Goal: Task Accomplishment & Management: Use online tool/utility

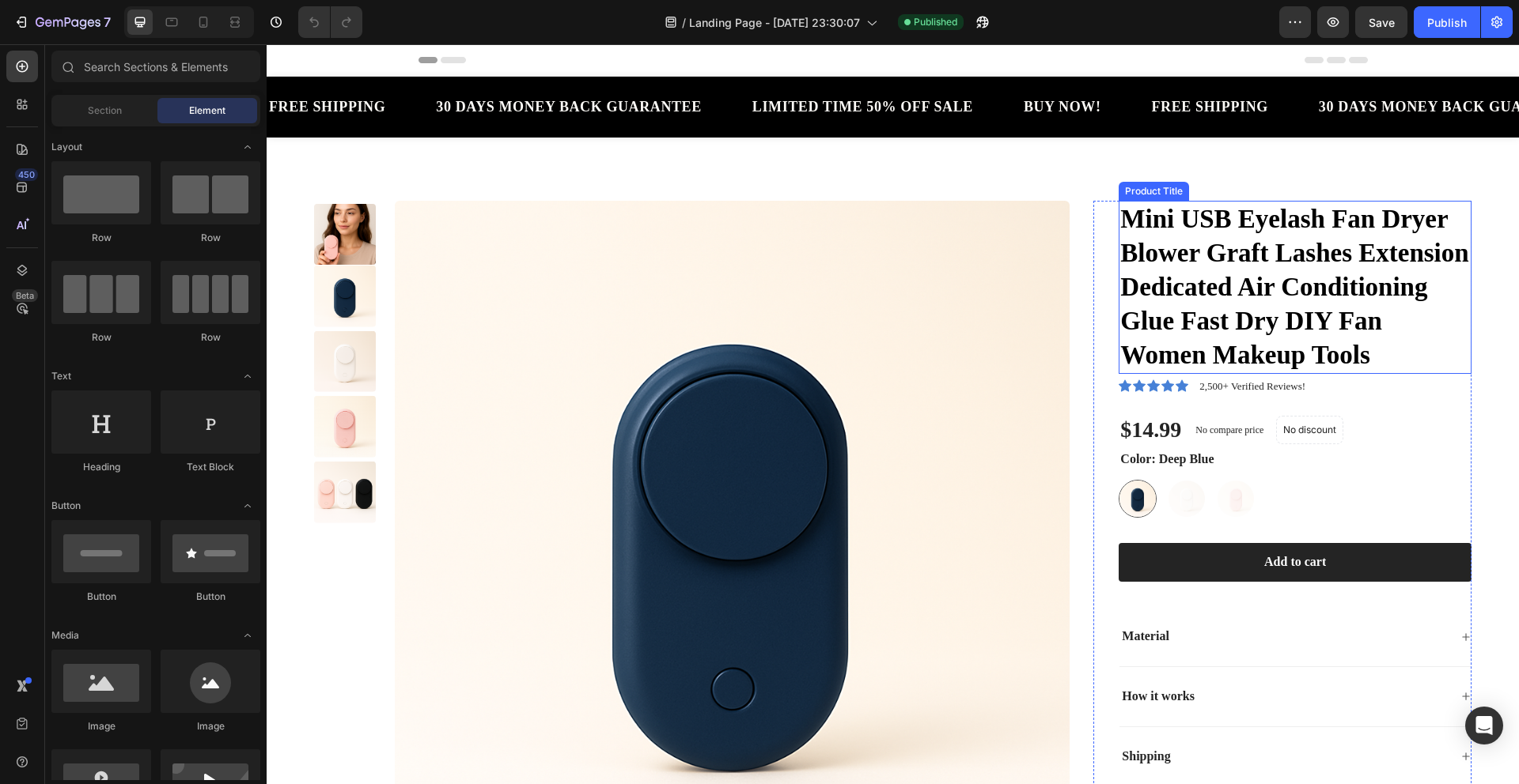
drag, startPoint x: 1201, startPoint y: 258, endPoint x: 1233, endPoint y: 286, distance: 42.5
click at [1201, 258] on h1 "Mini USB Eyelash Fan Dryer Blower Graft Lashes Extension Dedicated Air Conditio…" at bounding box center [1295, 287] width 353 height 173
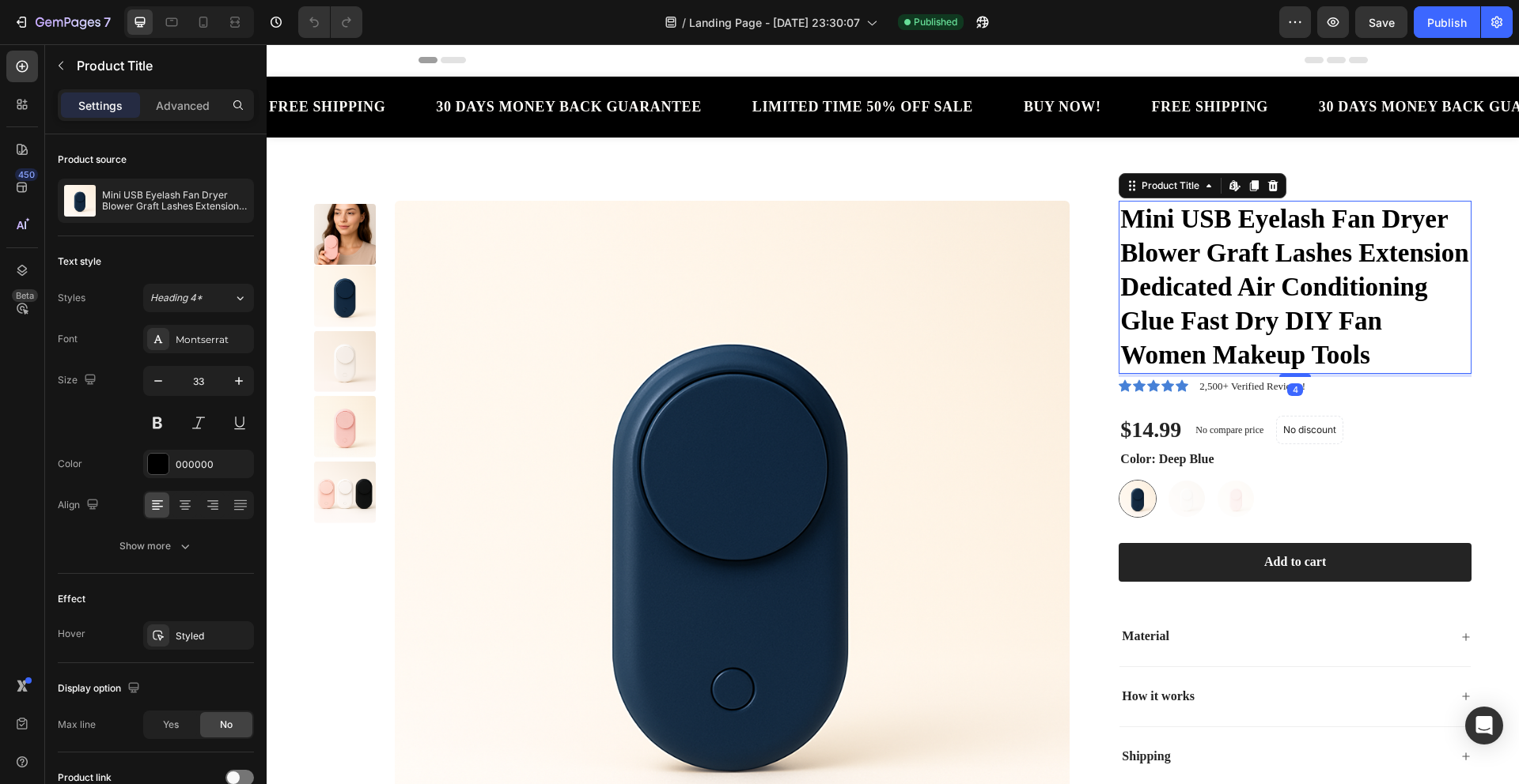
click at [1334, 374] on h1 "Mini USB Eyelash Fan Dryer Blower Graft Lashes Extension Dedicated Air Conditio…" at bounding box center [1295, 287] width 353 height 173
click at [1333, 374] on h1 "Mini USB Eyelash Fan Dryer Blower Graft Lashes Extension Dedicated Air Conditio…" at bounding box center [1295, 287] width 353 height 173
click at [1160, 374] on h1 "Mini USB Eyelash Fan Dryer Blower Graft Lashes Extension Dedicated Air Conditio…" at bounding box center [1295, 287] width 353 height 173
click at [1221, 302] on h1 "Mini USB Eyelash Fan Dryer Blower Graft Lashes Extension Dedicated Air Conditio…" at bounding box center [1295, 287] width 353 height 173
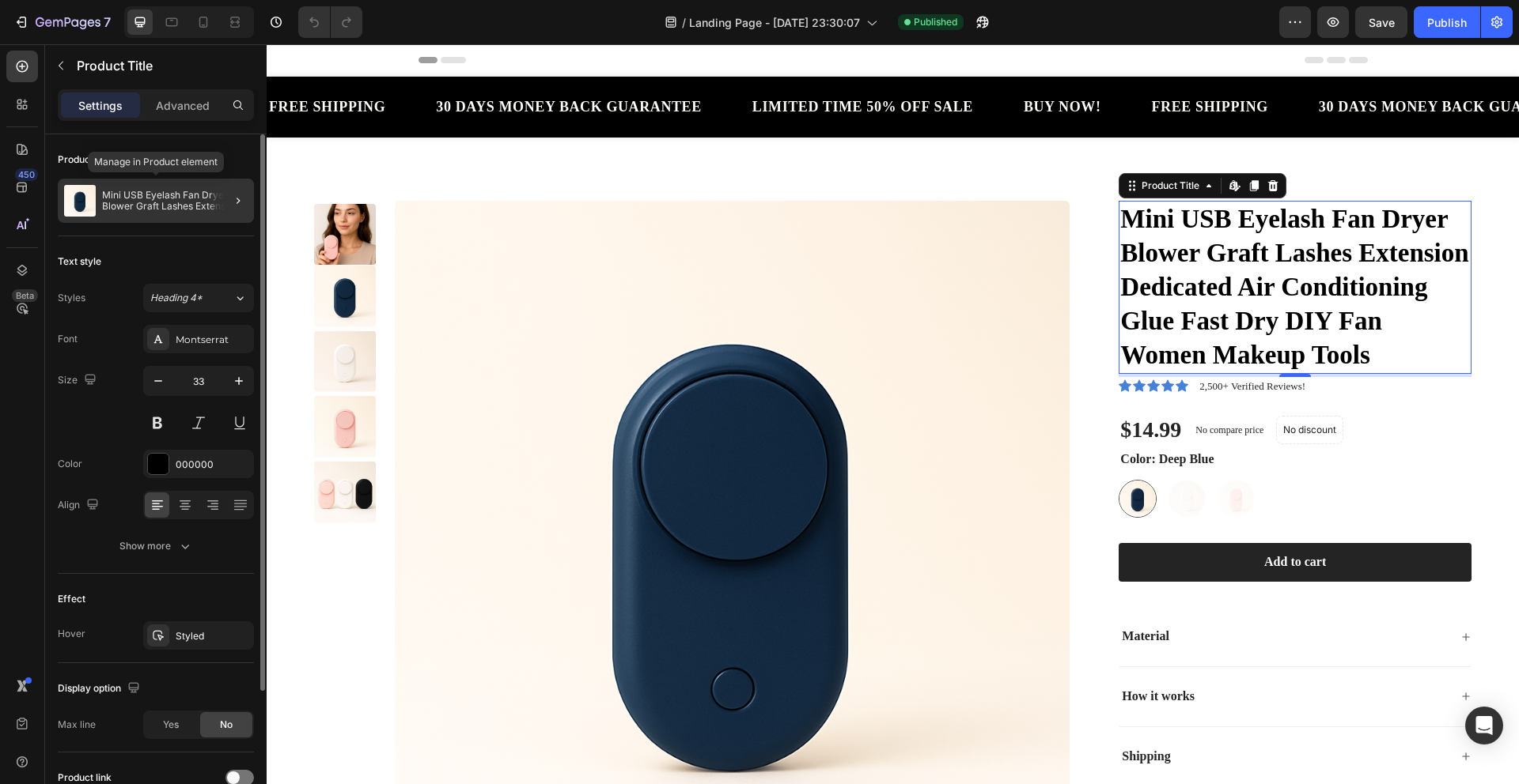
click at [203, 199] on p "Mini USB Eyelash Fan Dryer Blower Graft Lashes Extension Dedicated Air Conditio…" at bounding box center [175, 200] width 145 height 22
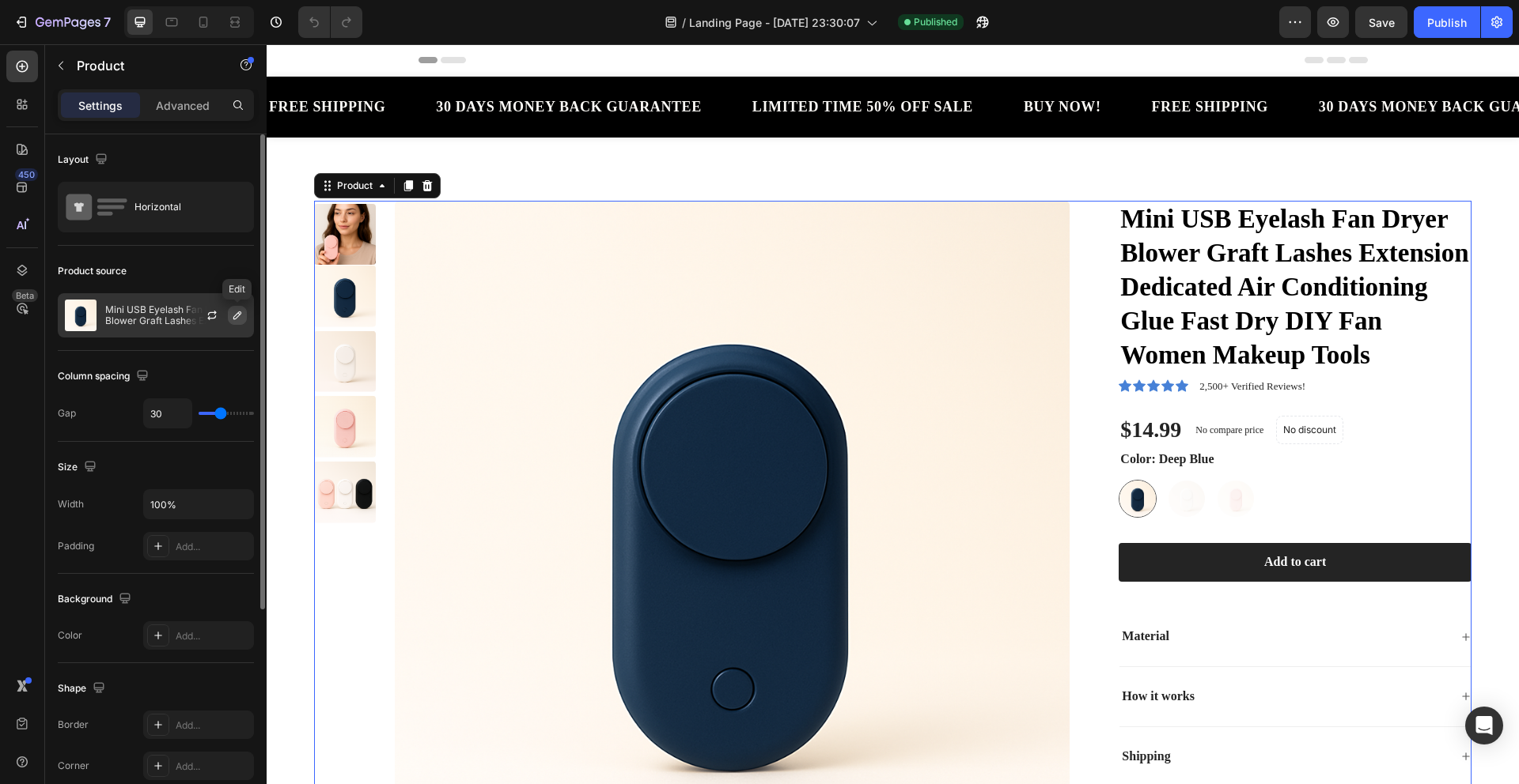
click at [237, 314] on icon "button" at bounding box center [238, 316] width 8 height 8
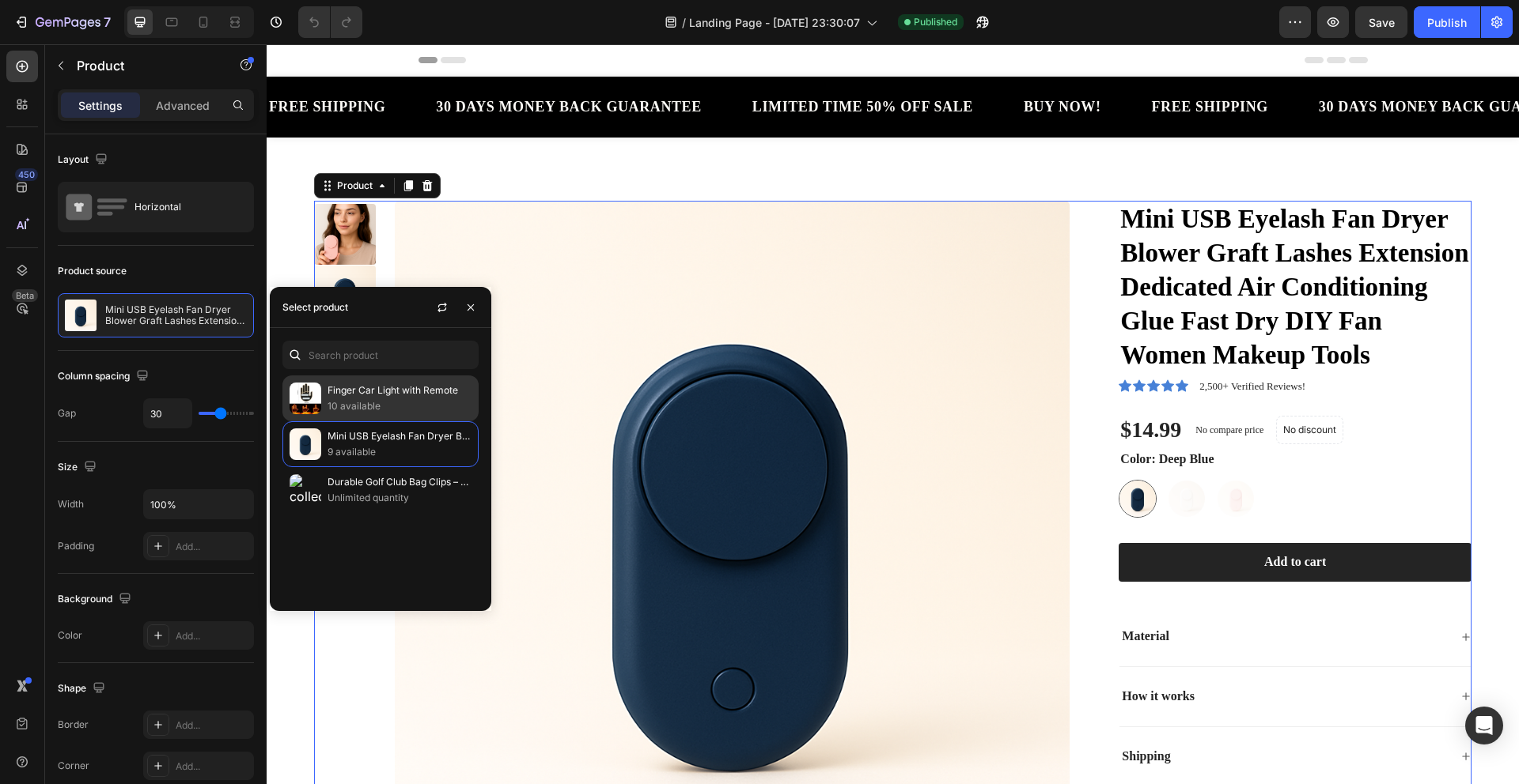
click at [396, 399] on p "10 available" at bounding box center [399, 406] width 144 height 16
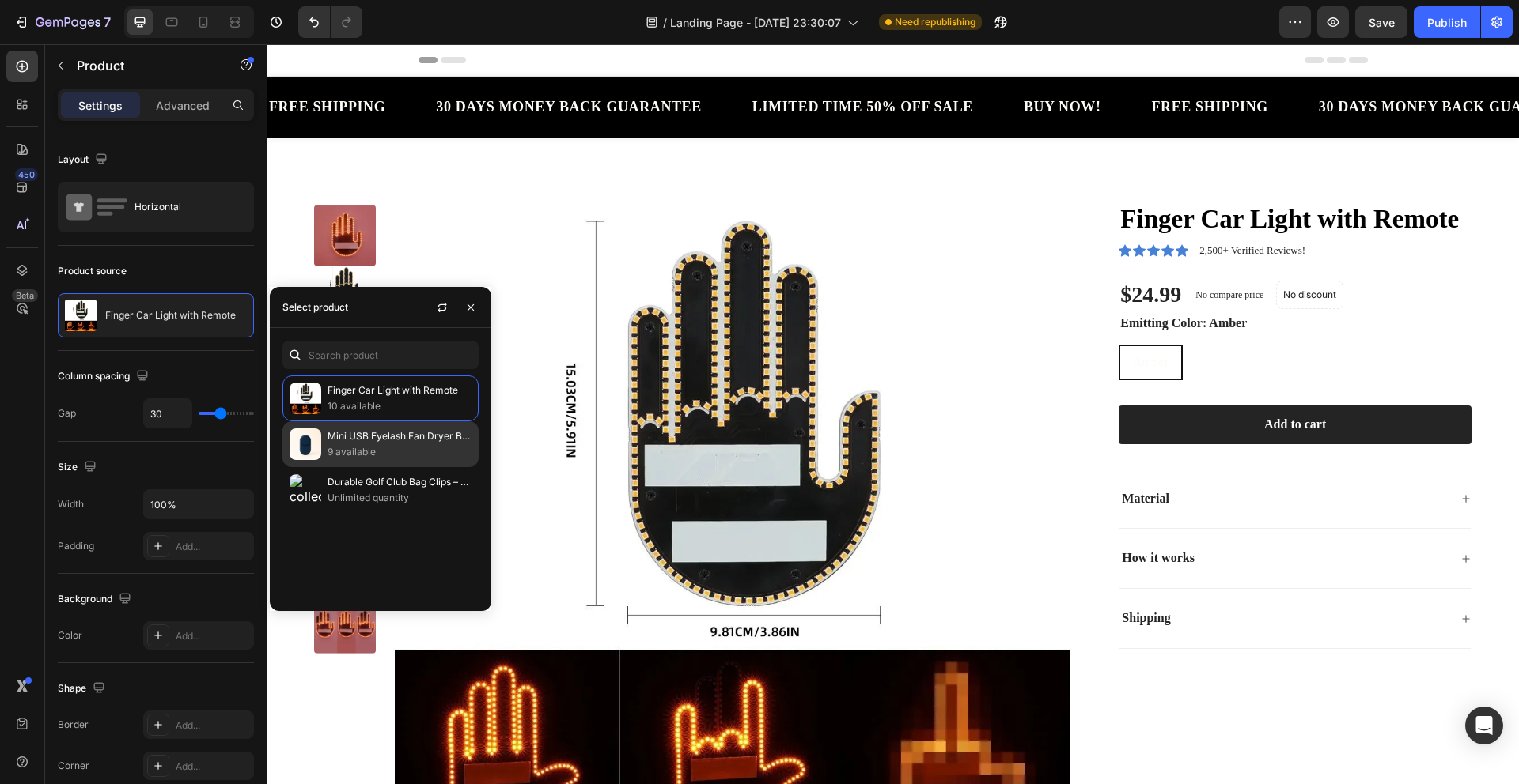
click at [367, 439] on p "Mini USB Eyelash Fan Dryer Blower Graft Lashes Extension Dedicated Air Conditio…" at bounding box center [399, 436] width 144 height 16
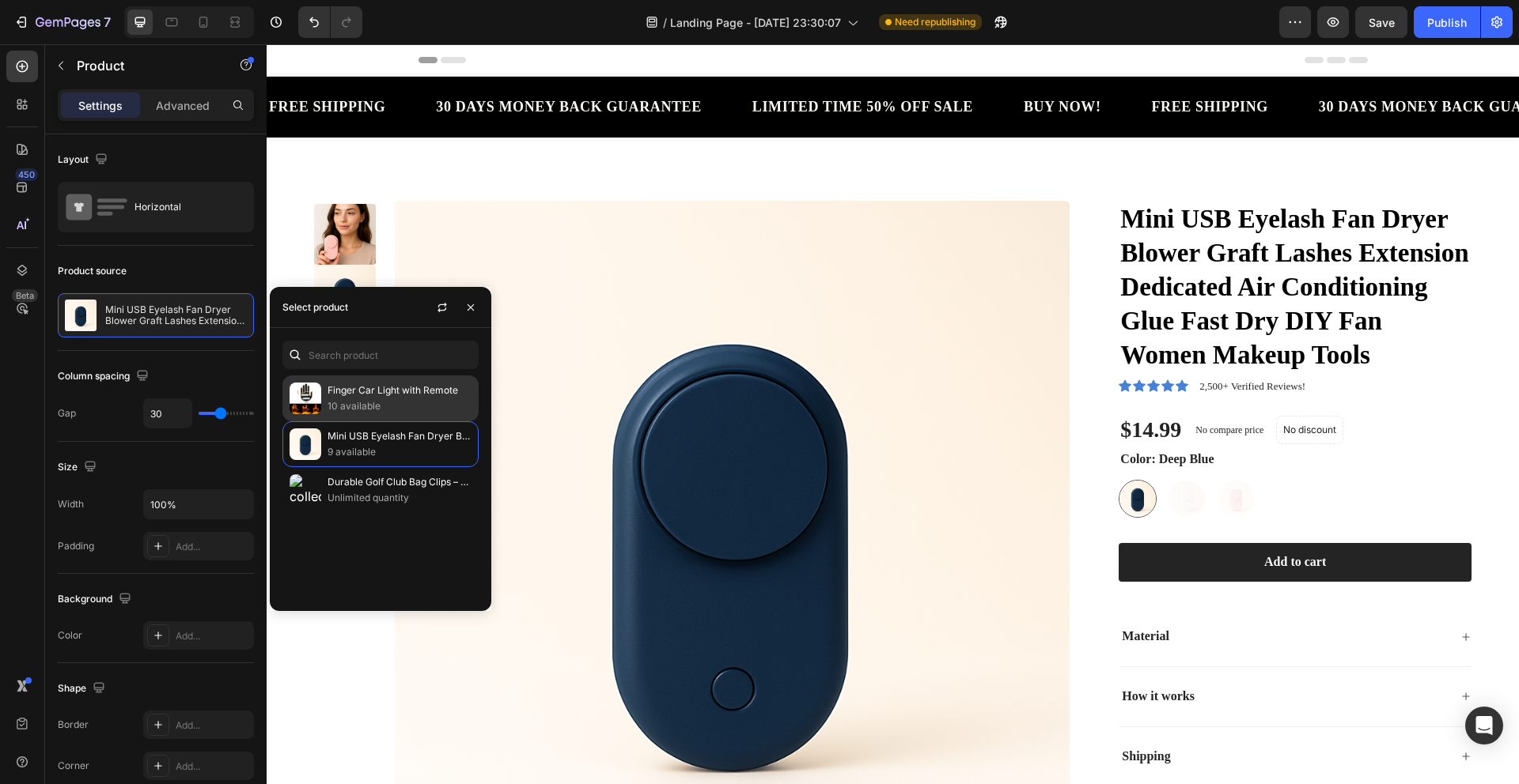
click at [405, 421] on div "Finger Car Light with Remote 10 available" at bounding box center [381, 443] width 196 height 46
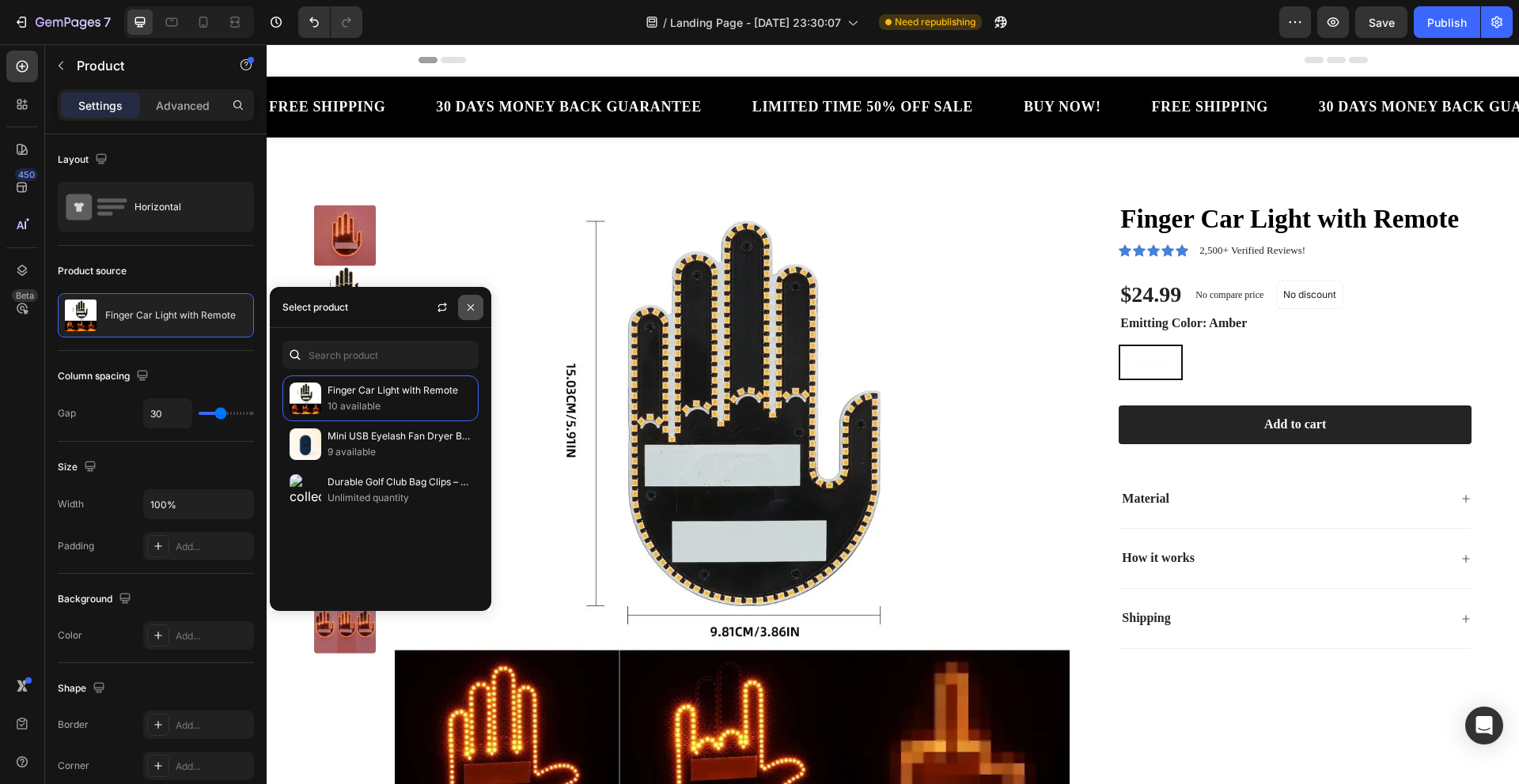
drag, startPoint x: 478, startPoint y: 310, endPoint x: 211, endPoint y: 266, distance: 270.6
click at [478, 310] on button "button" at bounding box center [470, 307] width 25 height 25
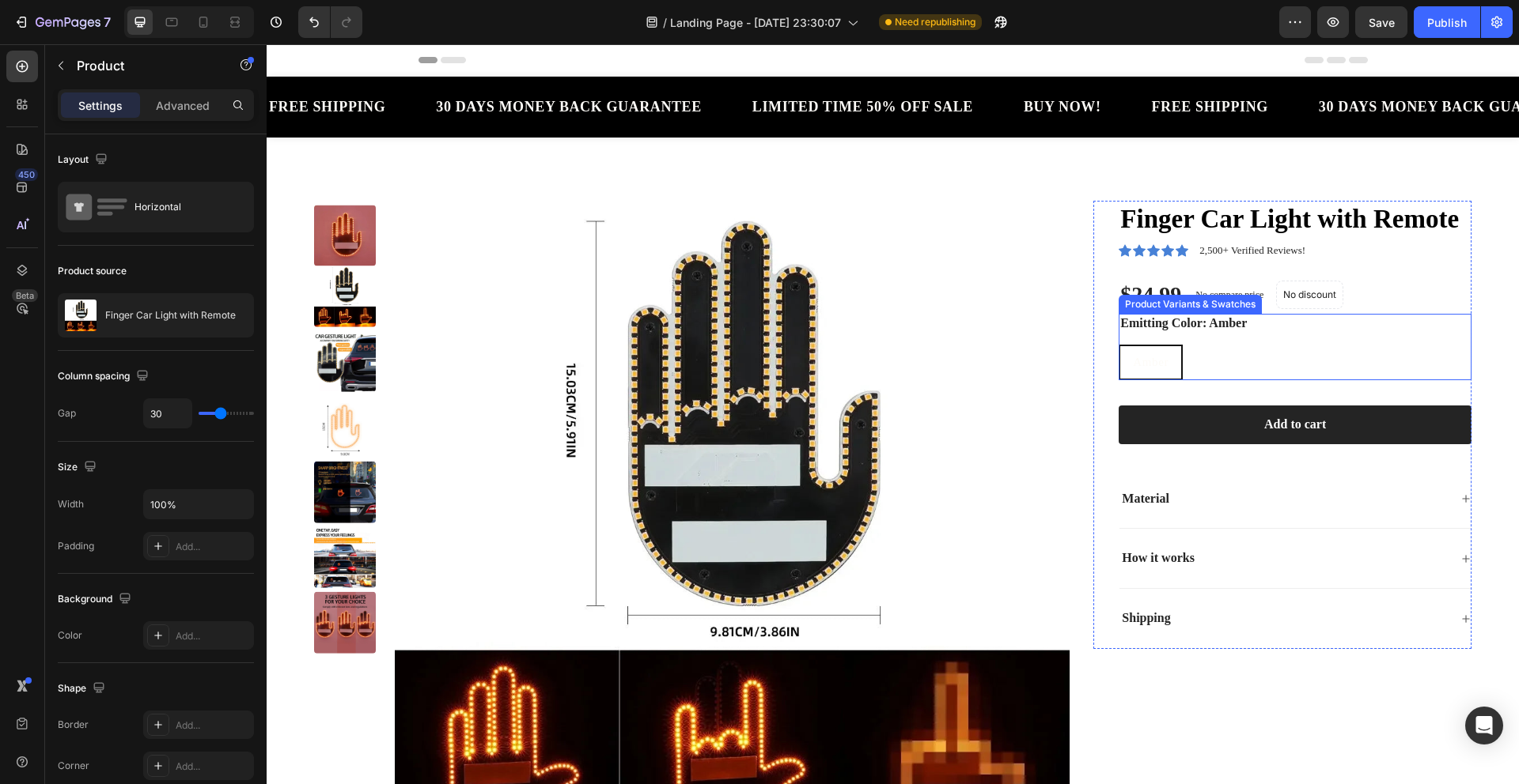
click at [1180, 352] on div "[PERSON_NAME] [PERSON_NAME] [PERSON_NAME]" at bounding box center [1295, 362] width 353 height 36
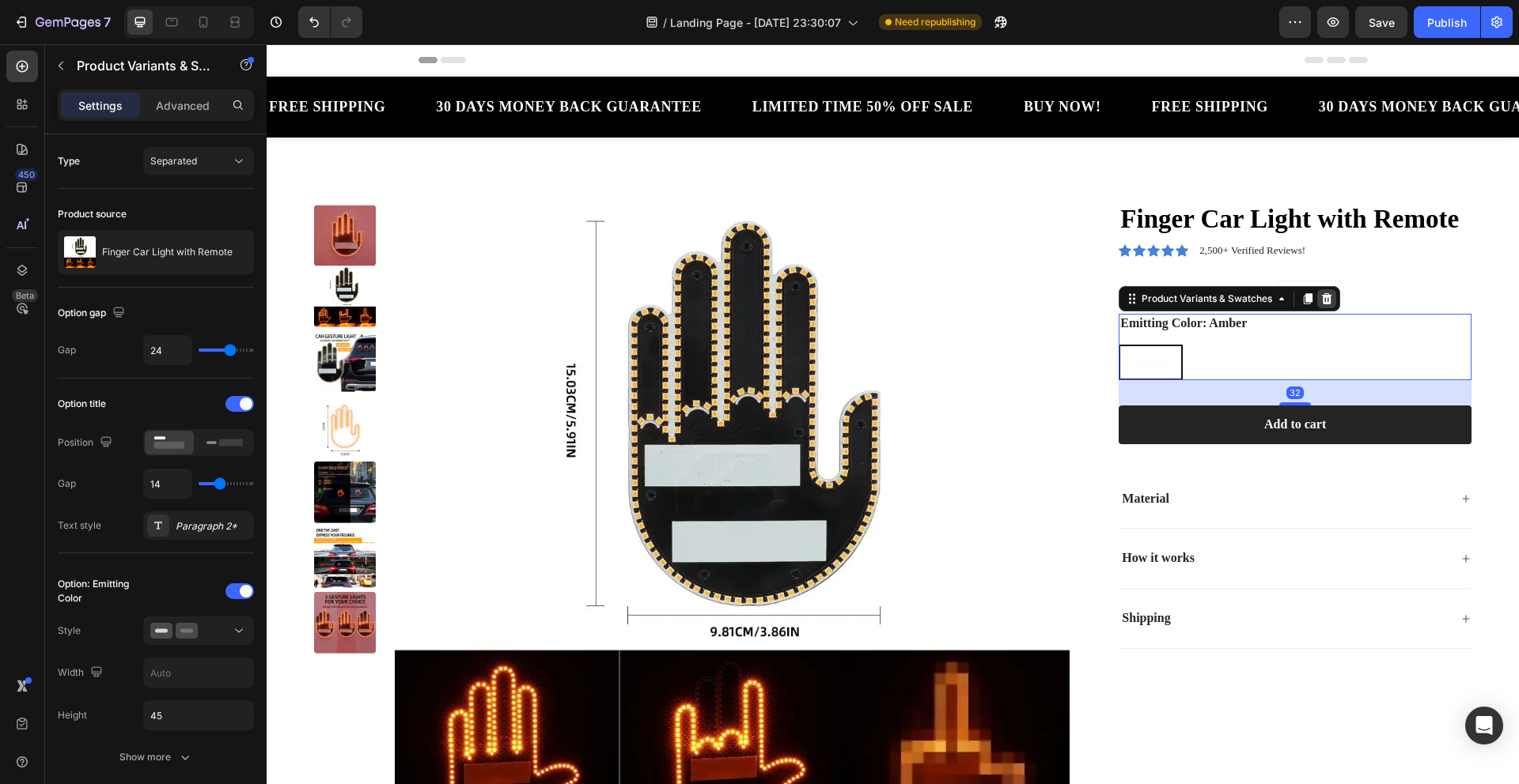
click at [1325, 301] on icon at bounding box center [1326, 298] width 12 height 12
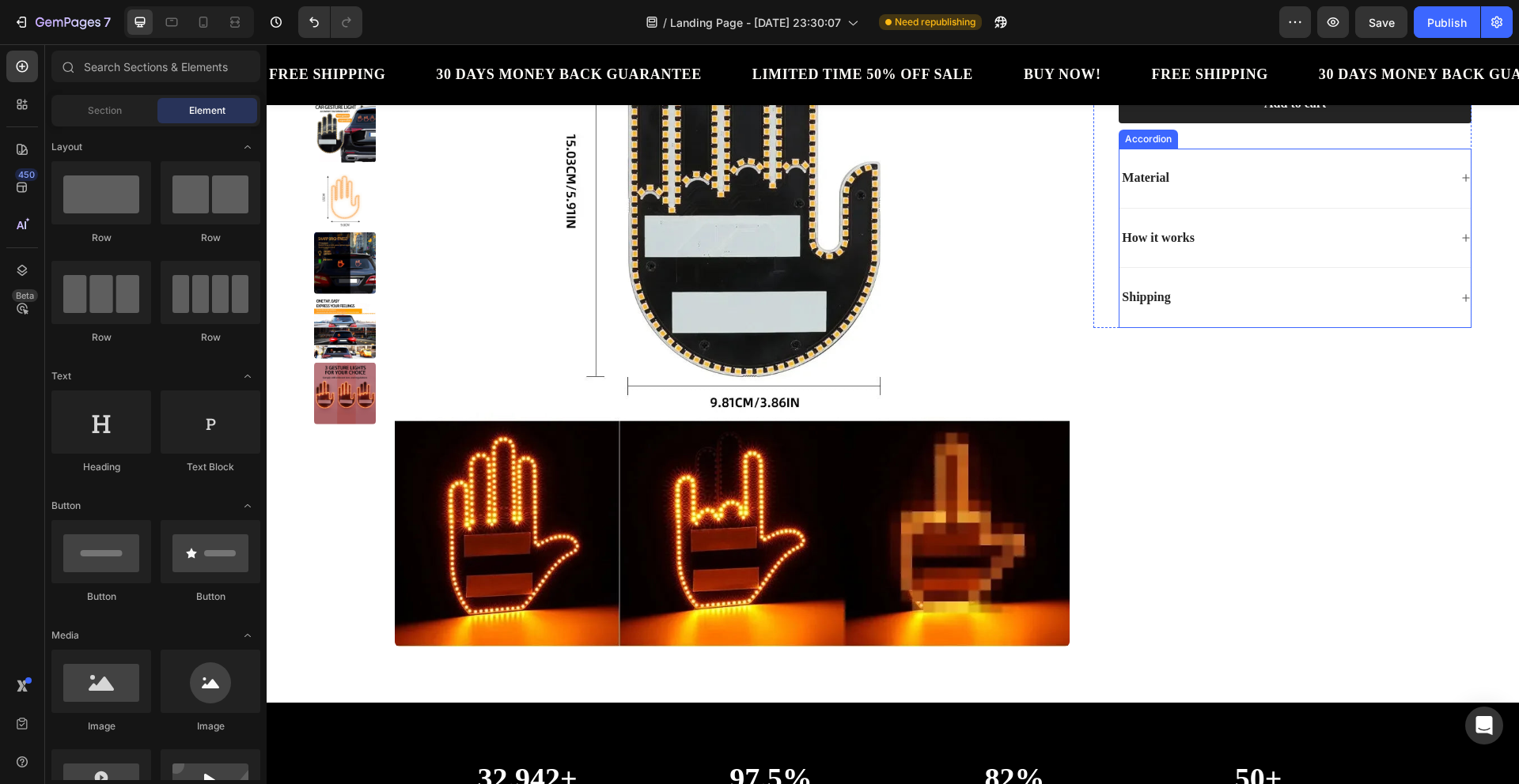
scroll to position [259, 0]
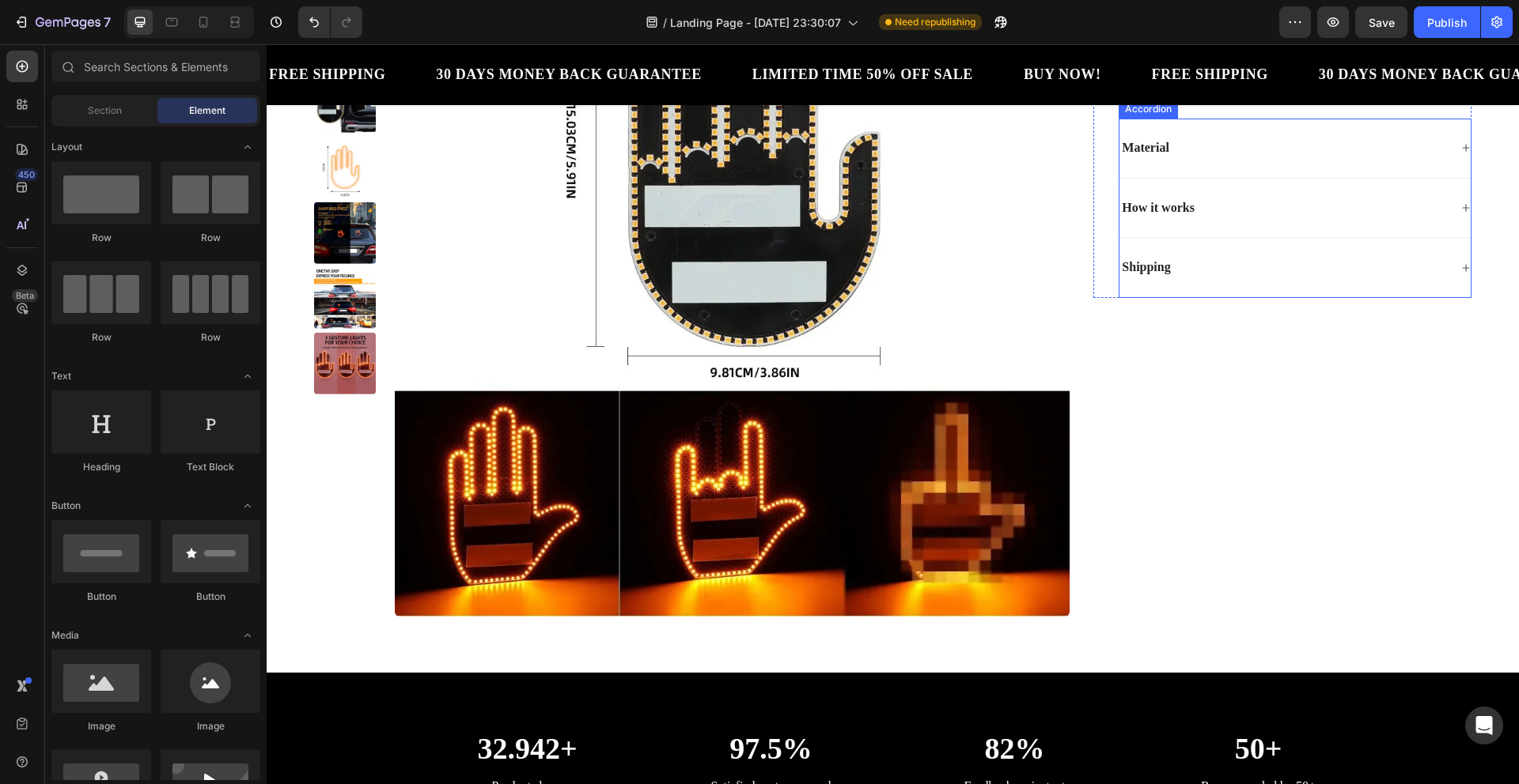
click at [1404, 142] on div "Material" at bounding box center [1284, 149] width 329 height 22
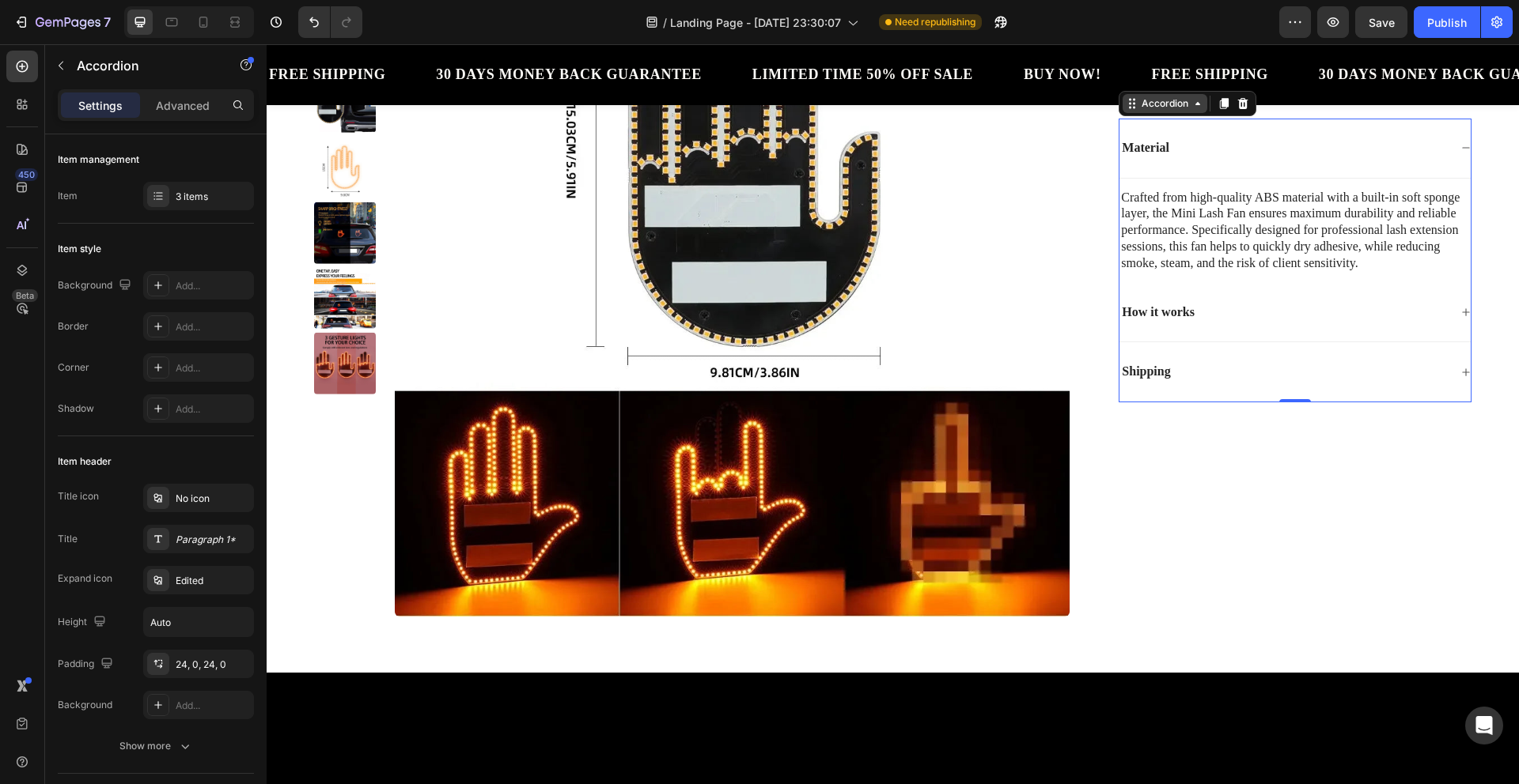
scroll to position [0, 0]
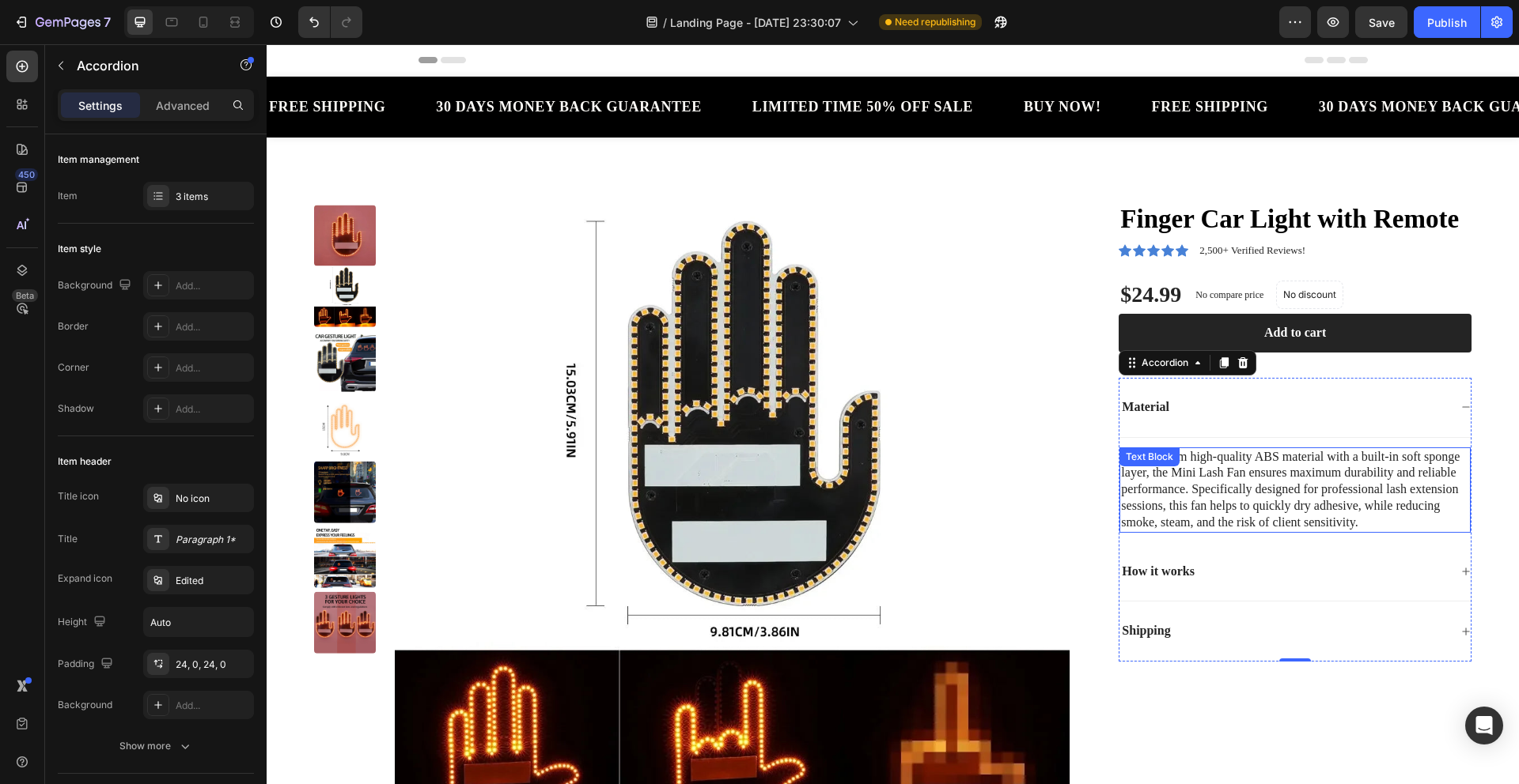
click at [1313, 517] on p "Crafted from high-quality ABS material with a built-in soft sponge layer, the M…" at bounding box center [1295, 490] width 348 height 82
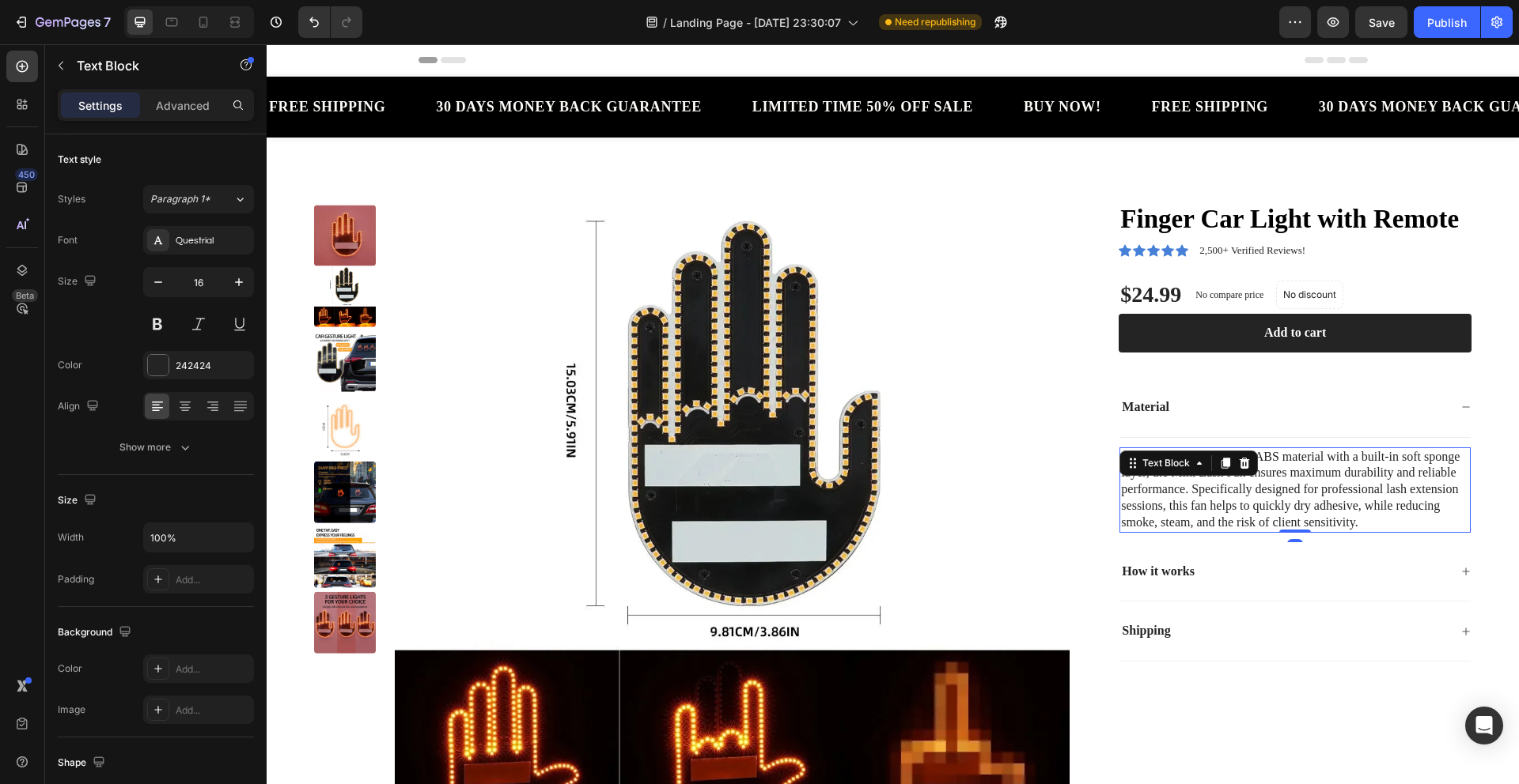
click at [1348, 516] on p "Crafted from high-quality ABS material with a built-in soft sponge layer, the M…" at bounding box center [1295, 490] width 348 height 82
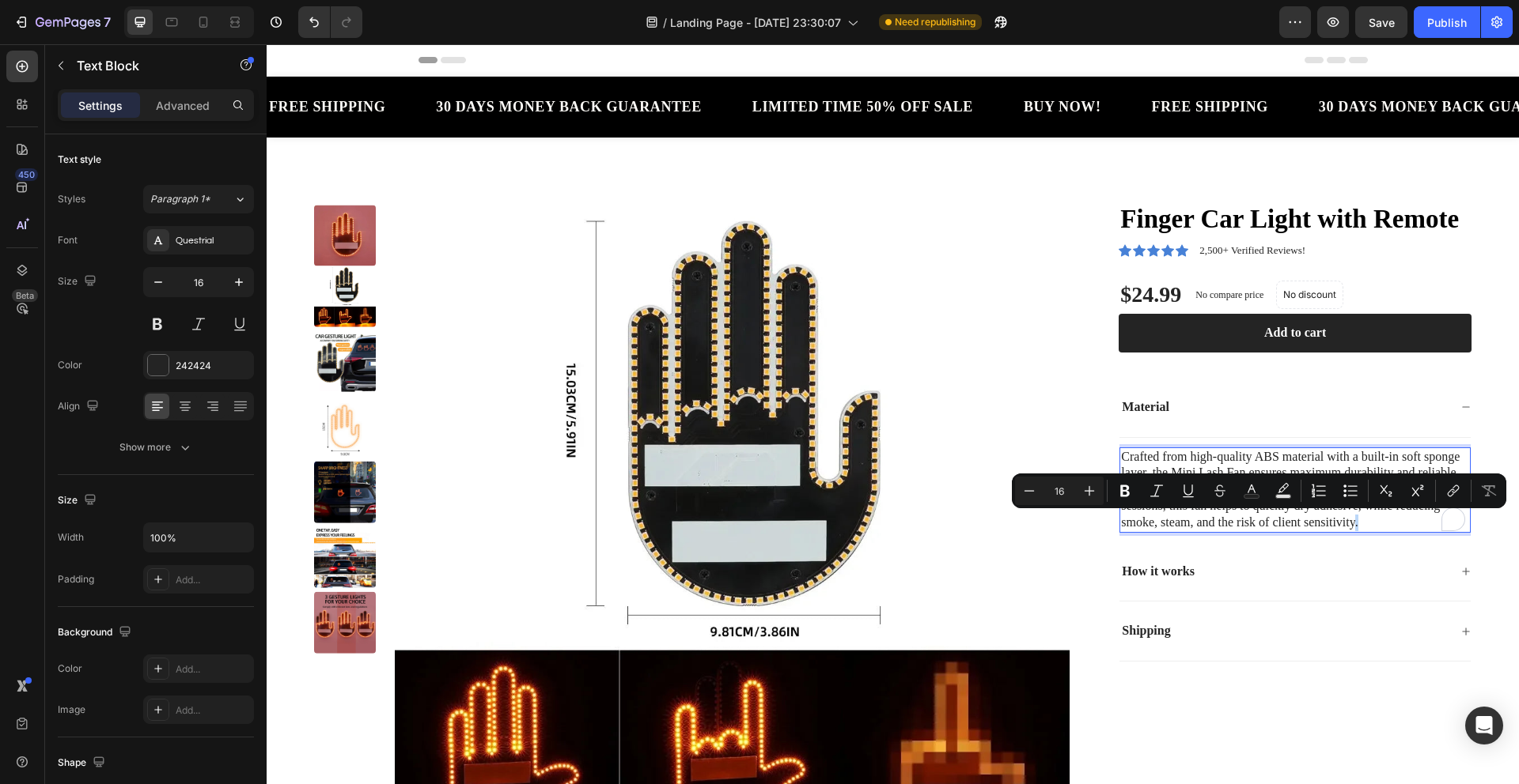
click at [1363, 522] on p "Crafted from high-quality ABS material with a built-in soft sponge layer, the M…" at bounding box center [1295, 490] width 348 height 82
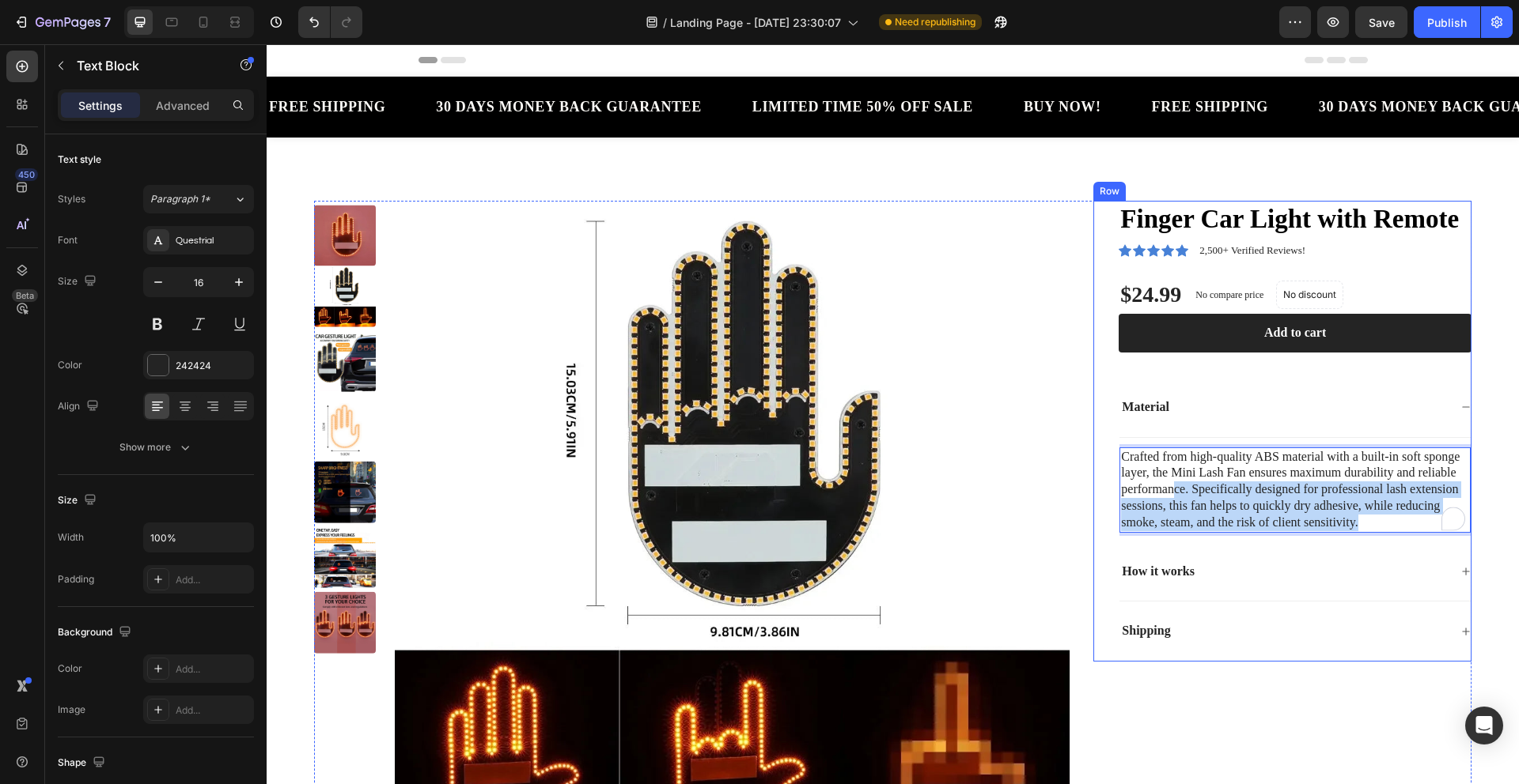
drag, startPoint x: 1361, startPoint y: 521, endPoint x: 1104, endPoint y: 454, distance: 265.6
click at [1104, 454] on div "Finger Car Light with Remote Product Title Icon Icon Icon Icon Icon Icon List 2…" at bounding box center [1282, 431] width 378 height 461
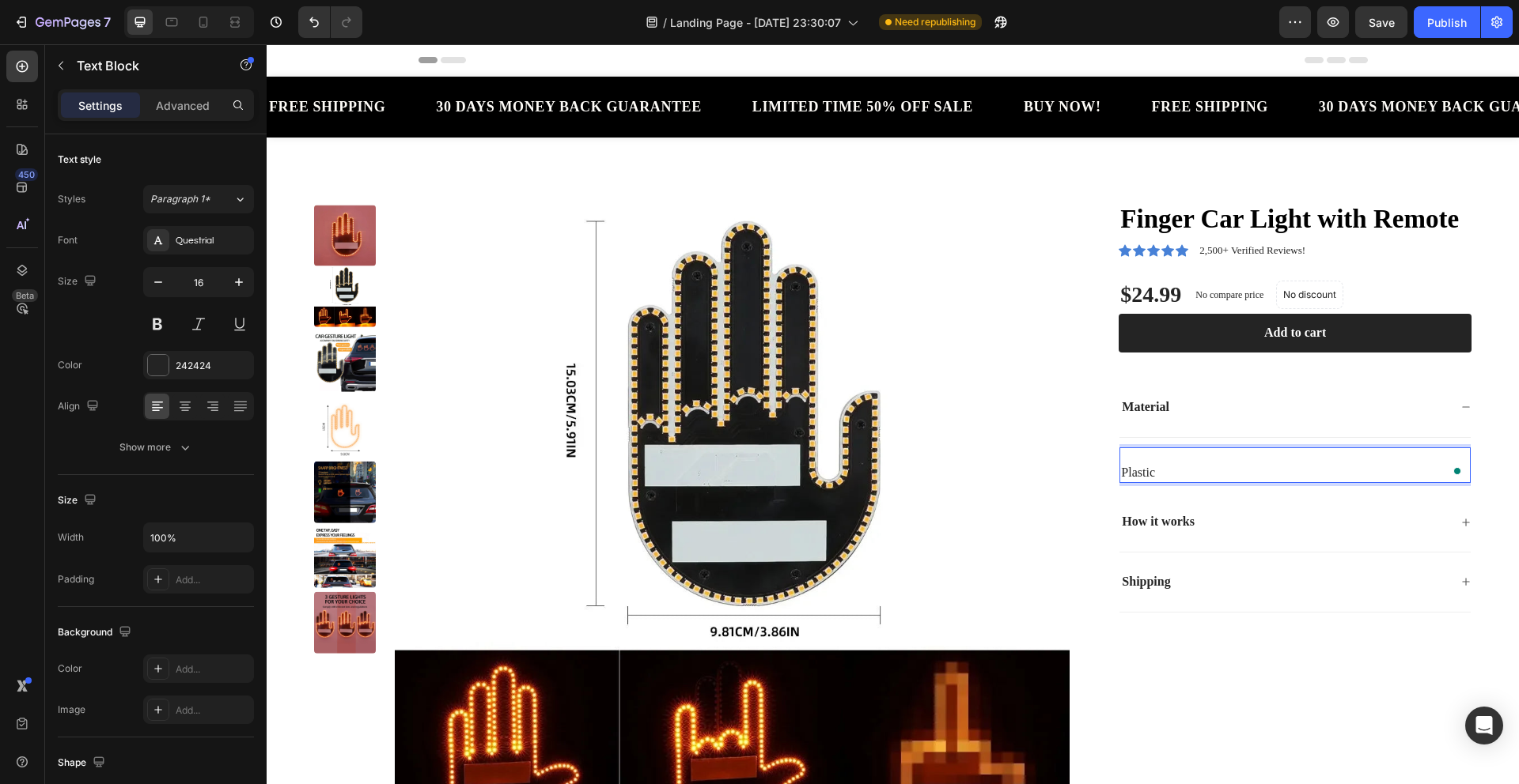
click at [1267, 432] on div "Material" at bounding box center [1295, 408] width 351 height 60
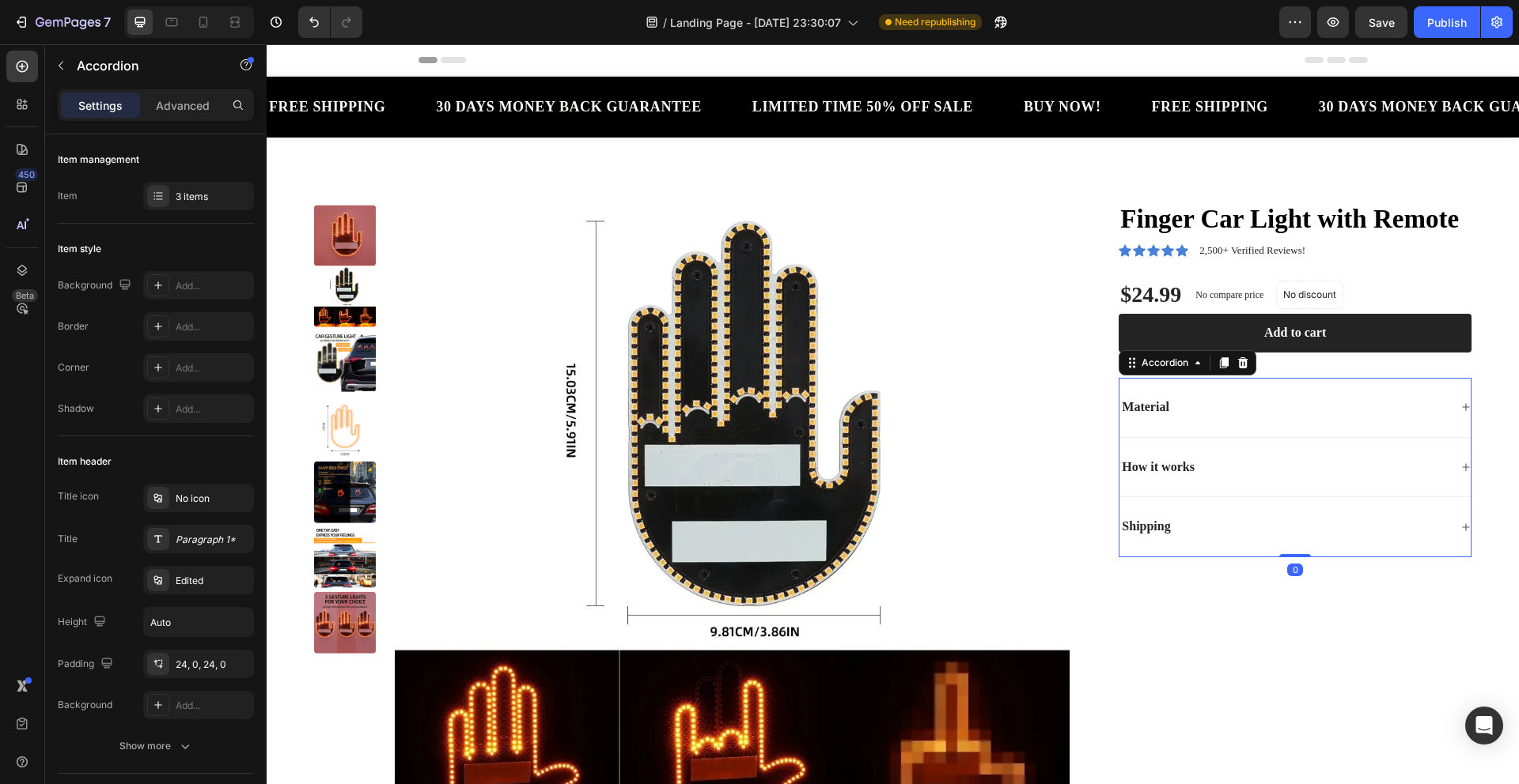
click at [1258, 478] on div "How it works" at bounding box center [1295, 468] width 351 height 60
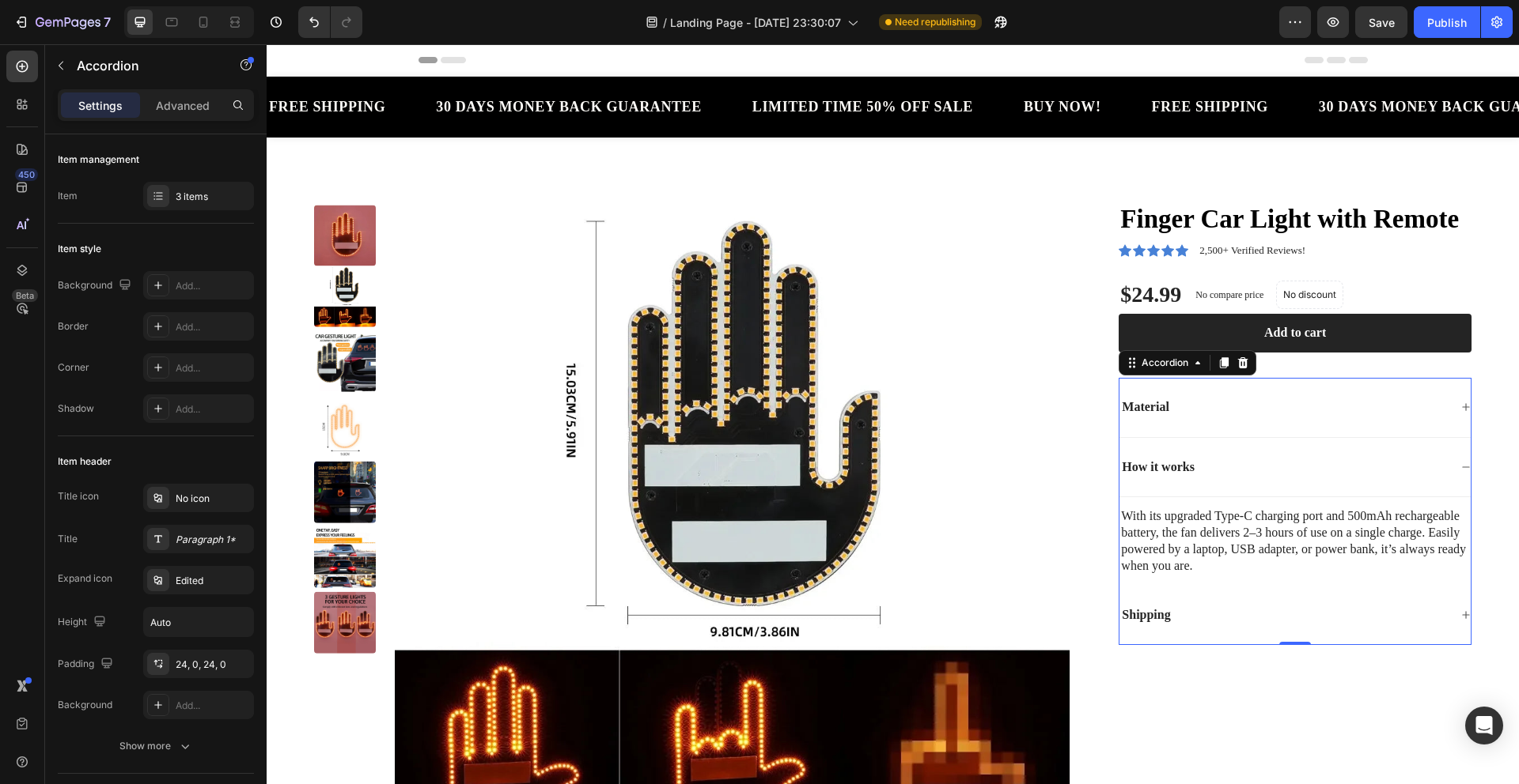
click at [1371, 414] on div "Material" at bounding box center [1284, 408] width 329 height 22
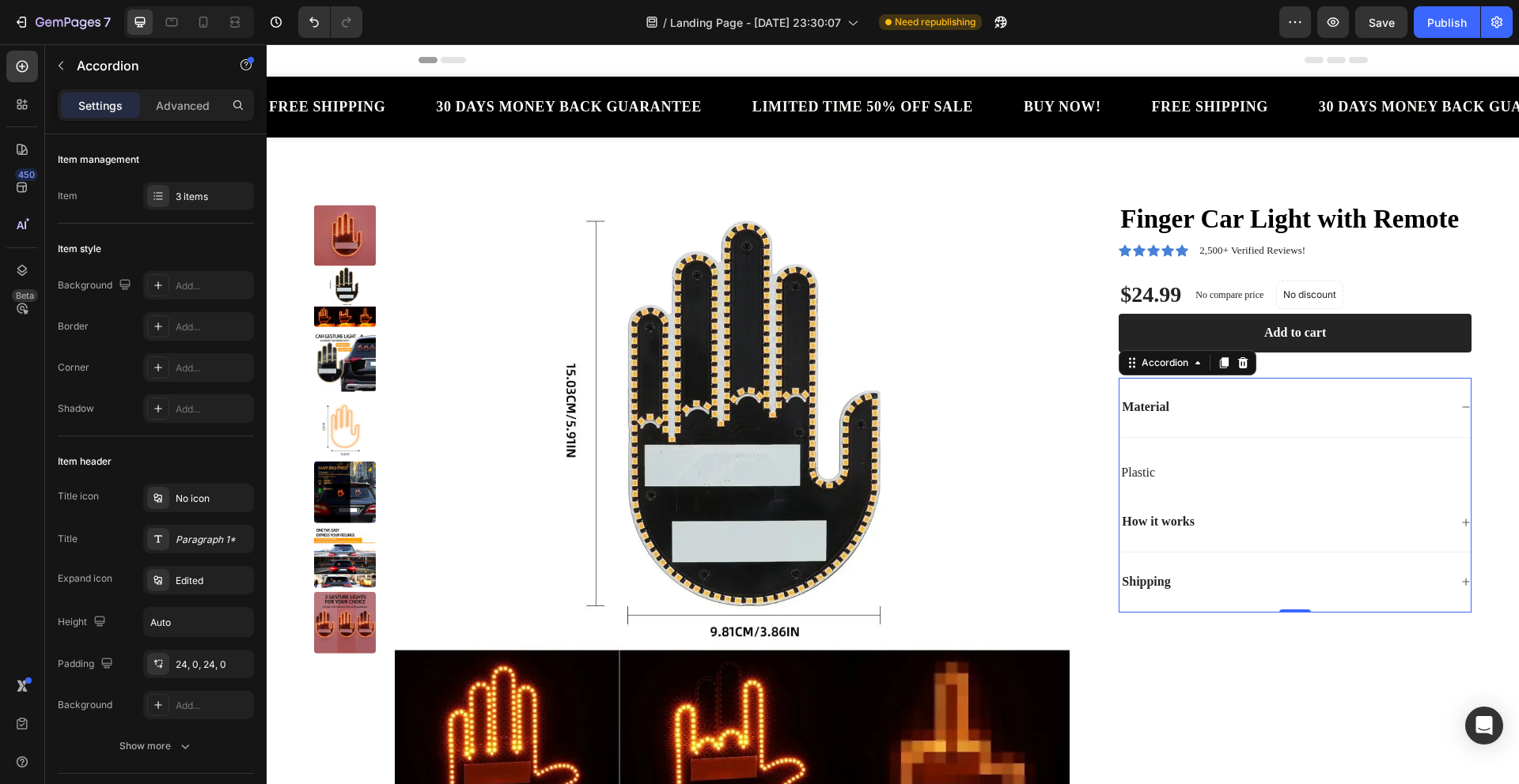
click at [1154, 404] on p "Material" at bounding box center [1145, 408] width 47 height 17
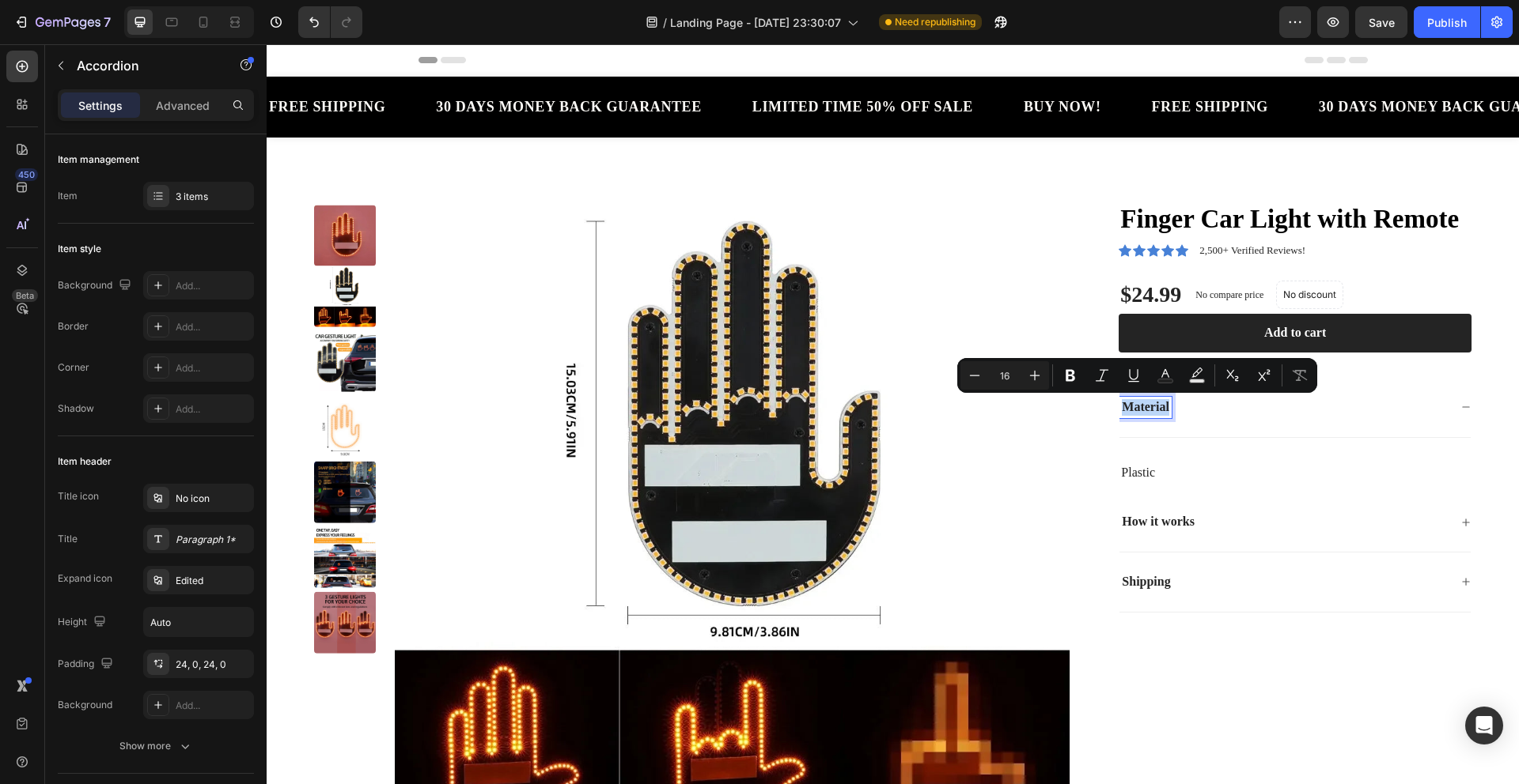
click at [1143, 411] on p "Material" at bounding box center [1145, 408] width 47 height 17
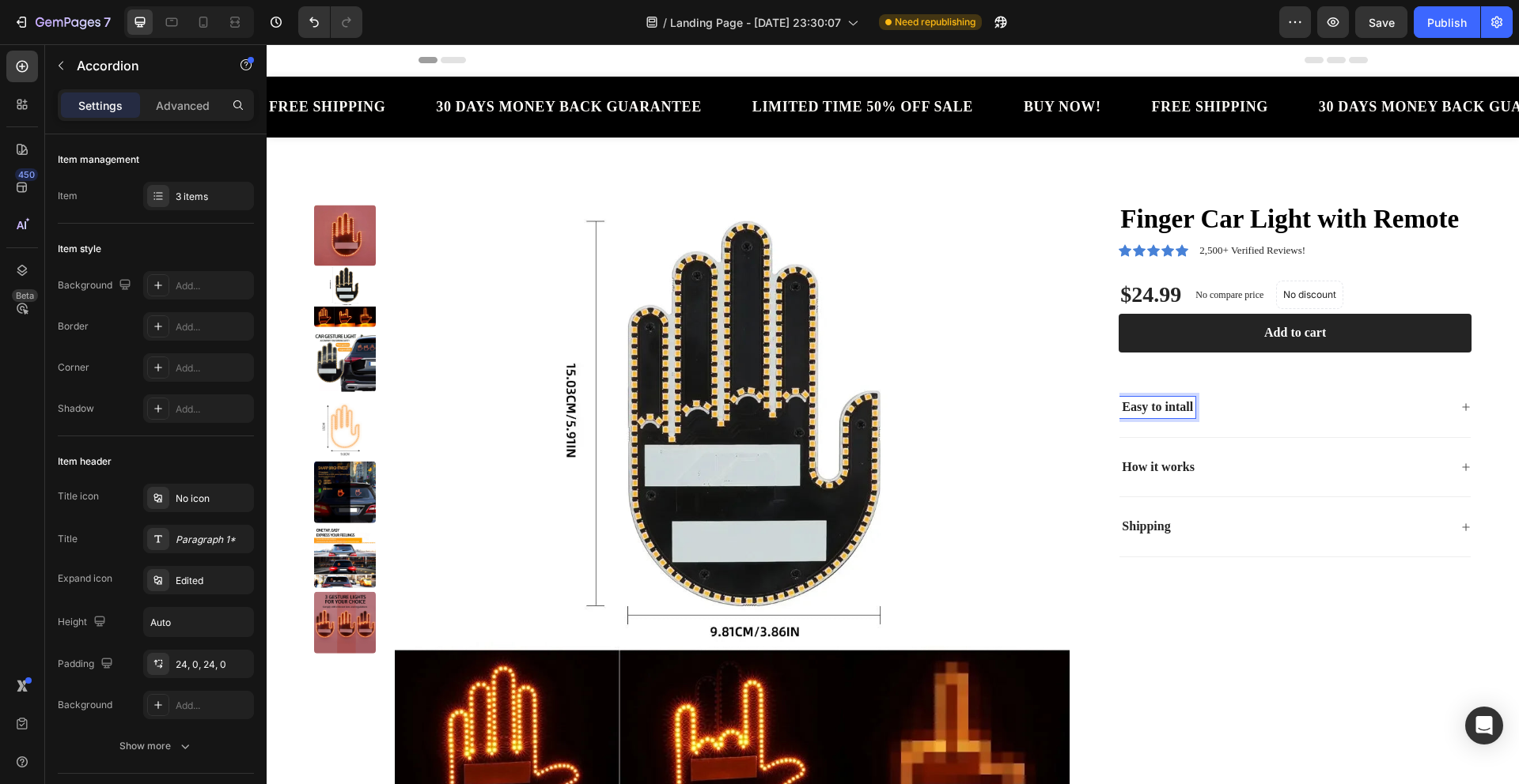
click at [1262, 414] on div "Easy to intall" at bounding box center [1284, 408] width 329 height 22
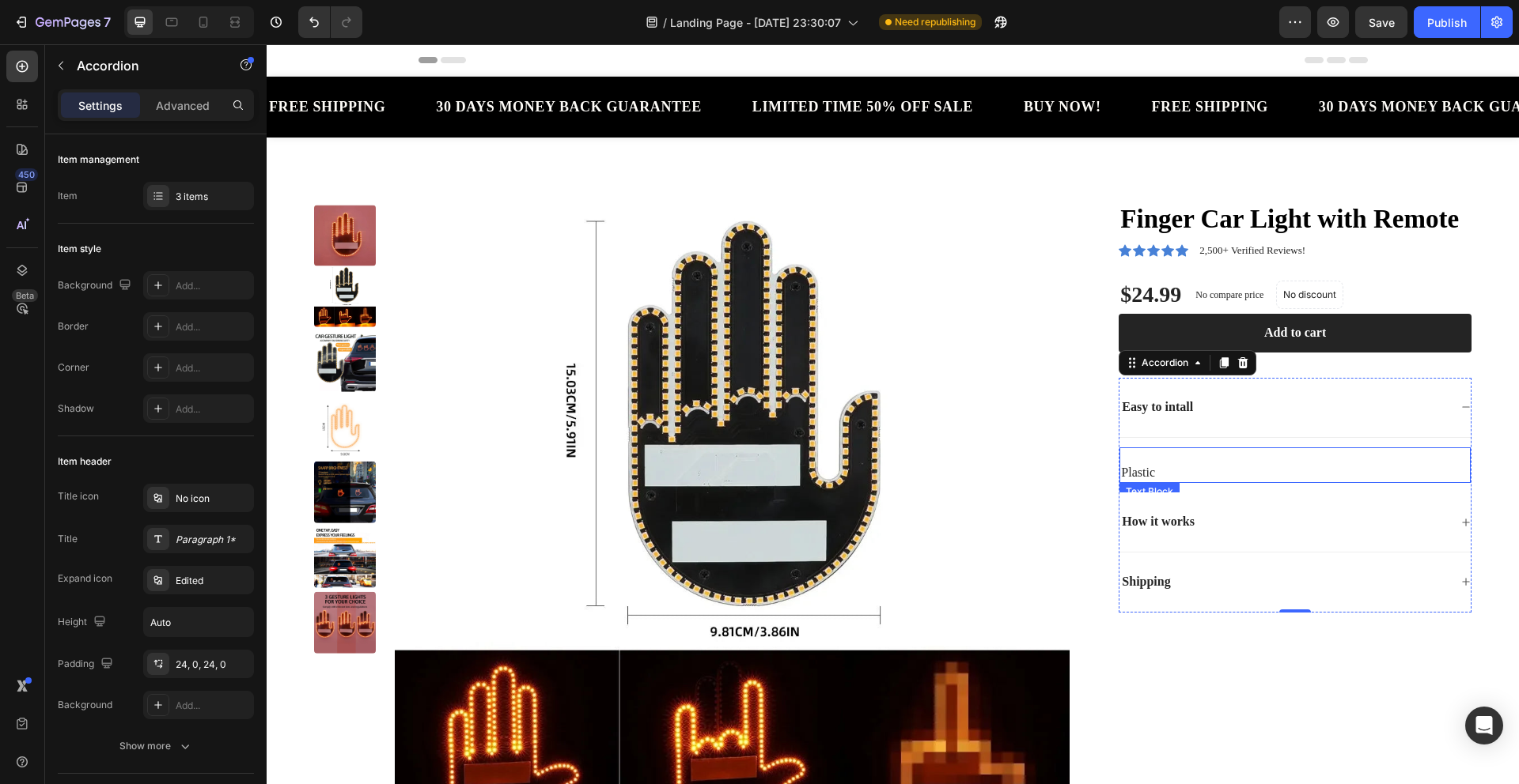
click at [1167, 470] on p "‎Plastic" at bounding box center [1295, 466] width 348 height 33
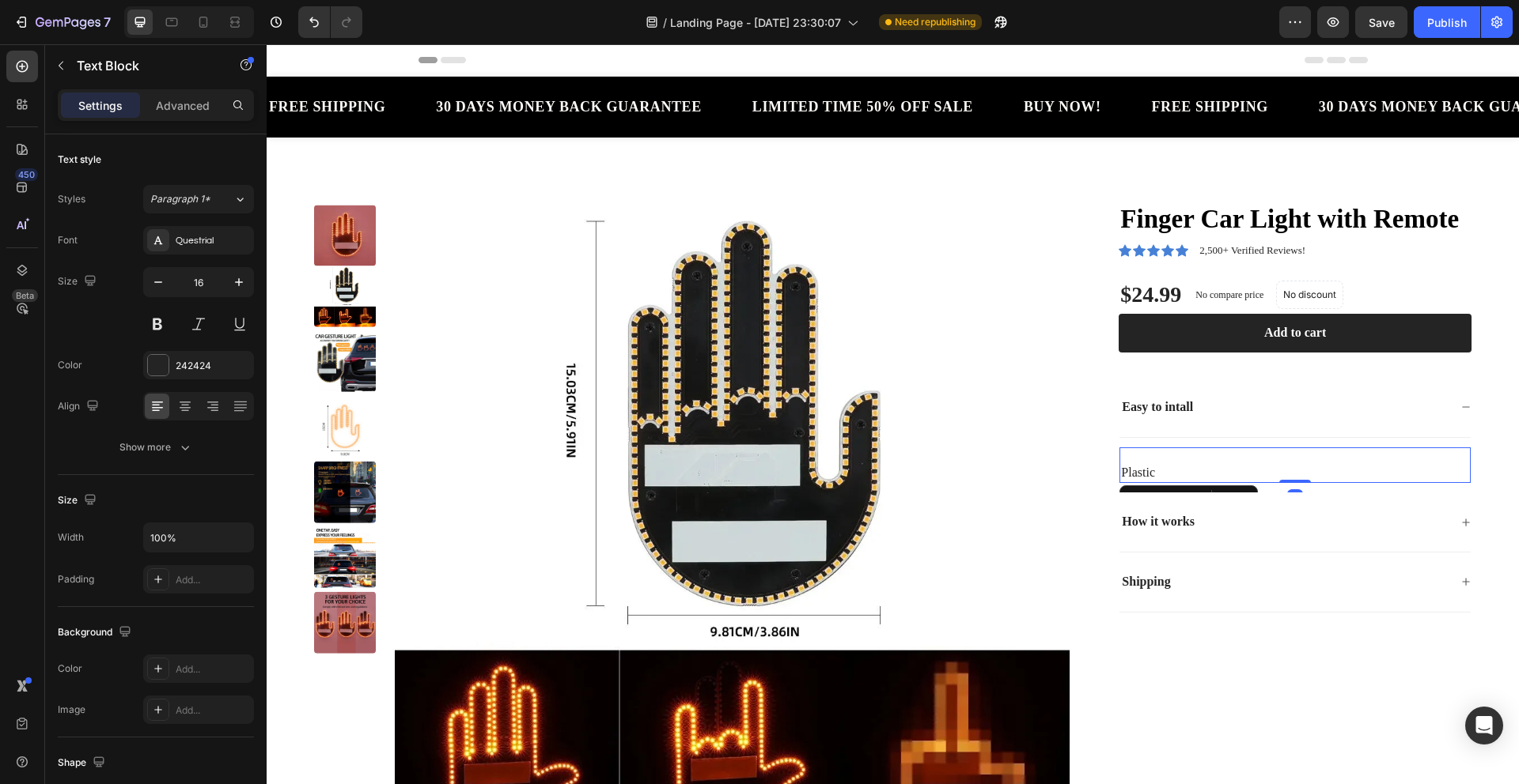
click at [1167, 470] on p "⁠⁠⁠⁠⁠⁠⁠ ‎Plastic" at bounding box center [1295, 466] width 348 height 33
click at [1185, 465] on p "‎Plastic" at bounding box center [1295, 466] width 348 height 33
drag, startPoint x: 1179, startPoint y: 467, endPoint x: 1147, endPoint y: 475, distance: 33.0
click at [1121, 472] on p "‎Plastic" at bounding box center [1295, 466] width 348 height 33
drag, startPoint x: 1163, startPoint y: 473, endPoint x: 1112, endPoint y: 475, distance: 51.0
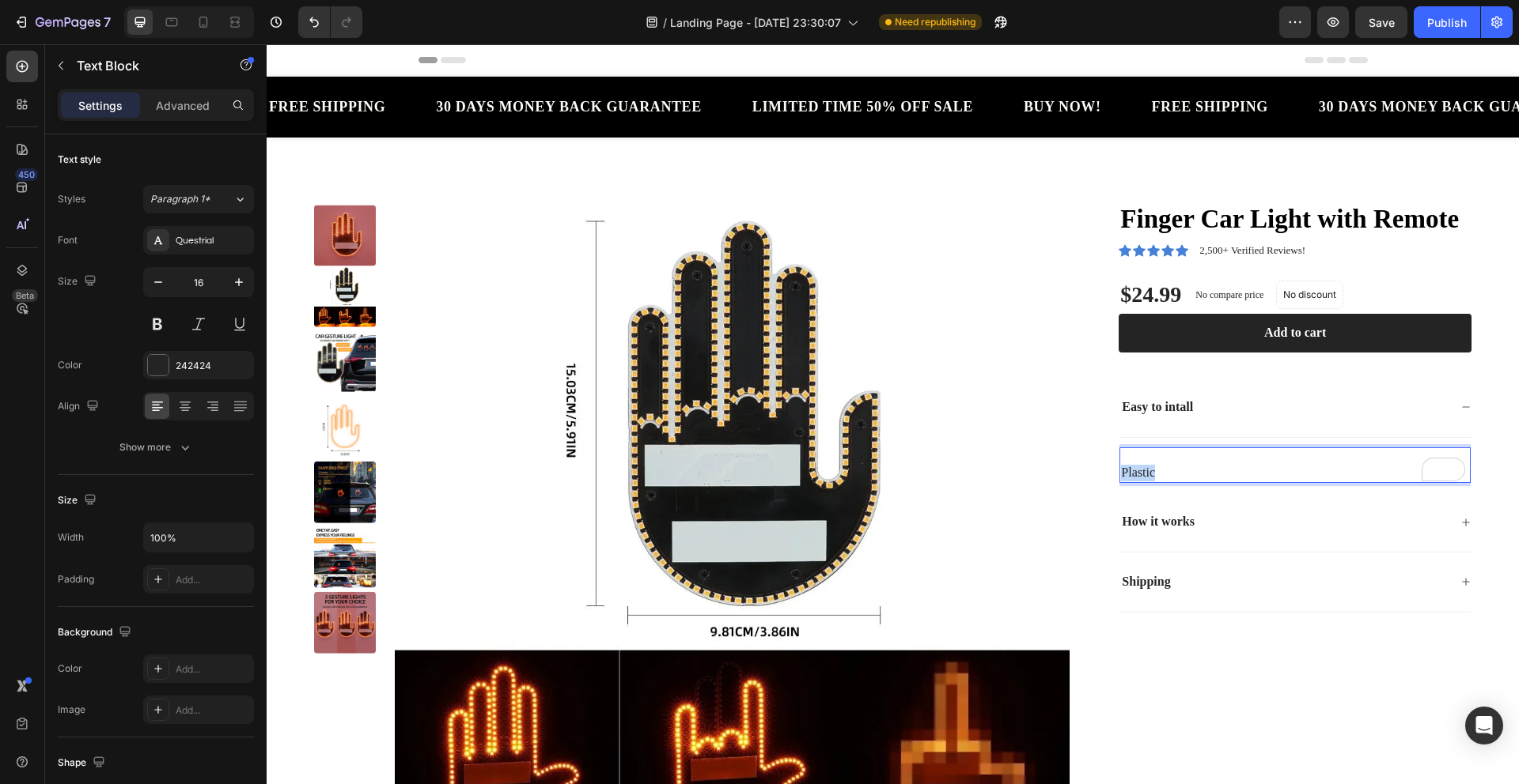
click at [1119, 475] on div "‎Plastic" at bounding box center [1295, 466] width 351 height 37
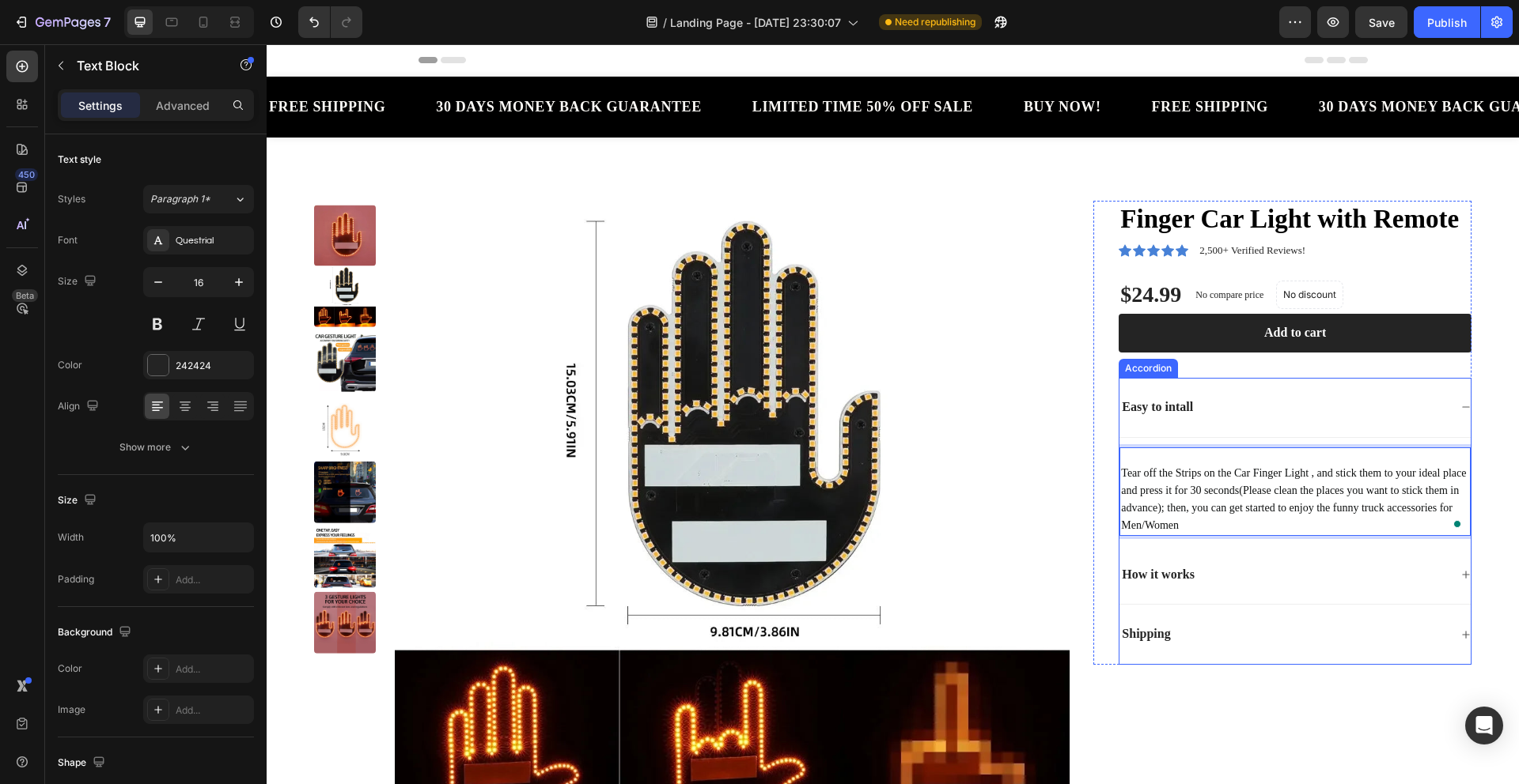
drag, startPoint x: 1130, startPoint y: 577, endPoint x: 1145, endPoint y: 580, distance: 15.3
click at [1130, 577] on p "How it works" at bounding box center [1158, 576] width 73 height 17
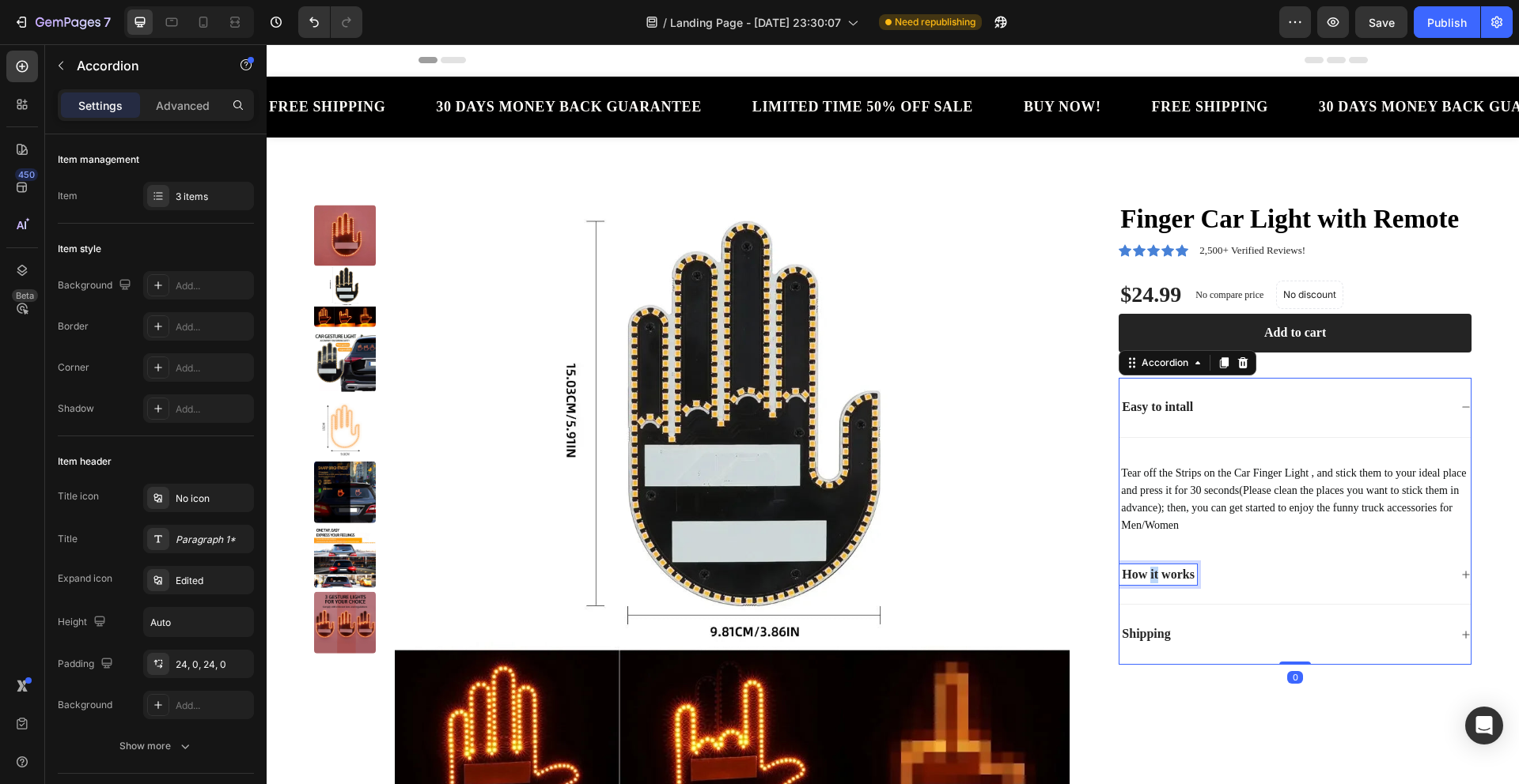
click at [1142, 573] on p "How it works" at bounding box center [1158, 576] width 73 height 17
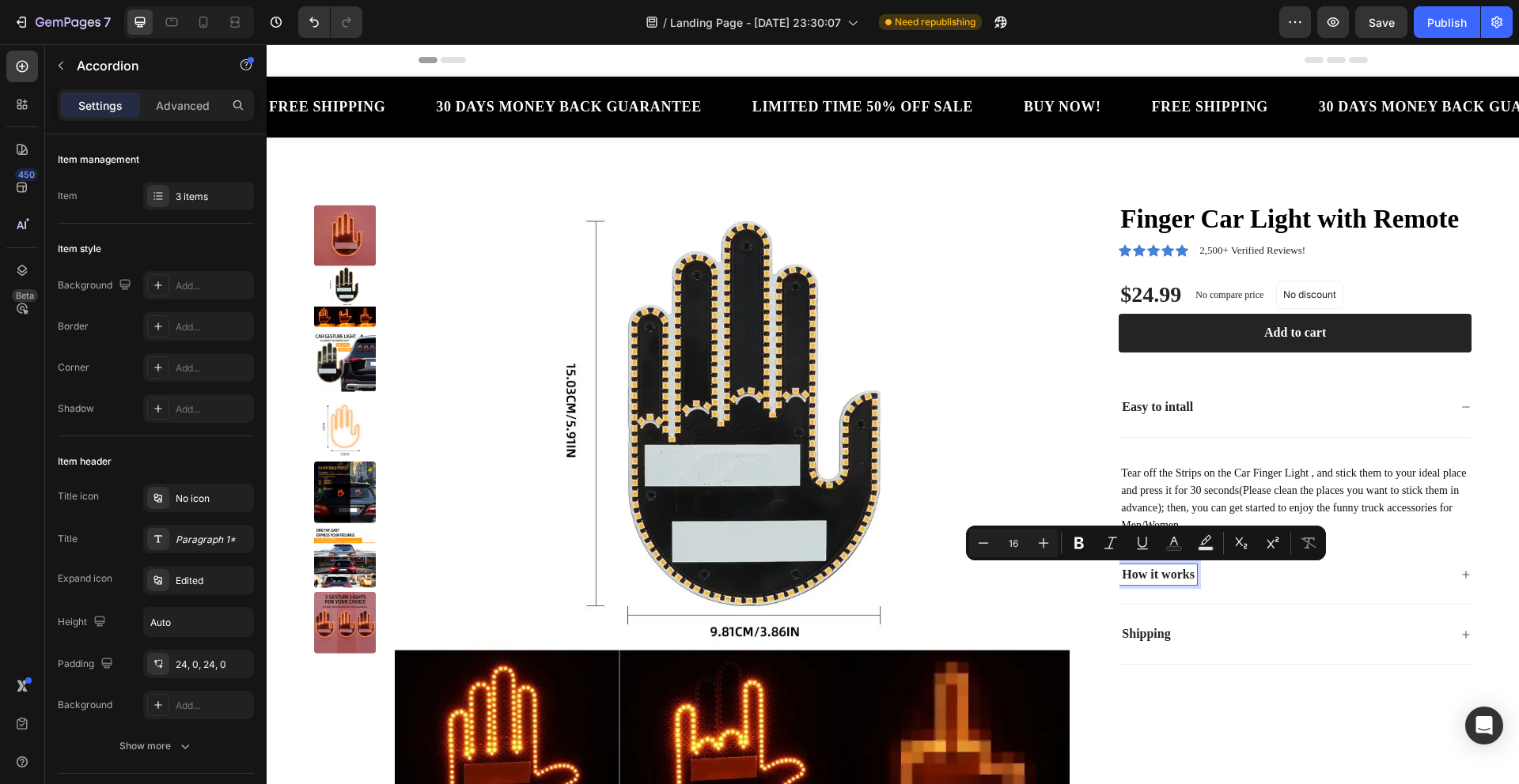
click at [1190, 576] on div "How it works" at bounding box center [1158, 576] width 77 height 22
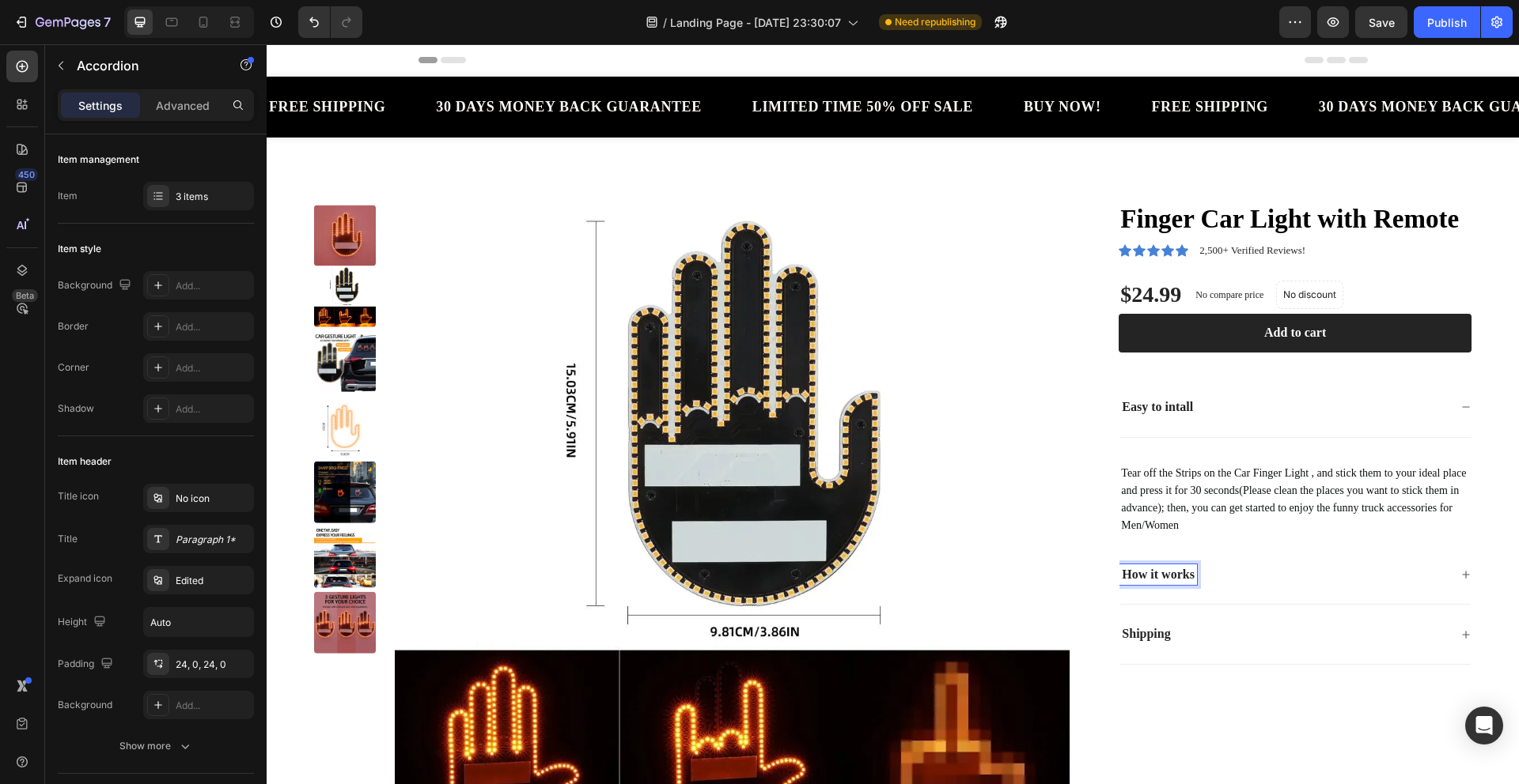
click at [1190, 576] on div "How it works" at bounding box center [1158, 576] width 77 height 22
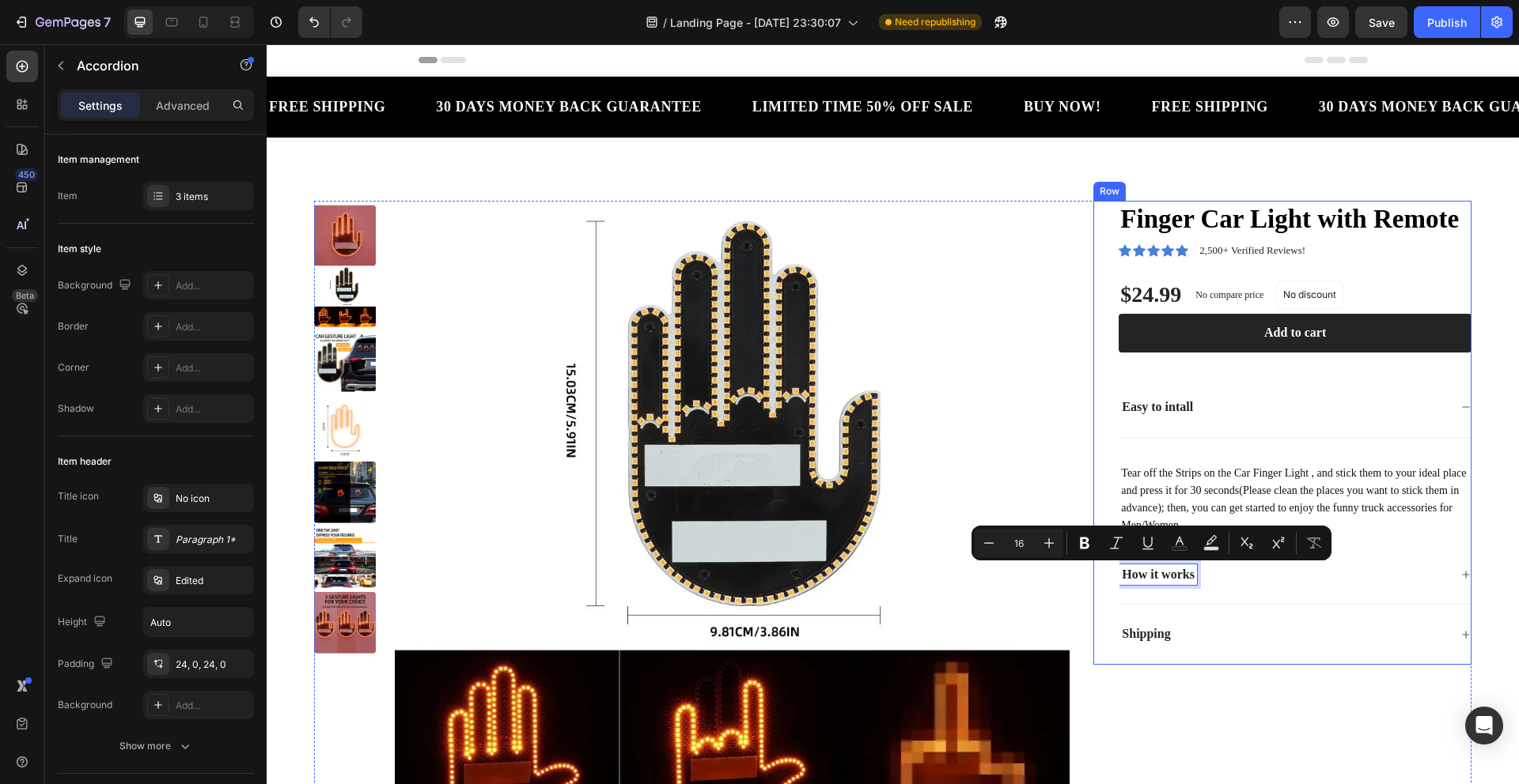
drag, startPoint x: 1190, startPoint y: 576, endPoint x: 1103, endPoint y: 567, distance: 87.5
click at [1103, 566] on div "Finger Car Light with Remote Product Title Icon Icon Icon Icon Icon Icon List 2…" at bounding box center [1282, 433] width 378 height 464
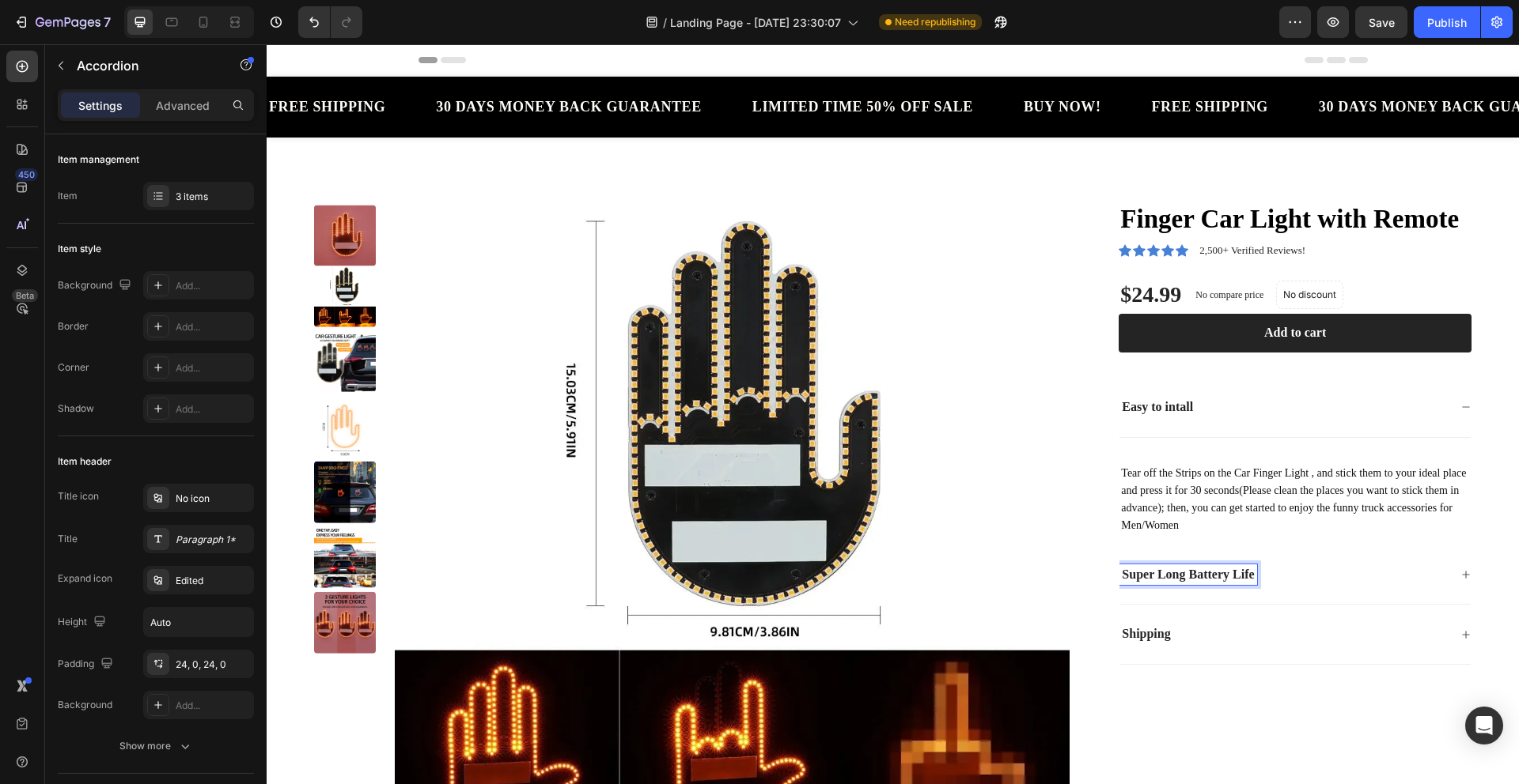
click at [1316, 571] on div "Super Long Battery Life" at bounding box center [1284, 576] width 329 height 22
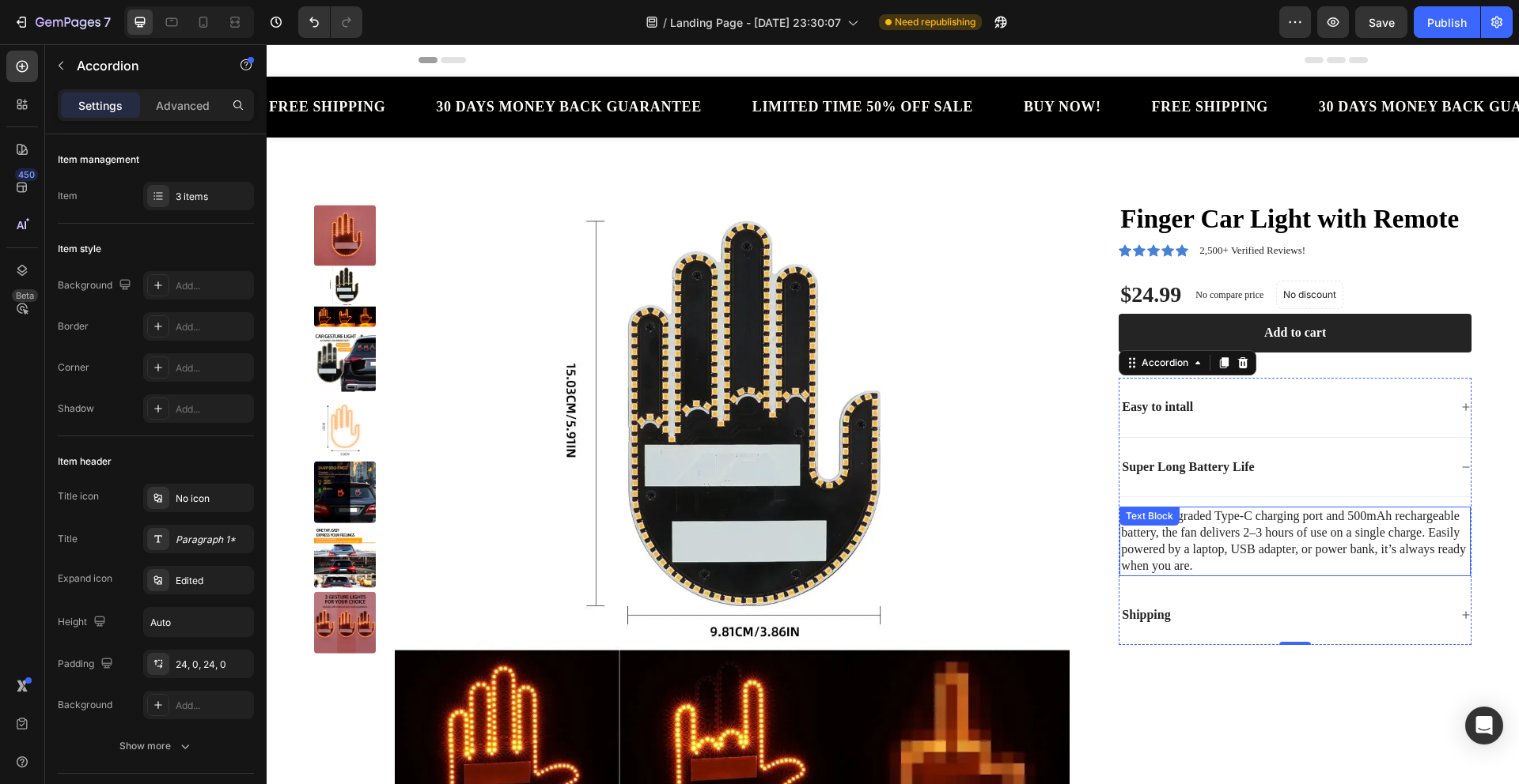
click at [1254, 569] on p "With its upgraded Type-C charging port and 500mAh rechargeable battery, the fan…" at bounding box center [1295, 541] width 348 height 66
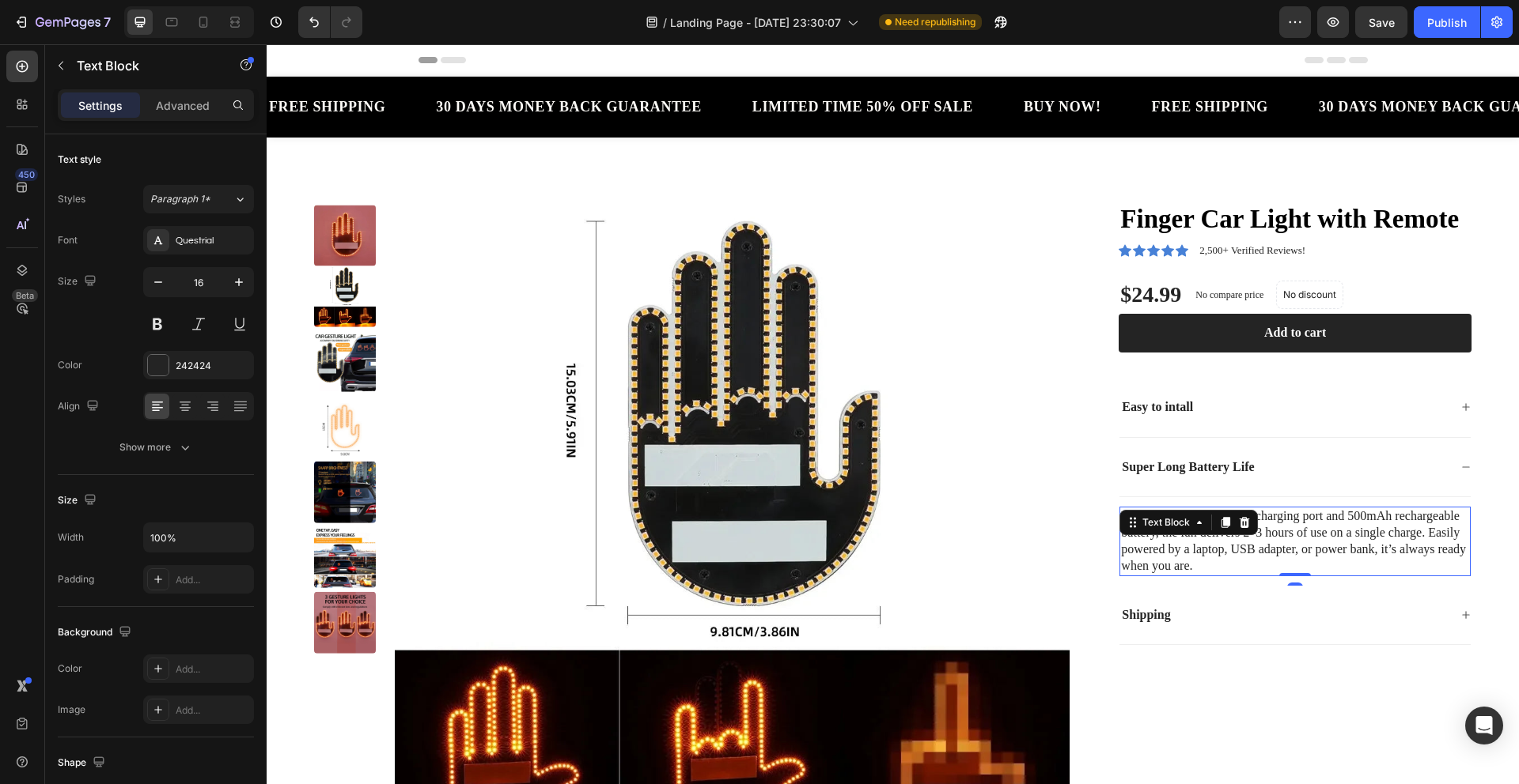
click at [1254, 569] on p "With its upgraded Type-C charging port and 500mAh rechargeable battery, the fan…" at bounding box center [1295, 541] width 348 height 66
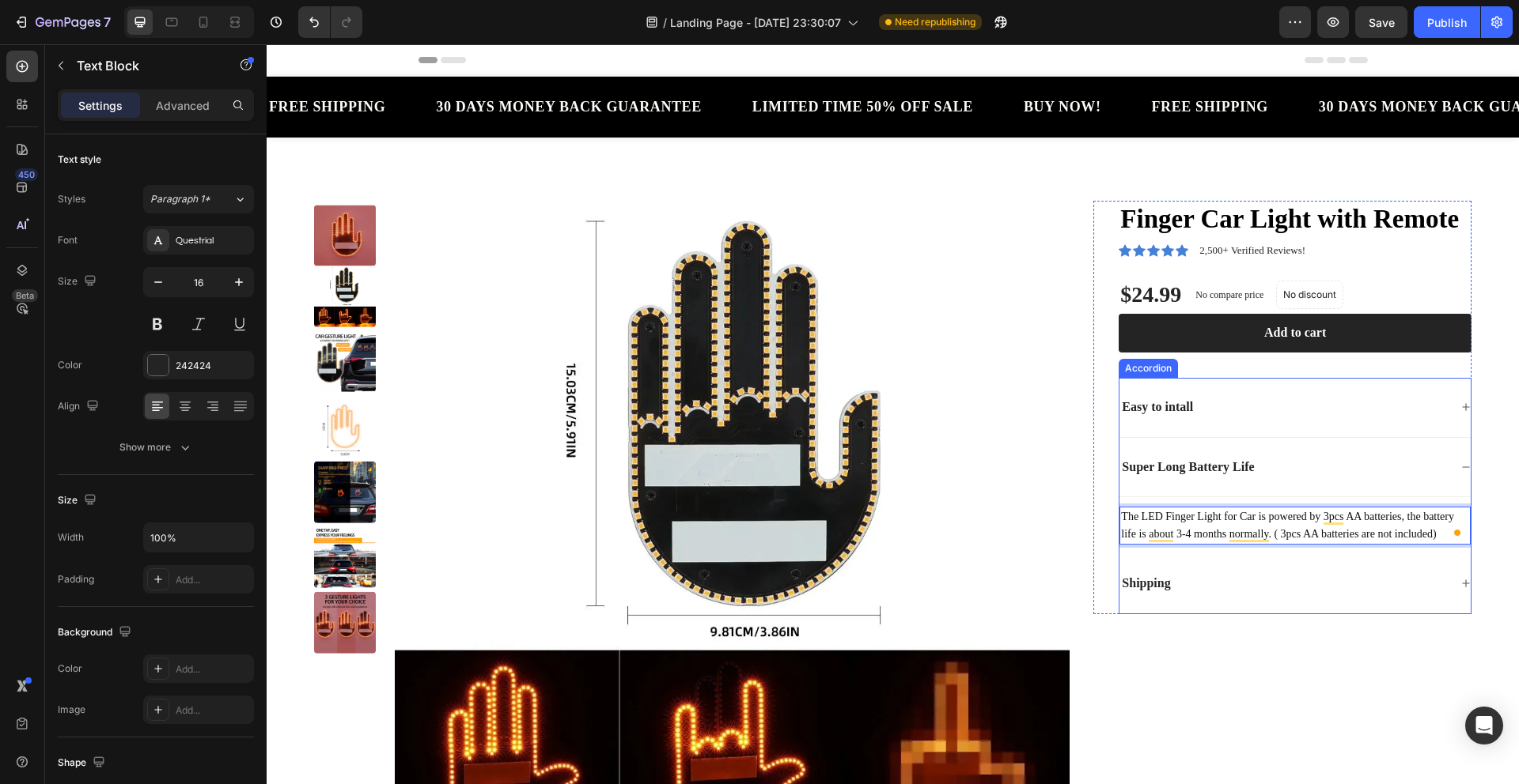
click at [1212, 585] on div "Shipping" at bounding box center [1284, 584] width 329 height 22
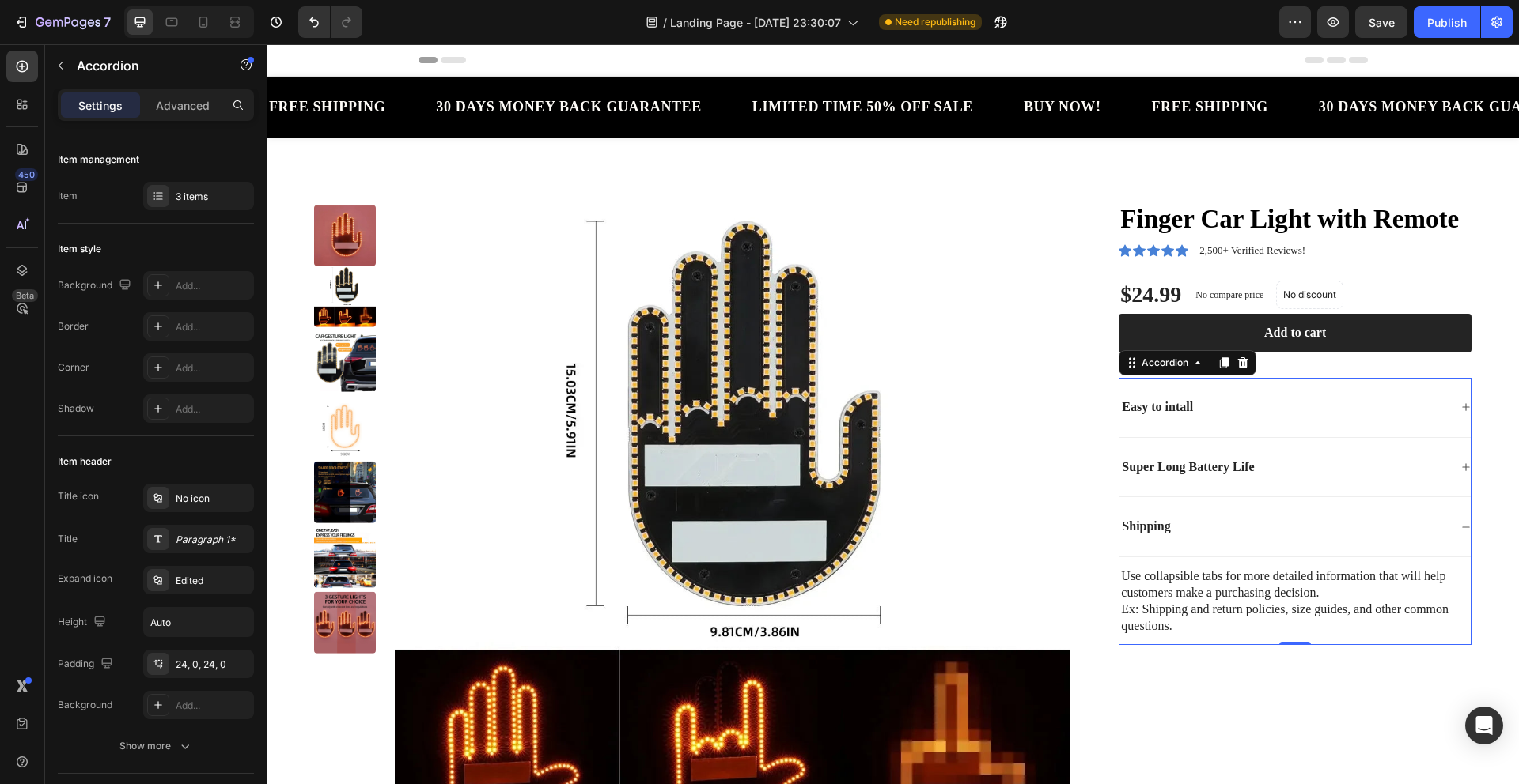
click at [1196, 517] on div "Shipping" at bounding box center [1284, 527] width 329 height 22
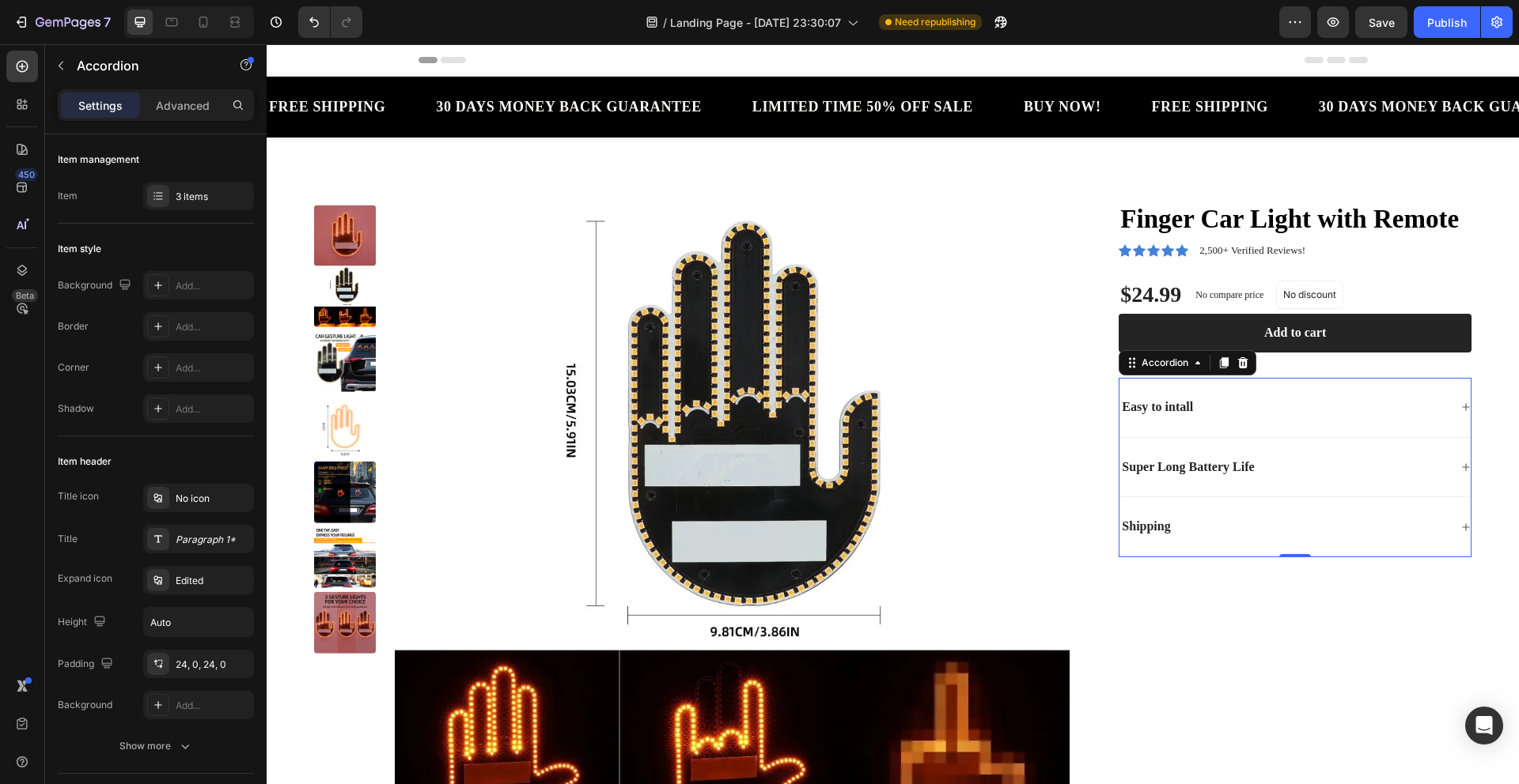
click at [1175, 523] on div "Shipping" at bounding box center [1284, 527] width 329 height 22
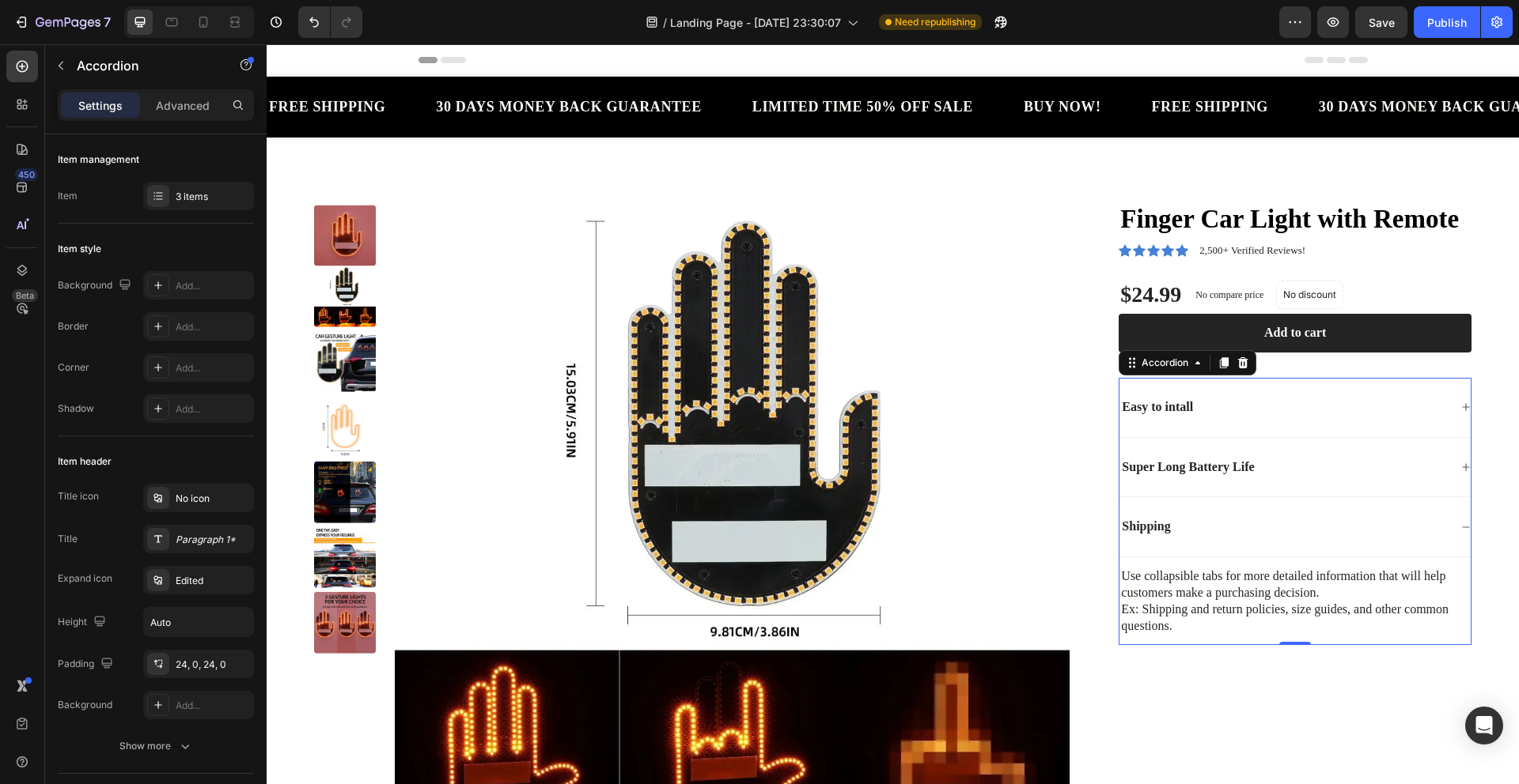
click at [1175, 523] on div "Shipping" at bounding box center [1284, 527] width 329 height 22
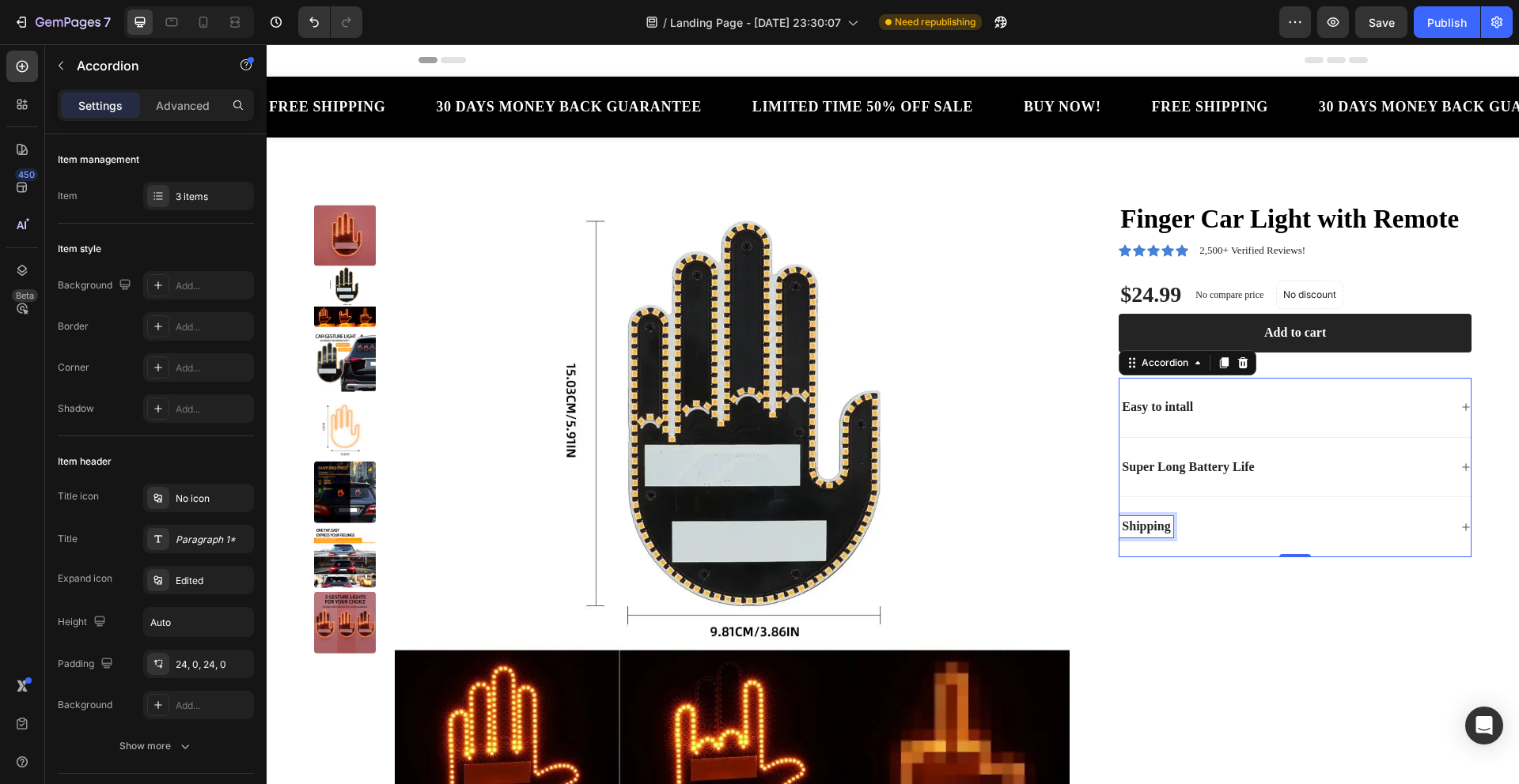
click at [1161, 527] on p "Shipping" at bounding box center [1146, 527] width 48 height 17
drag, startPoint x: 1162, startPoint y: 527, endPoint x: 1119, endPoint y: 521, distance: 43.4
click at [1122, 521] on p "Shipping" at bounding box center [1146, 527] width 48 height 17
click at [1137, 524] on p "Shipping" at bounding box center [1146, 527] width 48 height 17
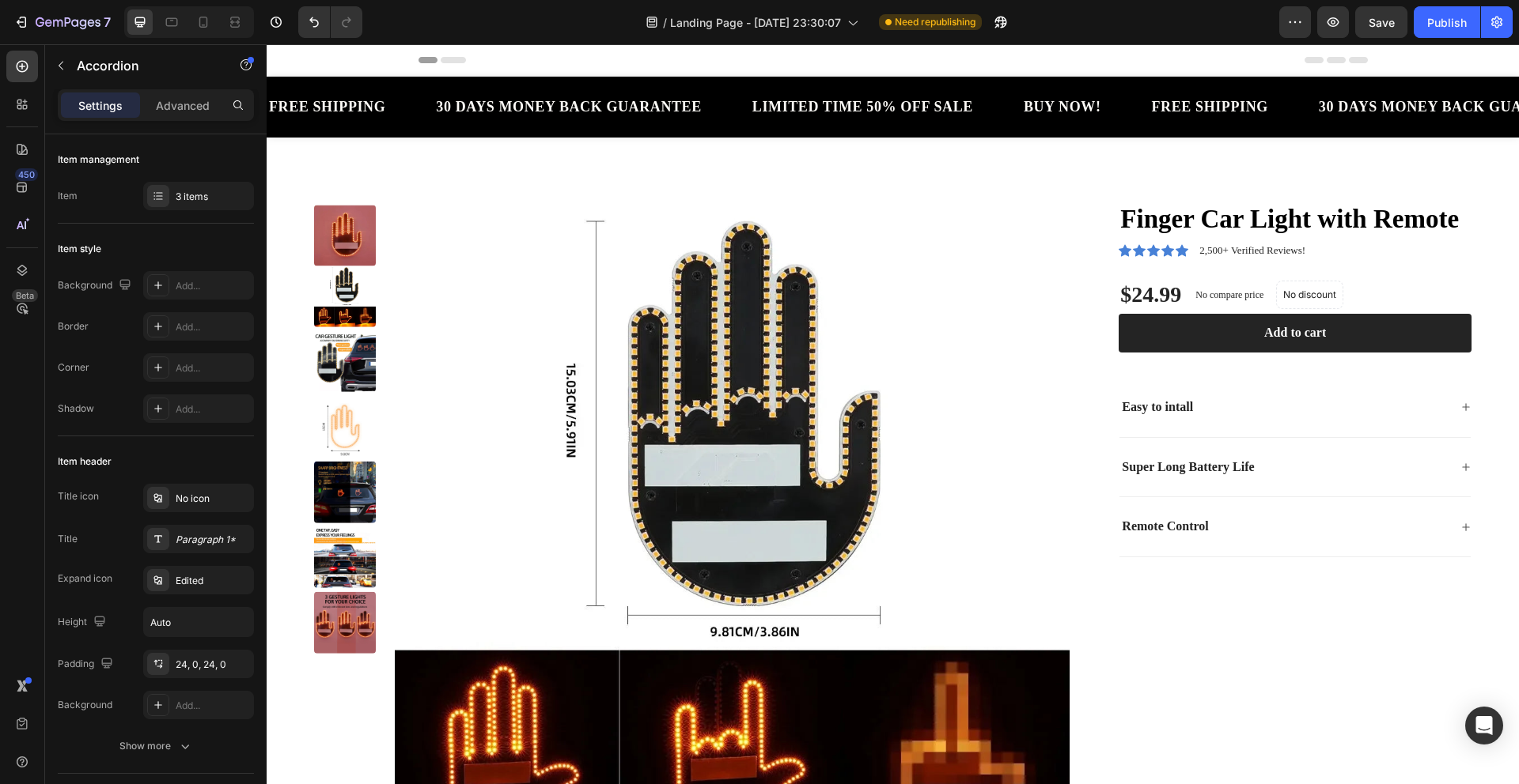
click at [1271, 529] on div "Remote Control" at bounding box center [1284, 527] width 329 height 22
click at [1281, 532] on div "Remote Control" at bounding box center [1284, 527] width 329 height 22
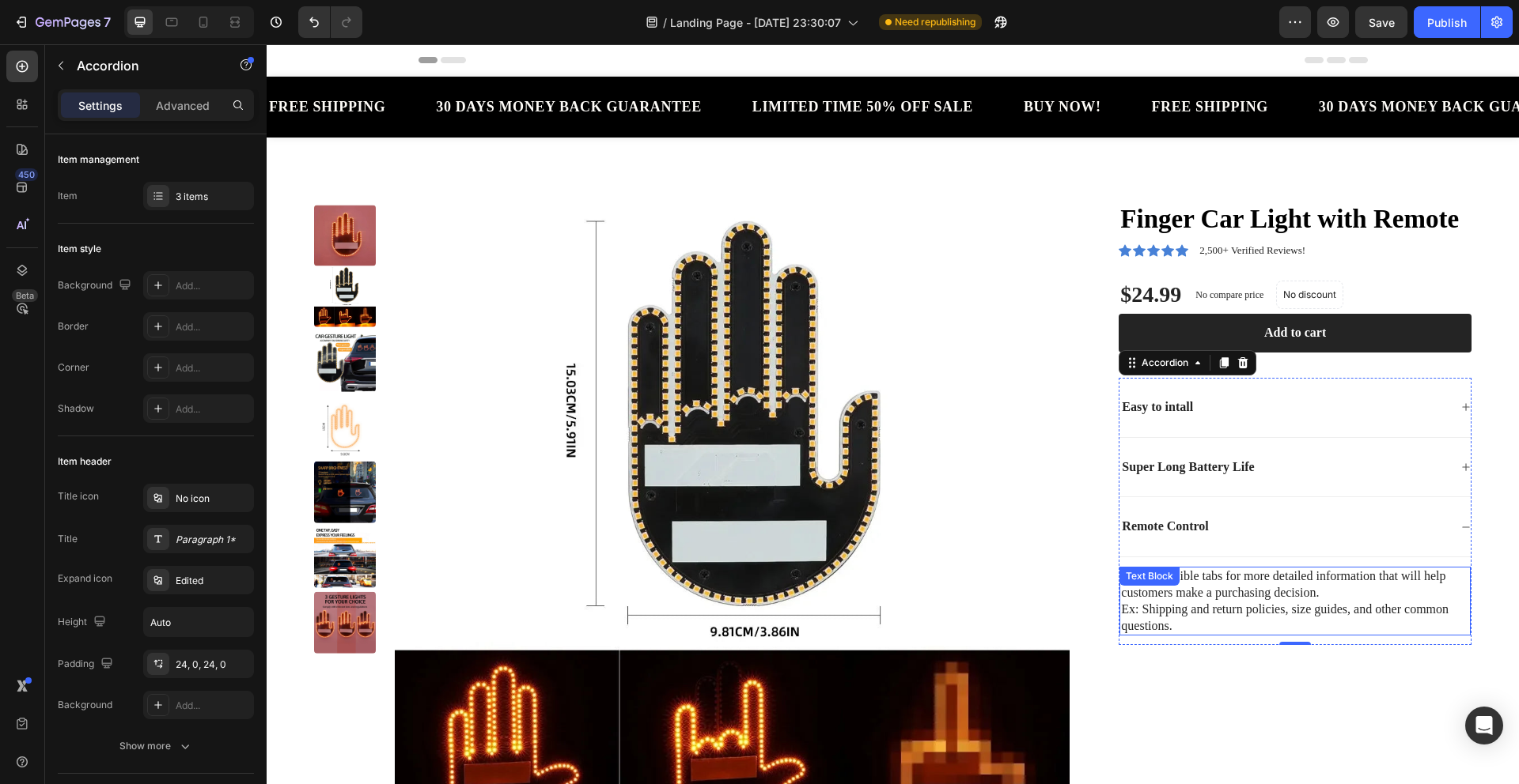
click at [1197, 614] on p "Ex: Shipping and return policies, size guides, and other common questions." at bounding box center [1295, 619] width 348 height 33
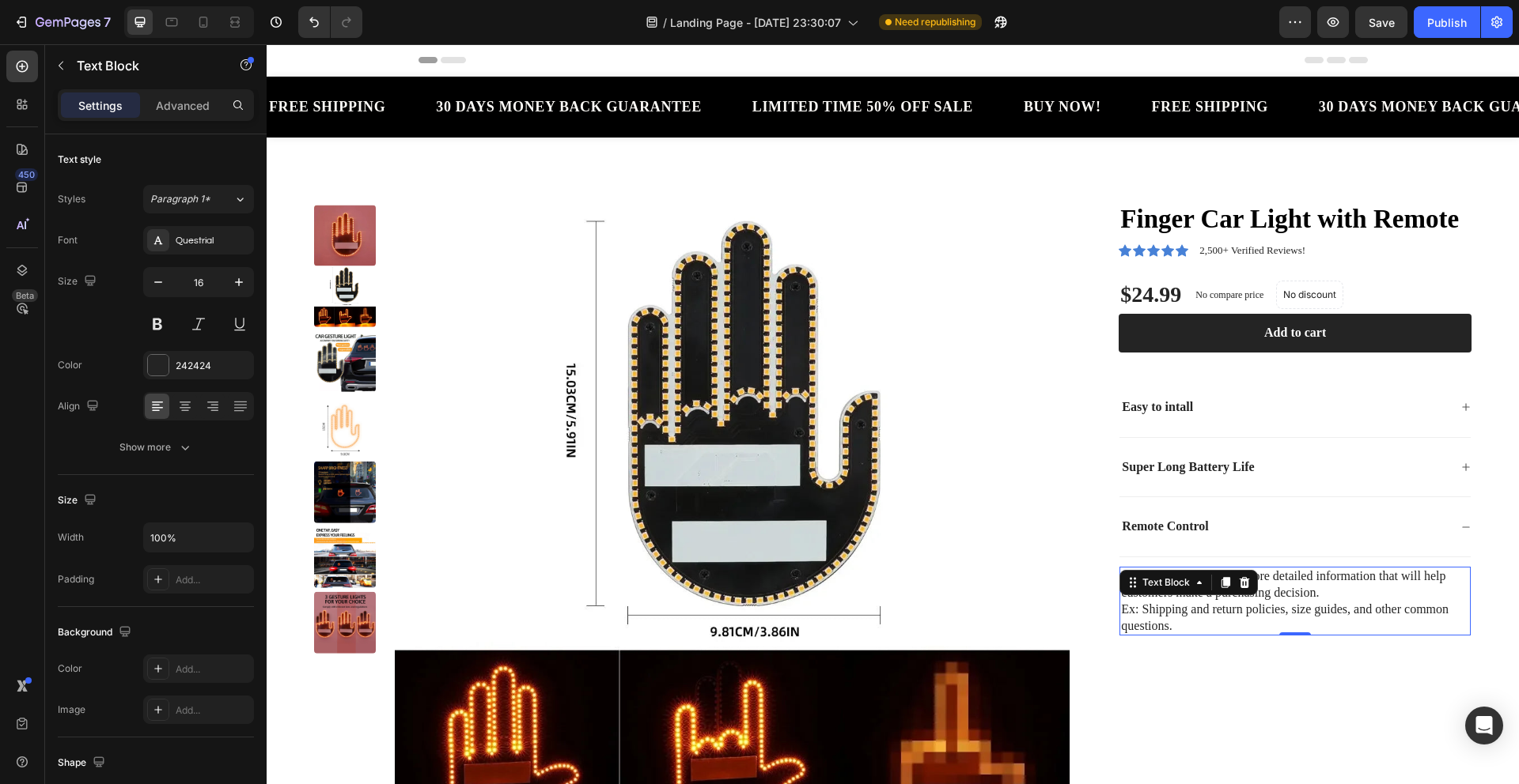
click at [1197, 614] on p "Ex: Shipping and return policies, size guides, and other common questions." at bounding box center [1295, 619] width 348 height 33
click at [1190, 620] on p "Ex: Shipping and return policies, size guides, and other common questions." at bounding box center [1295, 619] width 348 height 33
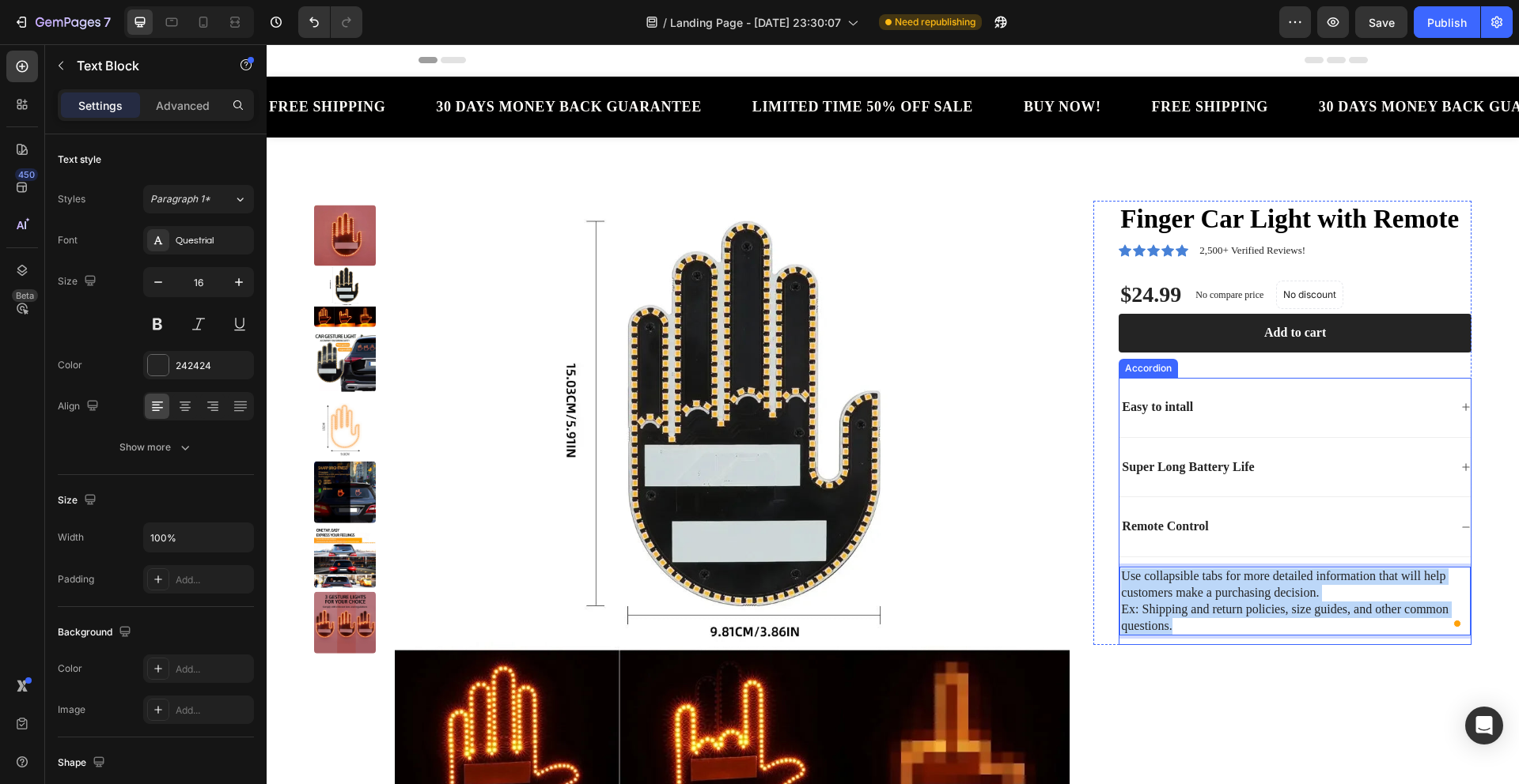
drag, startPoint x: 1190, startPoint y: 620, endPoint x: 1113, endPoint y: 562, distance: 96.4
click at [1119, 562] on div "Use collapsible tabs for more detailed information that will help customers mak…" at bounding box center [1295, 601] width 351 height 88
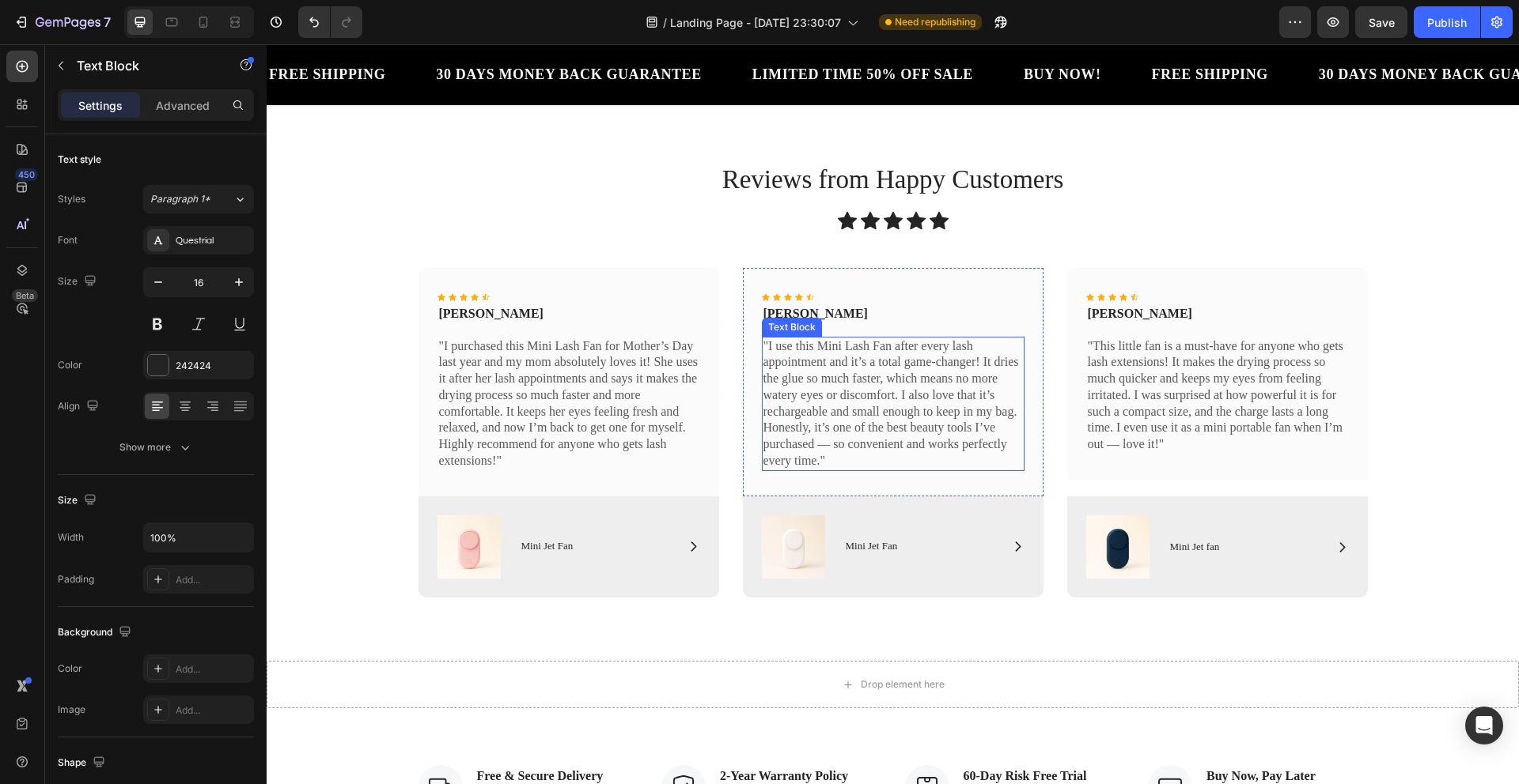
scroll to position [1042, 0]
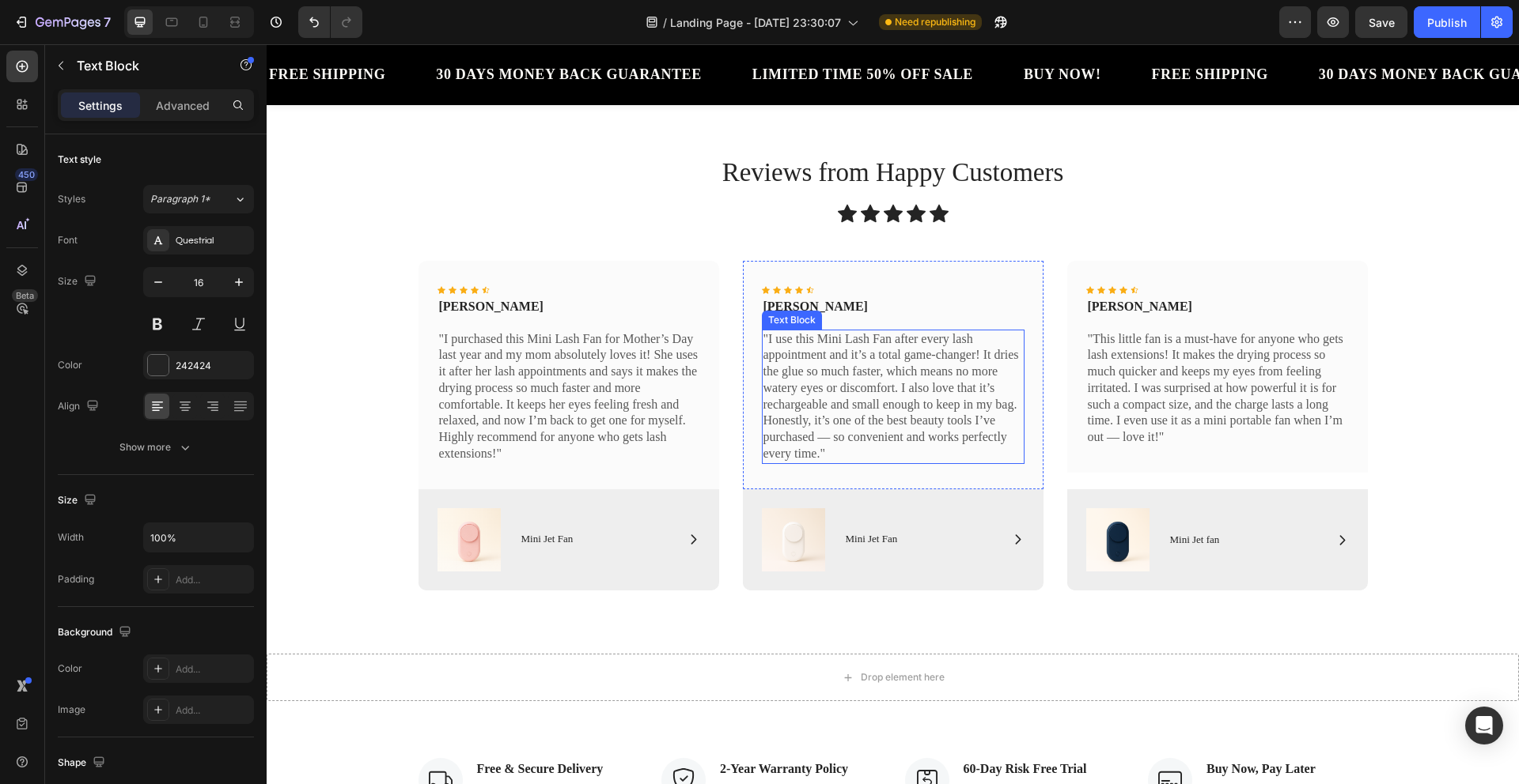
click at [707, 194] on div "Reviews from Happy Customers Heading Icon Icon Icon Icon Icon Icon List" at bounding box center [893, 195] width 949 height 81
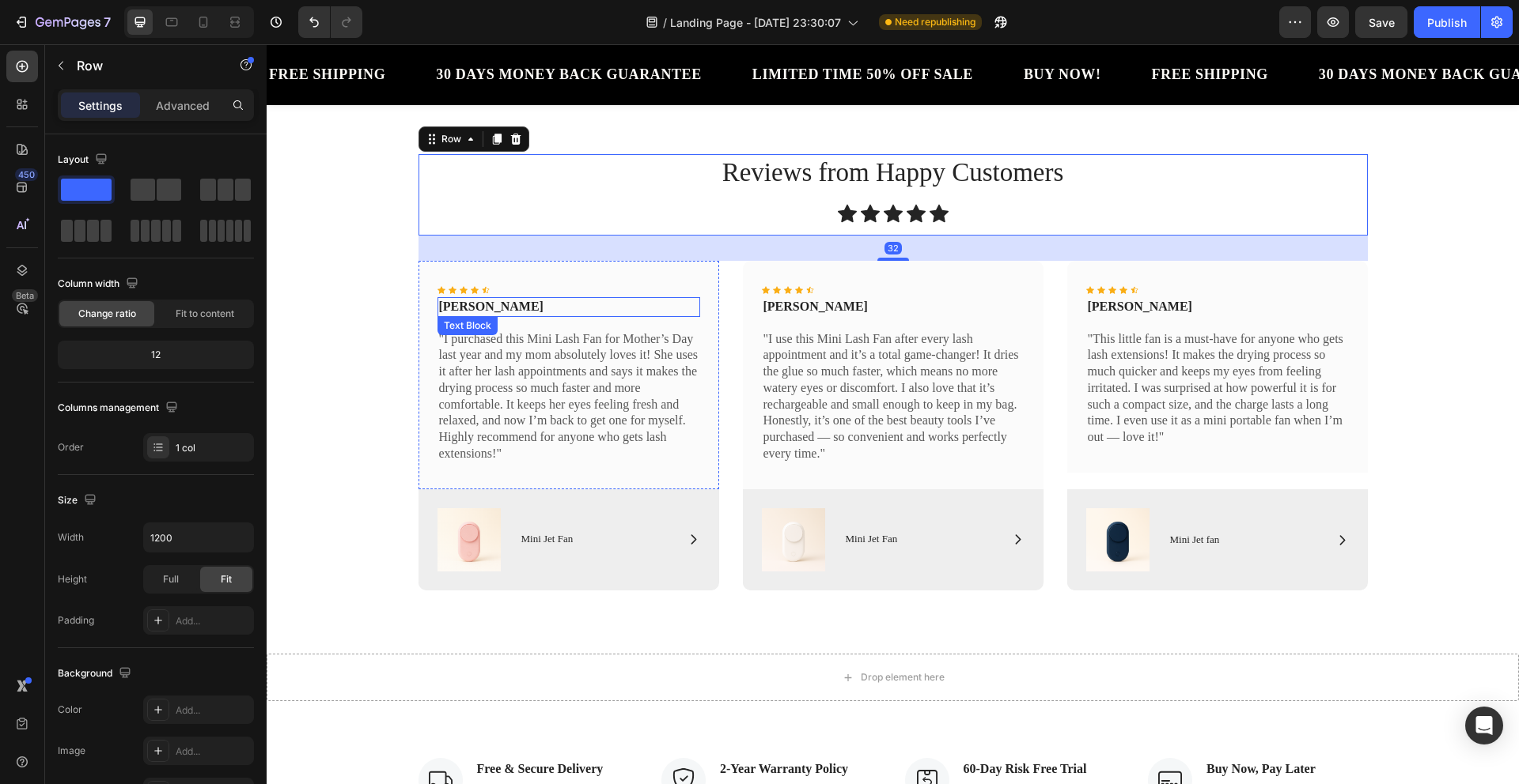
click at [476, 316] on div "Rita Cobb Text Block" at bounding box center [568, 307] width 263 height 20
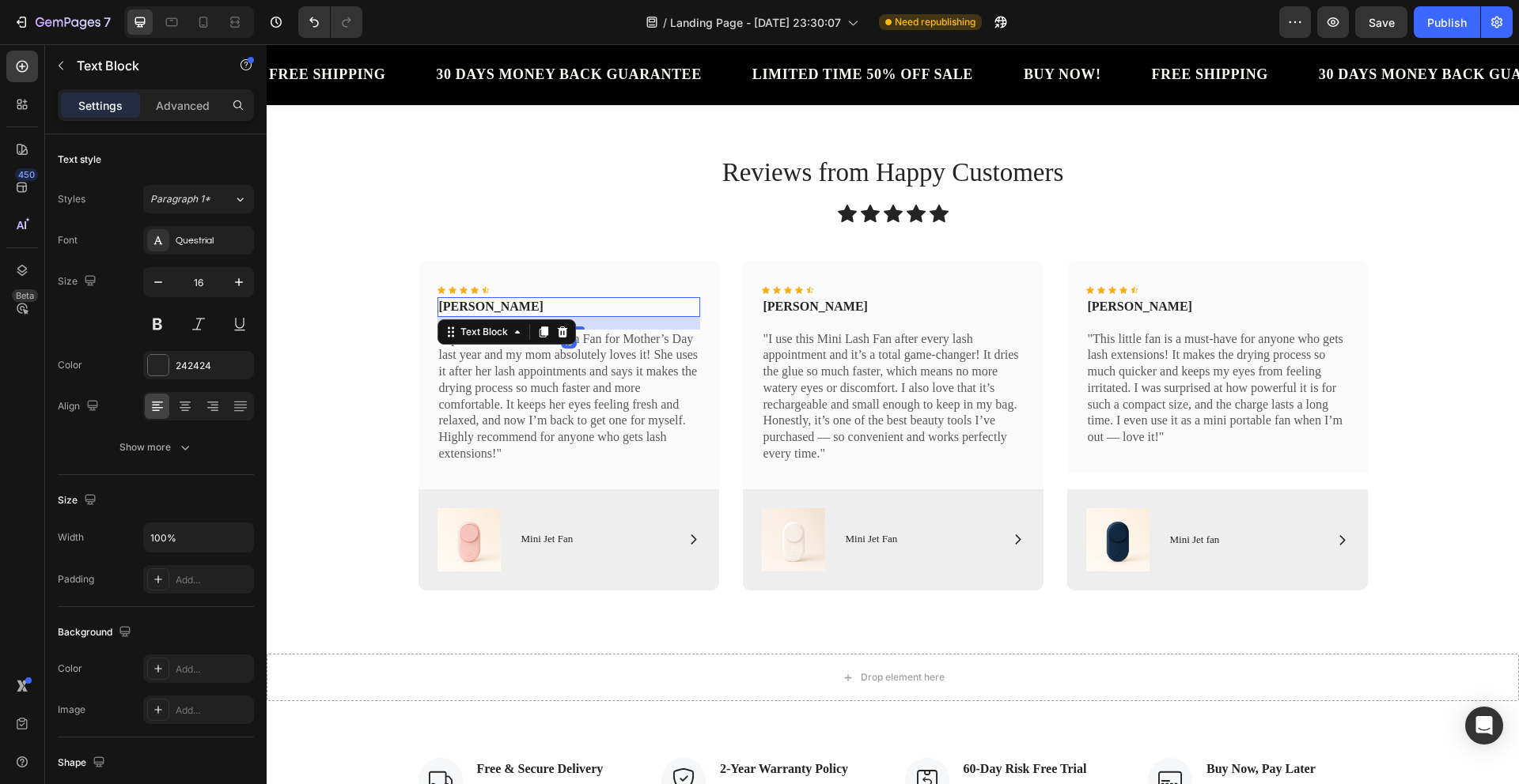
click at [663, 326] on div "16" at bounding box center [568, 323] width 263 height 12
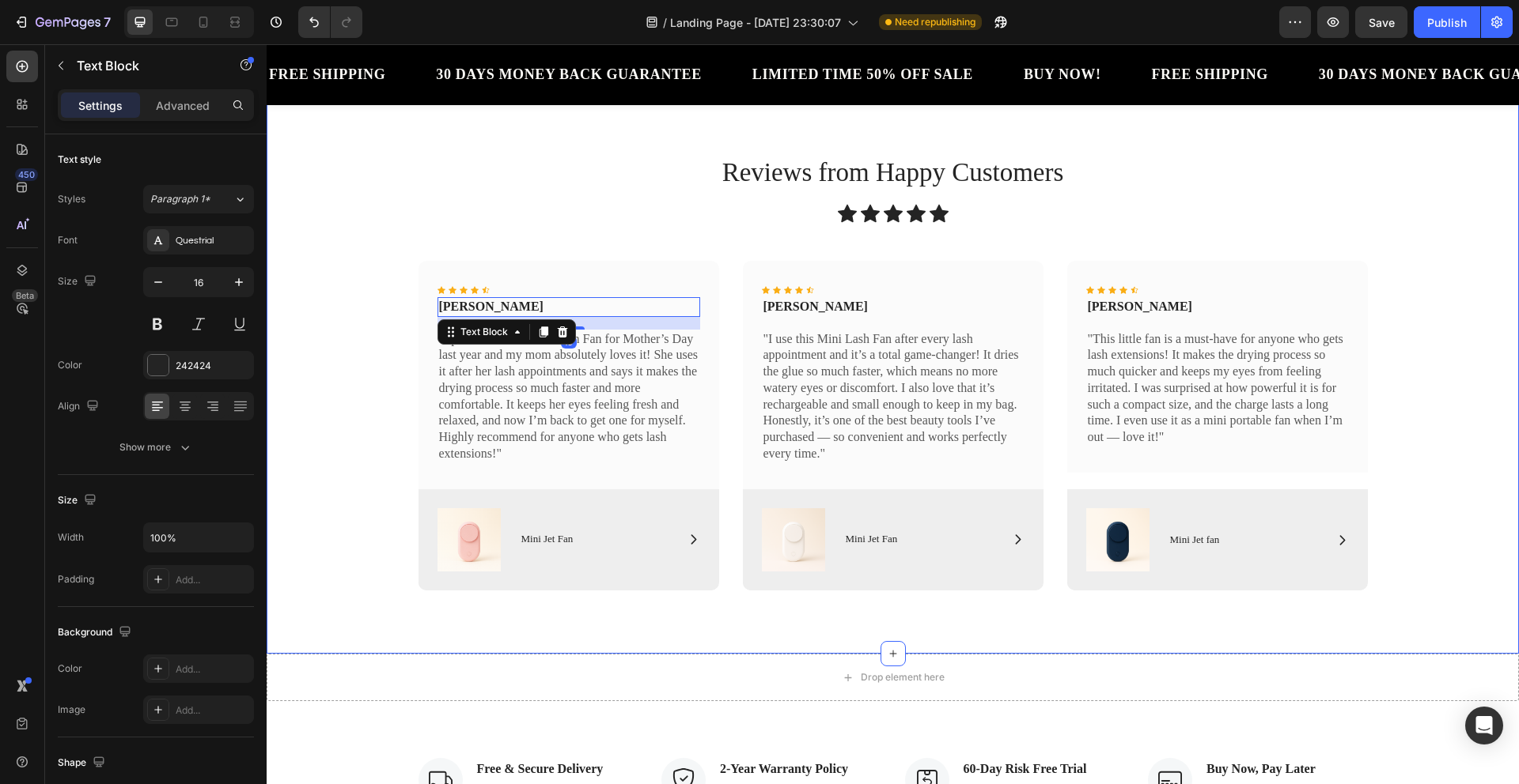
click at [357, 364] on div "Icon Icon Icon Icon Icon Icon List Rita Cobb Text Block 16 "I purchased this Mi…" at bounding box center [892, 432] width 1229 height 342
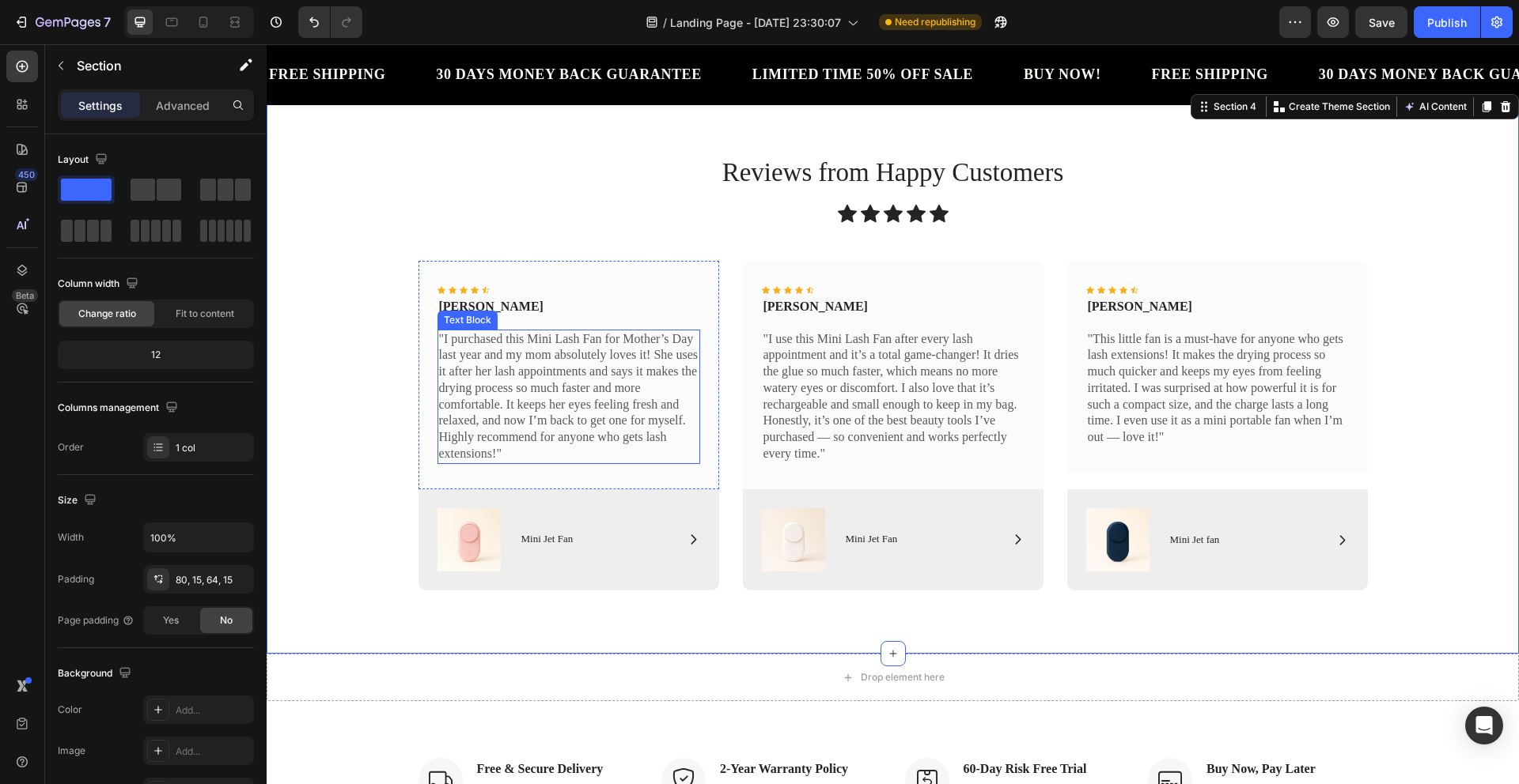
click at [516, 444] on p ""I purchased this Mini Lash Fan for Mother’s Day last year and my mom absolutel…" at bounding box center [568, 397] width 259 height 131
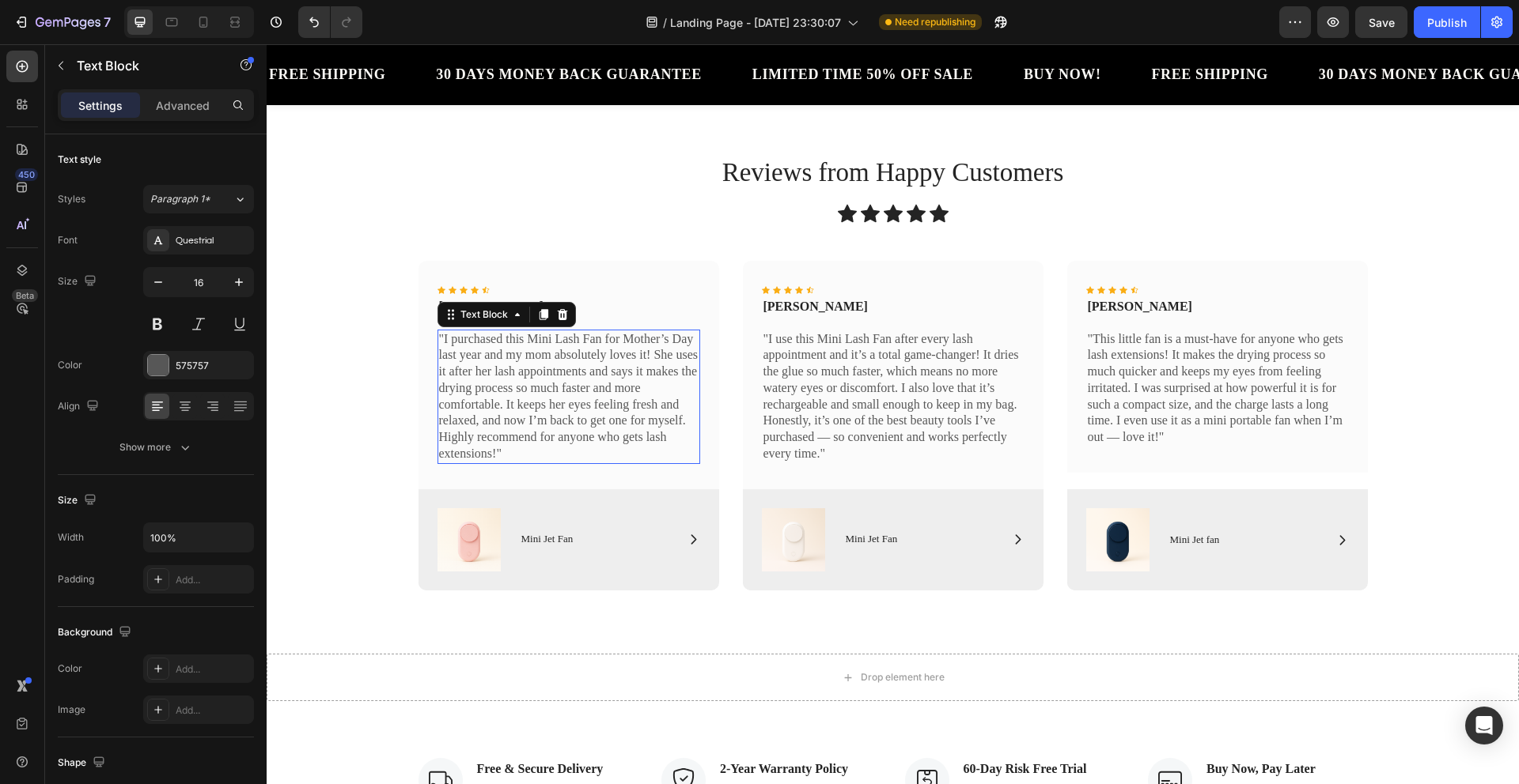
click at [516, 444] on p ""I purchased this Mini Lash Fan for Mother’s Day last year and my mom absolutel…" at bounding box center [568, 397] width 259 height 131
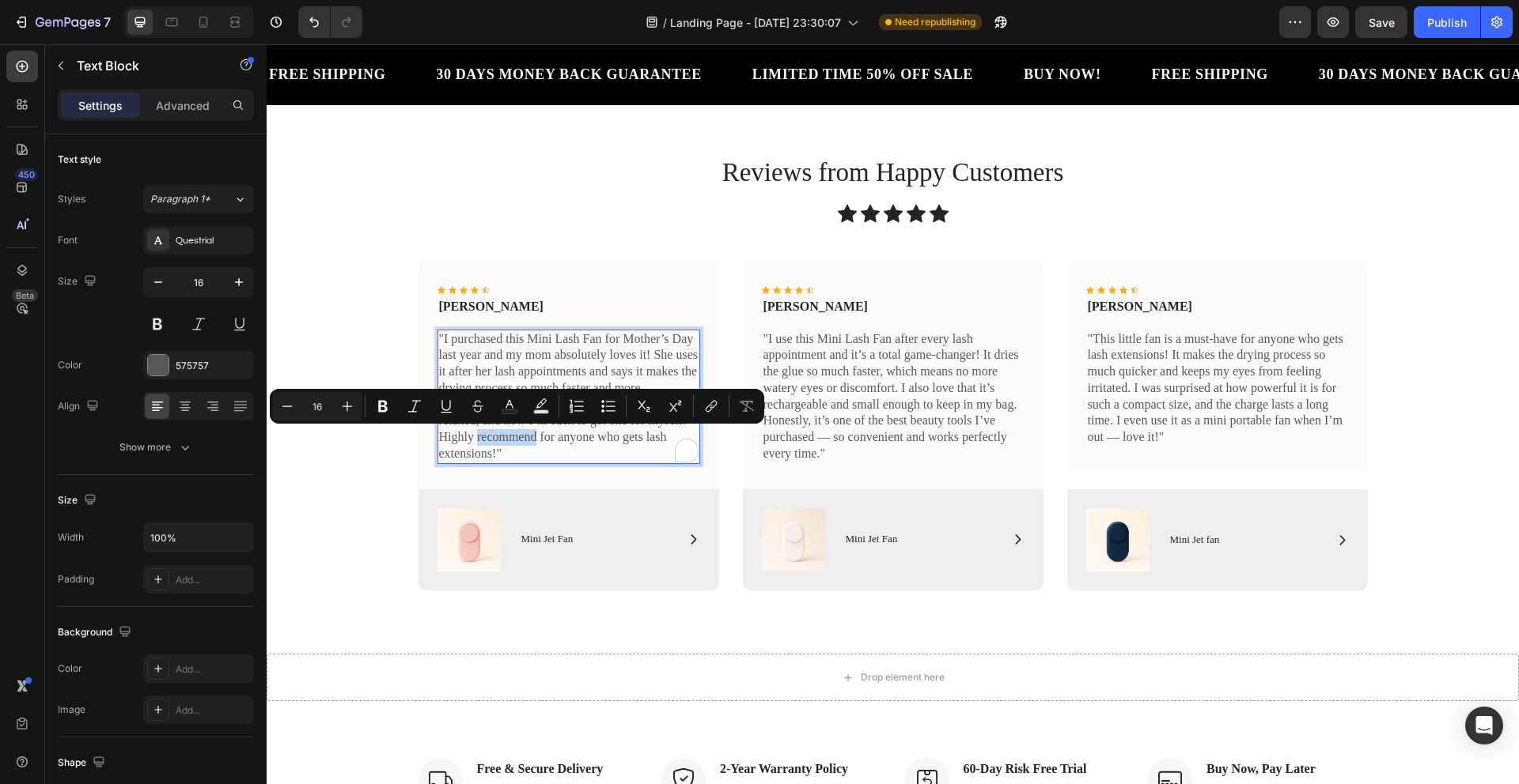
click at [517, 453] on p ""I purchased this Mini Lash Fan for Mother’s Day last year and my mom absolutel…" at bounding box center [568, 397] width 259 height 131
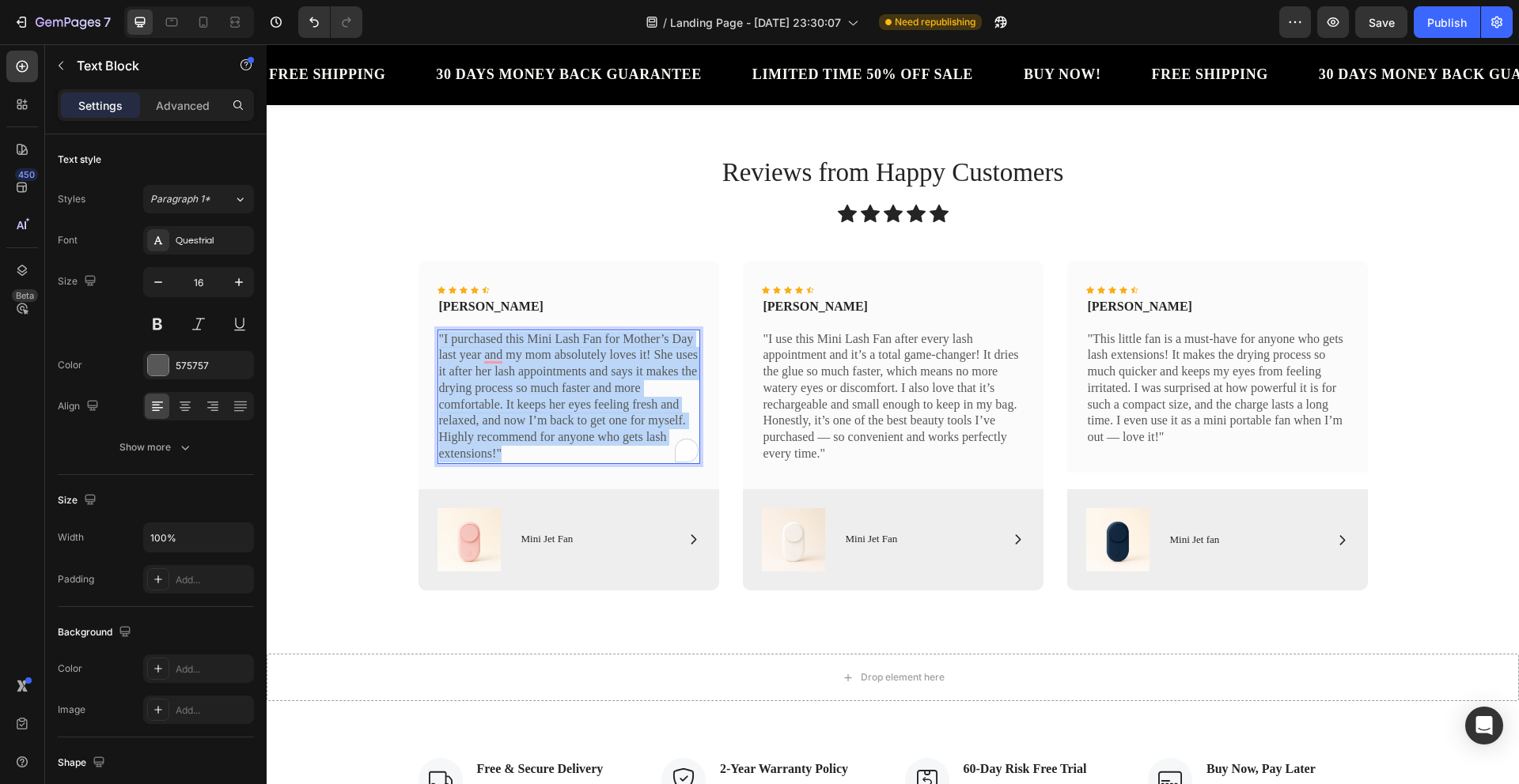
drag, startPoint x: 517, startPoint y: 453, endPoint x: 432, endPoint y: 336, distance: 144.6
click at [439, 336] on p ""I purchased this Mini Lash Fan for Mother’s Day last year and my mom absolutel…" at bounding box center [568, 397] width 259 height 131
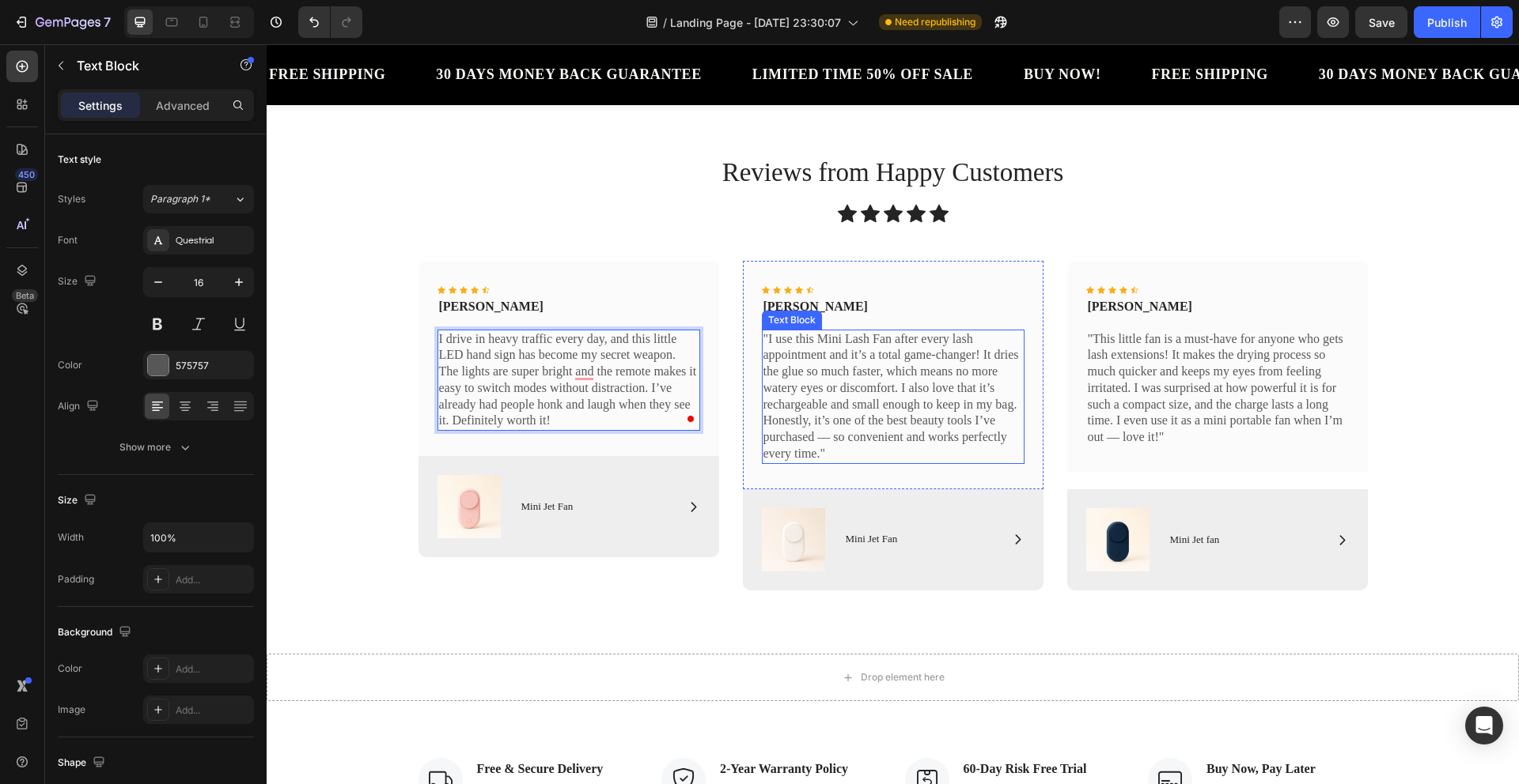
click at [950, 445] on p ""I use this Mini Lash Fan after every lash appointment and it’s a total game-ch…" at bounding box center [893, 397] width 259 height 131
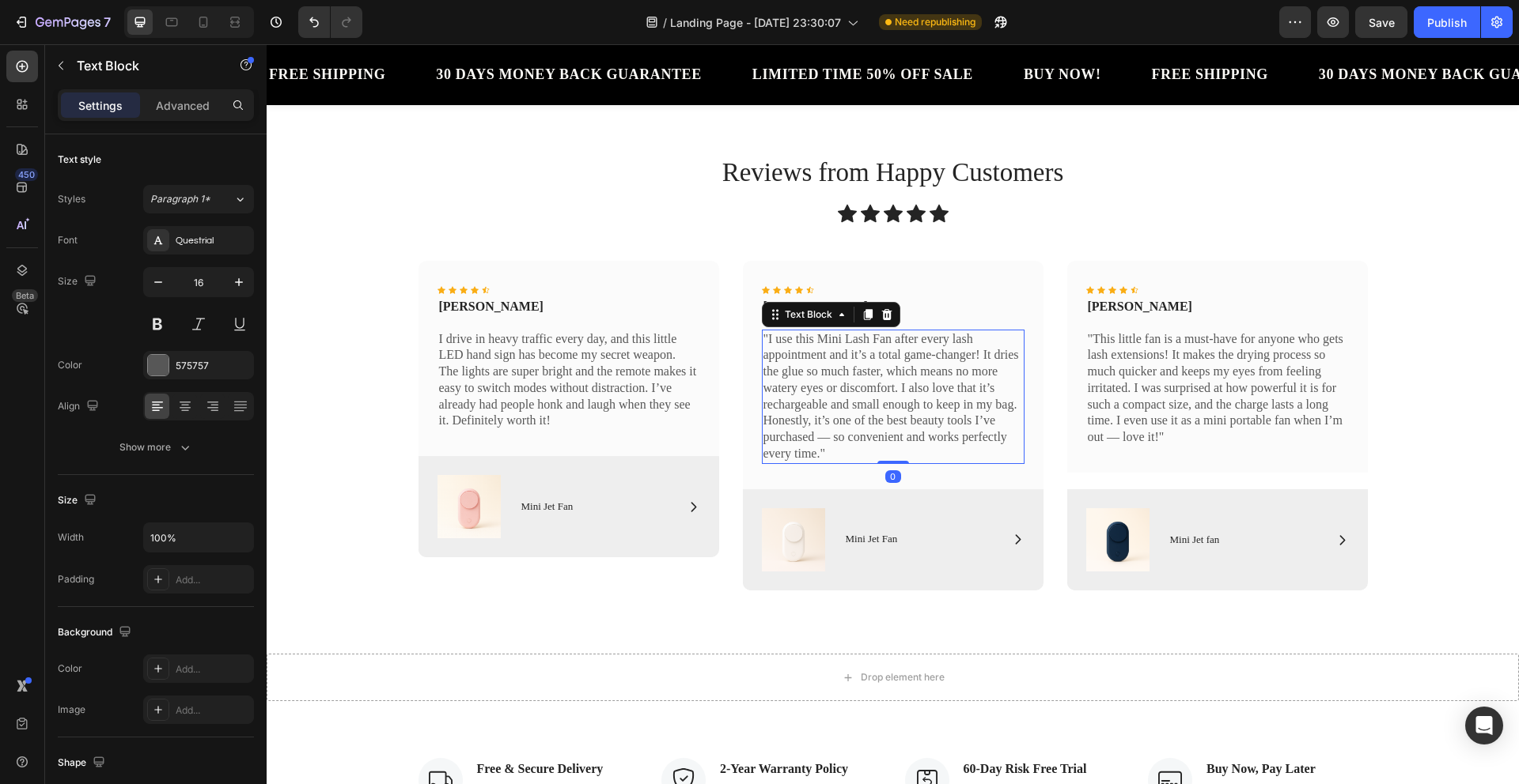
click at [829, 445] on p ""I use this Mini Lash Fan after every lash appointment and it’s a total game-ch…" at bounding box center [893, 397] width 259 height 131
click at [833, 451] on p ""I use this Mini Lash Fan after every lash appointment and it’s a total game-ch…" at bounding box center [893, 397] width 259 height 131
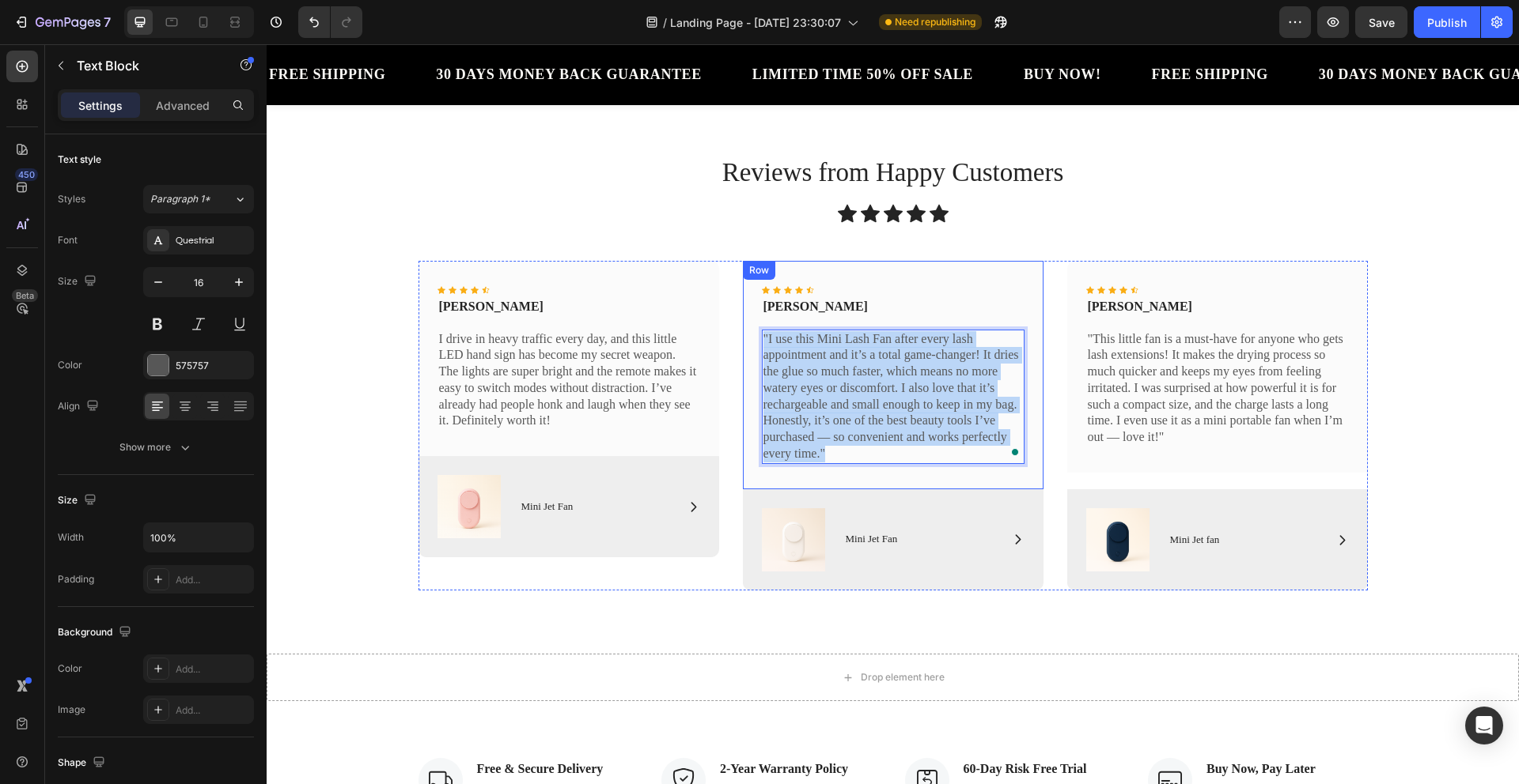
drag, startPoint x: 833, startPoint y: 451, endPoint x: 767, endPoint y: 351, distance: 119.8
click at [745, 335] on div "Icon Icon Icon Icon Icon Icon List Victoria Reyes Text Block "I use this Mini L…" at bounding box center [893, 375] width 301 height 228
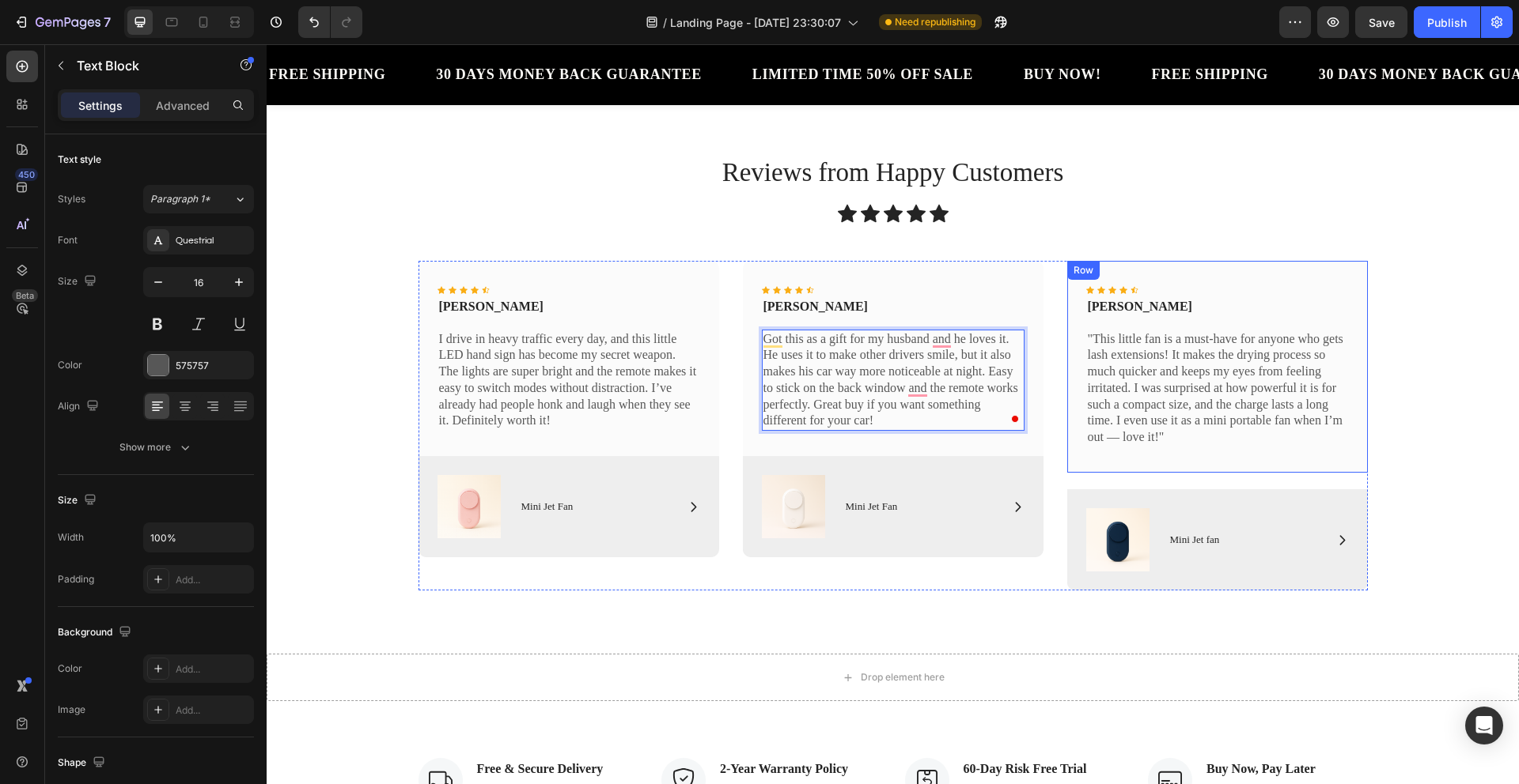
click at [1101, 228] on div "Reviews from Happy Customers Heading Icon Icon Icon Icon Icon Icon List" at bounding box center [893, 195] width 949 height 81
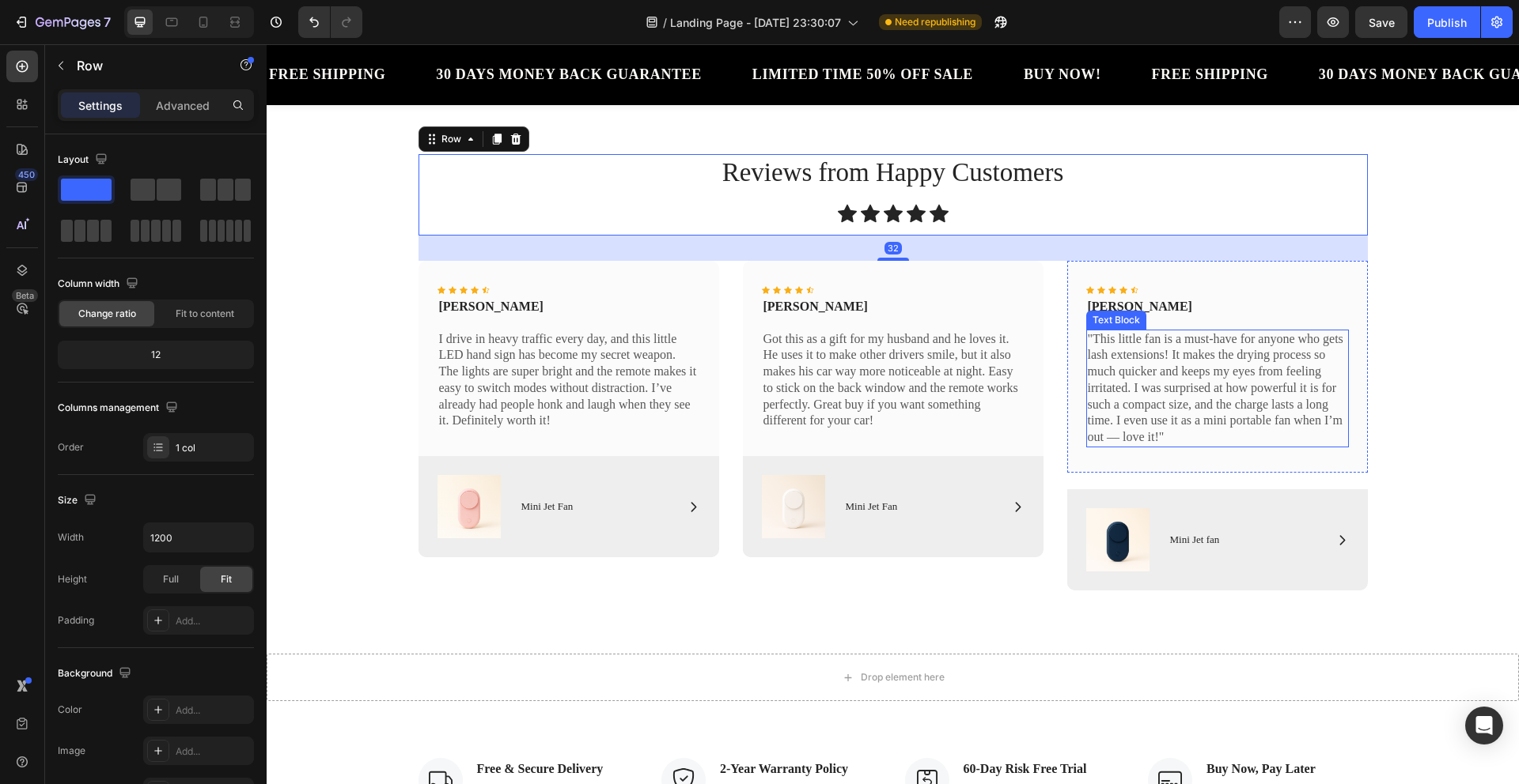
click at [1148, 365] on p ""This little fan is a must-have for anyone who gets lash extensions! It makes t…" at bounding box center [1217, 389] width 259 height 115
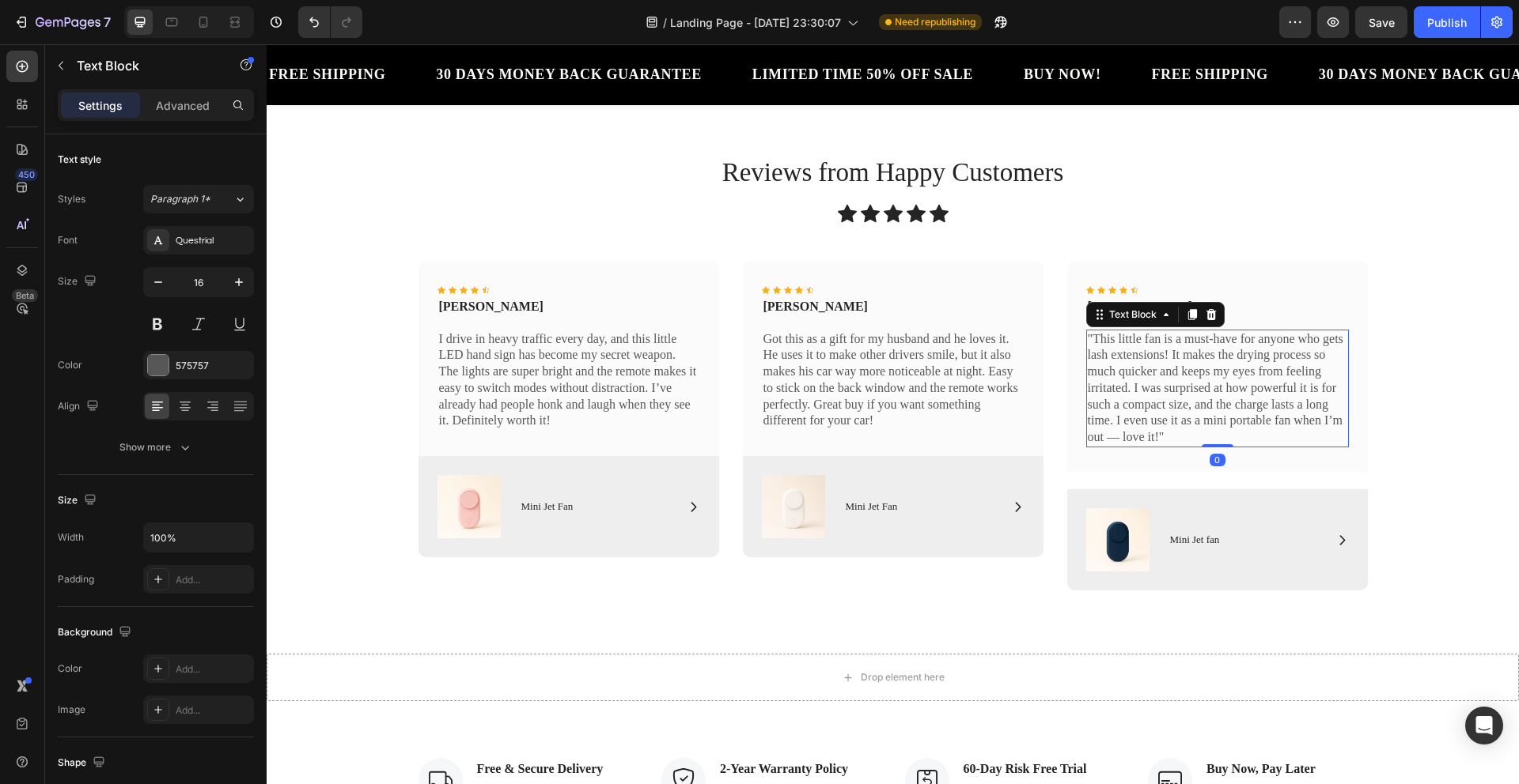
click at [1088, 338] on p ""This little fan is a must-have for anyone who gets lash extensions! It makes t…" at bounding box center [1217, 389] width 259 height 115
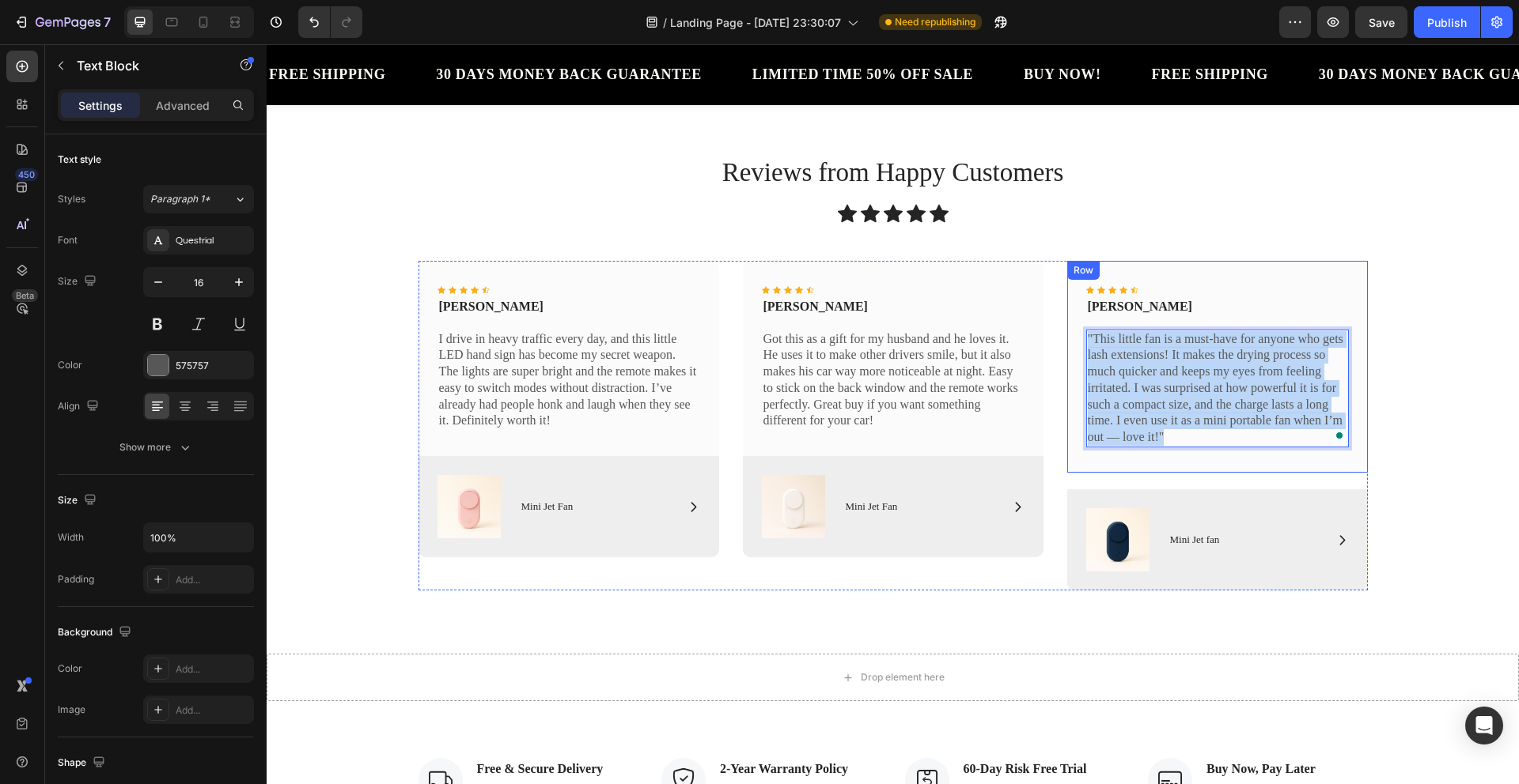
drag, startPoint x: 1083, startPoint y: 338, endPoint x: 1236, endPoint y: 453, distance: 191.4
click at [1236, 453] on div "Icon Icon Icon Icon Icon Icon List Giselle Rodriguez Text Block "This little fa…" at bounding box center [1217, 366] width 301 height 212
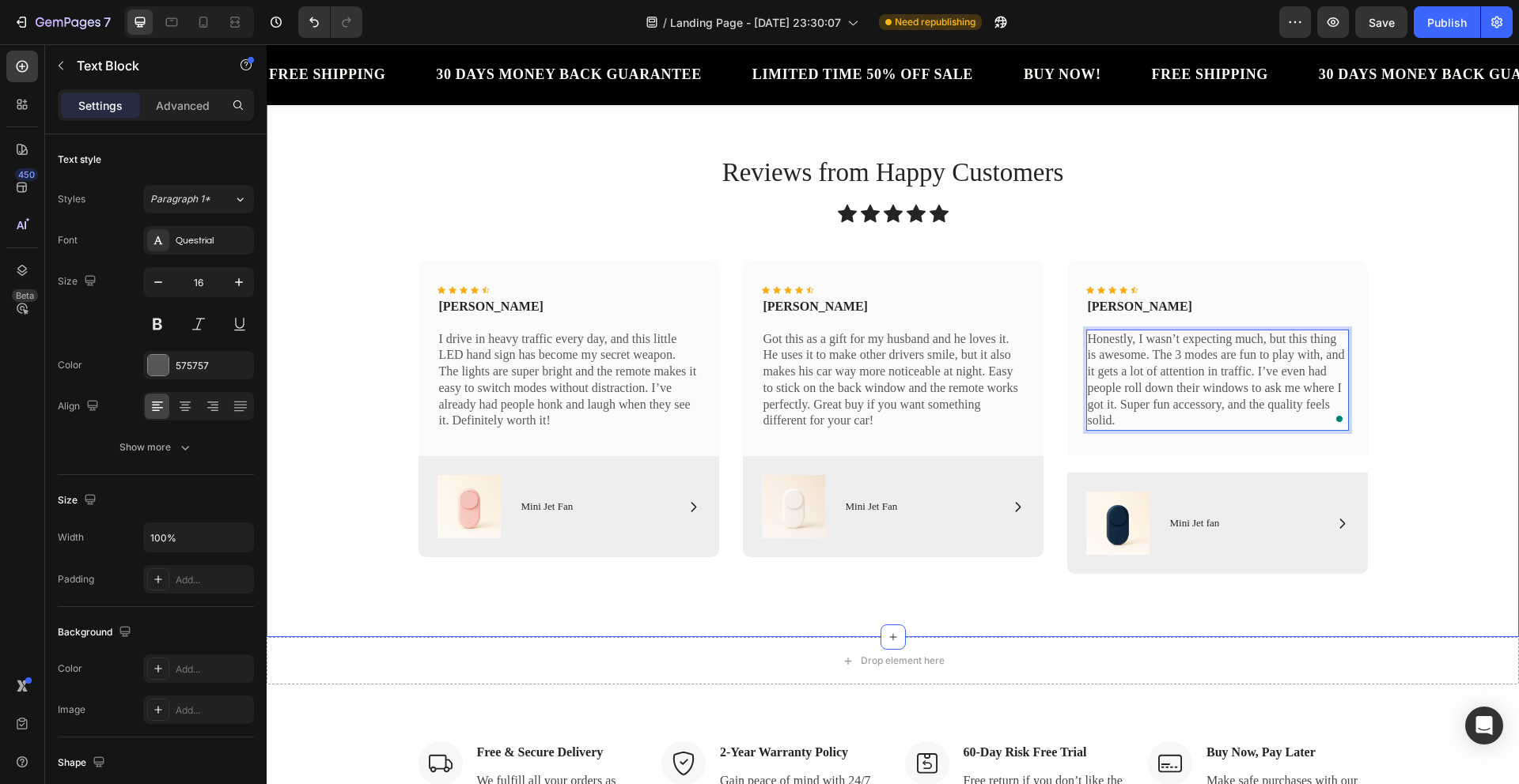
click at [1374, 256] on div "Reviews from Happy Customers Heading Icon Icon Icon Icon Icon Icon List Row Ico…" at bounding box center [892, 370] width 1229 height 433
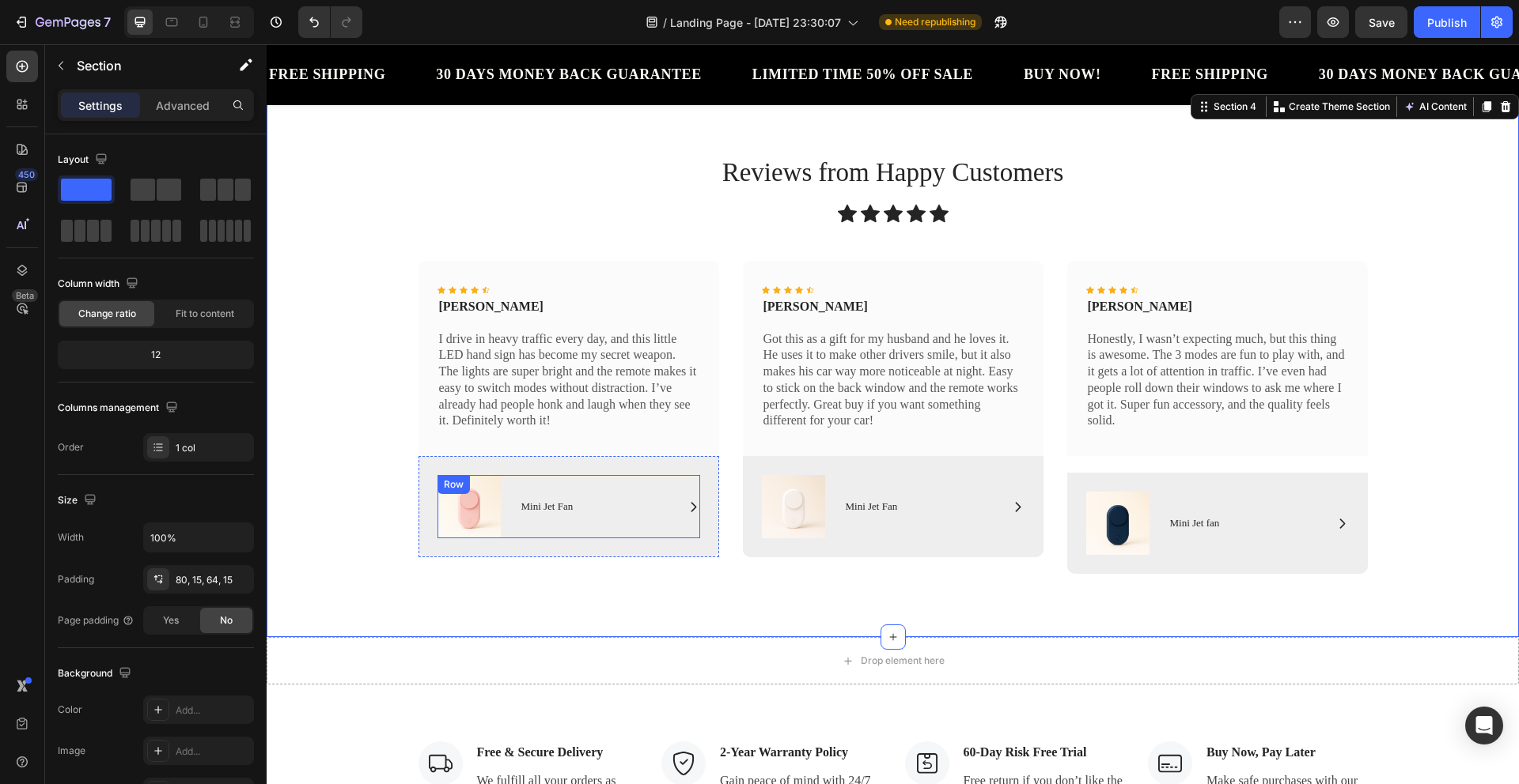
click at [553, 499] on div "Mini Jet Fan" at bounding box center [599, 507] width 160 height 17
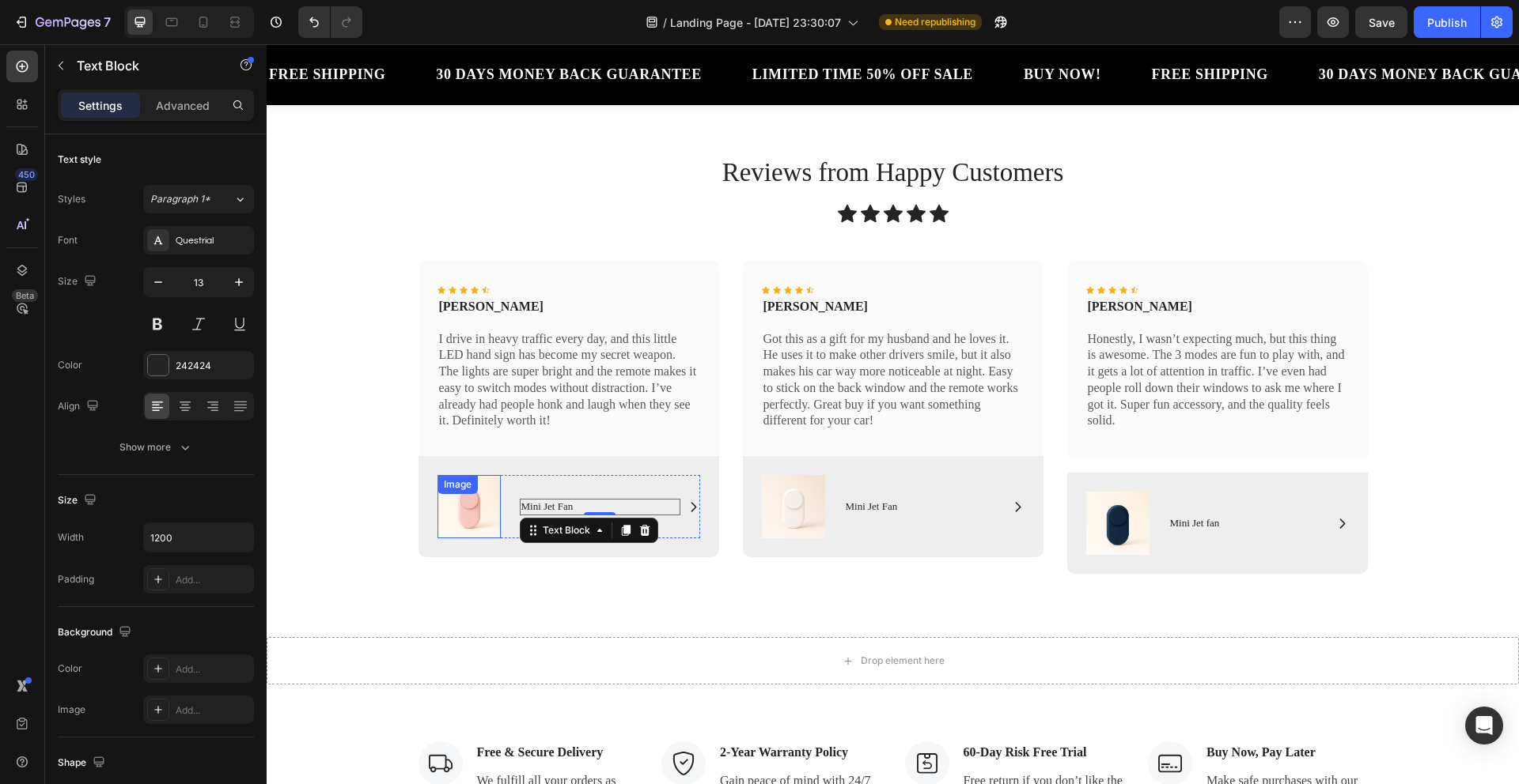
click at [476, 506] on img at bounding box center [469, 507] width 63 height 63
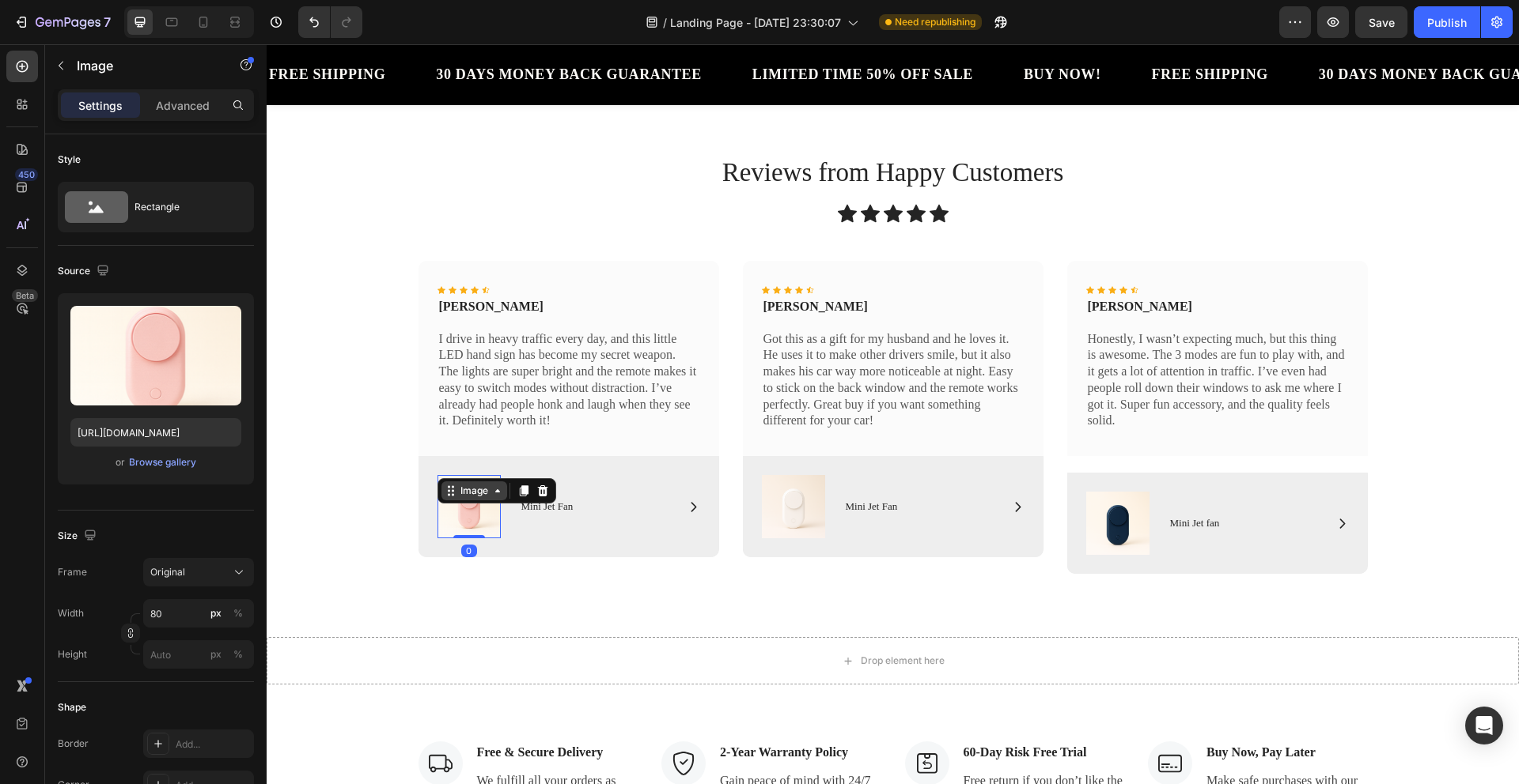
click at [491, 497] on icon at bounding box center [497, 491] width 12 height 12
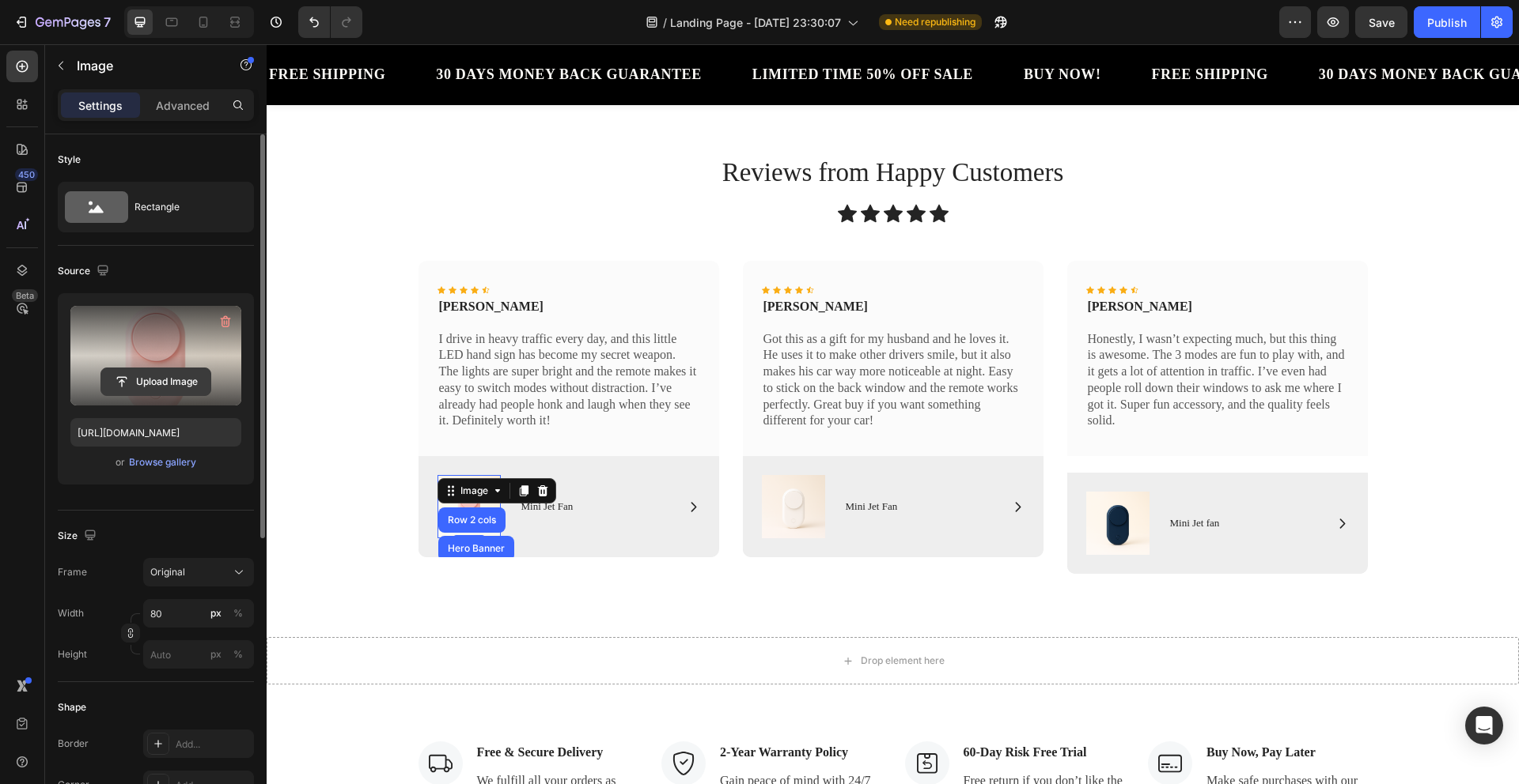
click at [170, 380] on input "file" at bounding box center [155, 382] width 109 height 27
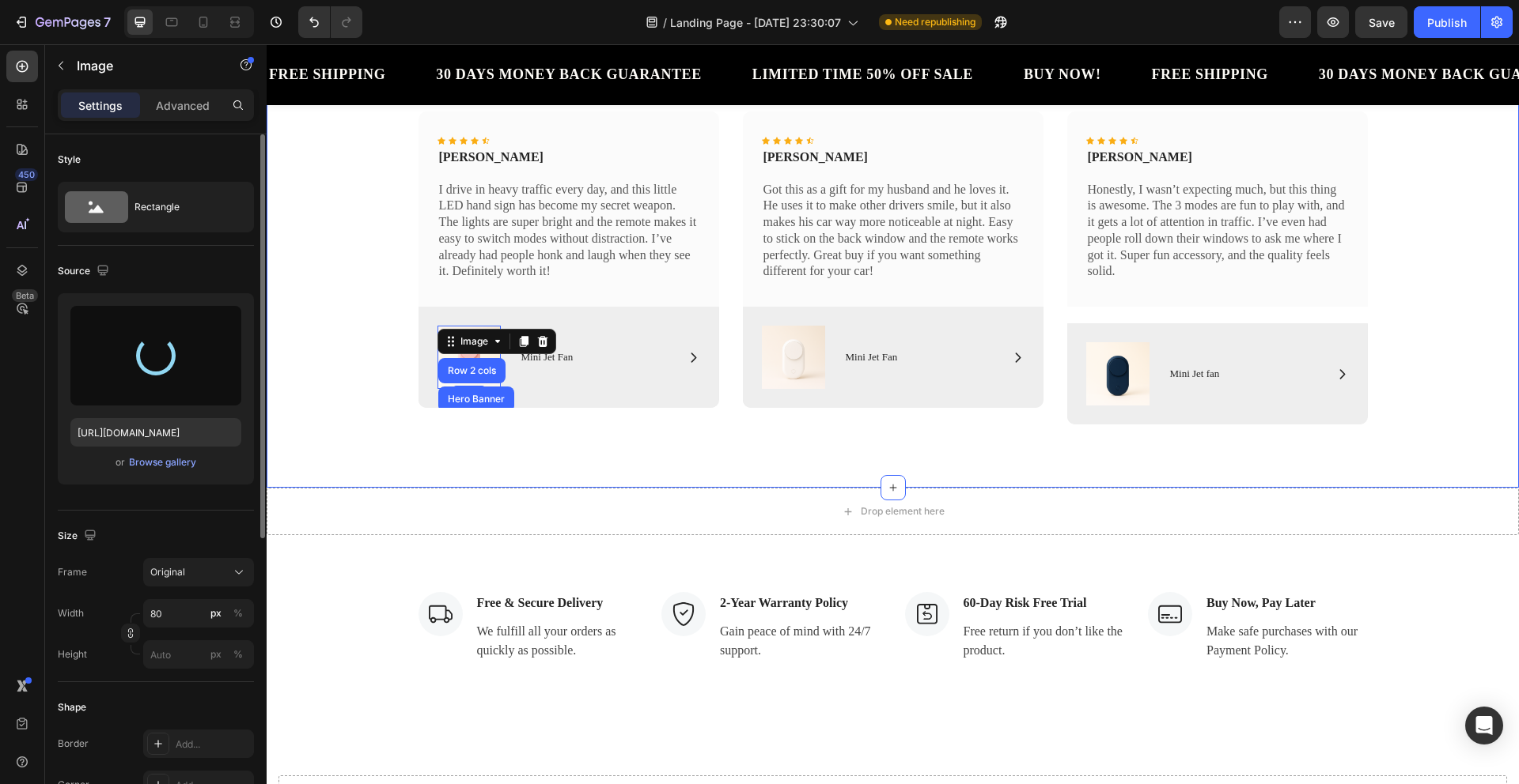
scroll to position [1206, 0]
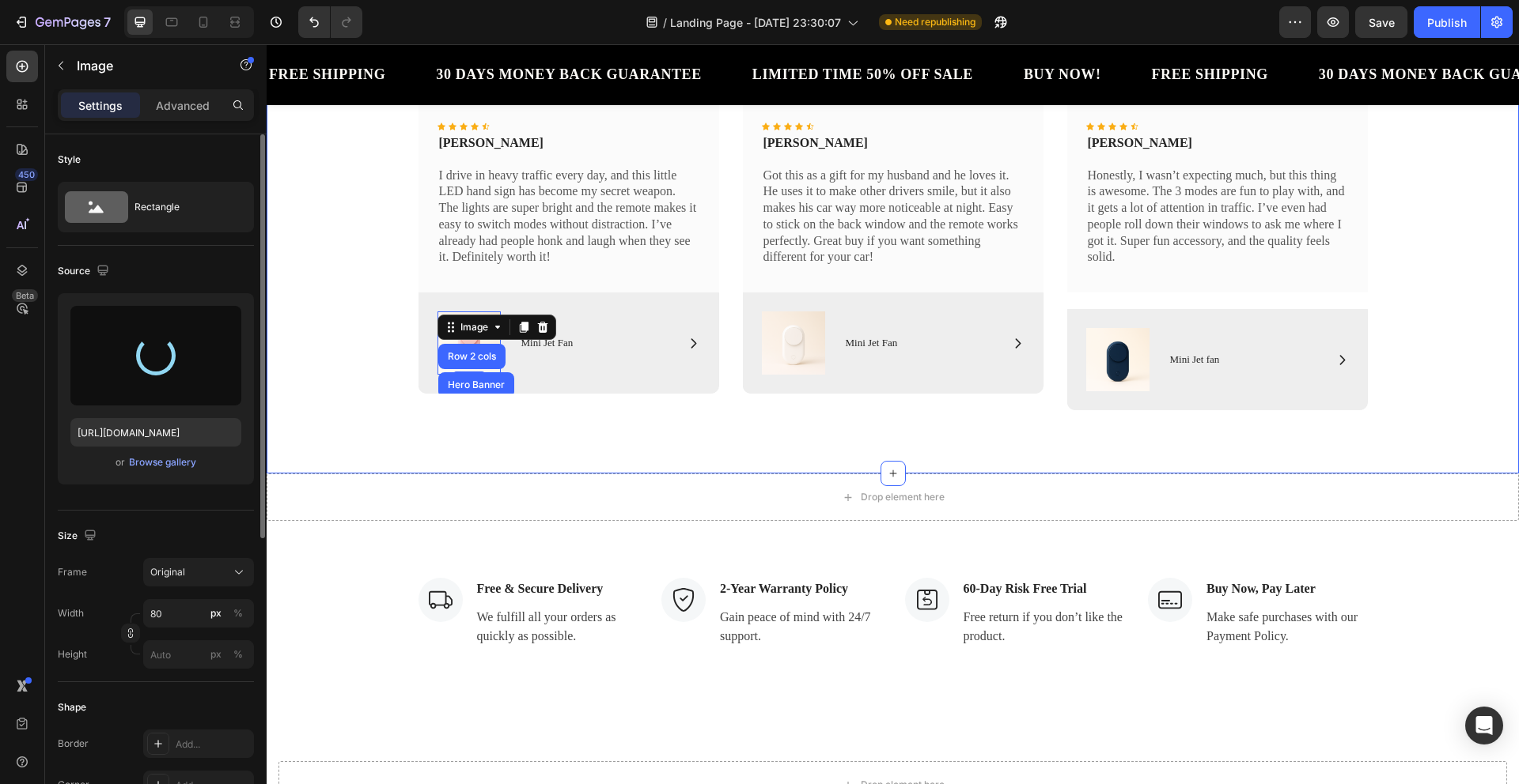
type input "https://cdn.shopify.com/s/files/1/0771/2319/1026/files/gempages_580435488247120…"
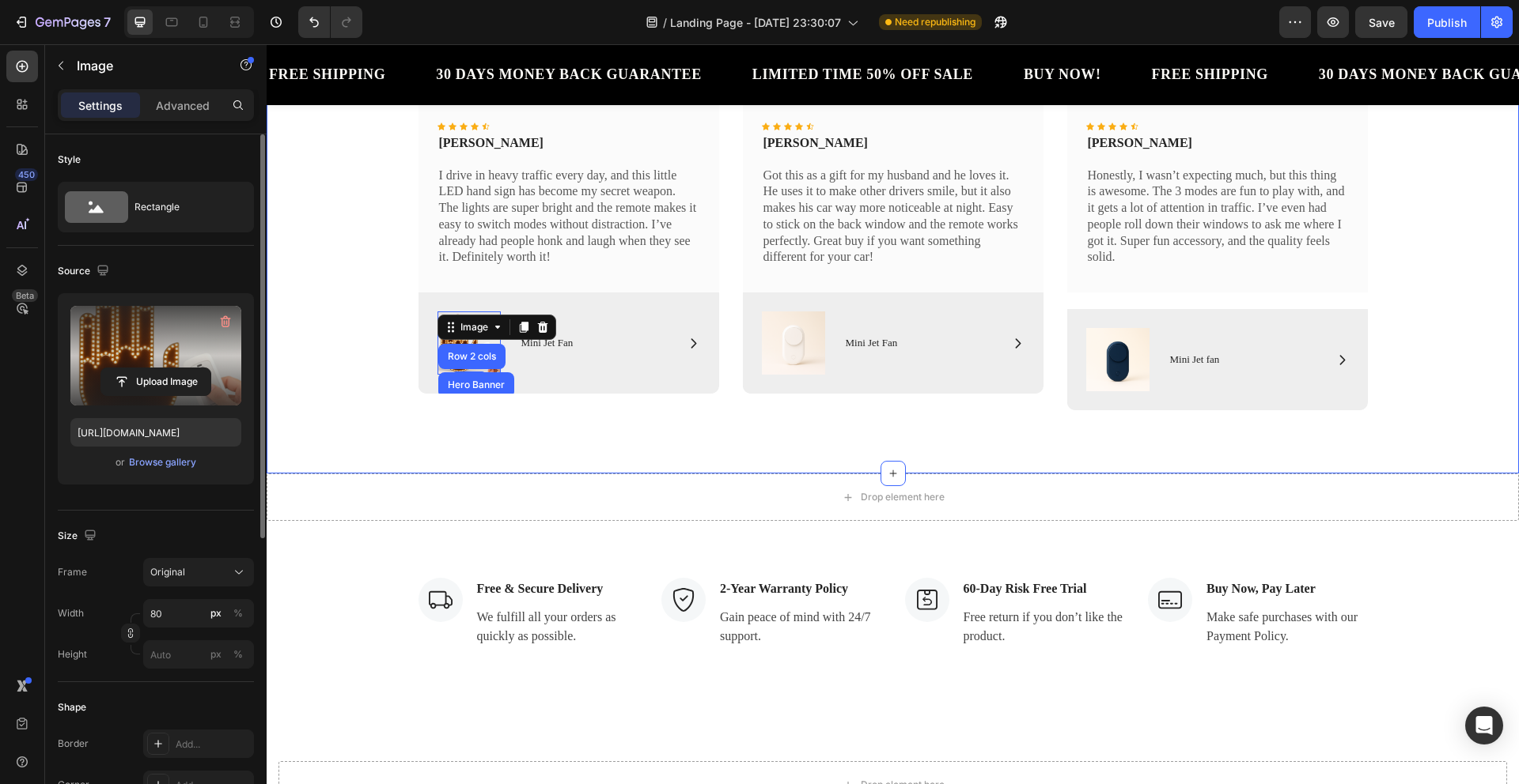
click at [393, 434] on div "Reviews from Happy Customers Heading Icon Icon Icon Icon Icon Icon List Row Ico…" at bounding box center [892, 200] width 1252 height 546
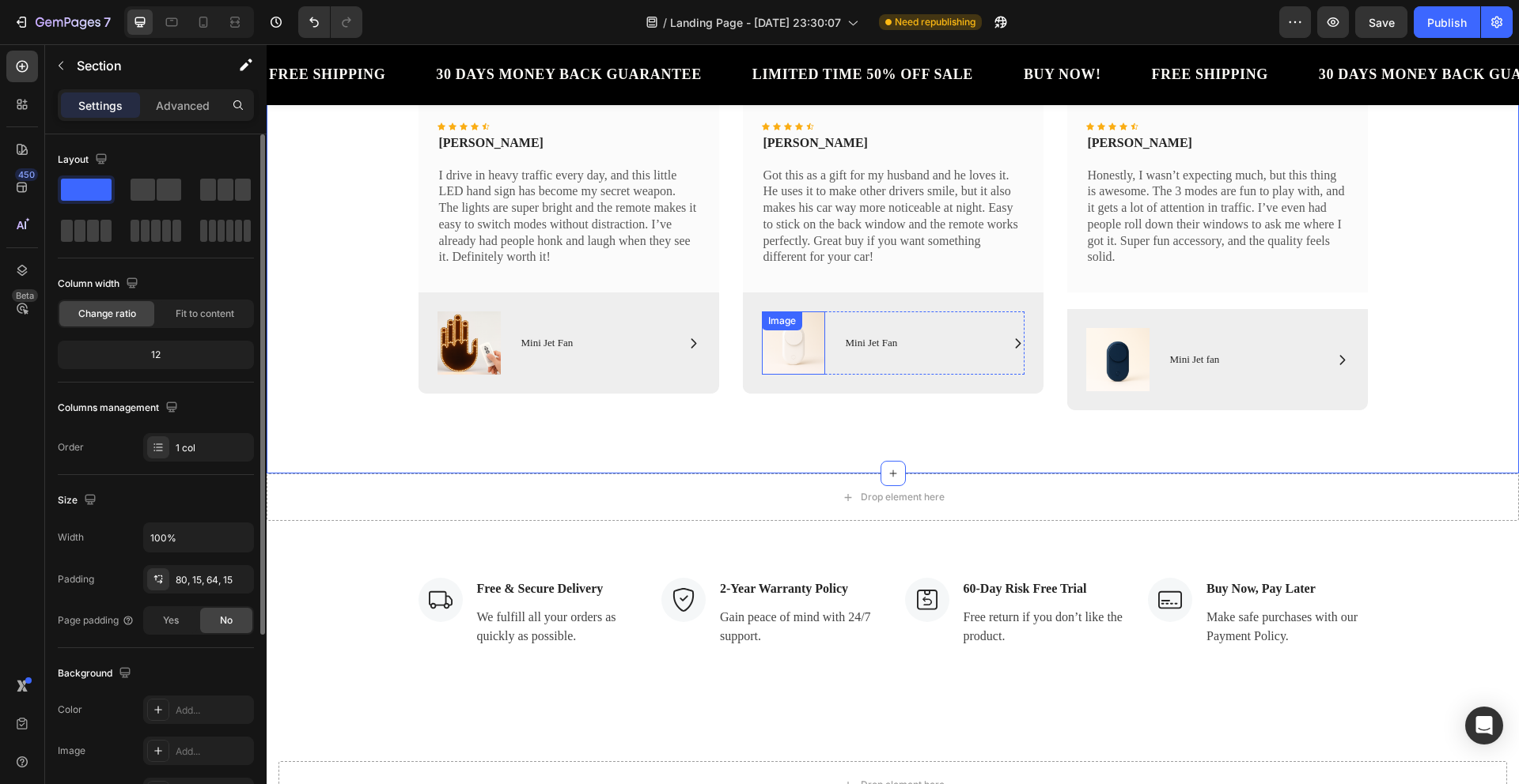
click at [789, 340] on img at bounding box center [794, 343] width 63 height 63
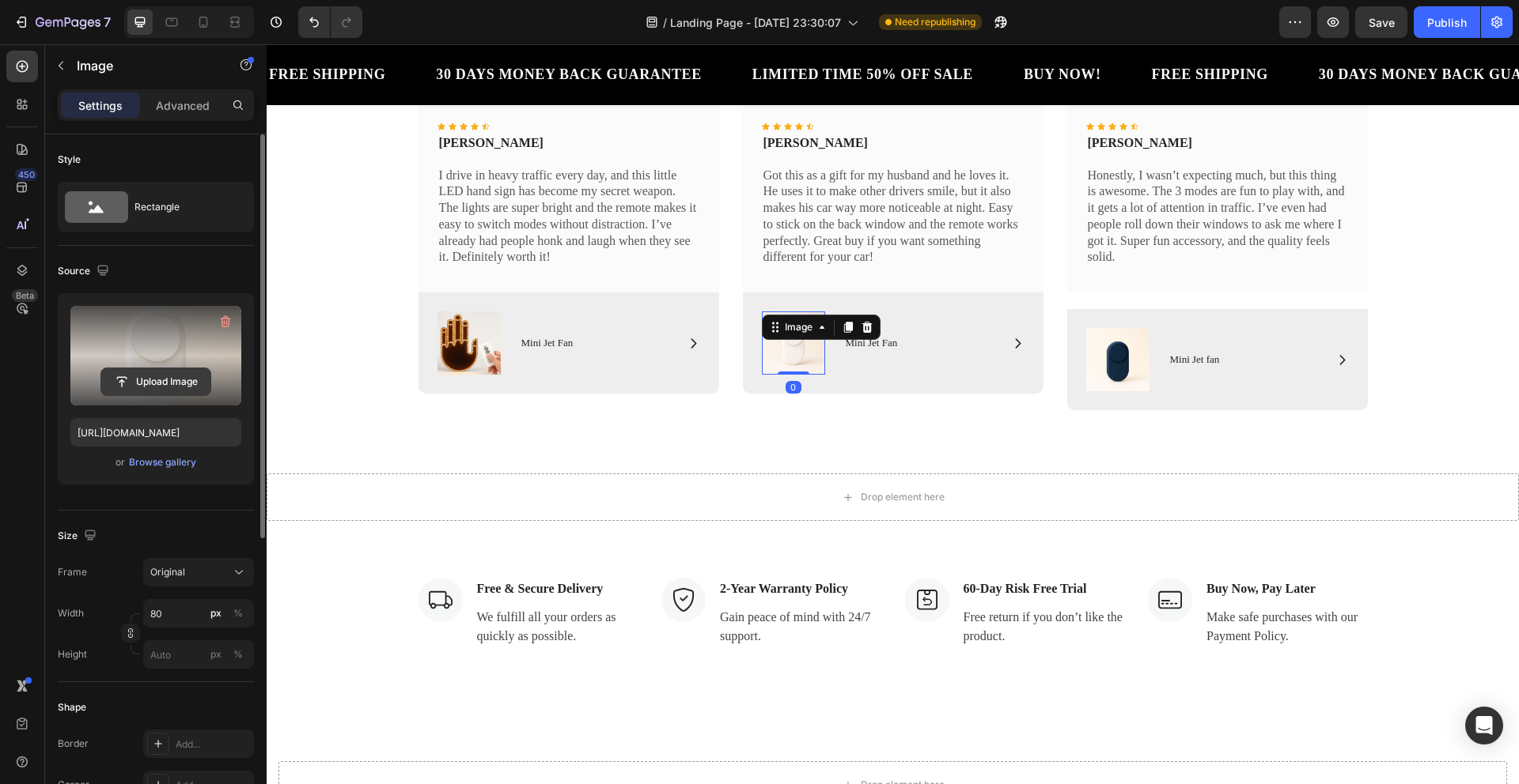
click at [184, 382] on input "file" at bounding box center [155, 382] width 109 height 27
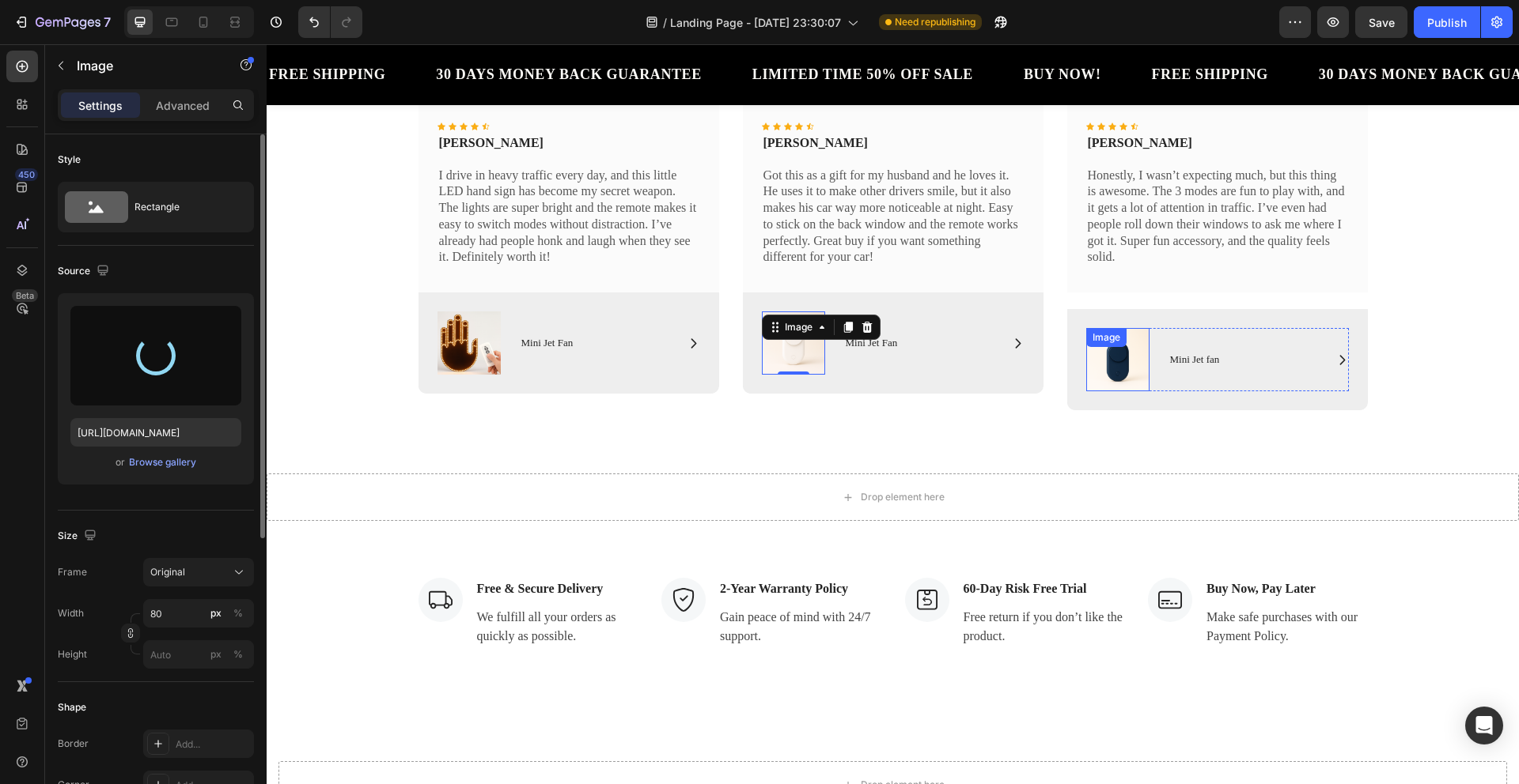
click at [1126, 360] on img at bounding box center [1118, 360] width 63 height 63
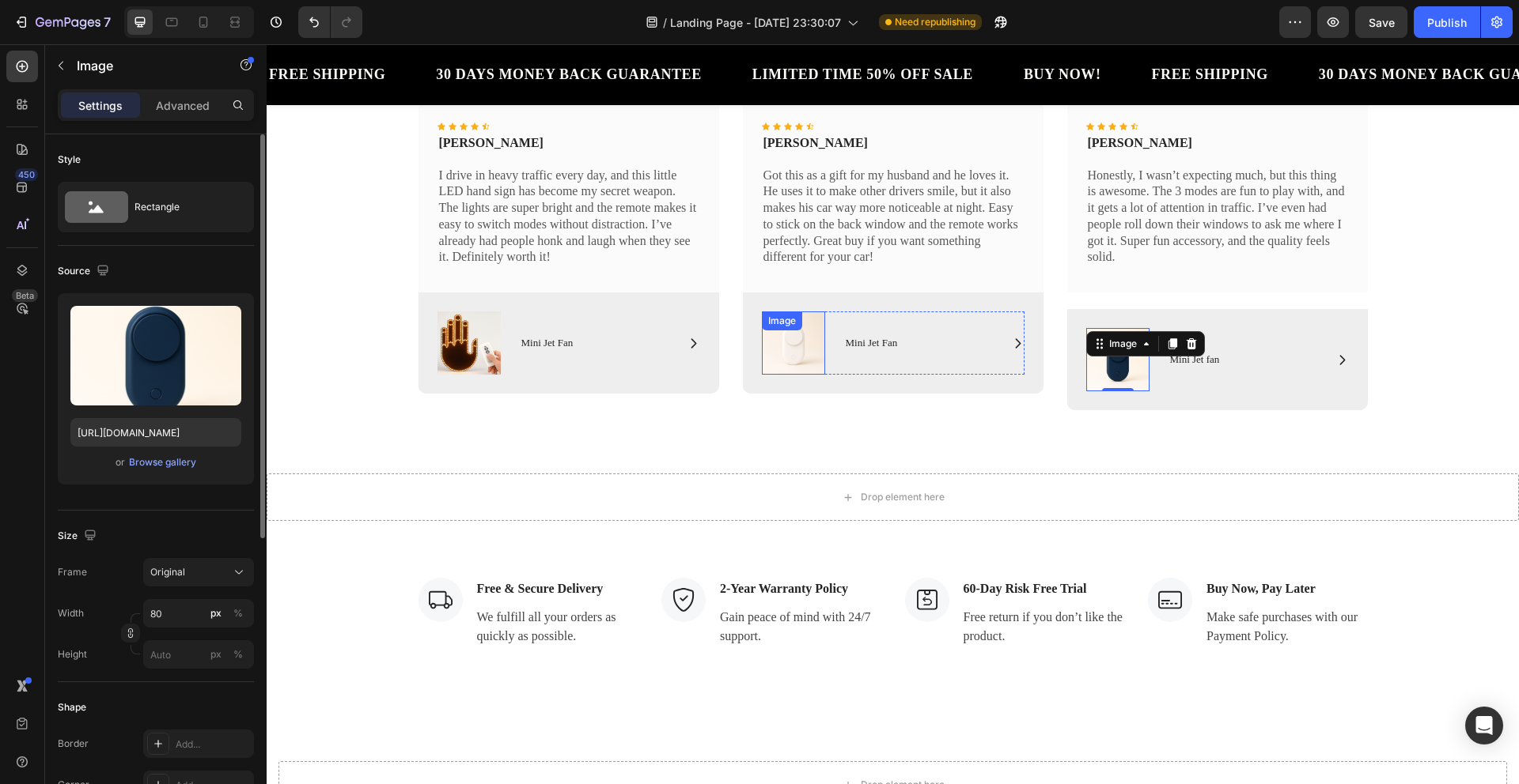
click at [768, 338] on div "Image" at bounding box center [794, 343] width 63 height 63
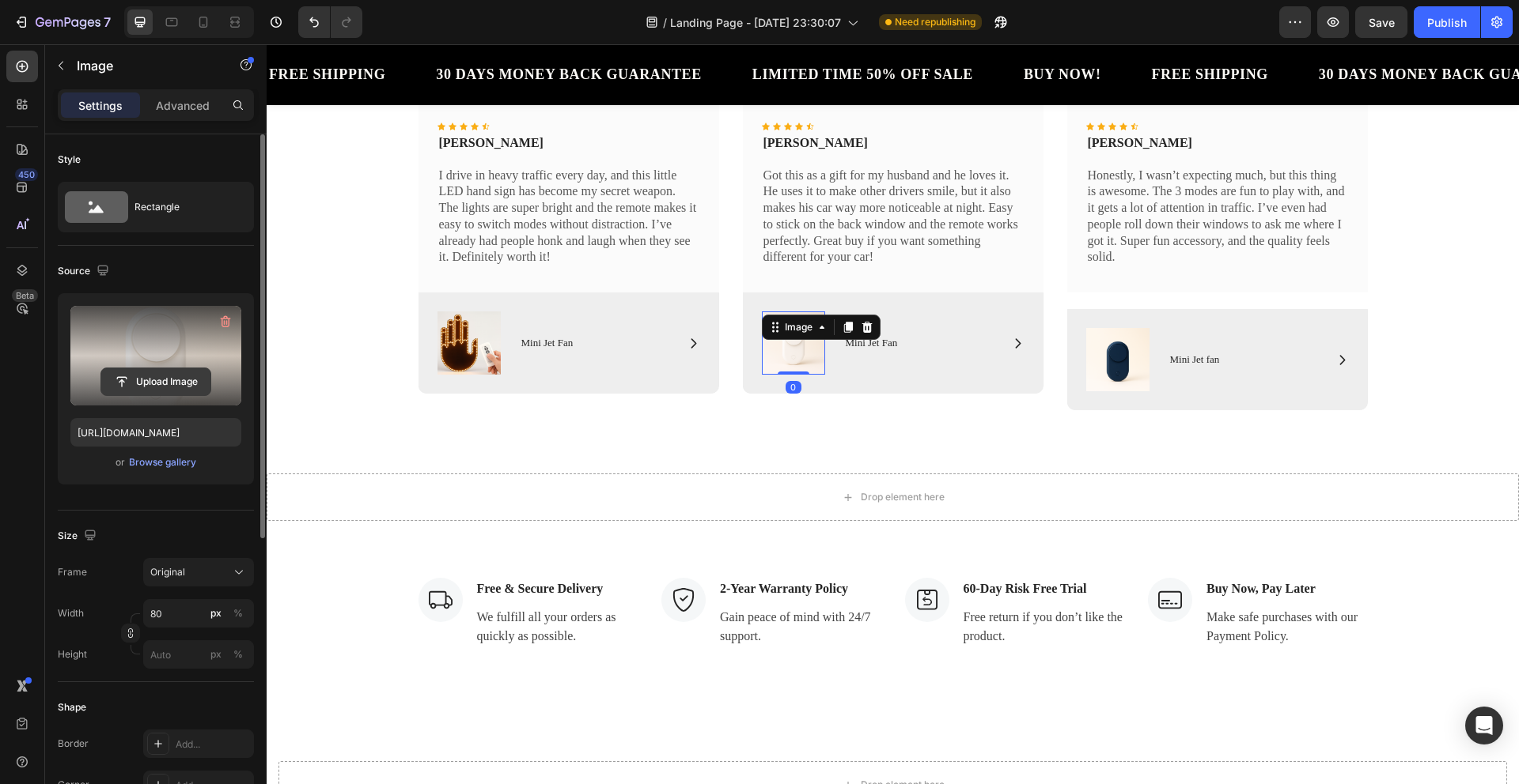
click at [209, 369] on input "file" at bounding box center [155, 382] width 109 height 27
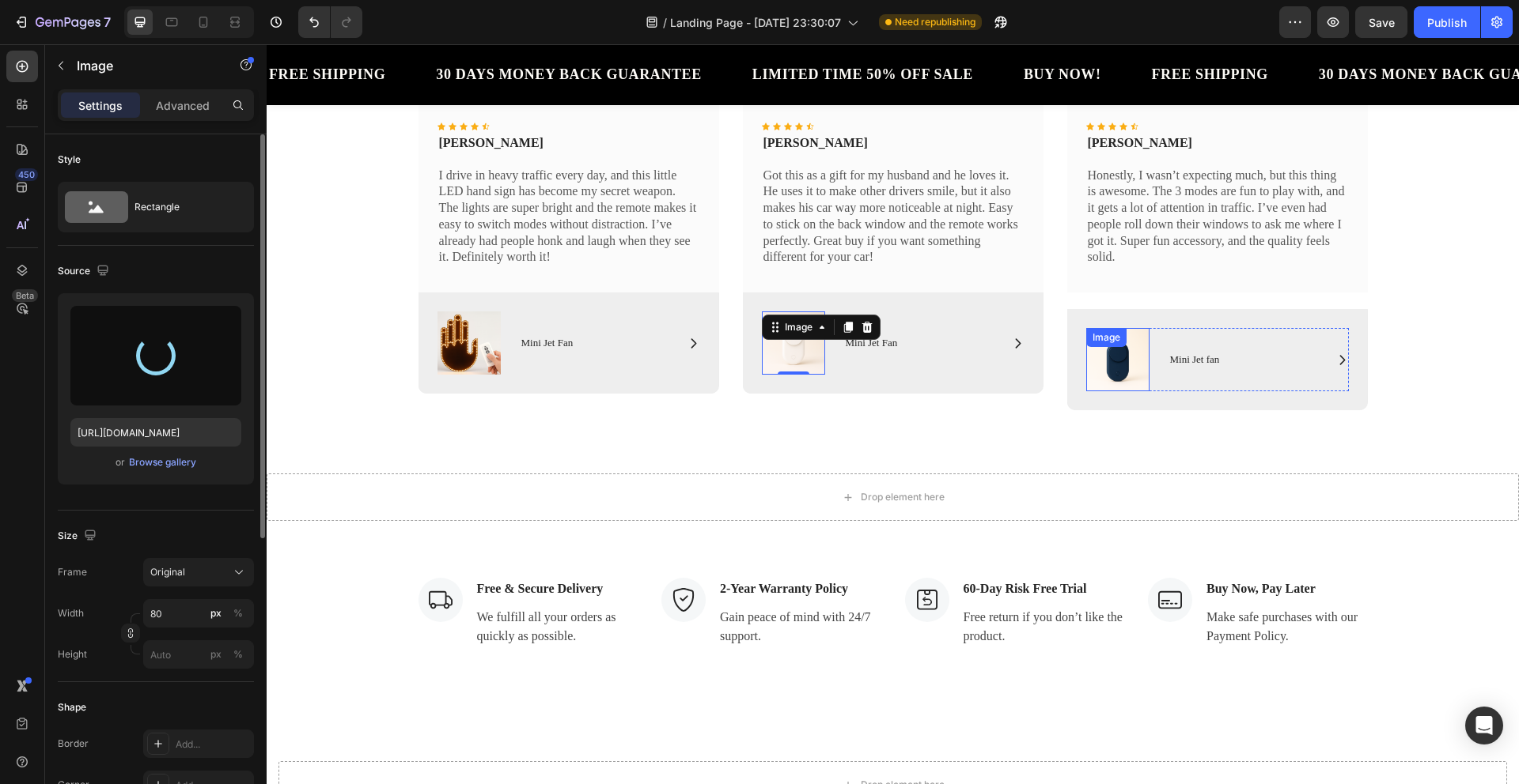
type input "https://cdn.shopify.com/s/files/1/0771/2319/1026/files/gempages_580435488247120…"
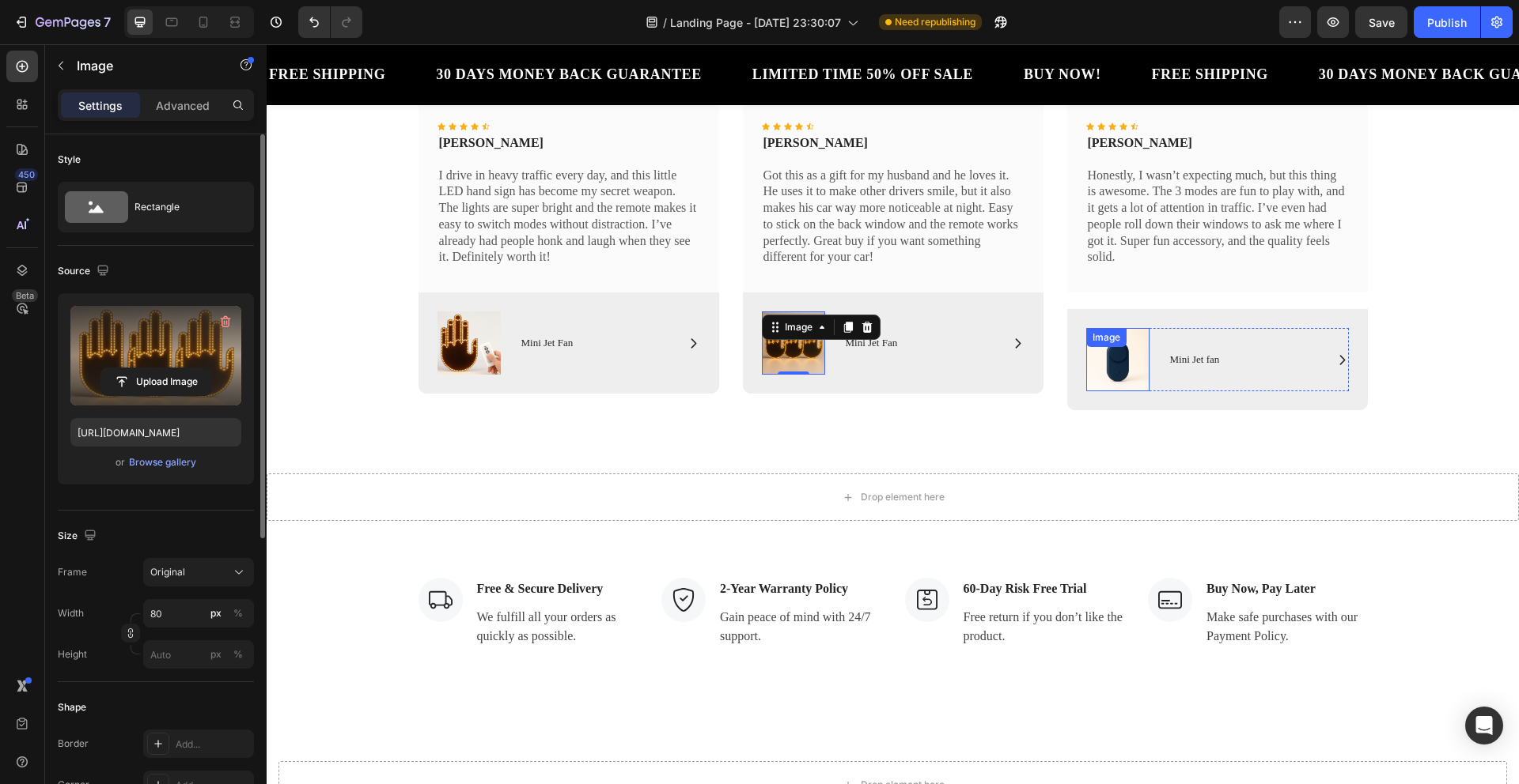
click at [1103, 361] on img at bounding box center [1118, 360] width 63 height 63
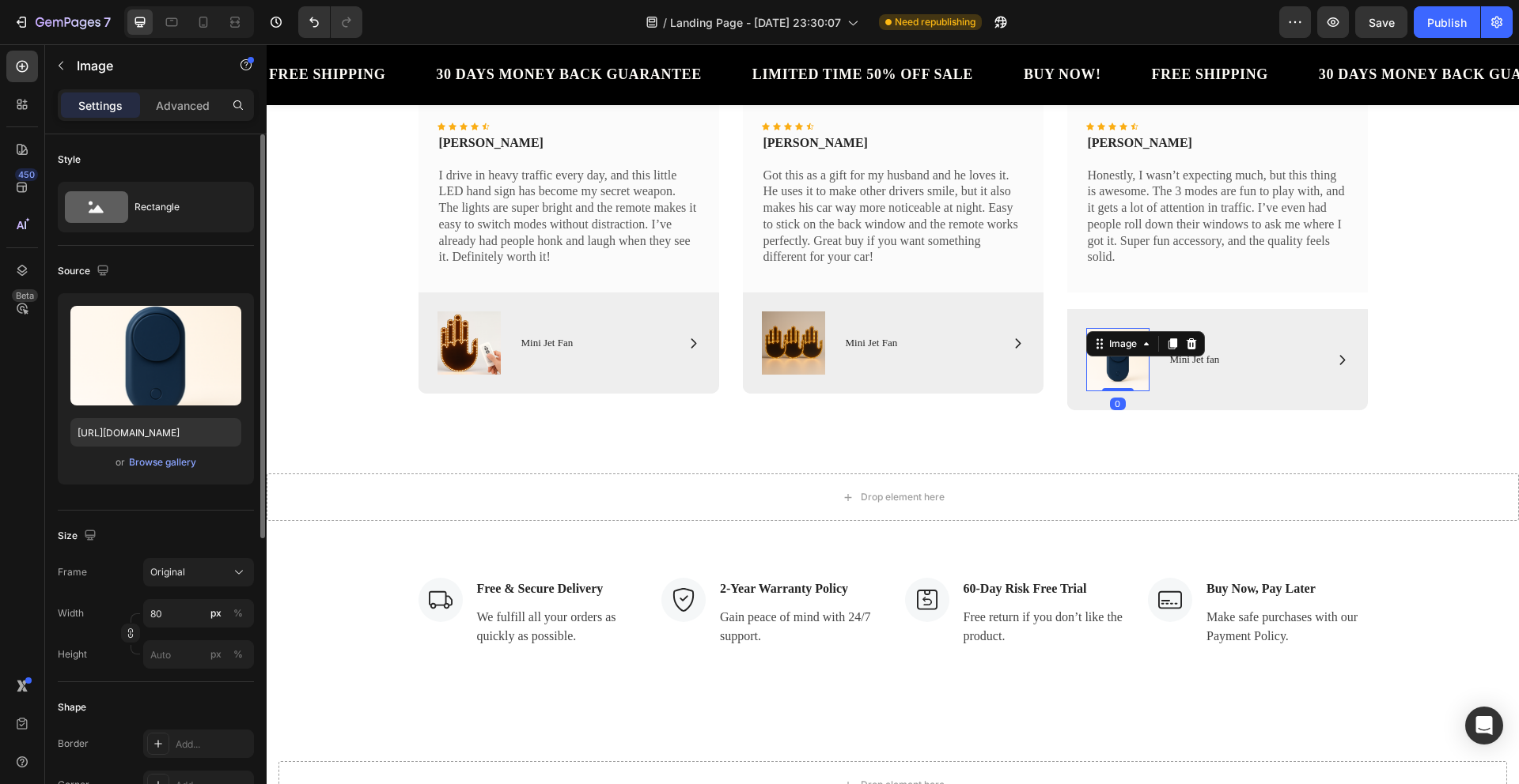
click at [1103, 360] on img at bounding box center [1118, 360] width 63 height 63
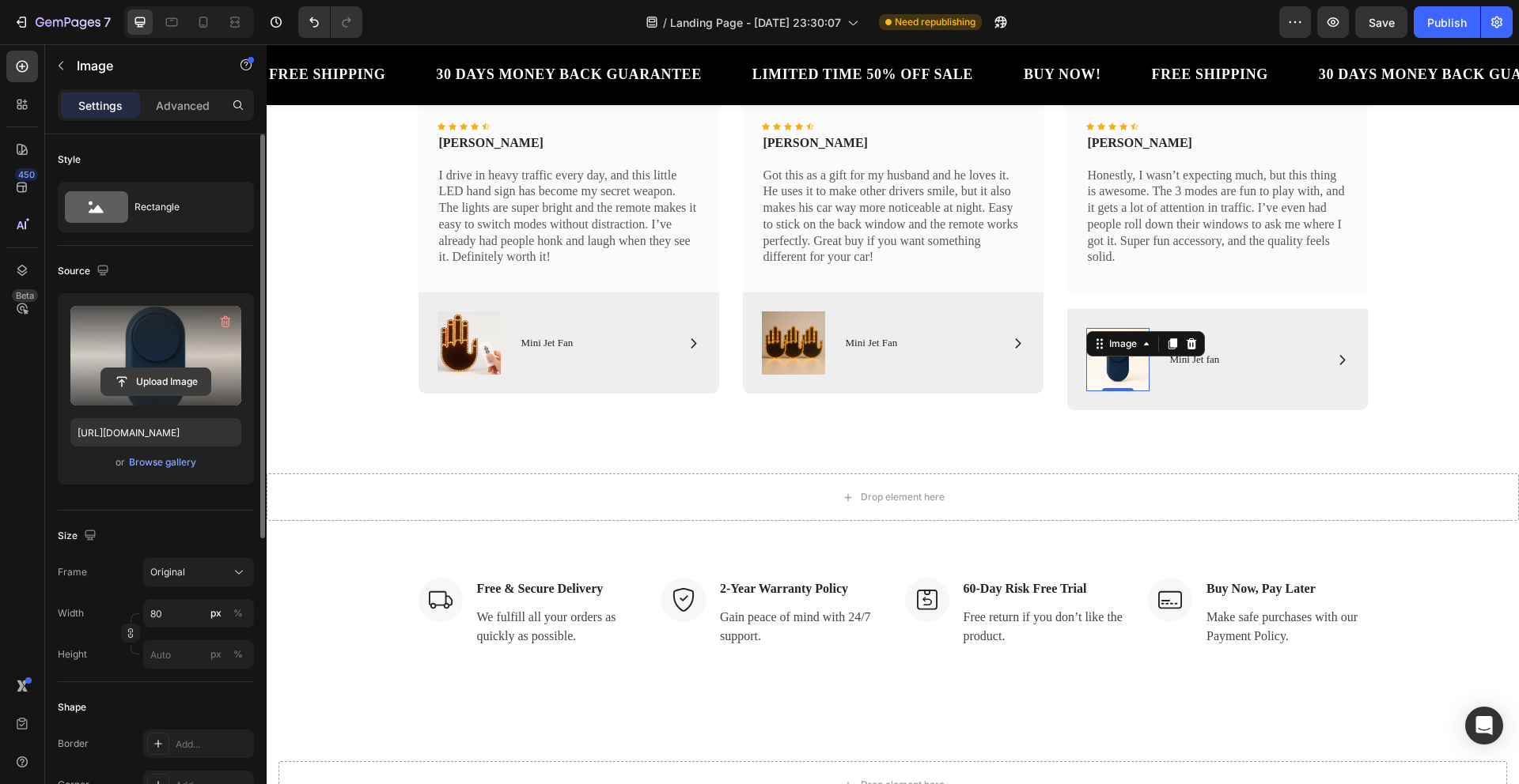
click at [162, 385] on input "file" at bounding box center [155, 382] width 109 height 27
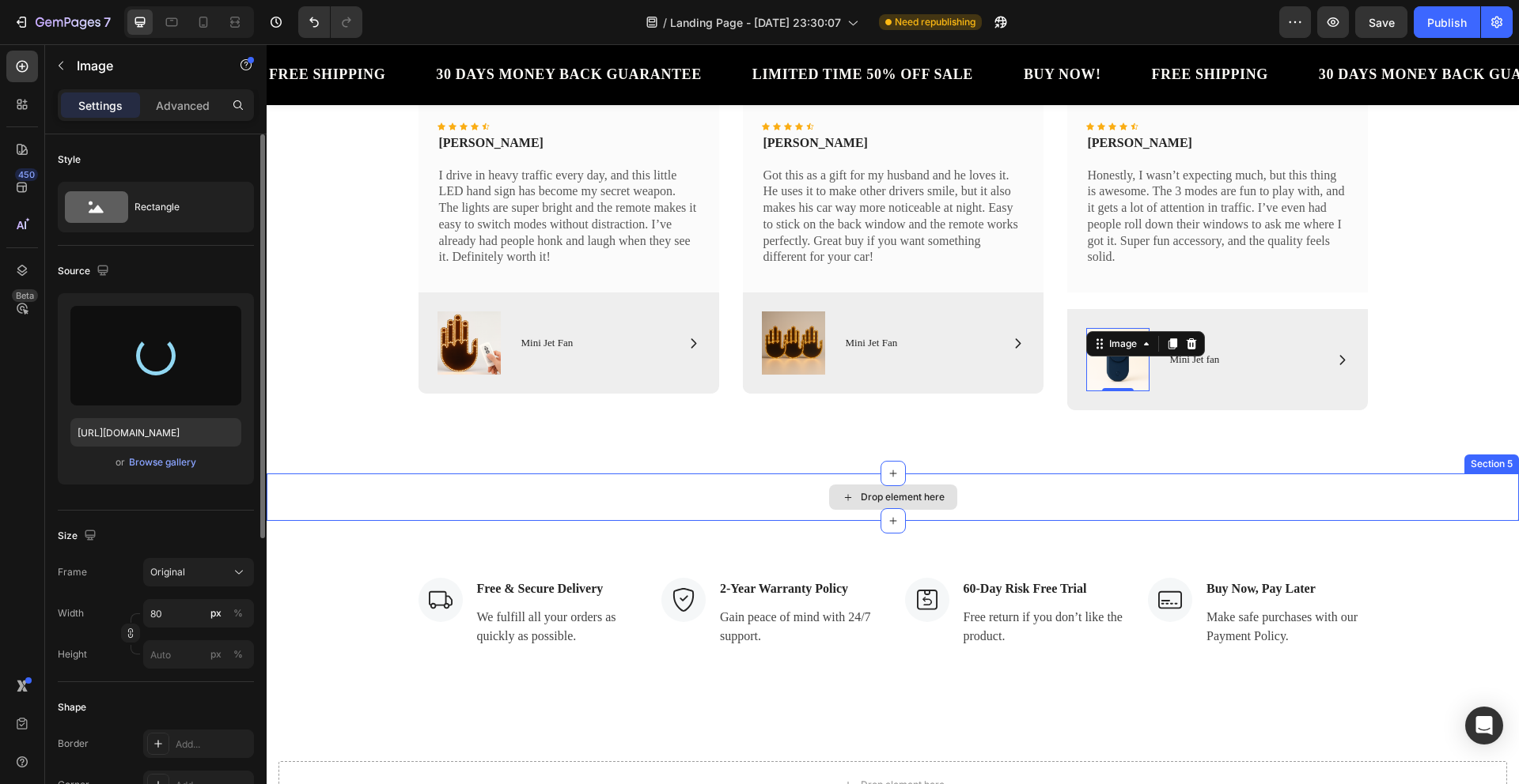
type input "https://cdn.shopify.com/s/files/1/0771/2319/1026/files/gempages_580435488247120…"
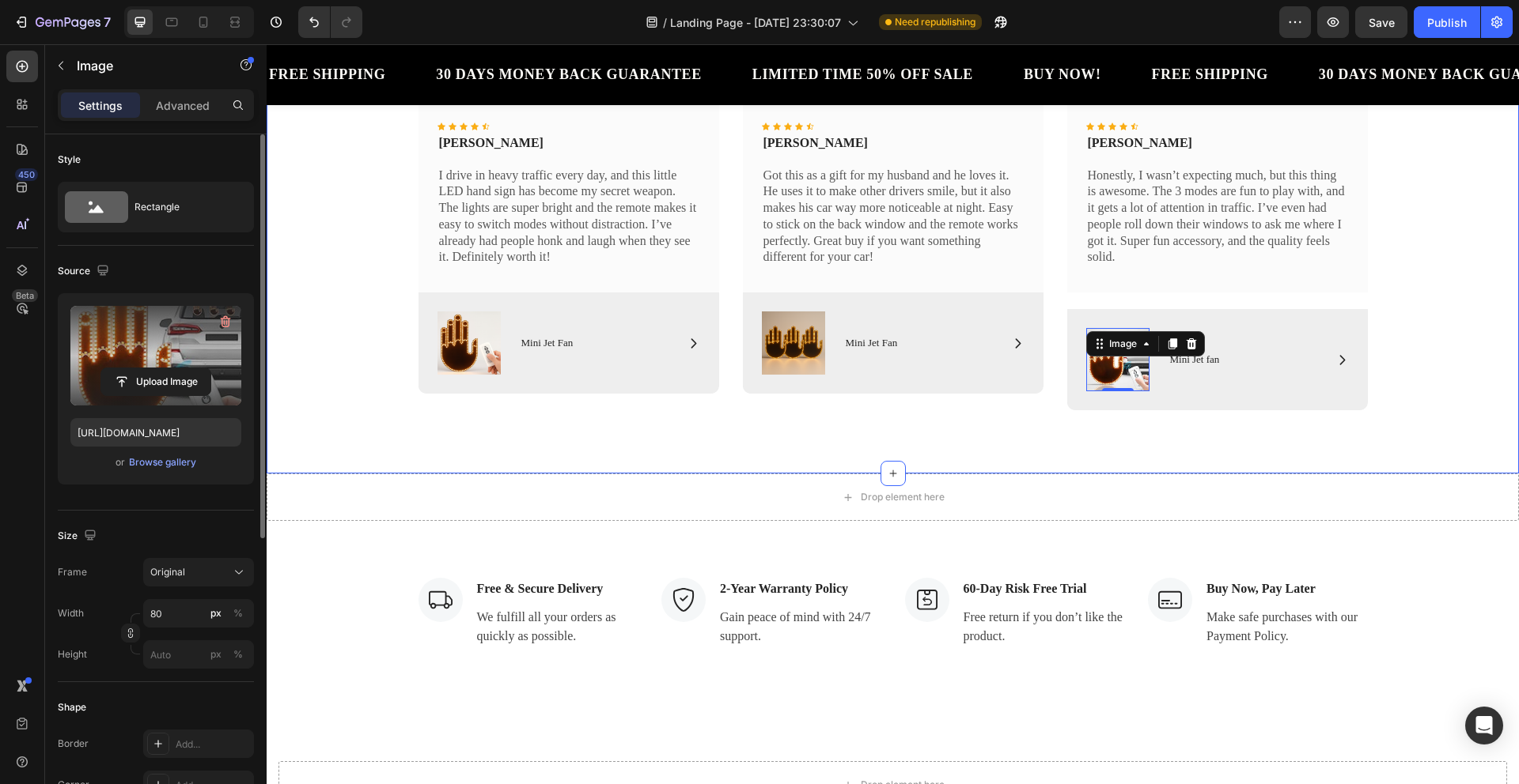
click at [1456, 334] on div "Icon Icon Icon Icon Icon Icon List Rita Cobb Text Block I drive in heavy traffi…" at bounding box center [892, 260] width 1229 height 326
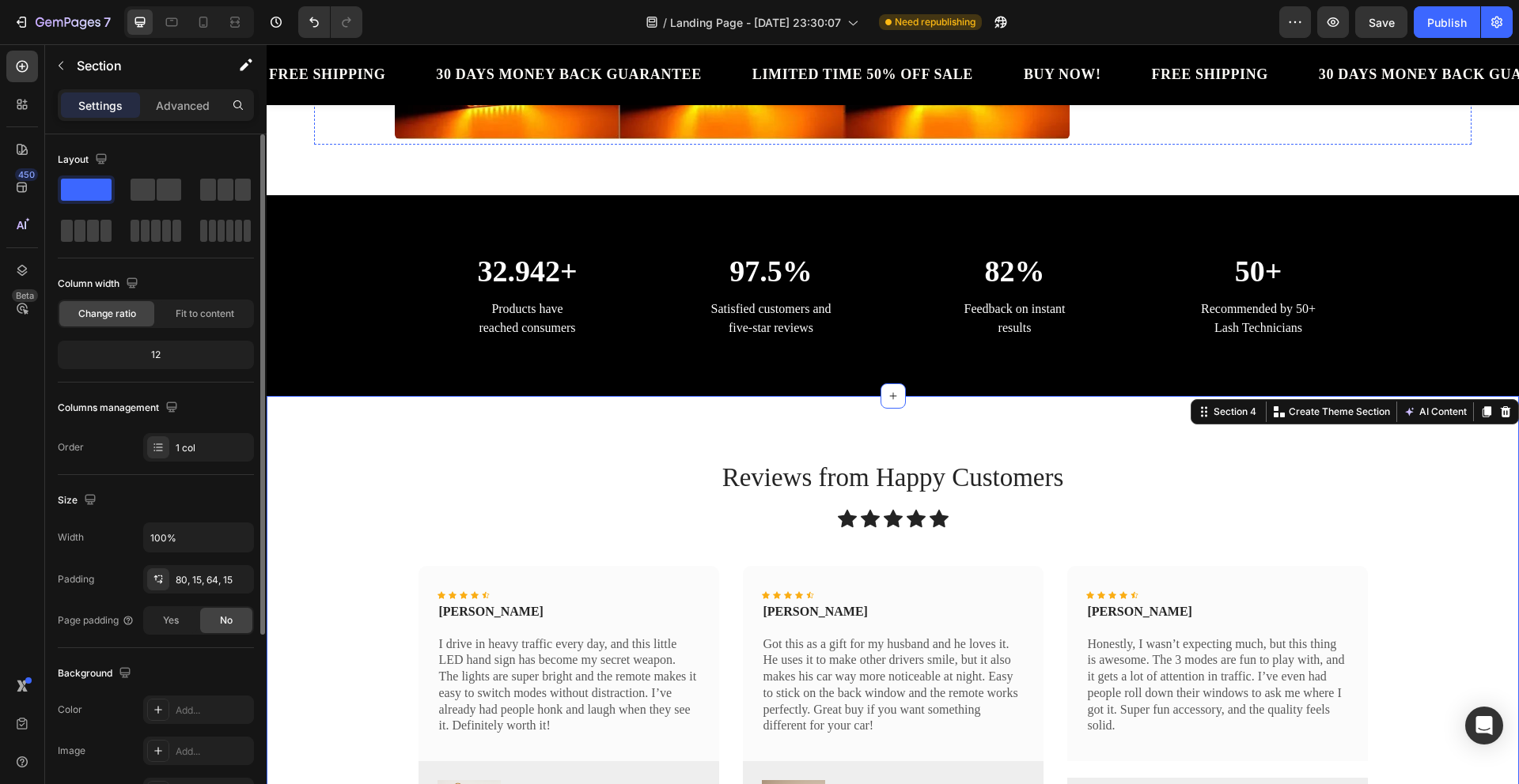
scroll to position [0, 0]
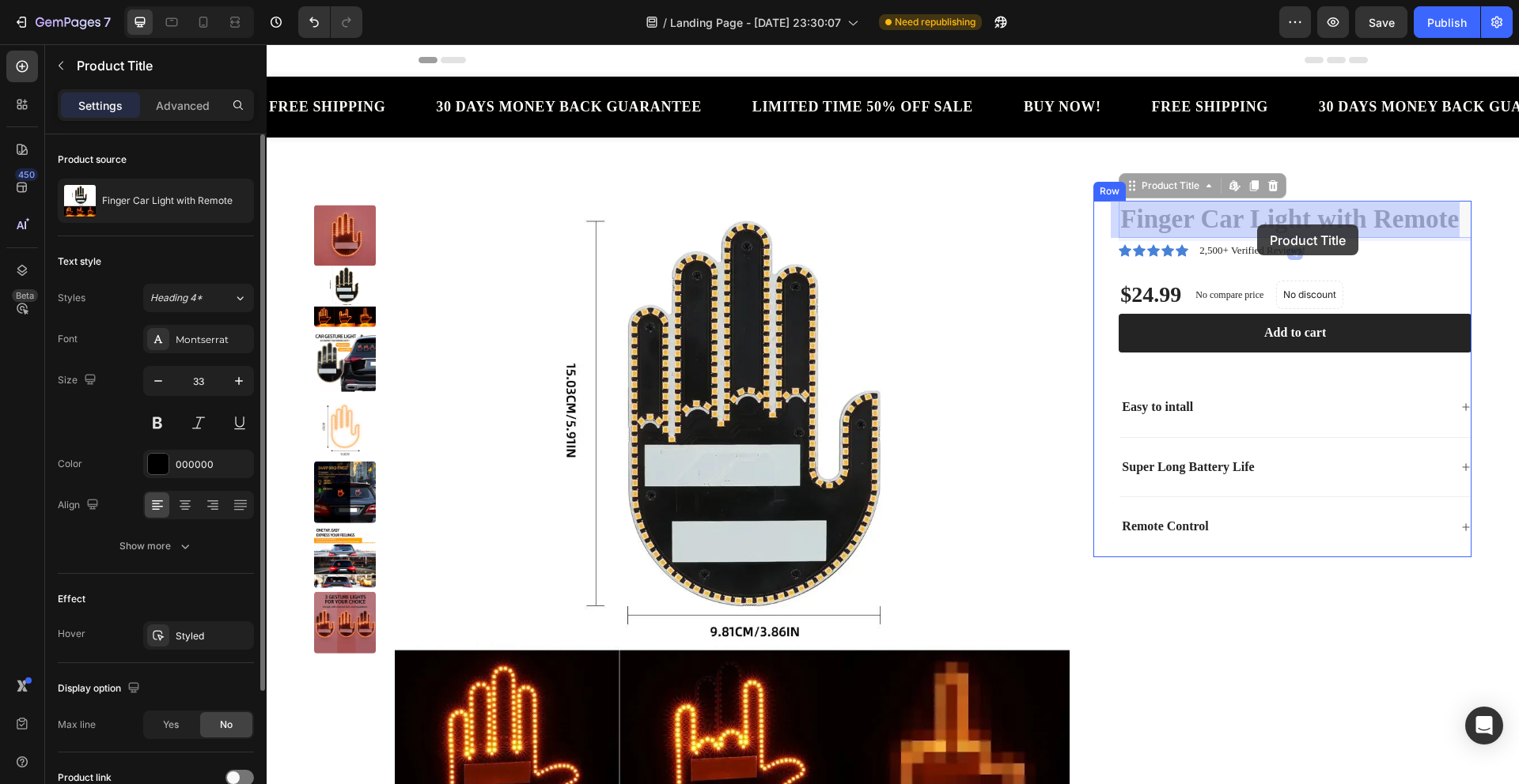
drag, startPoint x: 1111, startPoint y: 218, endPoint x: 1258, endPoint y: 224, distance: 147.1
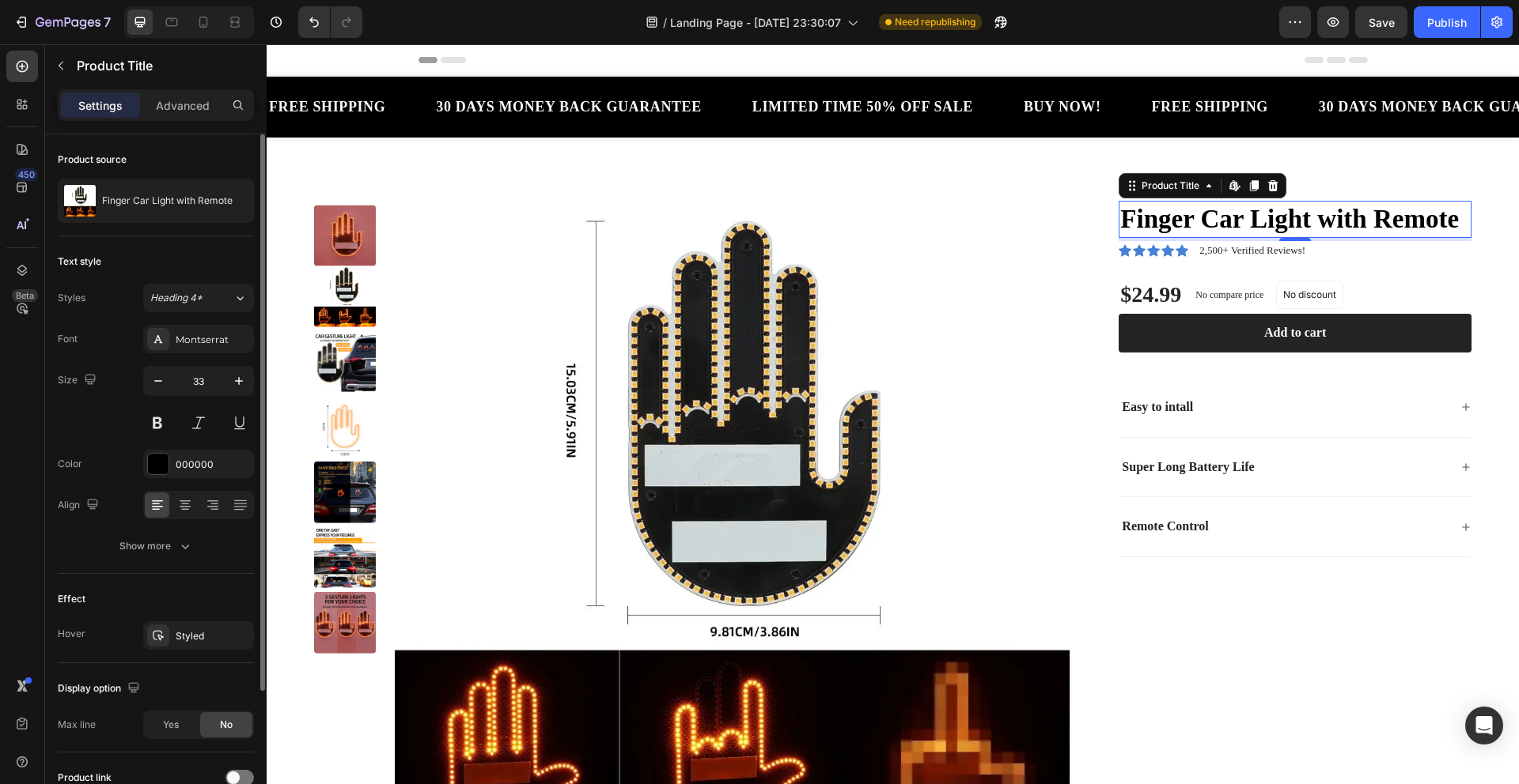
click at [1193, 225] on h1 "Finger Car Light with Remote" at bounding box center [1295, 219] width 353 height 37
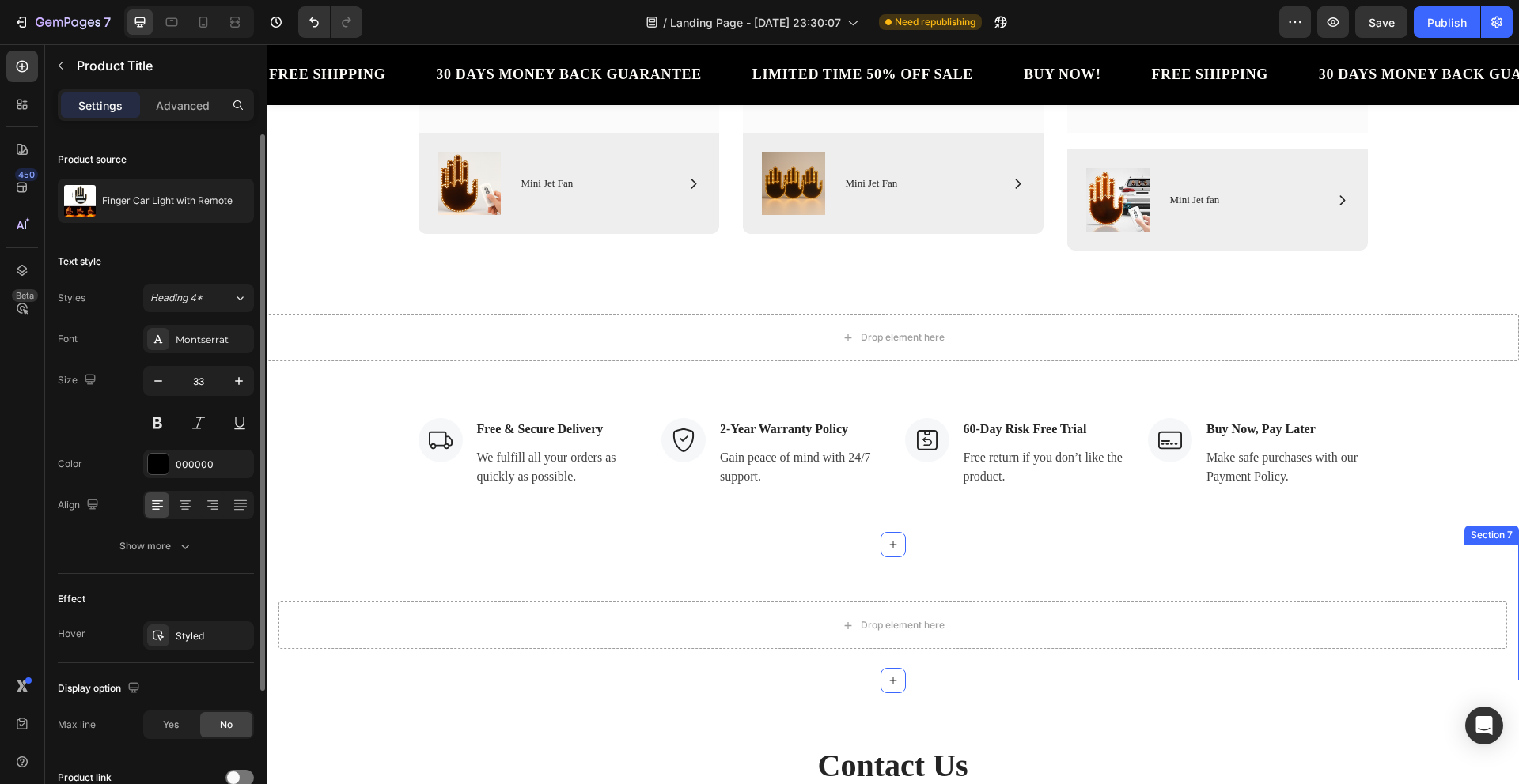
scroll to position [981, 0]
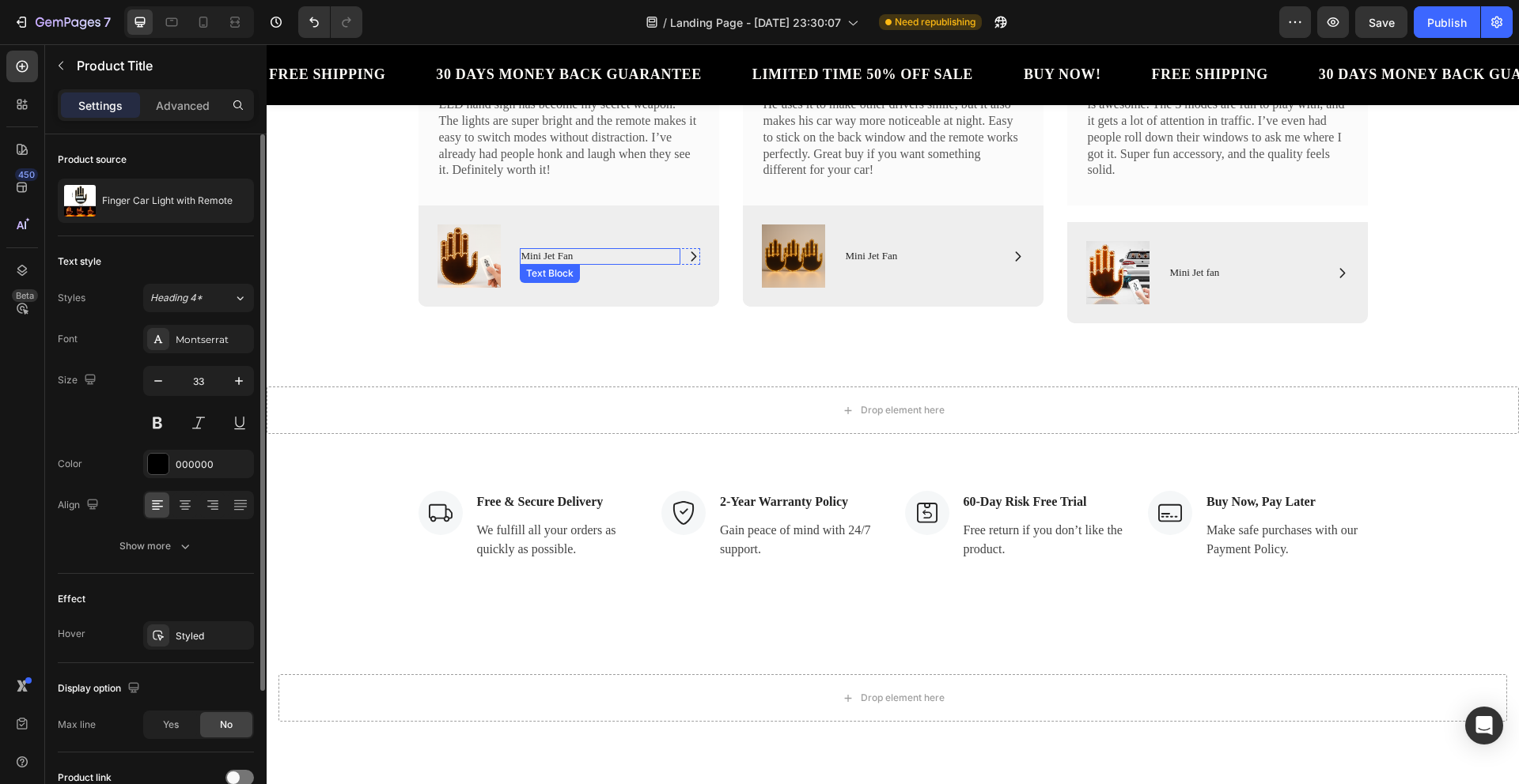
click at [553, 255] on p "Mini Jet Fan" at bounding box center [599, 257] width 157 height 13
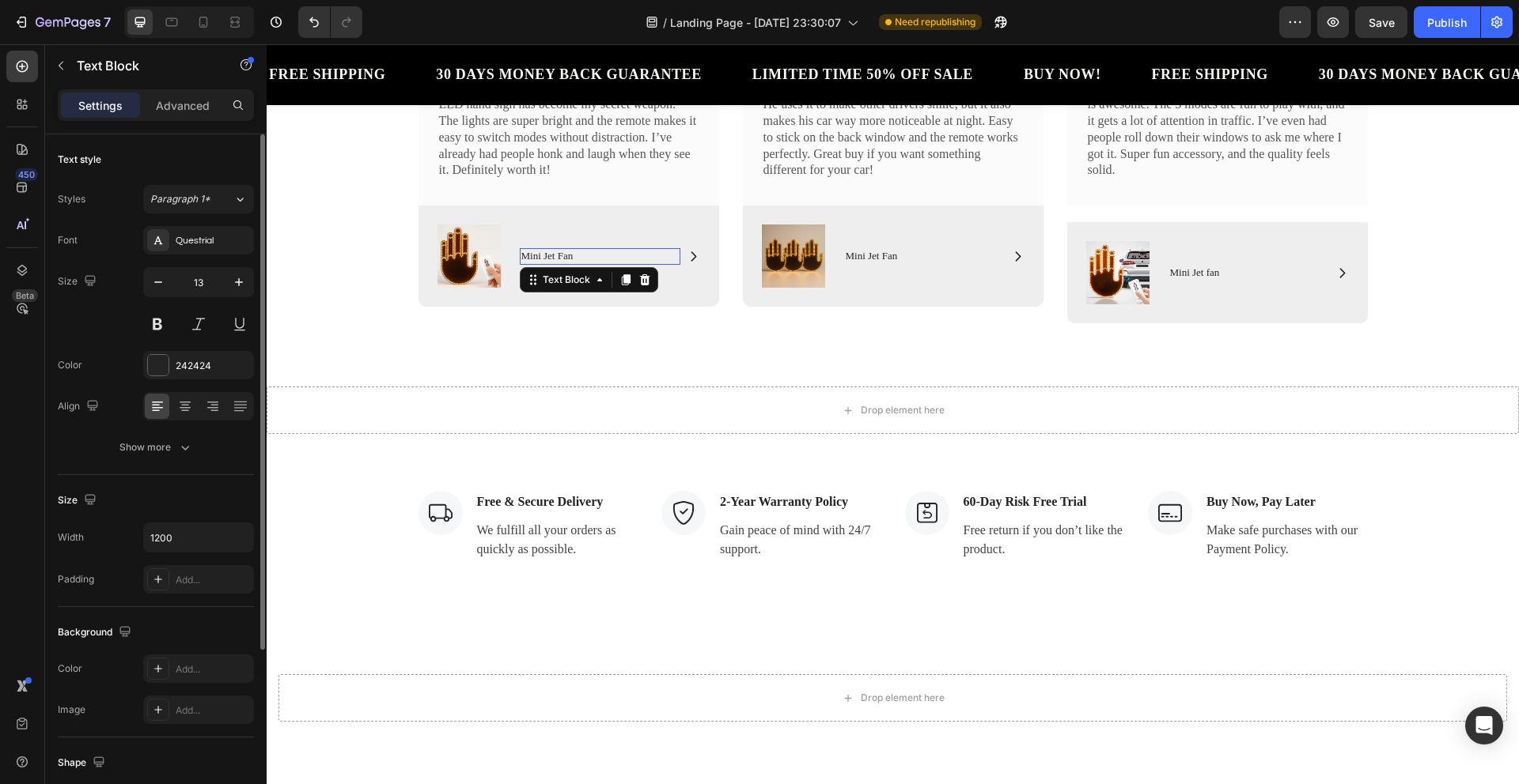
click at [553, 255] on p "Mini Jet Fan" at bounding box center [599, 257] width 157 height 13
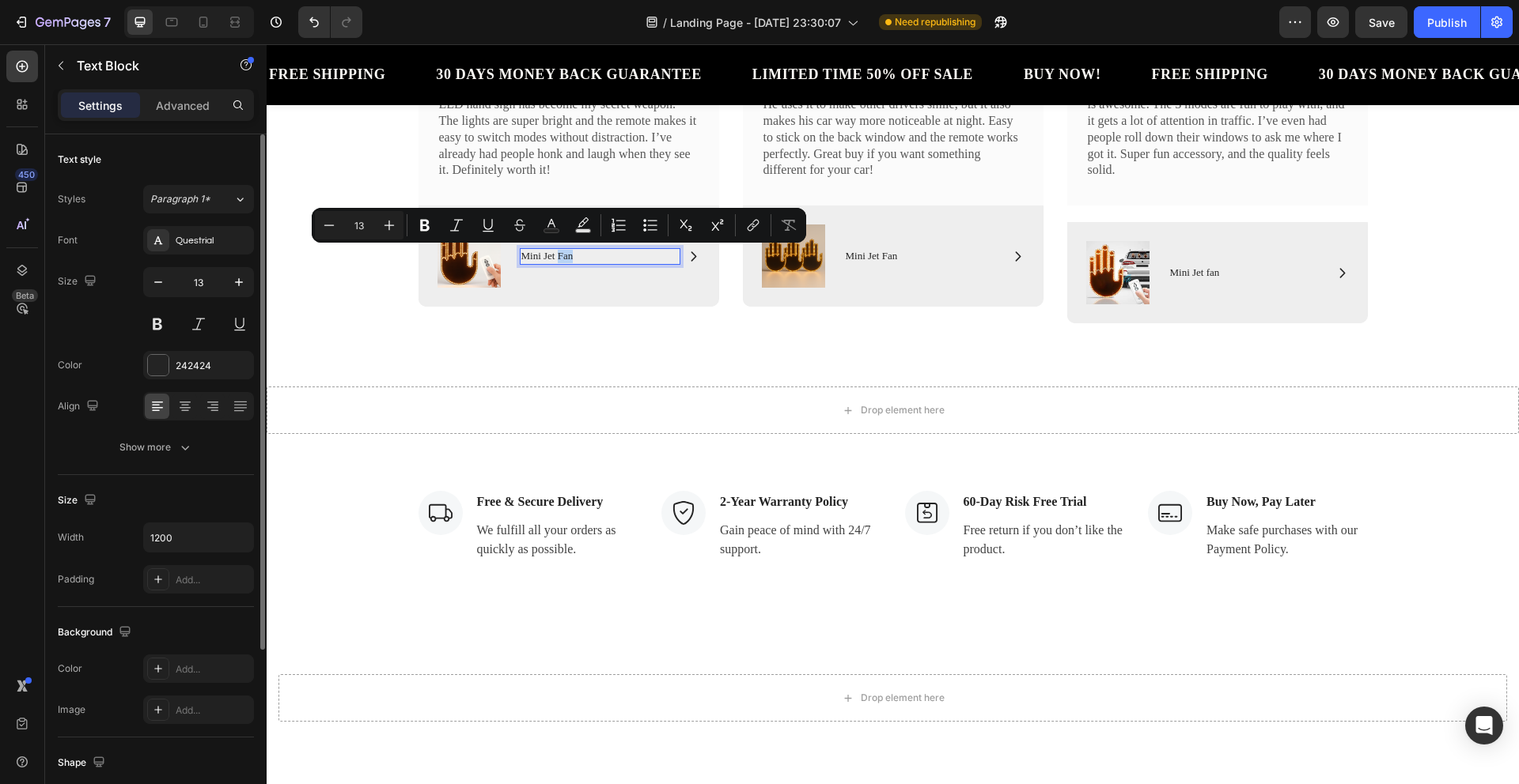
click at [575, 258] on p "Mini Jet Fan" at bounding box center [599, 257] width 157 height 13
drag, startPoint x: 574, startPoint y: 258, endPoint x: 483, endPoint y: 257, distance: 91.0
click at [483, 257] on div "Image Icon Mini Jet Fan Text Block 0 Row Row" at bounding box center [568, 256] width 263 height 63
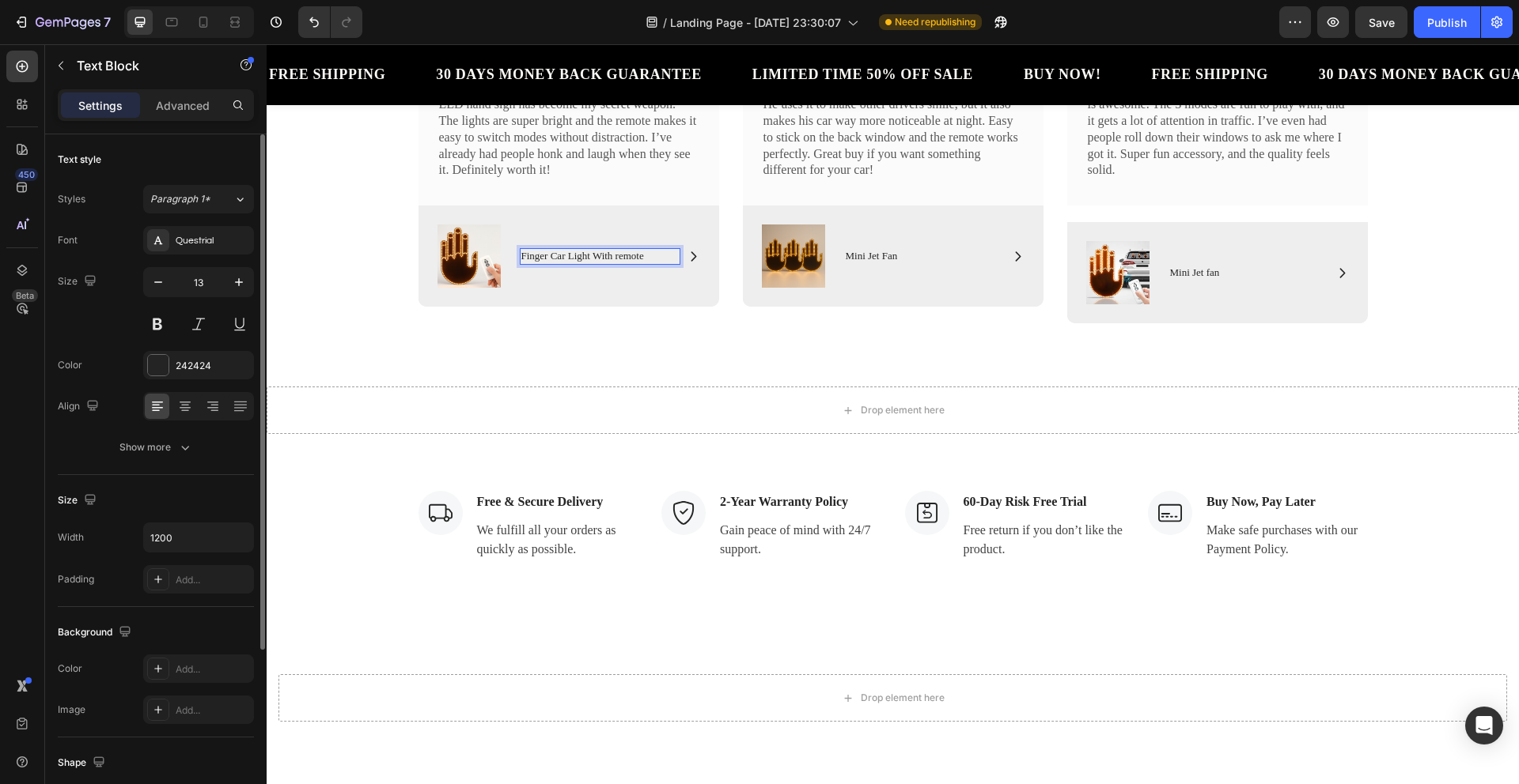
click at [613, 259] on p "Finger Car Light With remote" at bounding box center [599, 257] width 157 height 13
click at [648, 254] on p "Finger Car Light With Remote" at bounding box center [599, 257] width 157 height 13
drag, startPoint x: 648, startPoint y: 254, endPoint x: 514, endPoint y: 257, distance: 134.0
click at [521, 257] on p "Finger Car Light With Remote" at bounding box center [599, 257] width 157 height 13
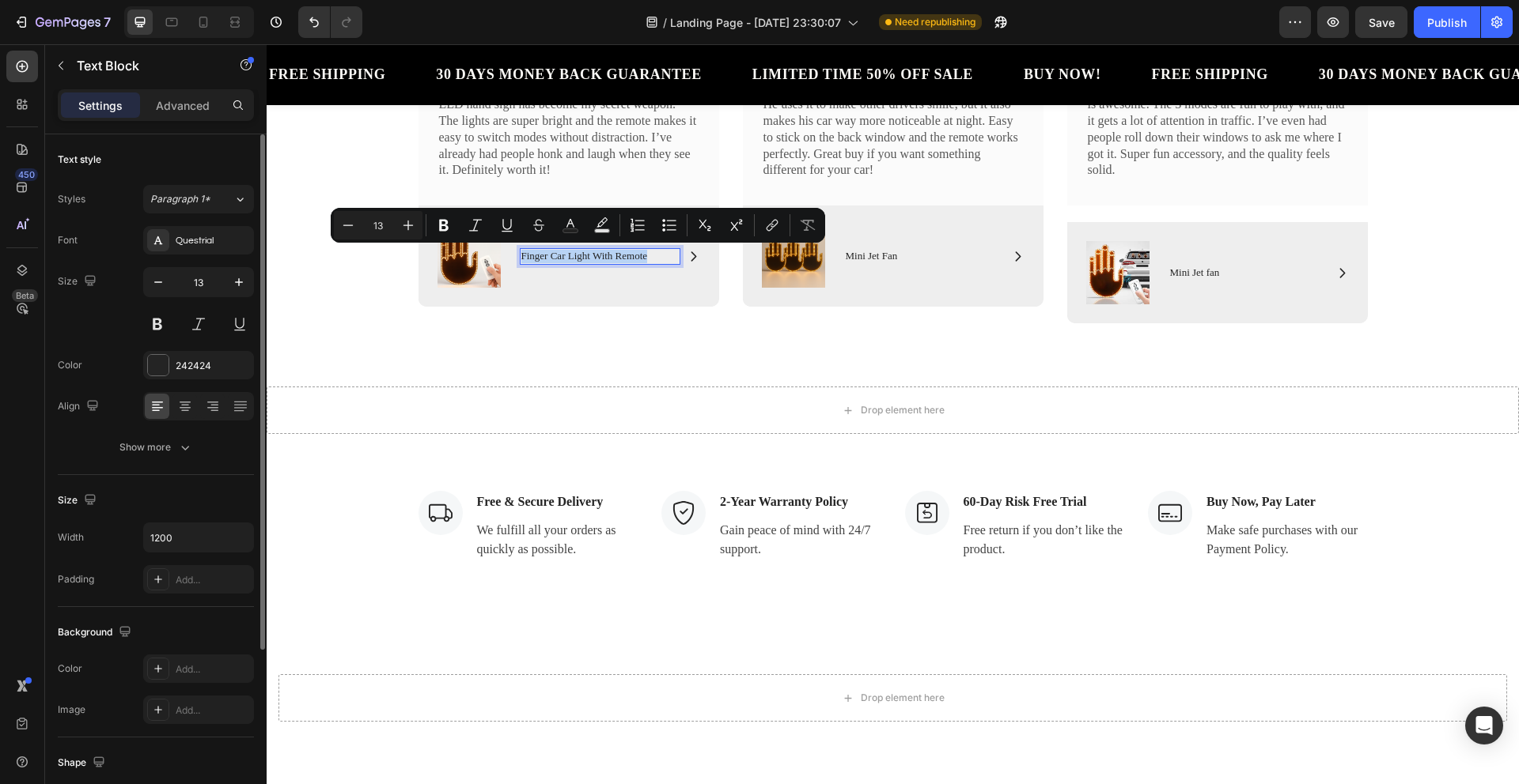
copy p "Finger Car Light With Remote"
click at [933, 255] on p "Mini Jet Fan" at bounding box center [924, 257] width 157 height 13
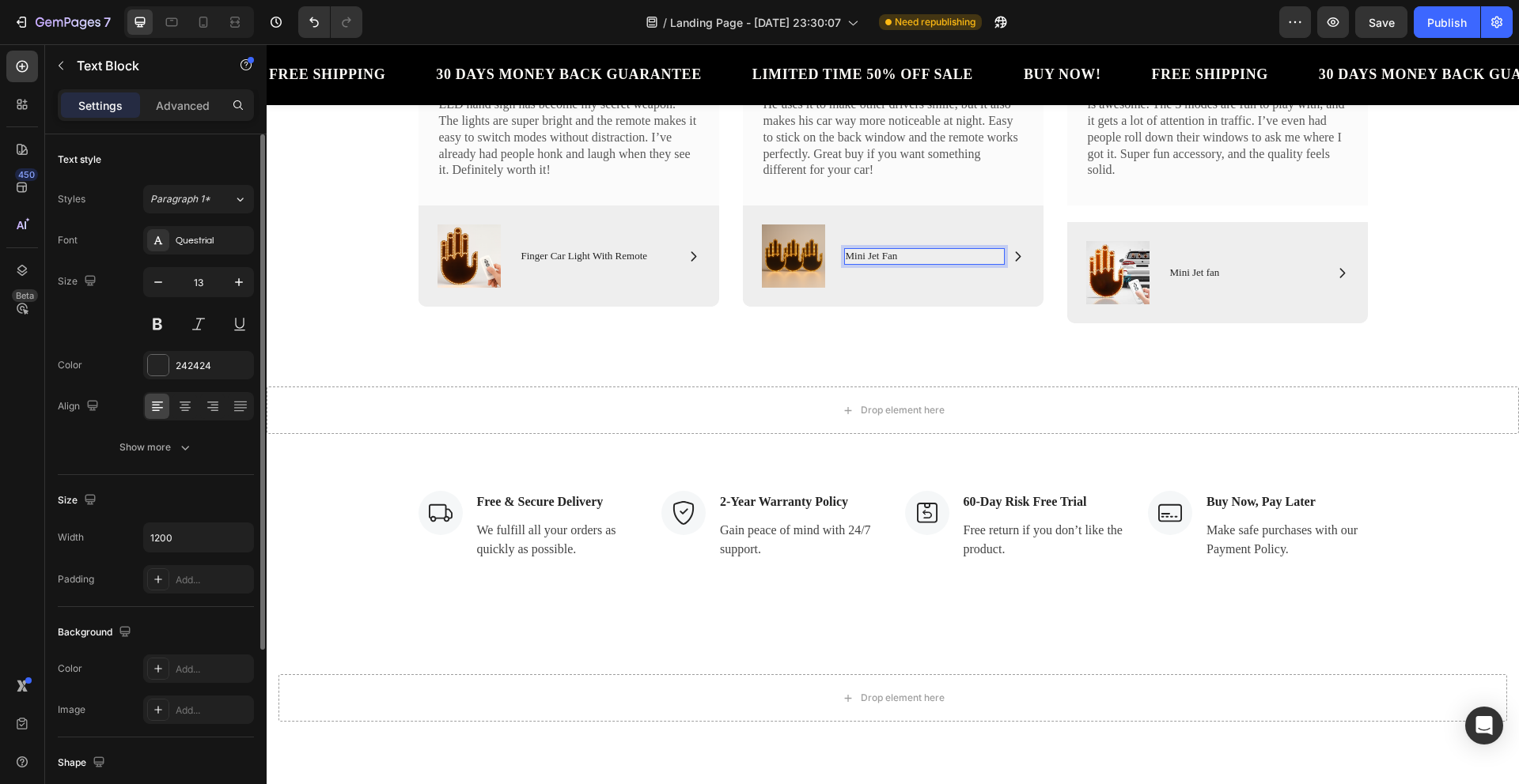
click at [933, 255] on p "Mini Jet Fan" at bounding box center [924, 257] width 157 height 13
click at [911, 256] on p "Mini Jet Fan" at bounding box center [924, 257] width 157 height 13
click at [909, 256] on p "Mini Jet Fan" at bounding box center [924, 257] width 157 height 13
drag, startPoint x: 901, startPoint y: 256, endPoint x: 848, endPoint y: 259, distance: 53.1
click at [848, 259] on p "Mini Jet Fan" at bounding box center [924, 257] width 157 height 13
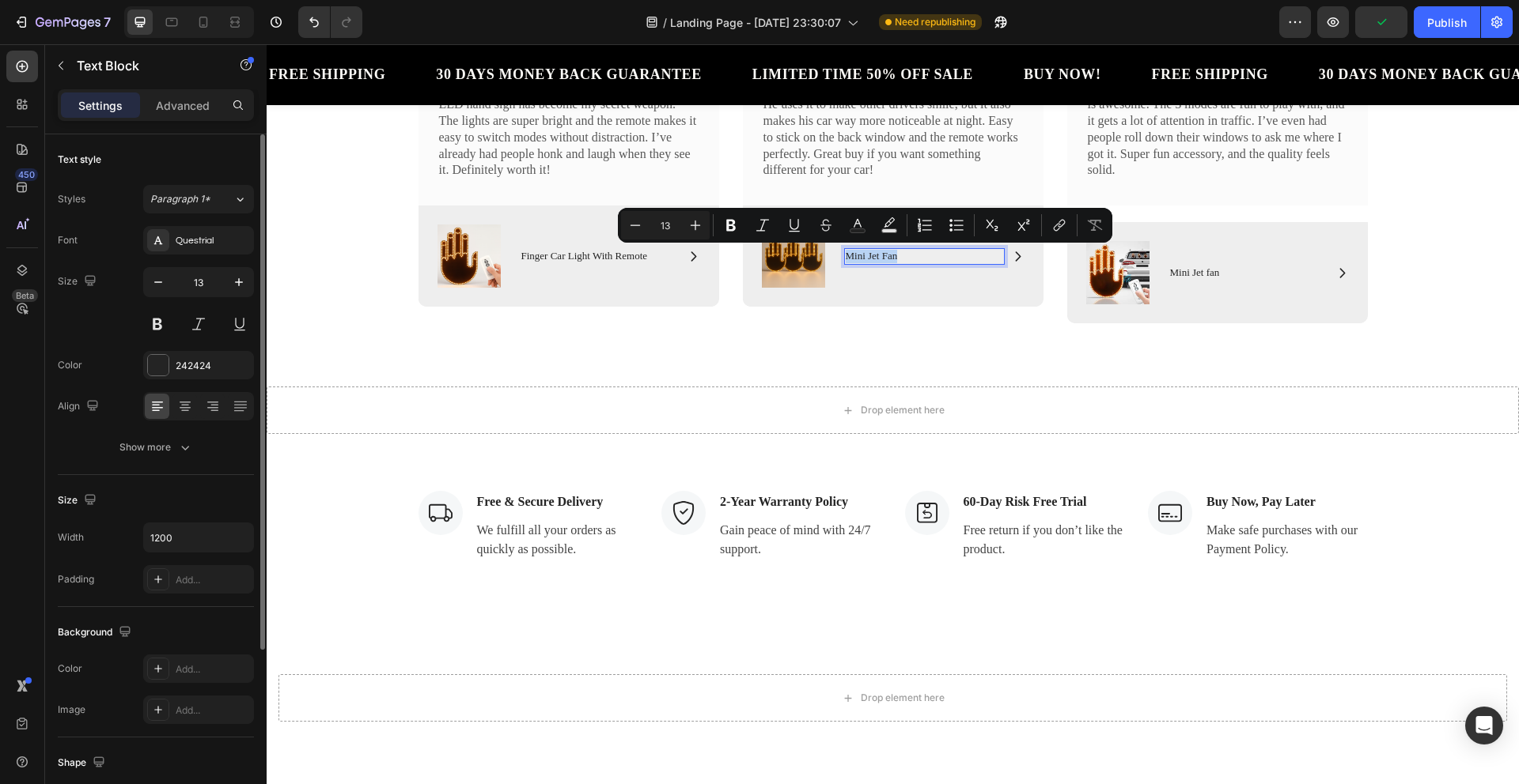
drag, startPoint x: 892, startPoint y: 257, endPoint x: 854, endPoint y: 248, distance: 39.1
click at [854, 248] on div "Mini Jet Fan" at bounding box center [924, 257] width 160 height 17
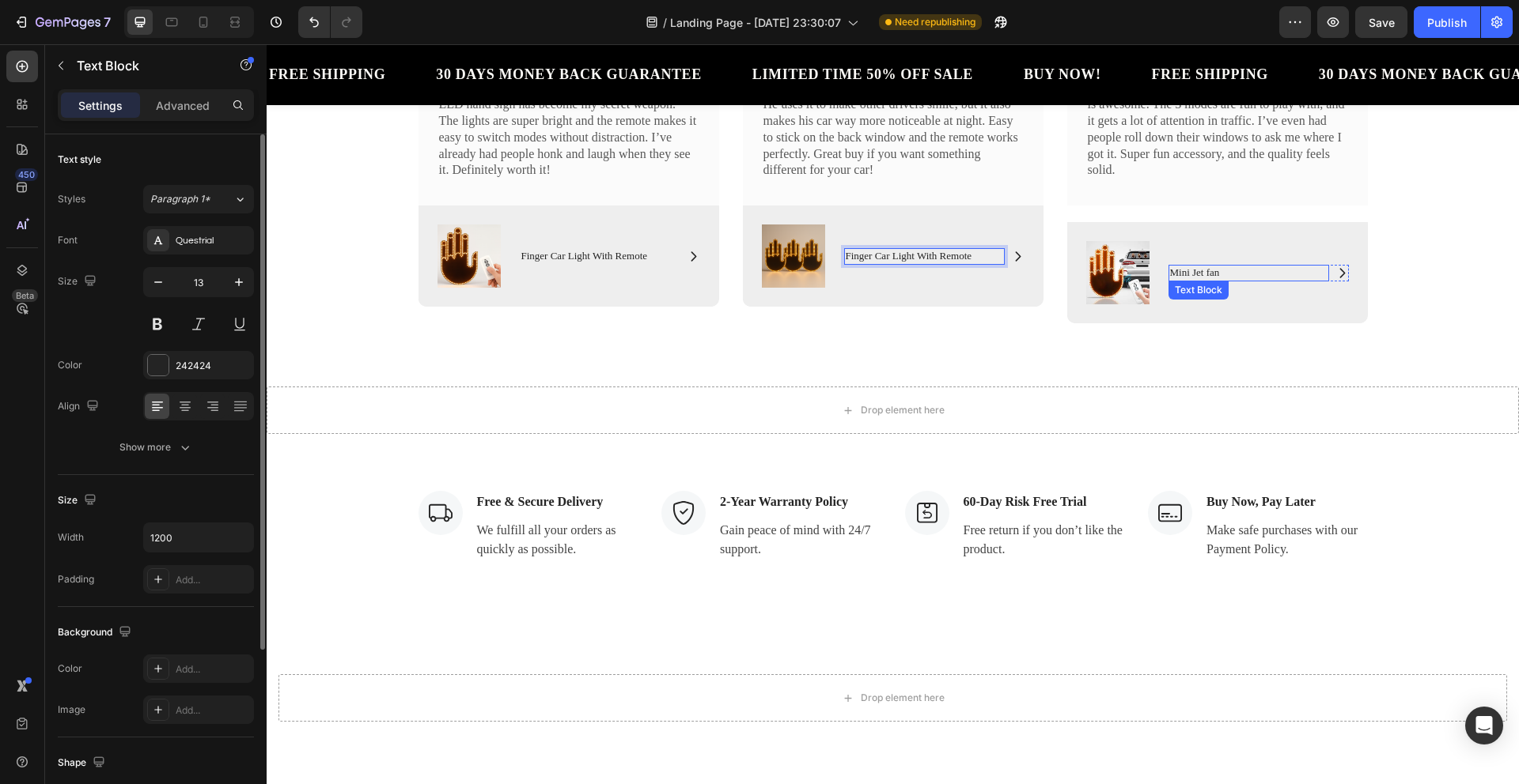
click at [1206, 272] on p "Mini Jet fan" at bounding box center [1248, 273] width 157 height 13
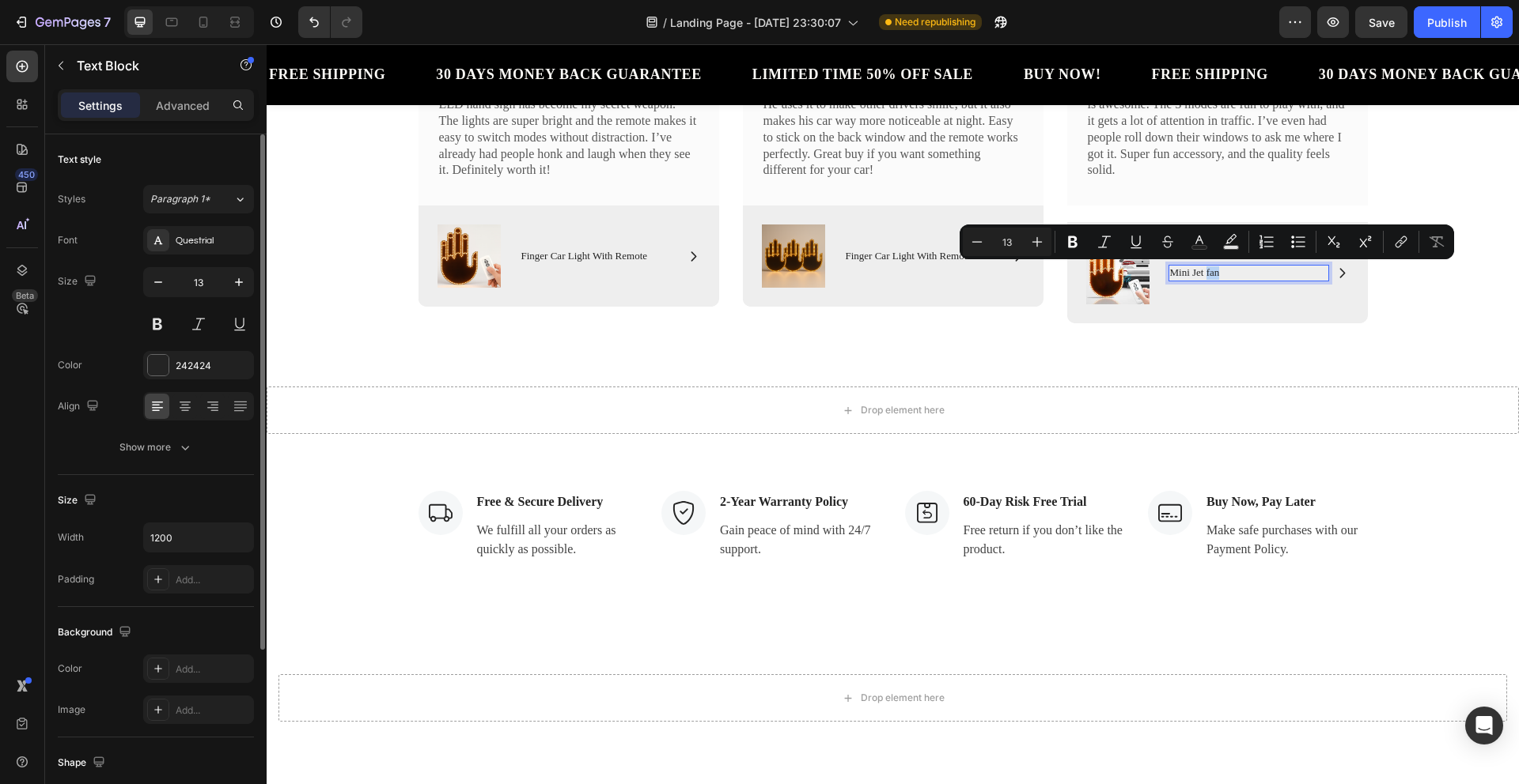
click at [1215, 272] on p "Mini Jet fan" at bounding box center [1248, 273] width 157 height 13
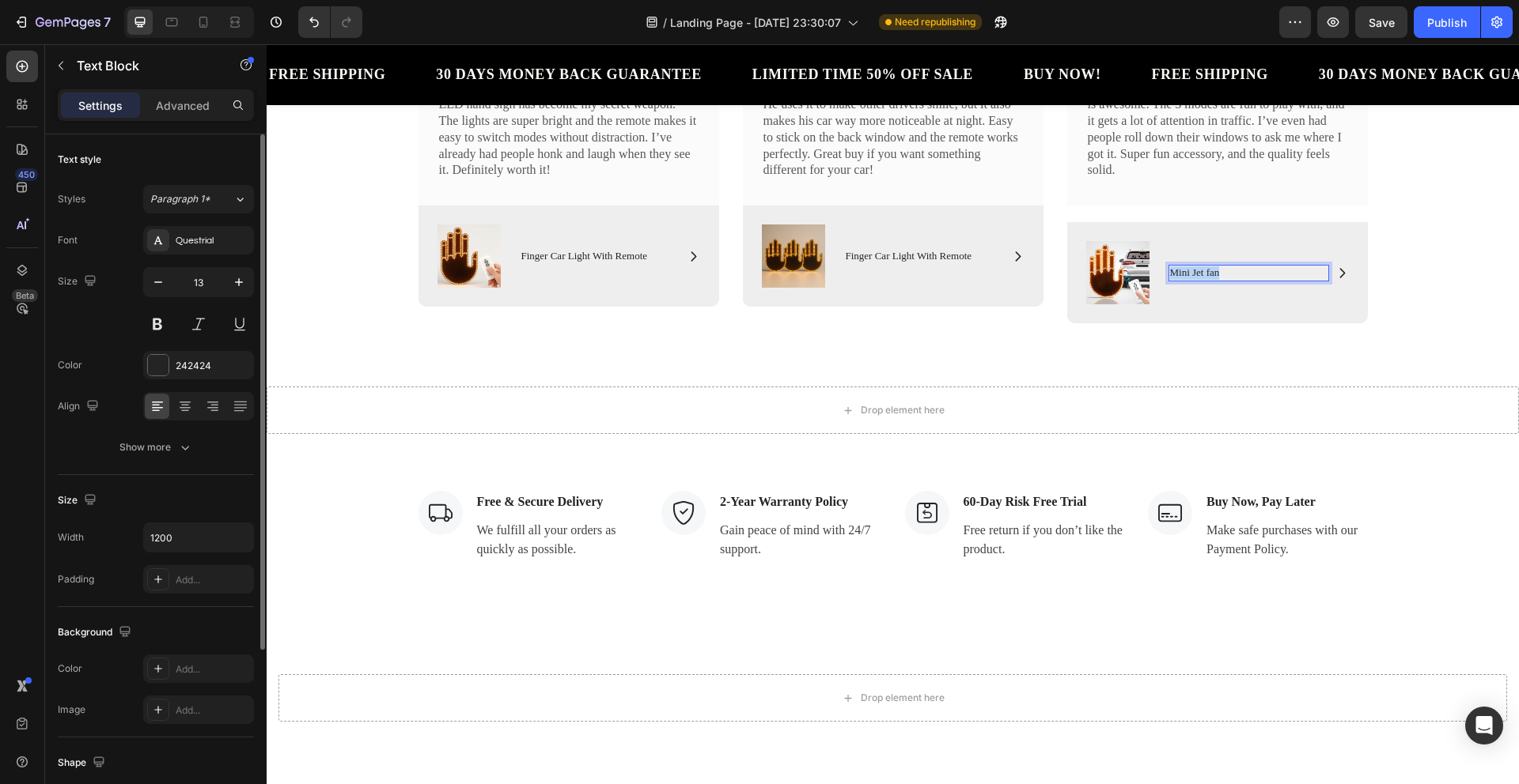
drag, startPoint x: 1202, startPoint y: 277, endPoint x: 1163, endPoint y: 272, distance: 39.3
click at [1170, 272] on p "Mini Jet fan" at bounding box center [1248, 273] width 157 height 13
click at [1485, 267] on div "Icon Icon Icon Icon Icon Icon List Rita Cobb Text Block I drive in heavy traffi…" at bounding box center [892, 173] width 1229 height 326
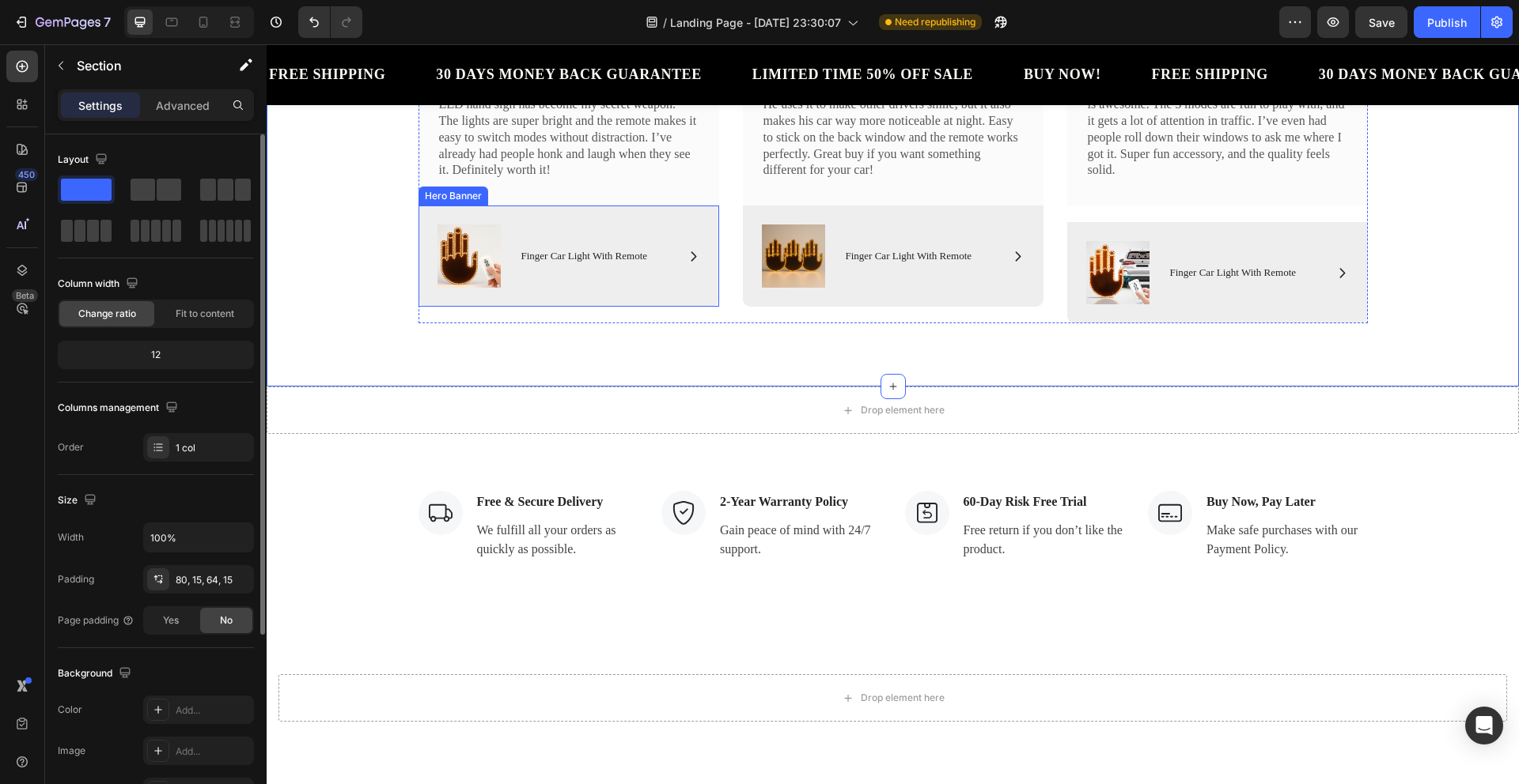
click at [494, 222] on div "Image Icon Finger Car Light With Remote Text Block Row Row" at bounding box center [569, 257] width 301 height 101
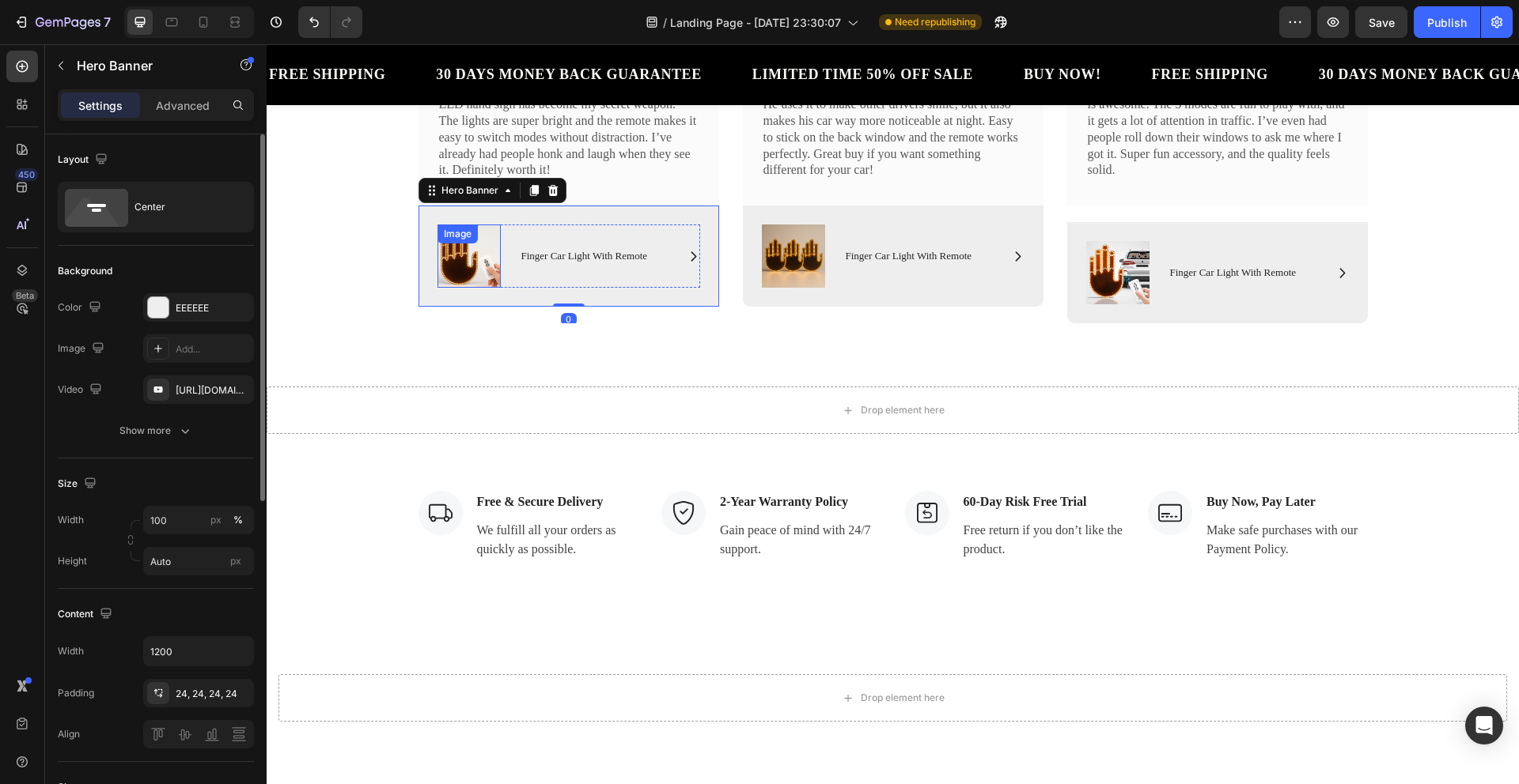
click at [493, 234] on img at bounding box center [469, 256] width 63 height 63
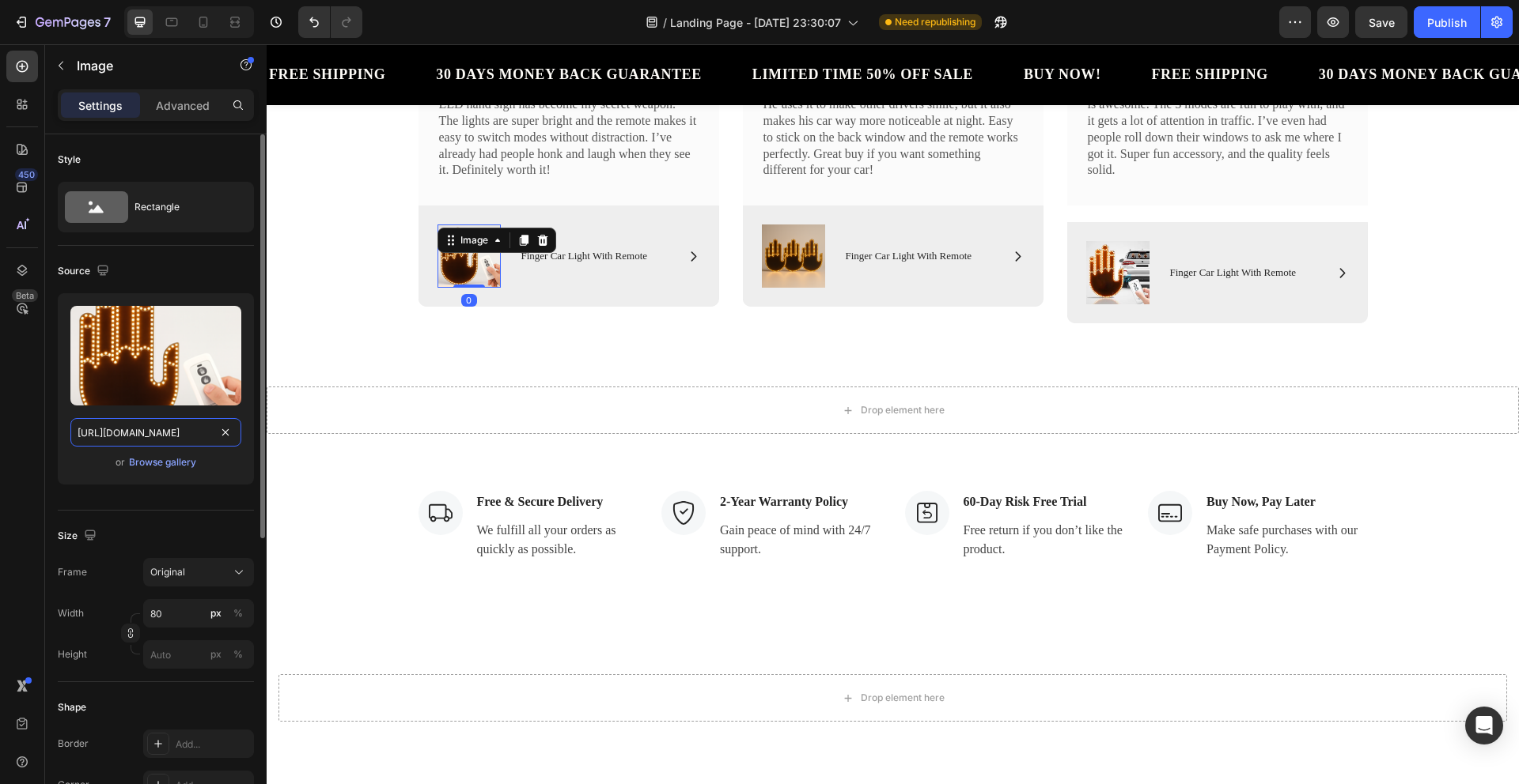
click at [171, 431] on input "https://cdn.shopify.com/s/files/1/0771/2319/1026/files/gempages_580435488247120…" at bounding box center [156, 433] width 171 height 28
click at [74, 437] on input "https://cdn.shopify.com/s/files/1/0771/2319/1026/files/gempages_580435488247120…" at bounding box center [156, 433] width 171 height 28
drag, startPoint x: 72, startPoint y: 435, endPoint x: 231, endPoint y: 434, distance: 159.0
click at [231, 434] on div "https://cdn.shopify.com/s/files/1/0771/2319/1026/files/gempages_580435488247120…" at bounding box center [156, 433] width 171 height 28
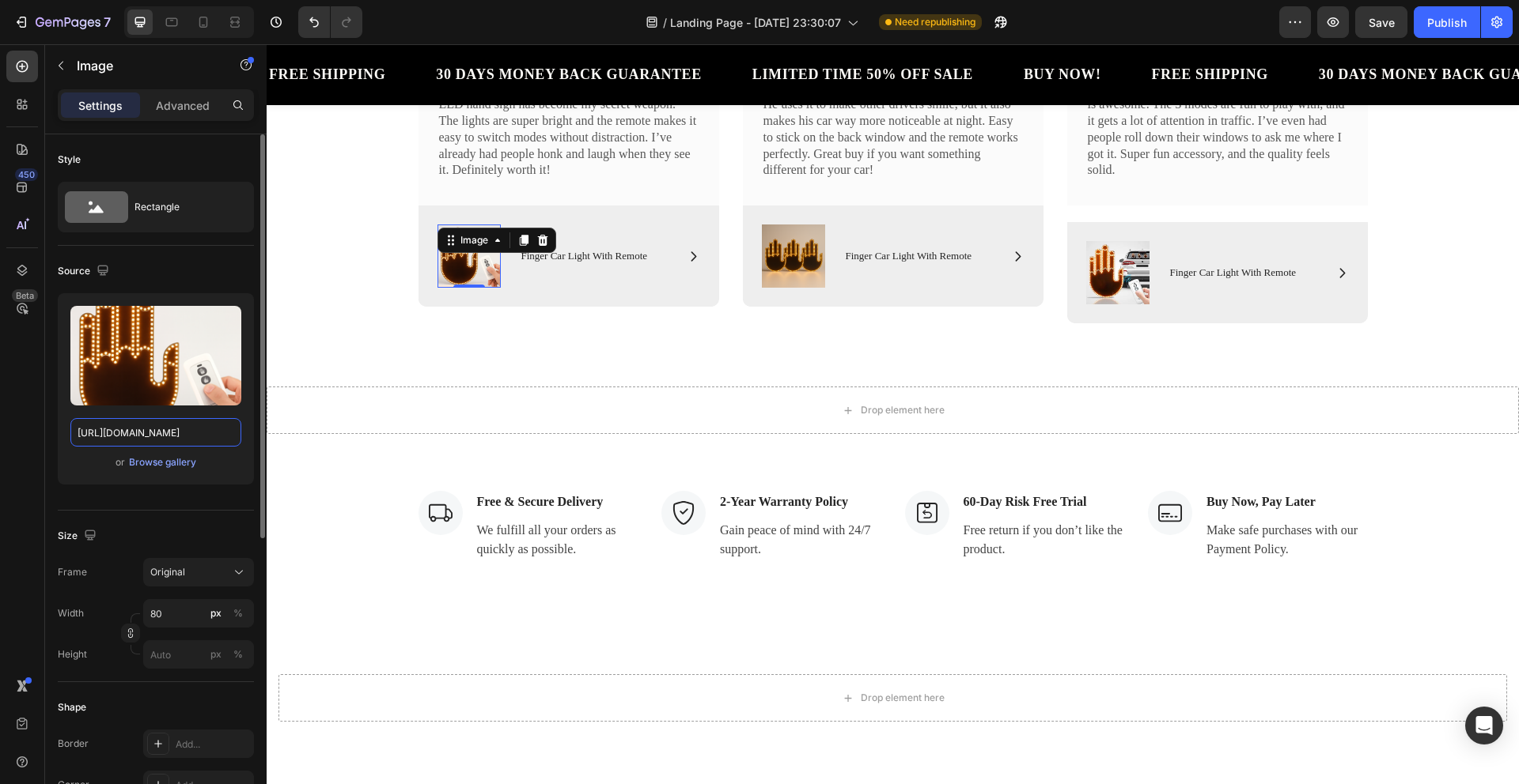
scroll to position [0, 0]
click at [236, 283] on div "Source" at bounding box center [155, 271] width 196 height 25
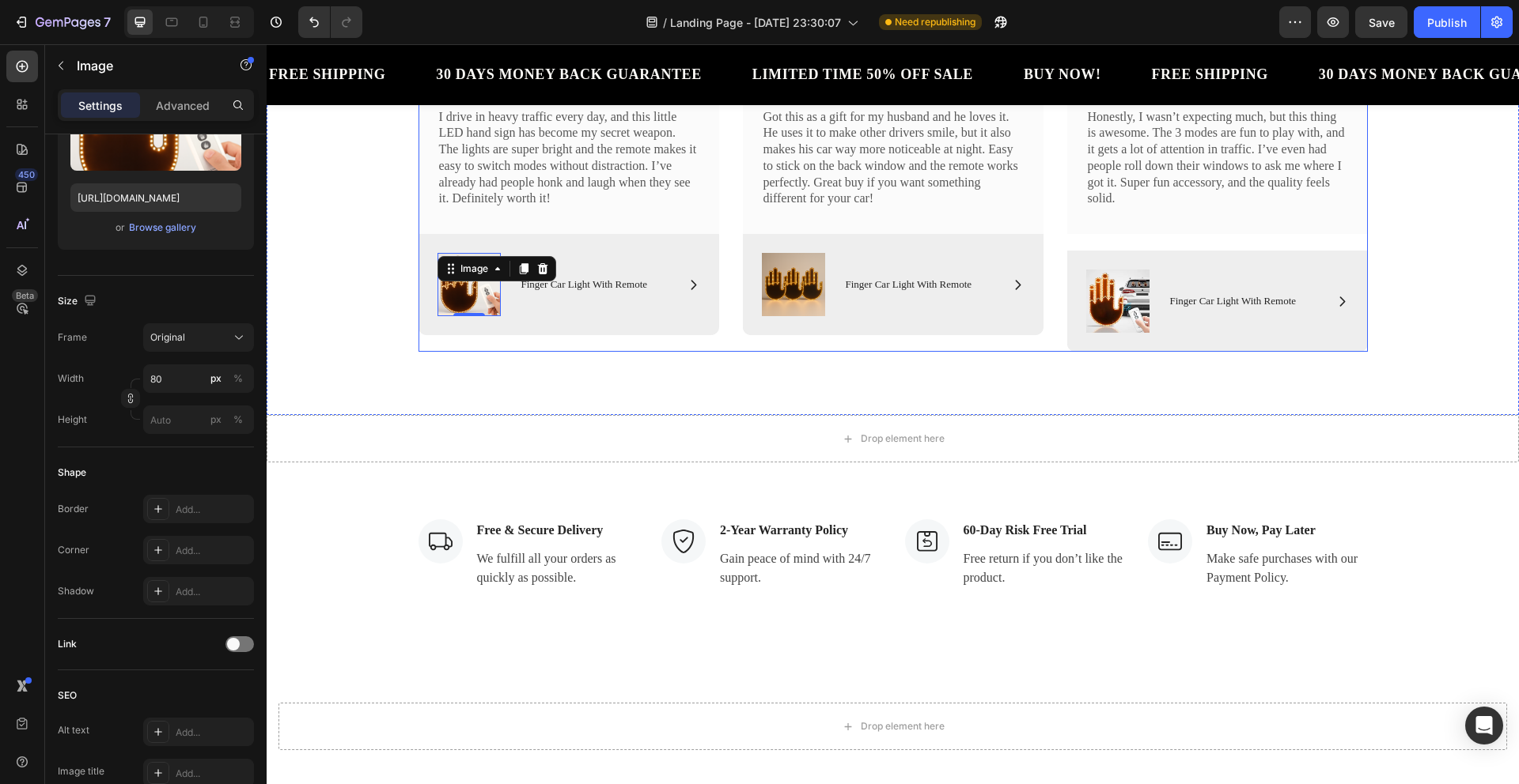
scroll to position [949, 0]
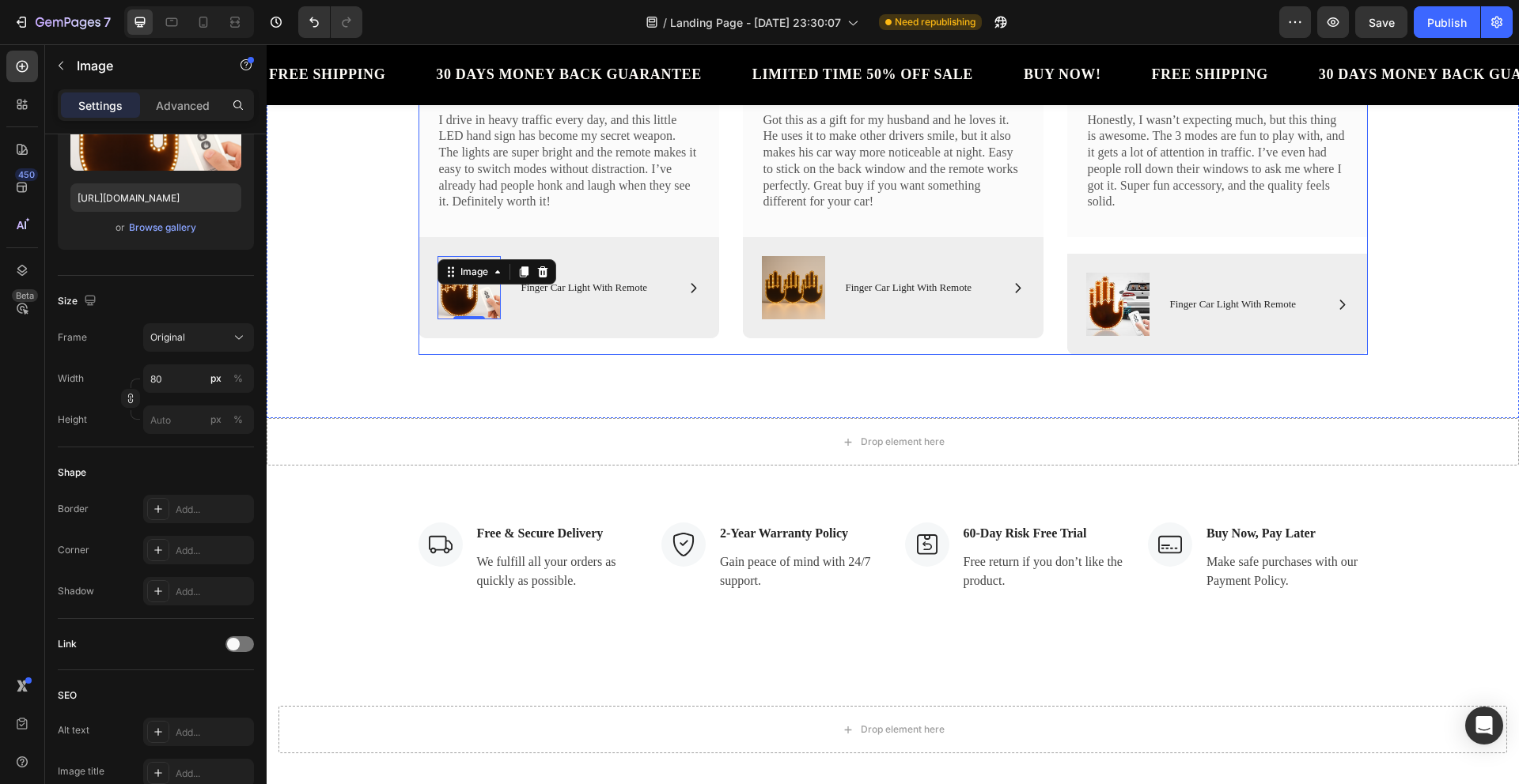
click at [478, 391] on div "Reviews from Happy Customers Heading Icon Icon Icon Icon Icon Icon List Row Ico…" at bounding box center [892, 145] width 1252 height 546
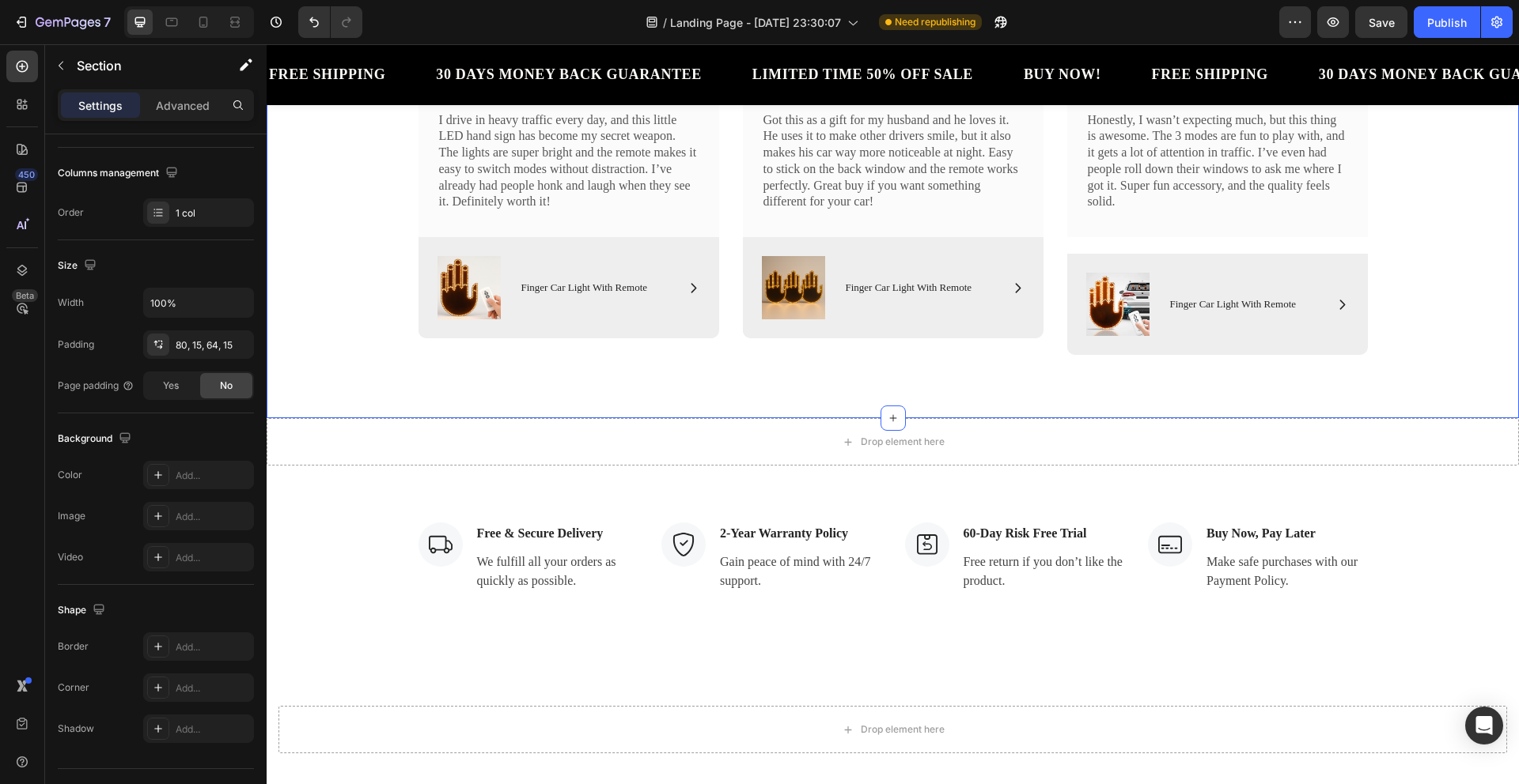
scroll to position [0, 0]
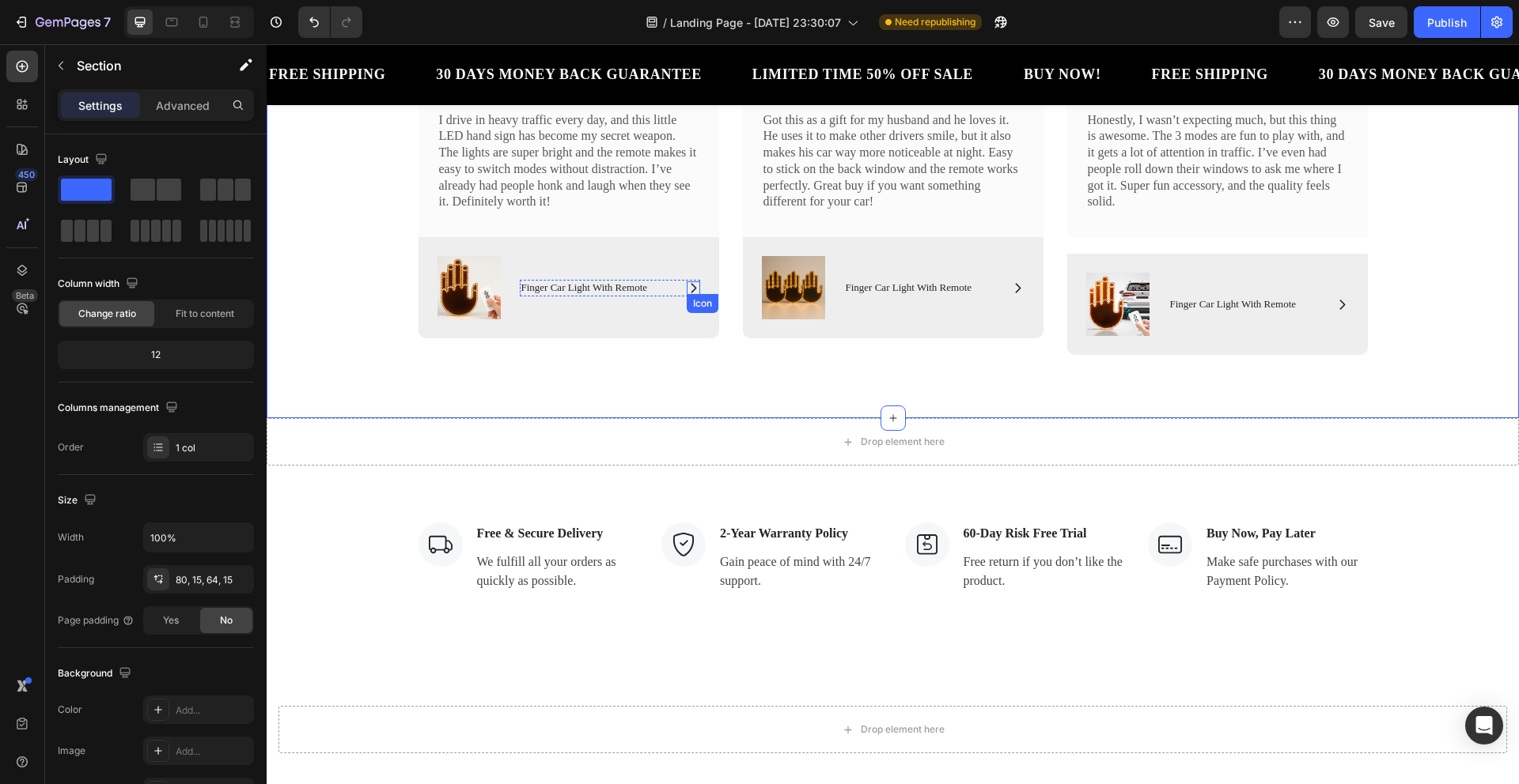
click at [690, 287] on icon at bounding box center [693, 288] width 13 height 13
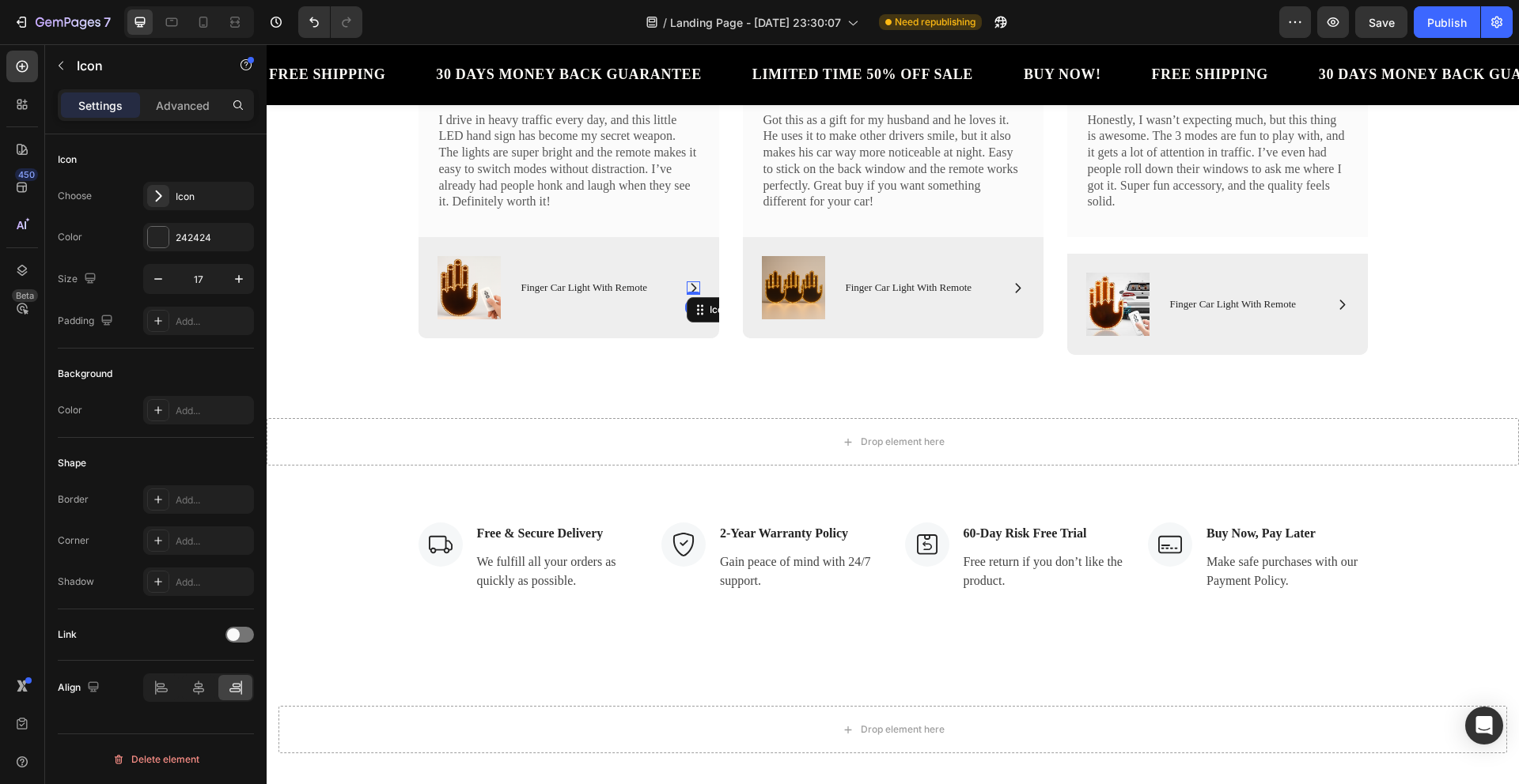
click at [690, 287] on icon at bounding box center [693, 288] width 13 height 13
click at [676, 247] on div "Image Icon 0 Finger Car Light With Remote Text Block Row Row" at bounding box center [569, 288] width 301 height 101
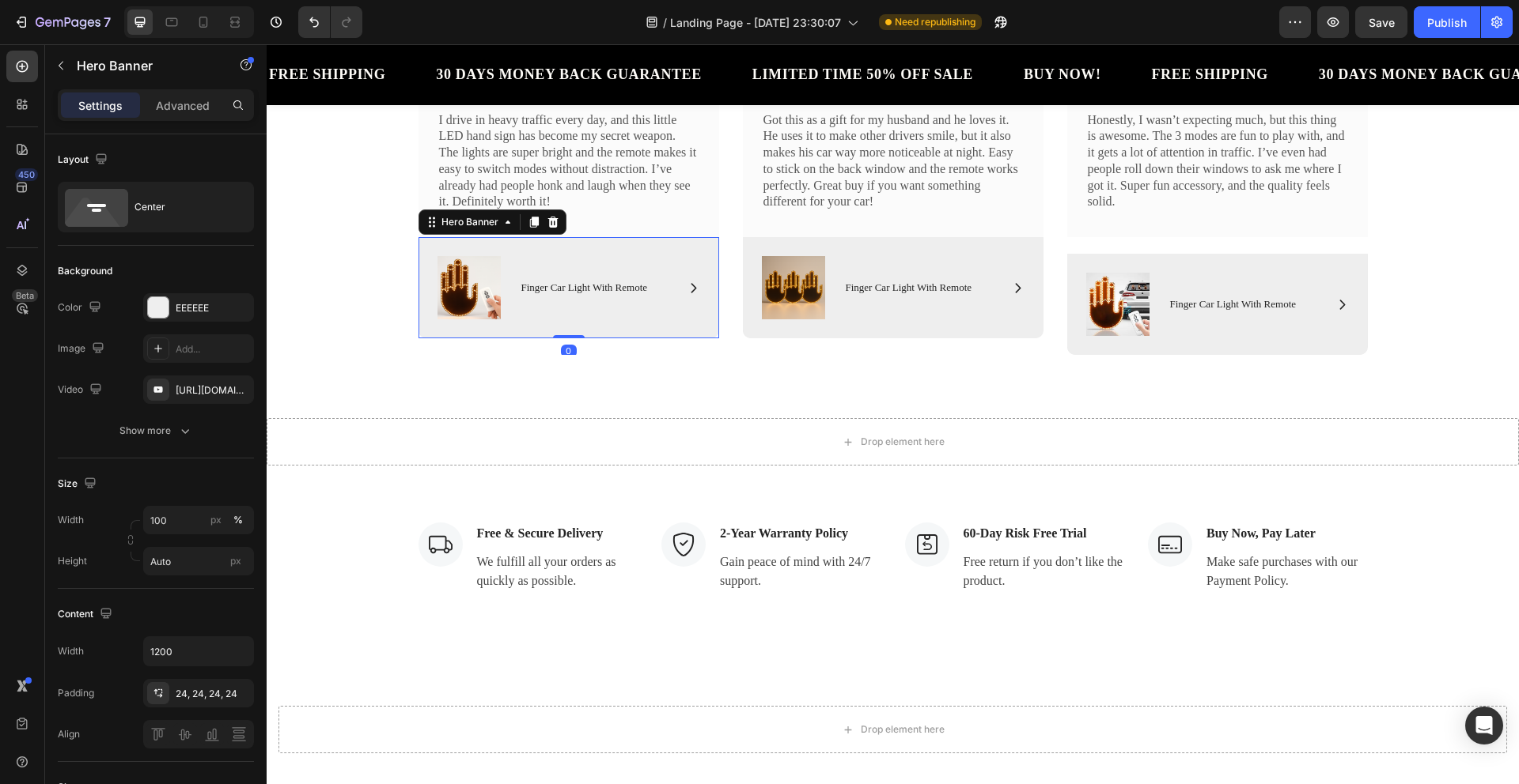
click at [676, 247] on div "Image Icon Finger Car Light With Remote Text Block Row Row" at bounding box center [569, 288] width 301 height 101
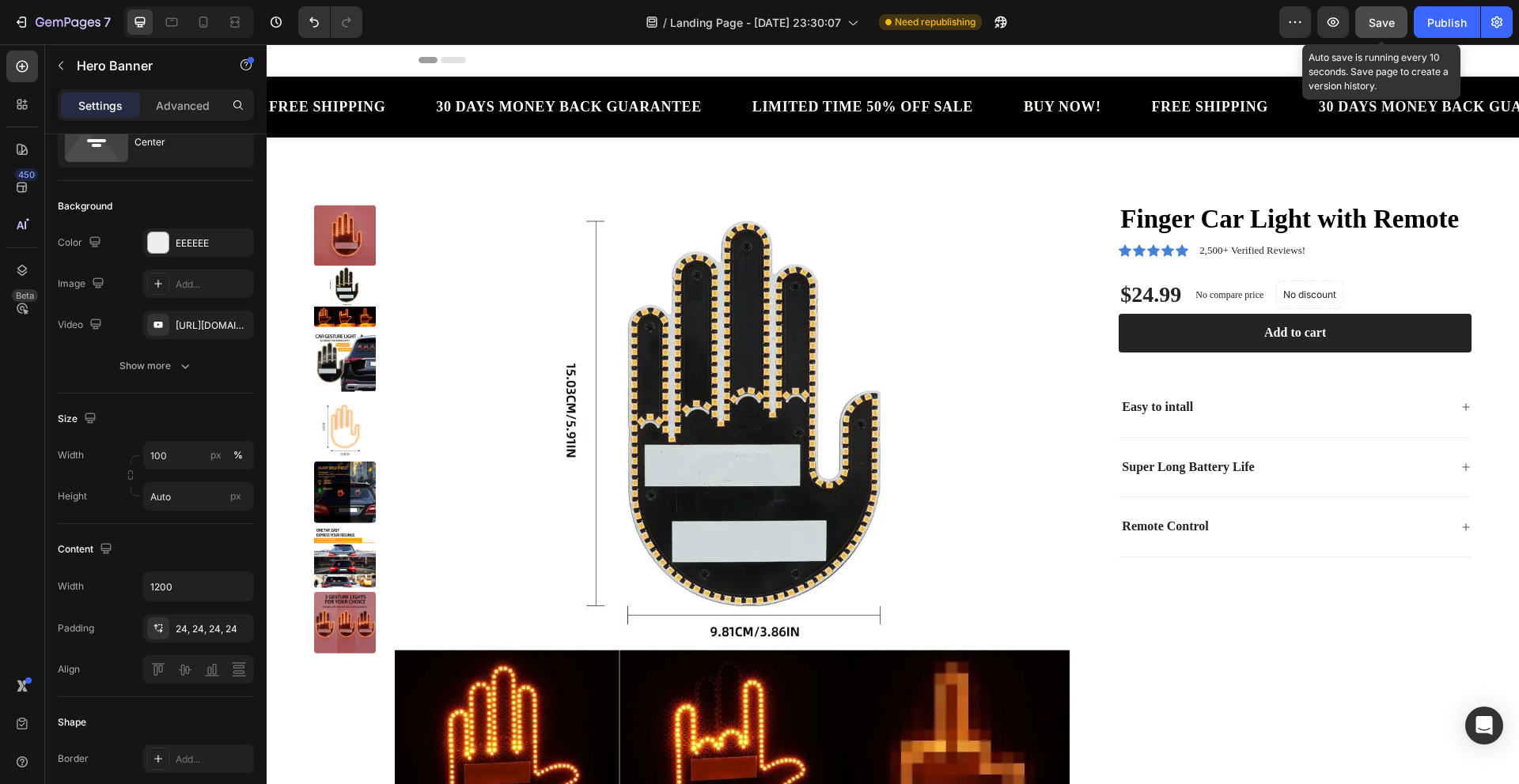
click at [1382, 27] on span "Save" at bounding box center [1381, 22] width 26 height 13
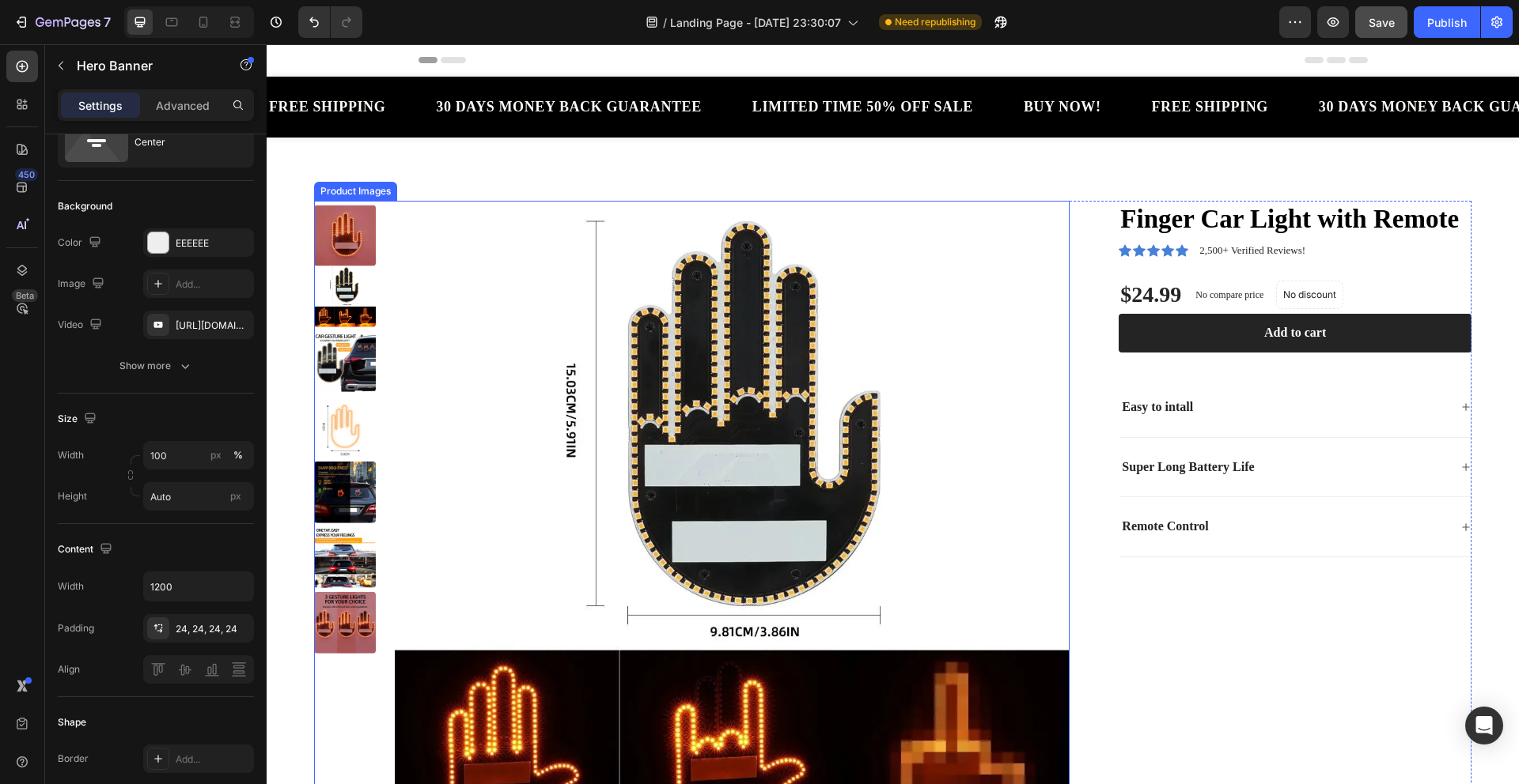
click at [334, 339] on img at bounding box center [345, 362] width 61 height 61
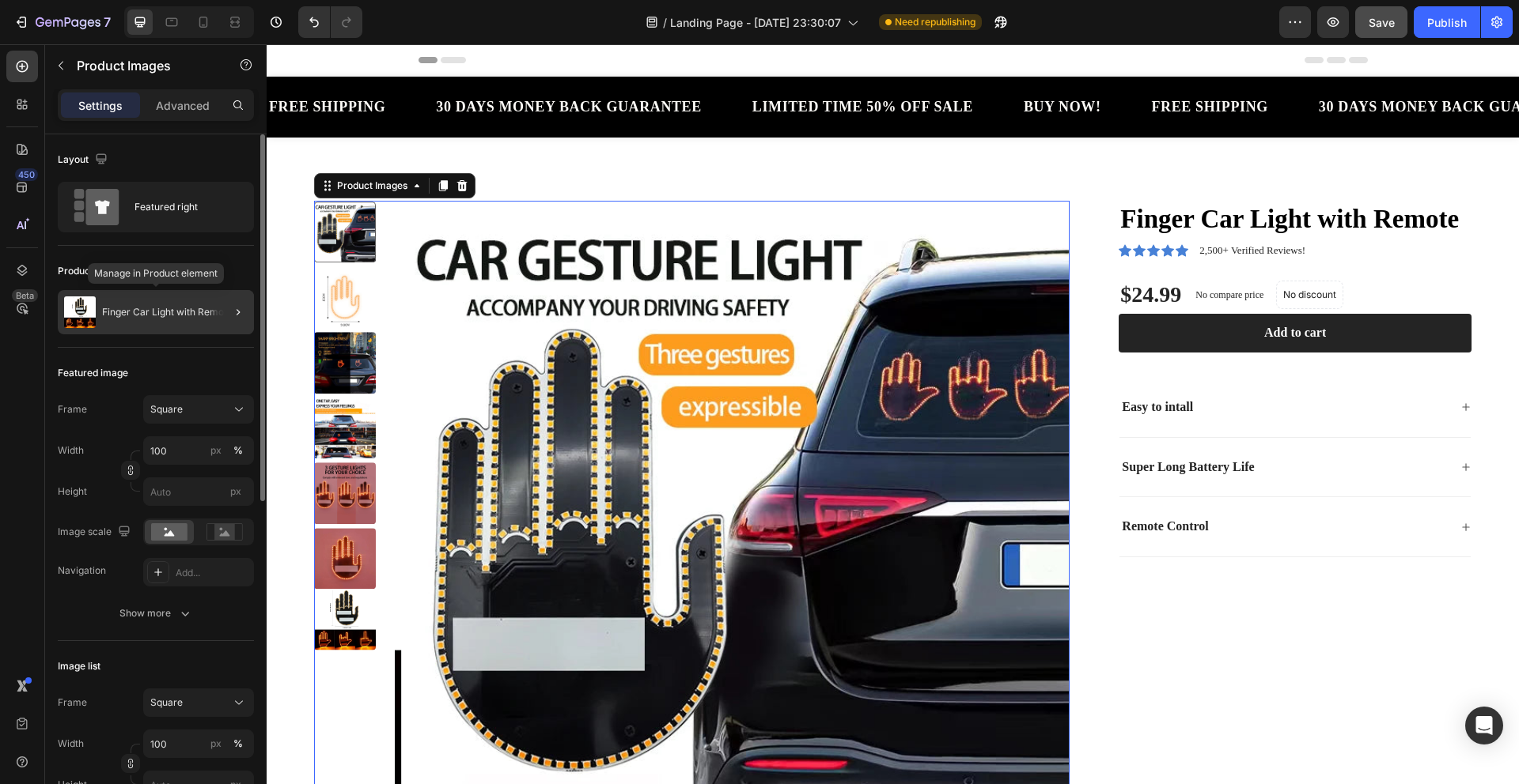
click at [202, 307] on p "Finger Car Light with Remote" at bounding box center [167, 311] width 130 height 11
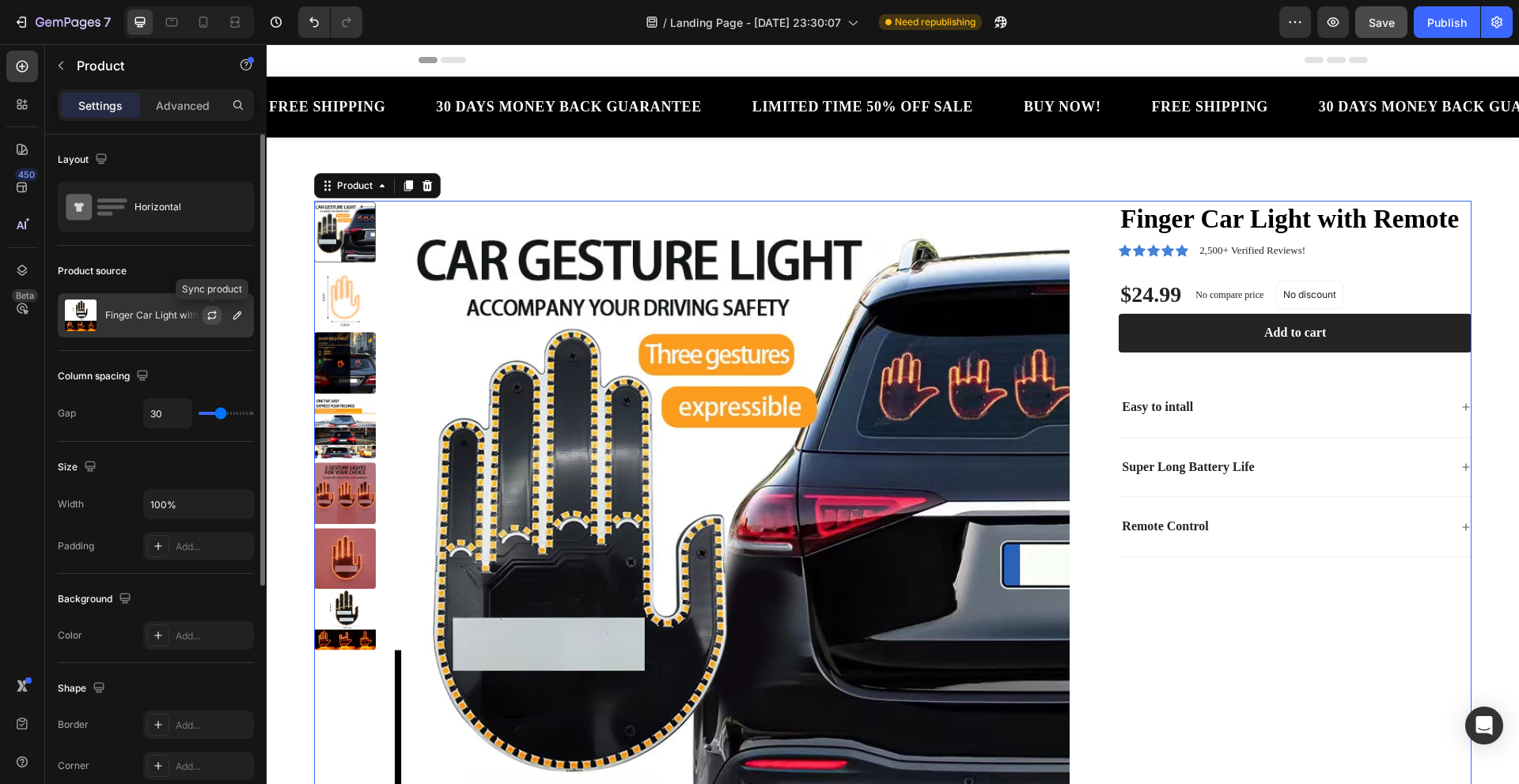
click at [209, 311] on icon "button" at bounding box center [212, 315] width 12 height 12
click at [229, 312] on button "button" at bounding box center [237, 315] width 19 height 19
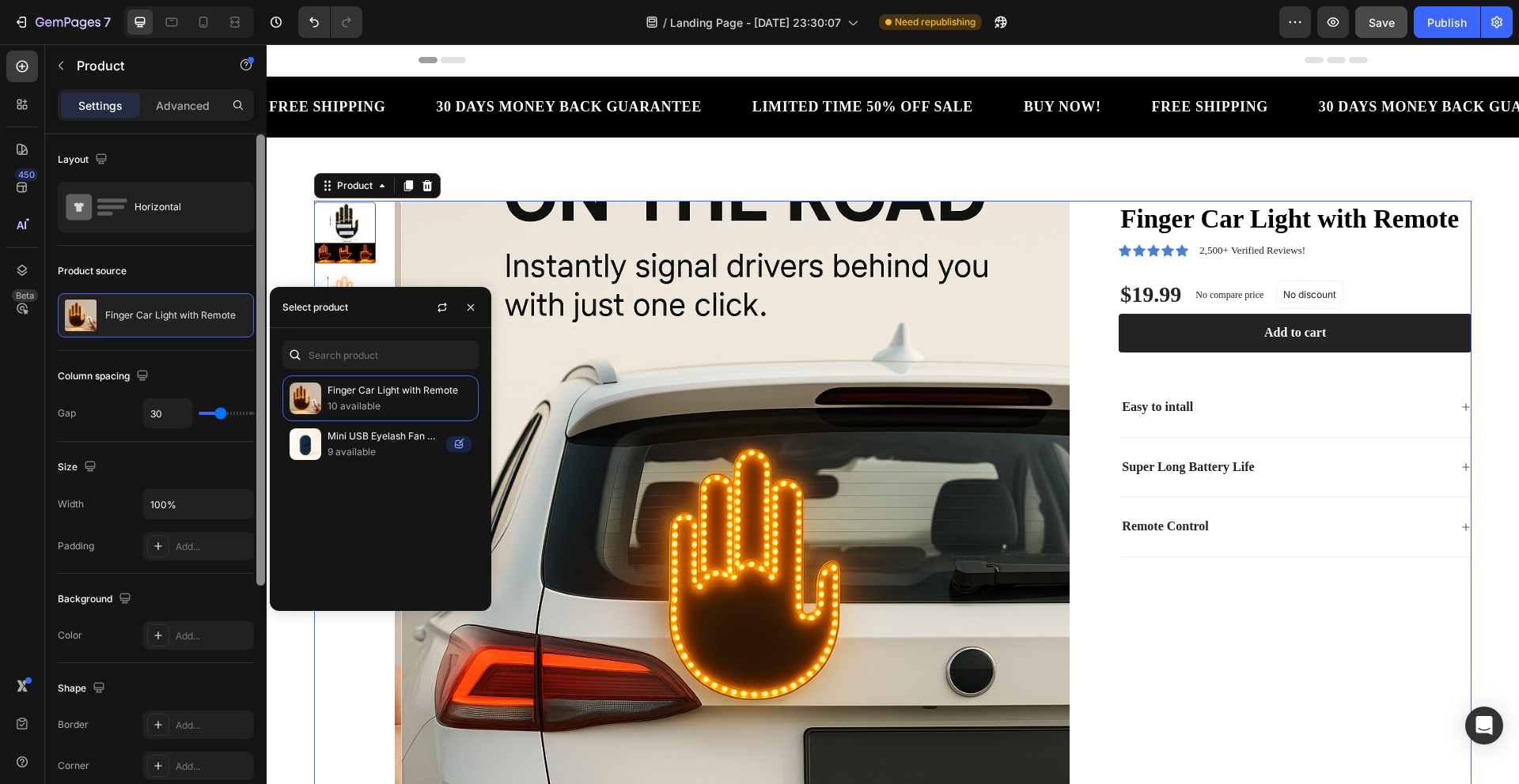
click at [266, 238] on div at bounding box center [261, 482] width 12 height 695
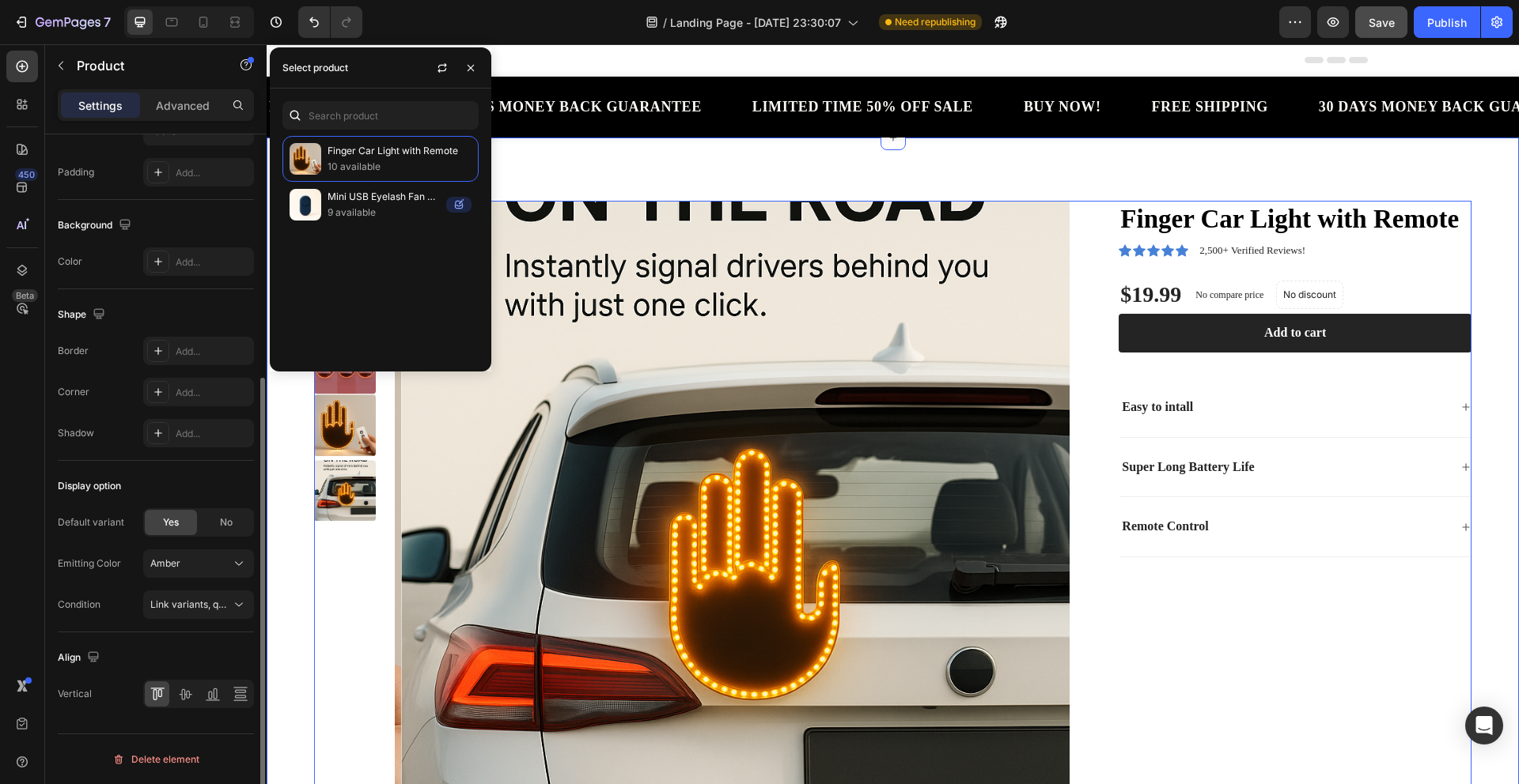
click at [284, 411] on div "Product Images Finger Car Light with Remote Product Title Icon Icon Icon Icon I…" at bounding box center [892, 535] width 1252 height 795
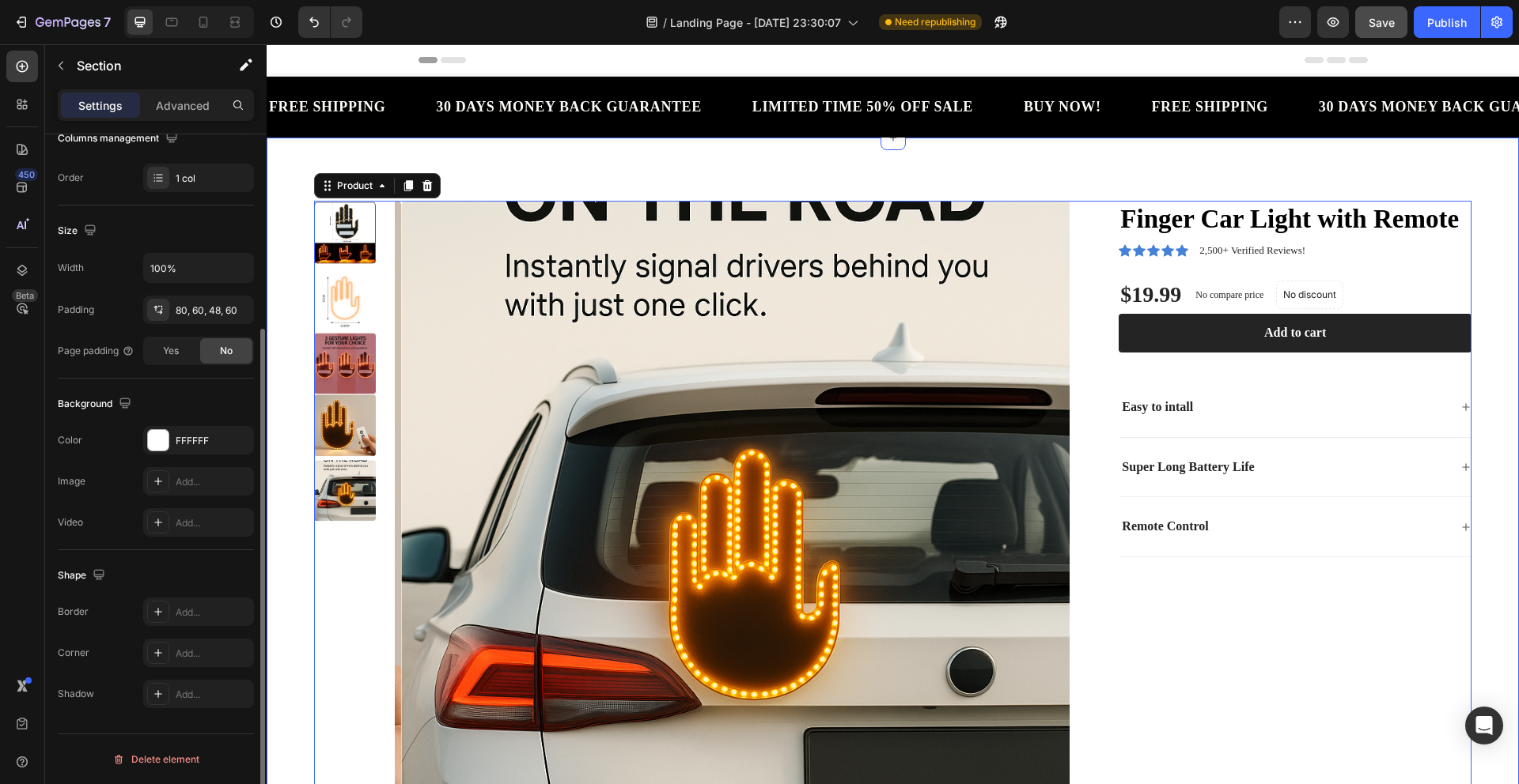
scroll to position [0, 0]
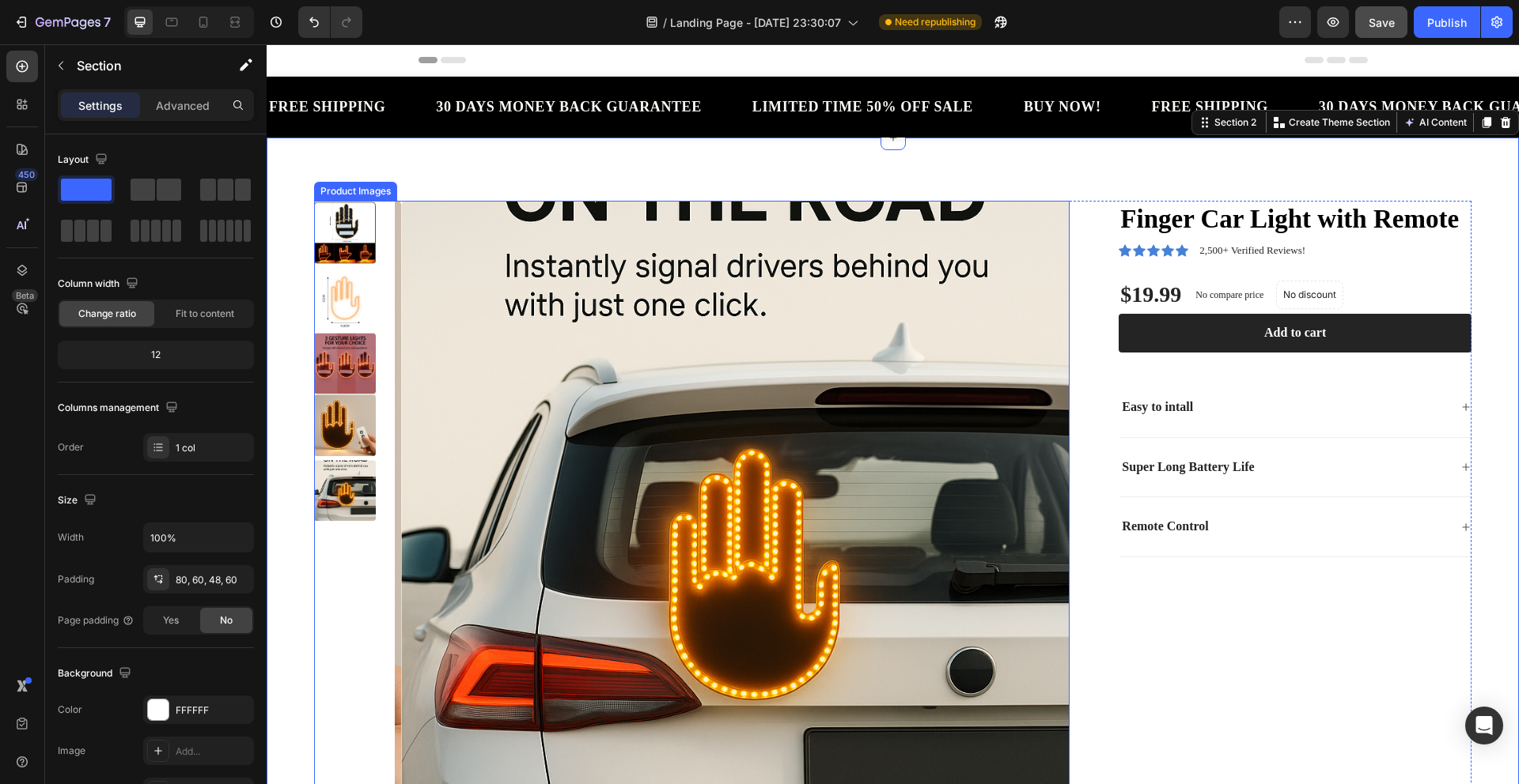
click at [352, 232] on div at bounding box center [345, 233] width 61 height 61
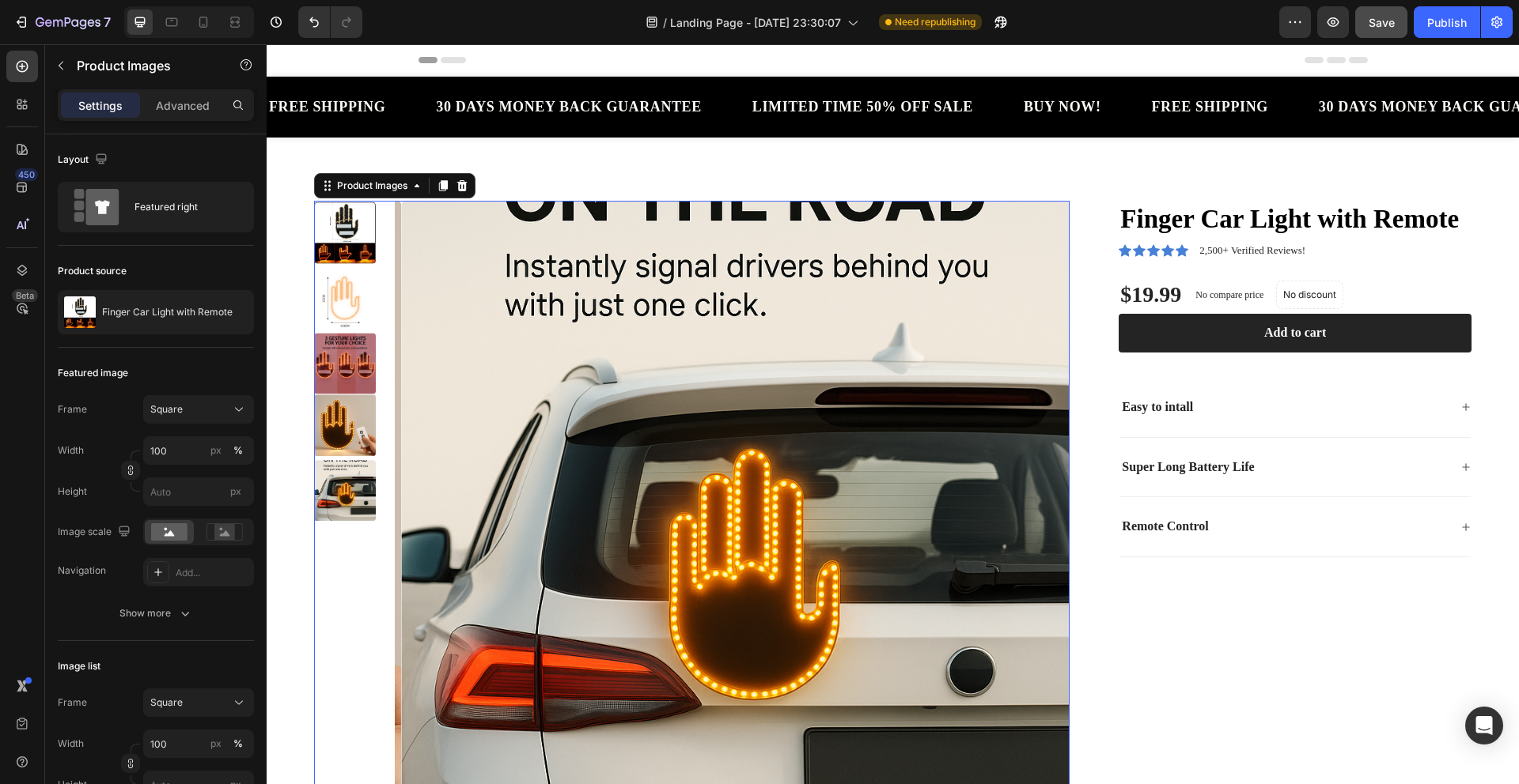
click at [342, 221] on div at bounding box center [345, 233] width 61 height 61
click at [347, 442] on img at bounding box center [345, 426] width 61 height 61
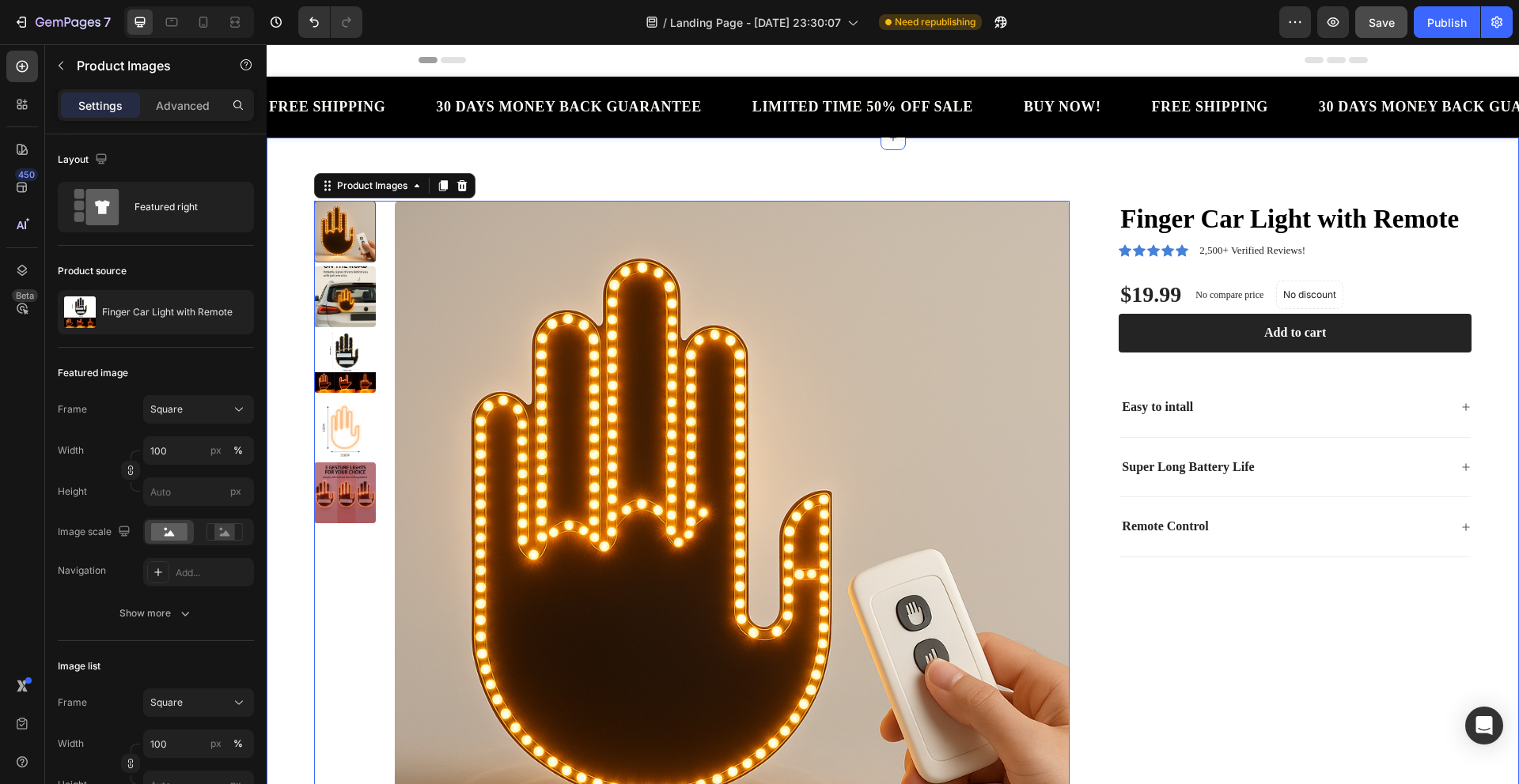
click at [662, 151] on div "Product Images 16 Finger Car Light with Remote Product Title Icon Icon Icon Ico…" at bounding box center [892, 535] width 1252 height 795
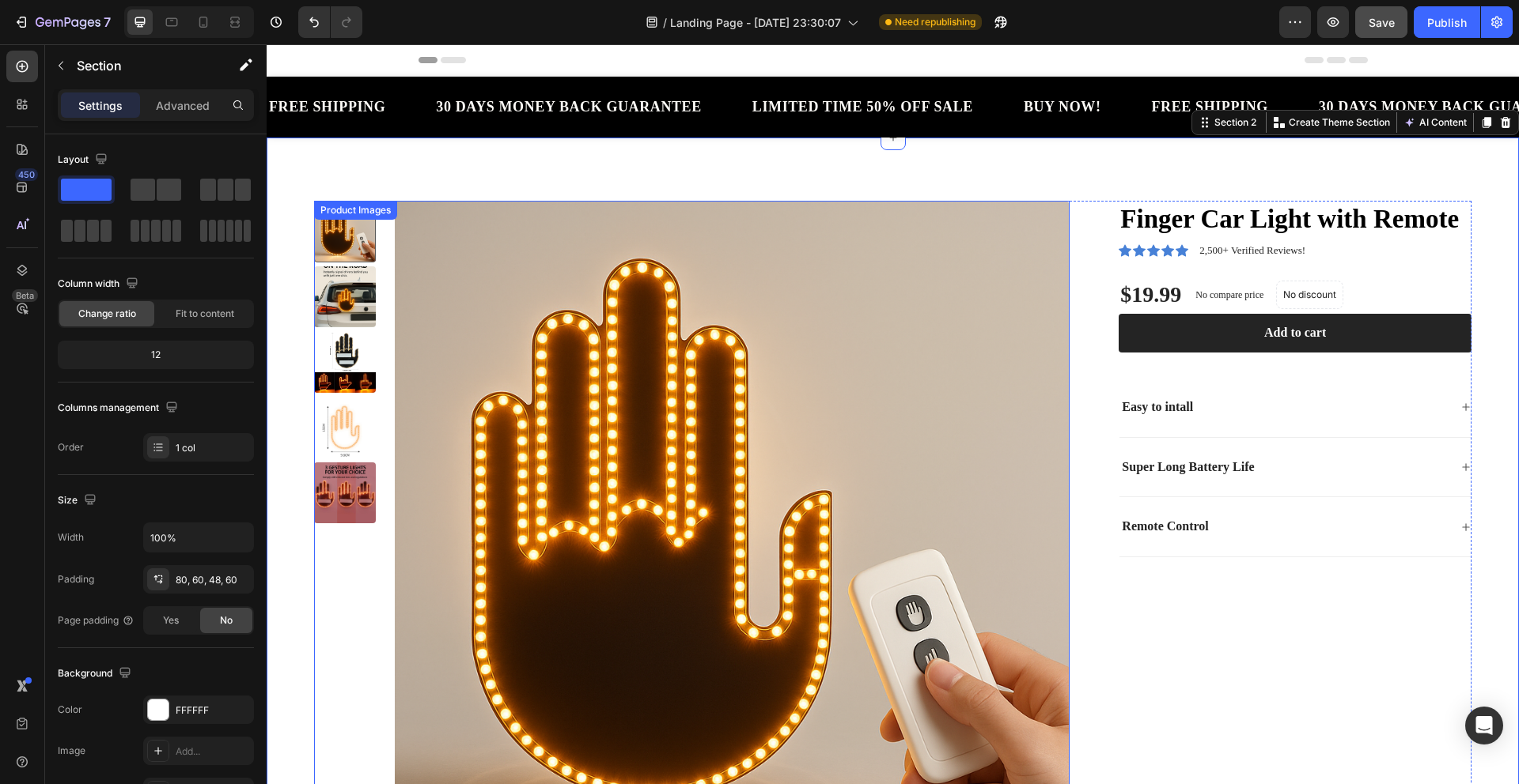
click at [322, 287] on img at bounding box center [345, 297] width 61 height 61
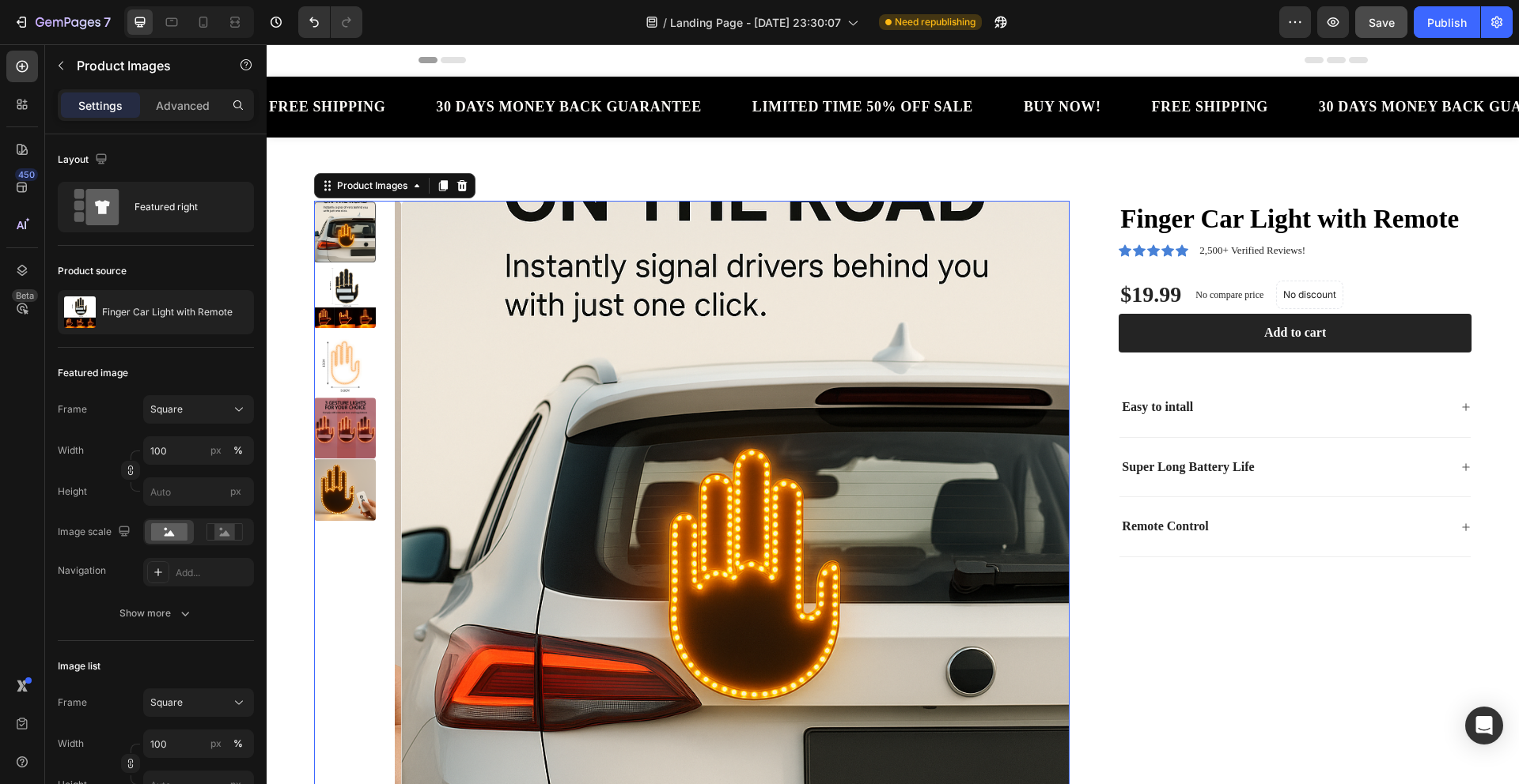
click at [736, 304] on img at bounding box center [740, 538] width 676 height 675
click at [369, 294] on img at bounding box center [345, 298] width 61 height 61
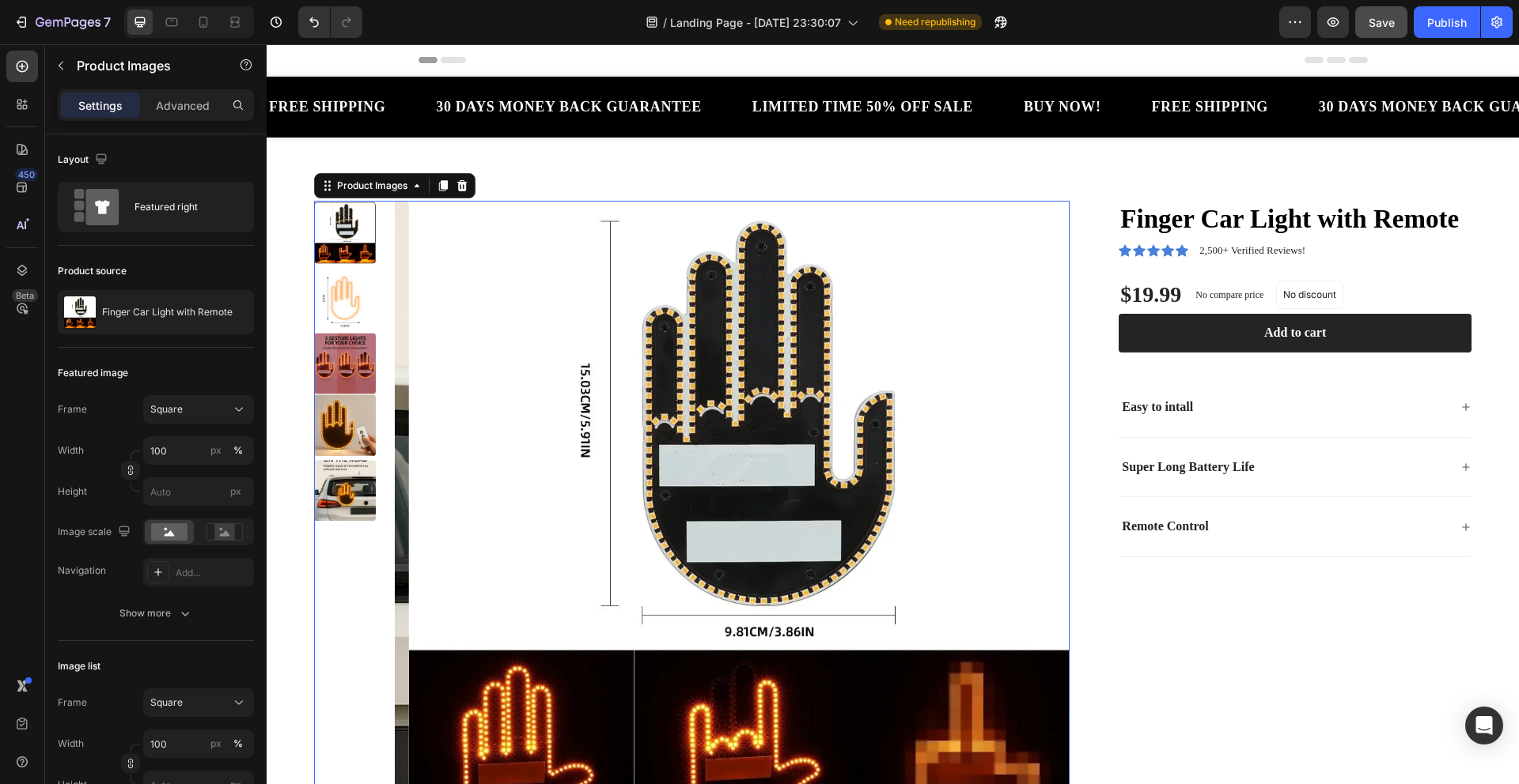
click at [343, 338] on img at bounding box center [345, 364] width 61 height 61
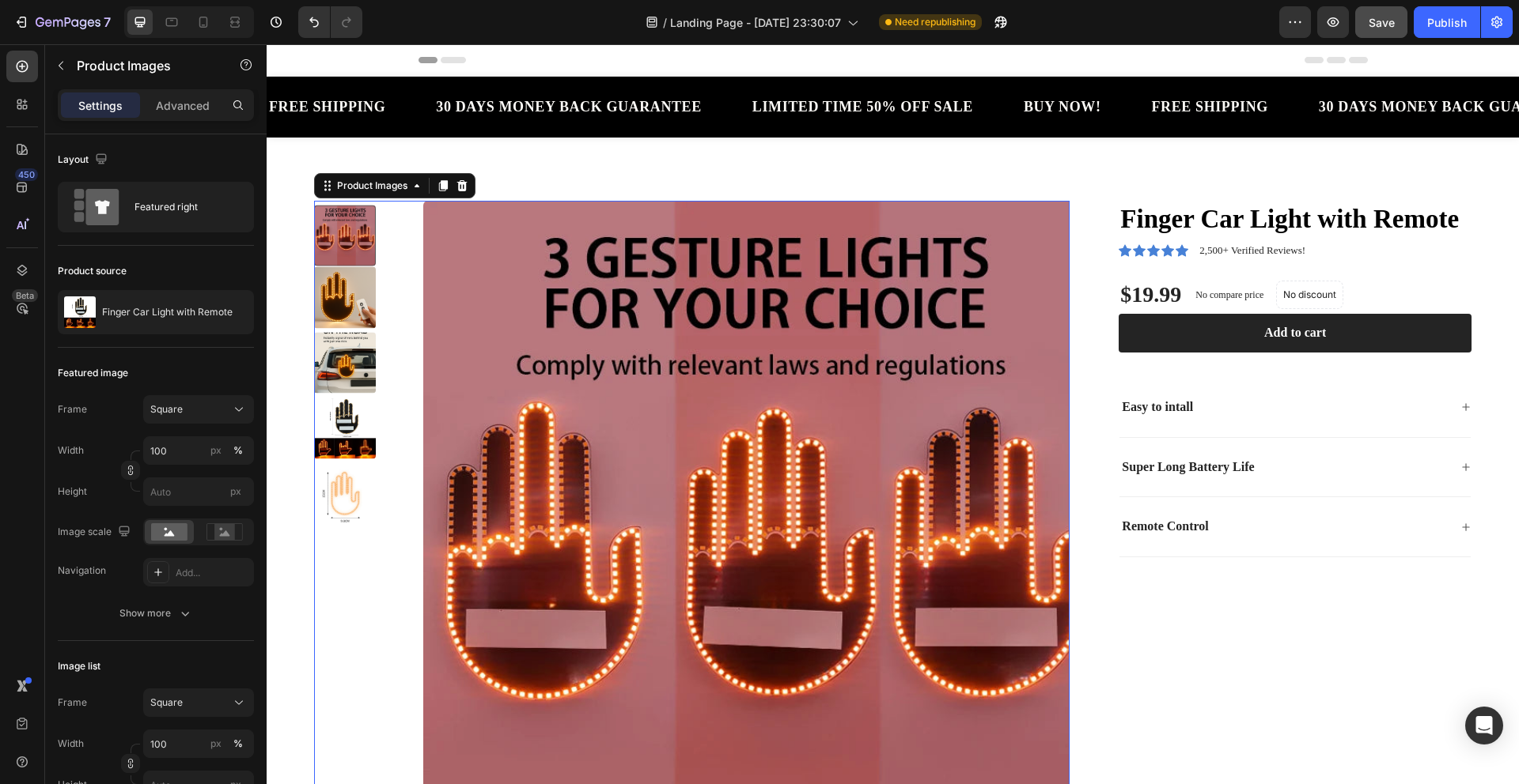
click at [347, 296] on img at bounding box center [345, 298] width 61 height 61
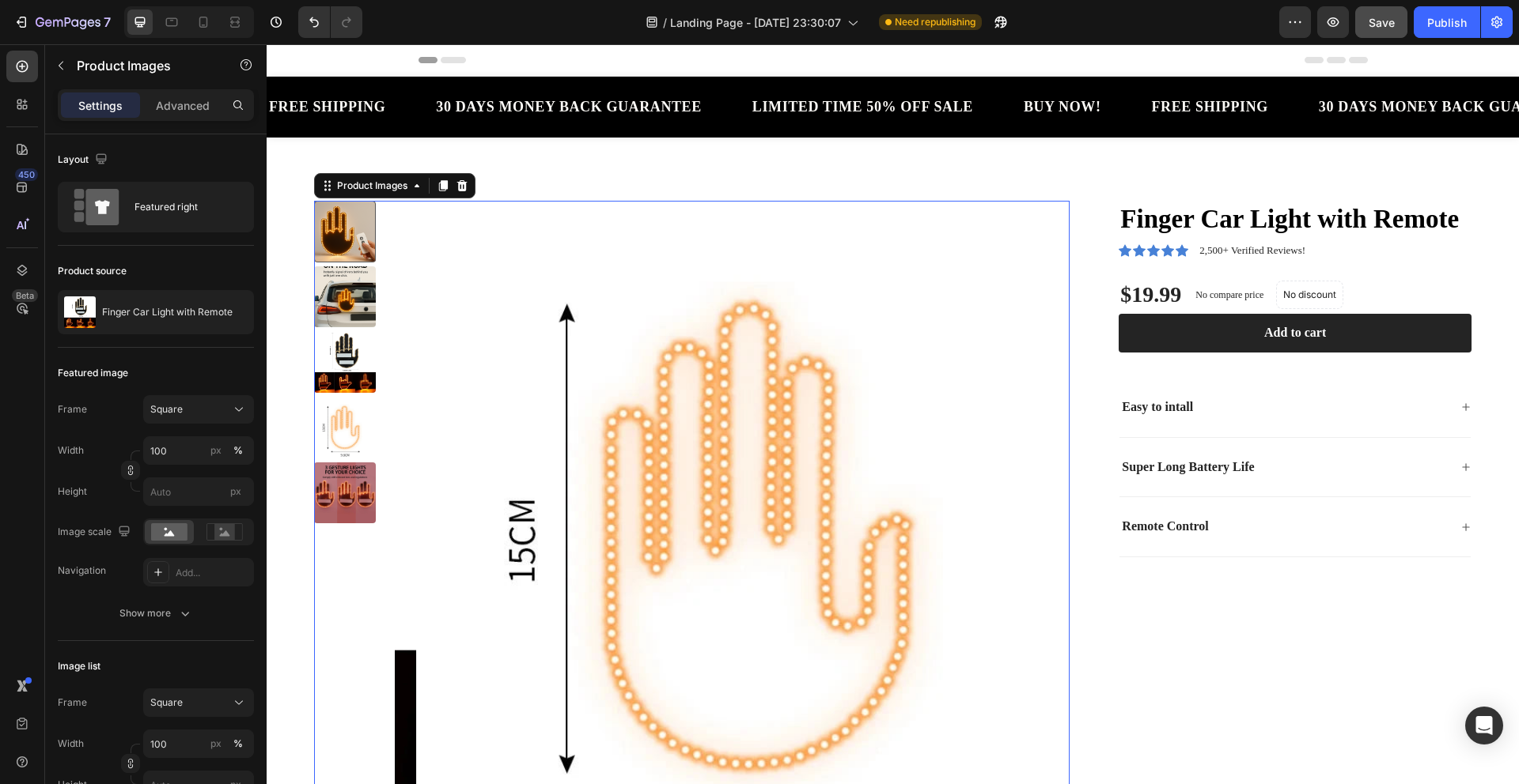
click at [351, 297] on img at bounding box center [345, 297] width 61 height 61
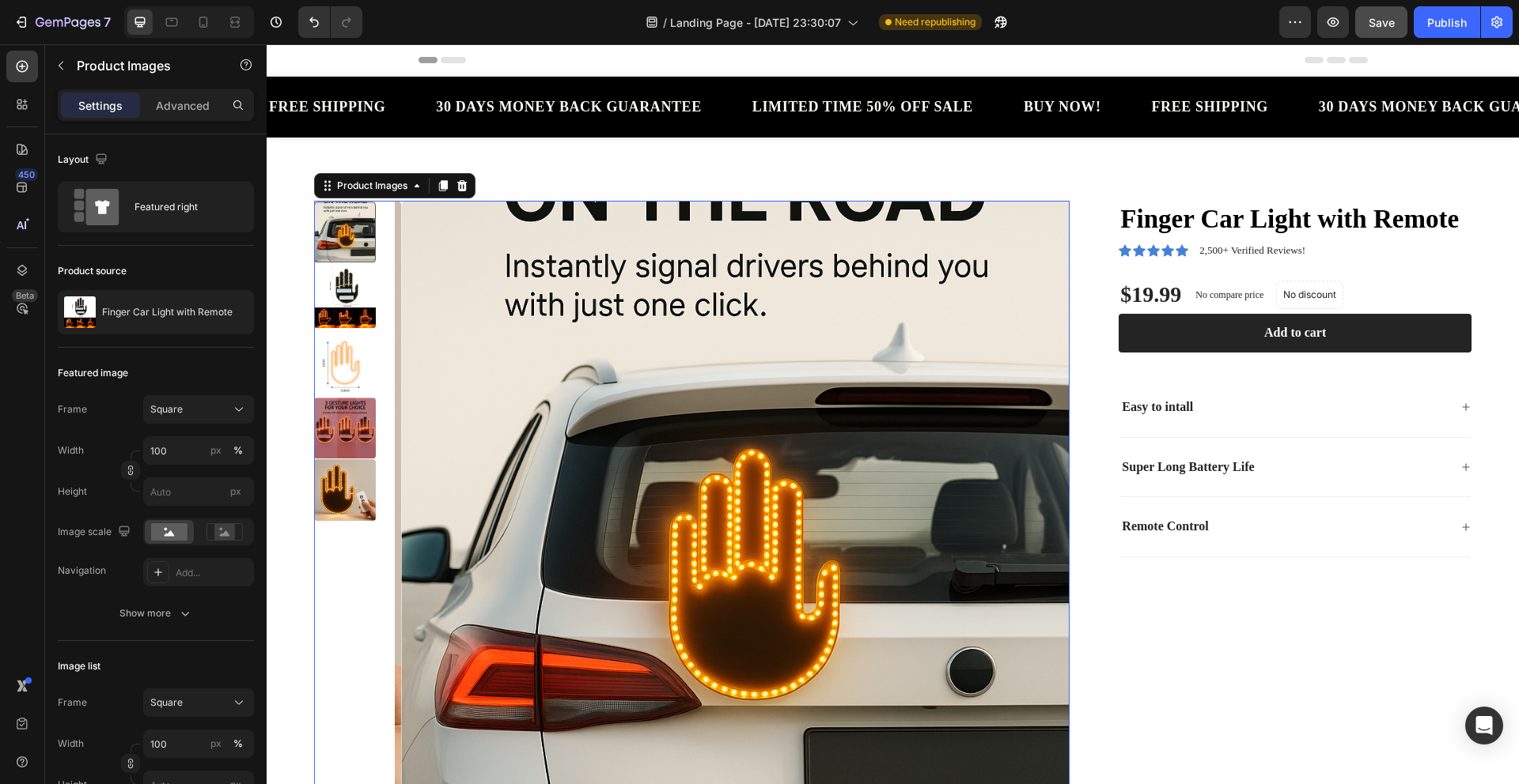
click at [335, 296] on div at bounding box center [345, 535] width 61 height 668
click at [348, 351] on img at bounding box center [345, 363] width 61 height 61
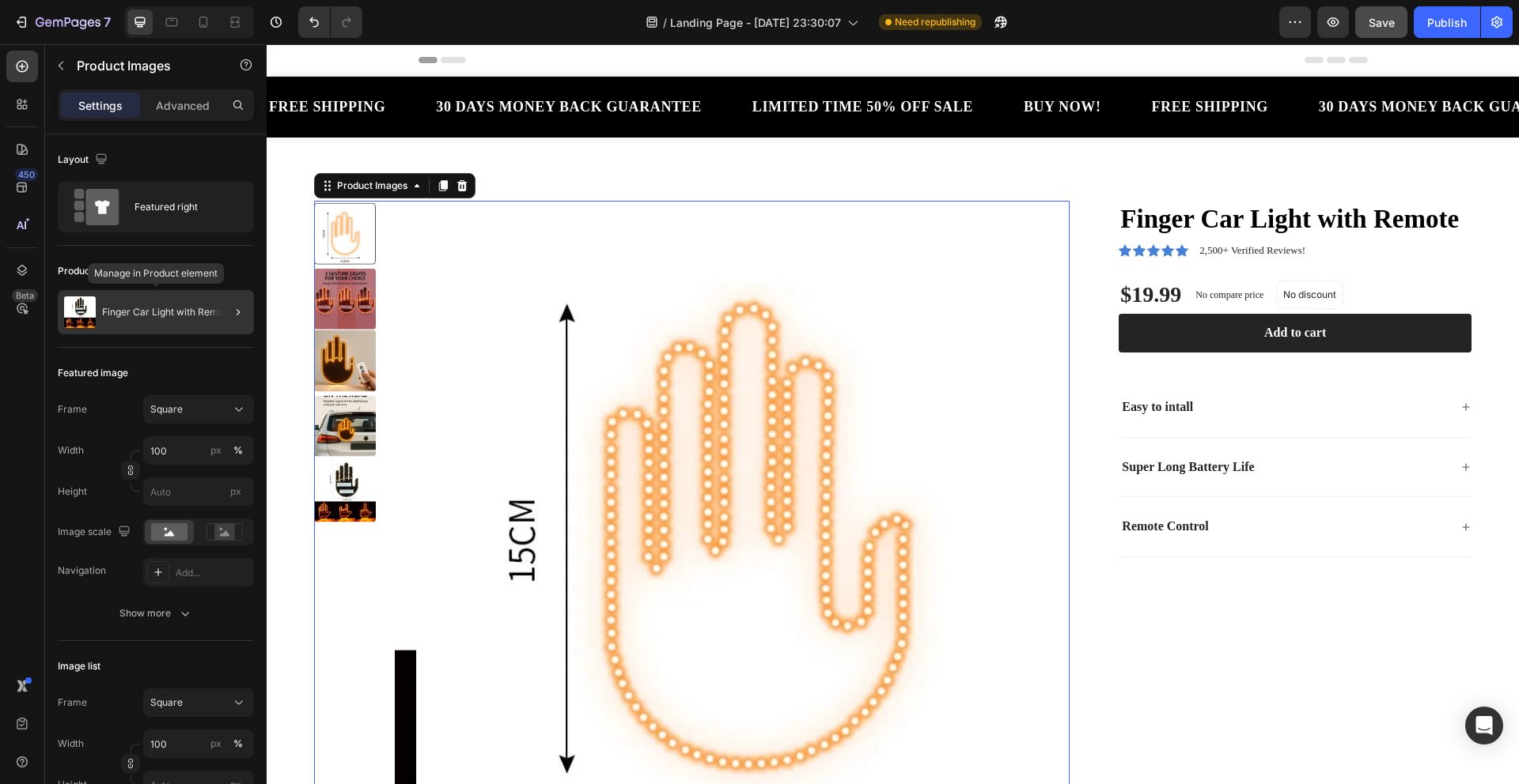
click at [201, 314] on p "Finger Car Light with Remote" at bounding box center [167, 311] width 130 height 11
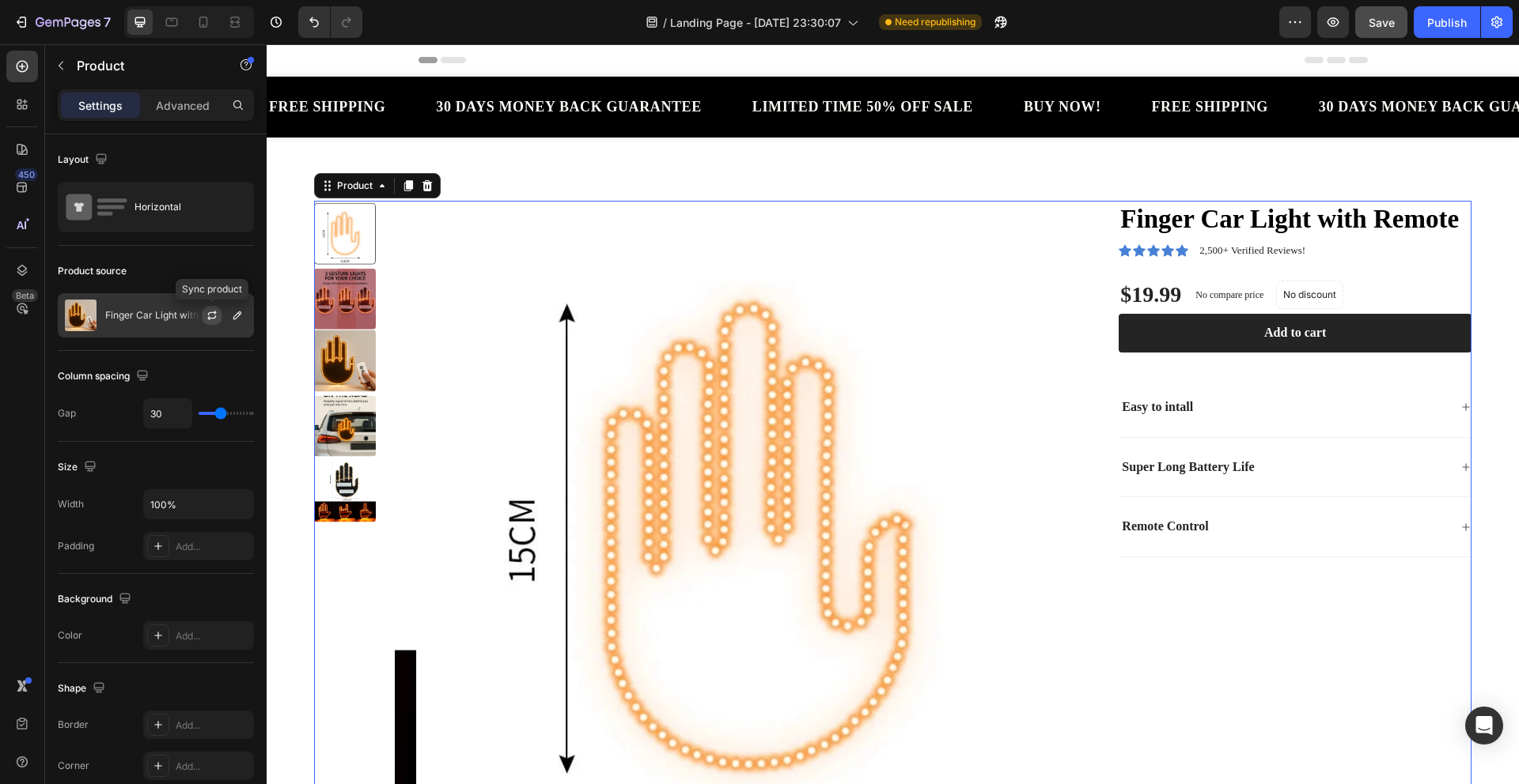
click at [209, 313] on icon "button" at bounding box center [212, 315] width 12 height 12
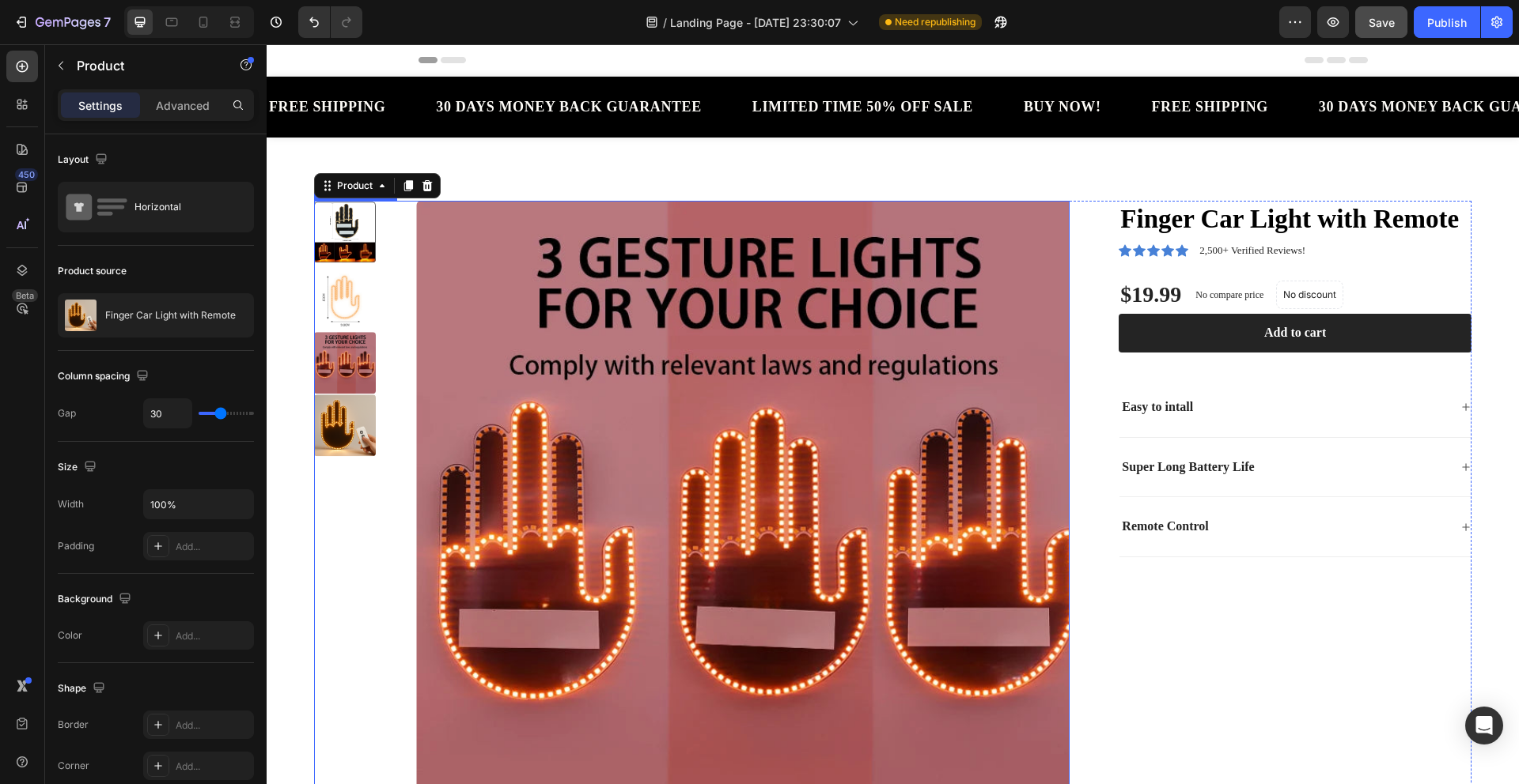
click at [332, 424] on img at bounding box center [345, 426] width 61 height 61
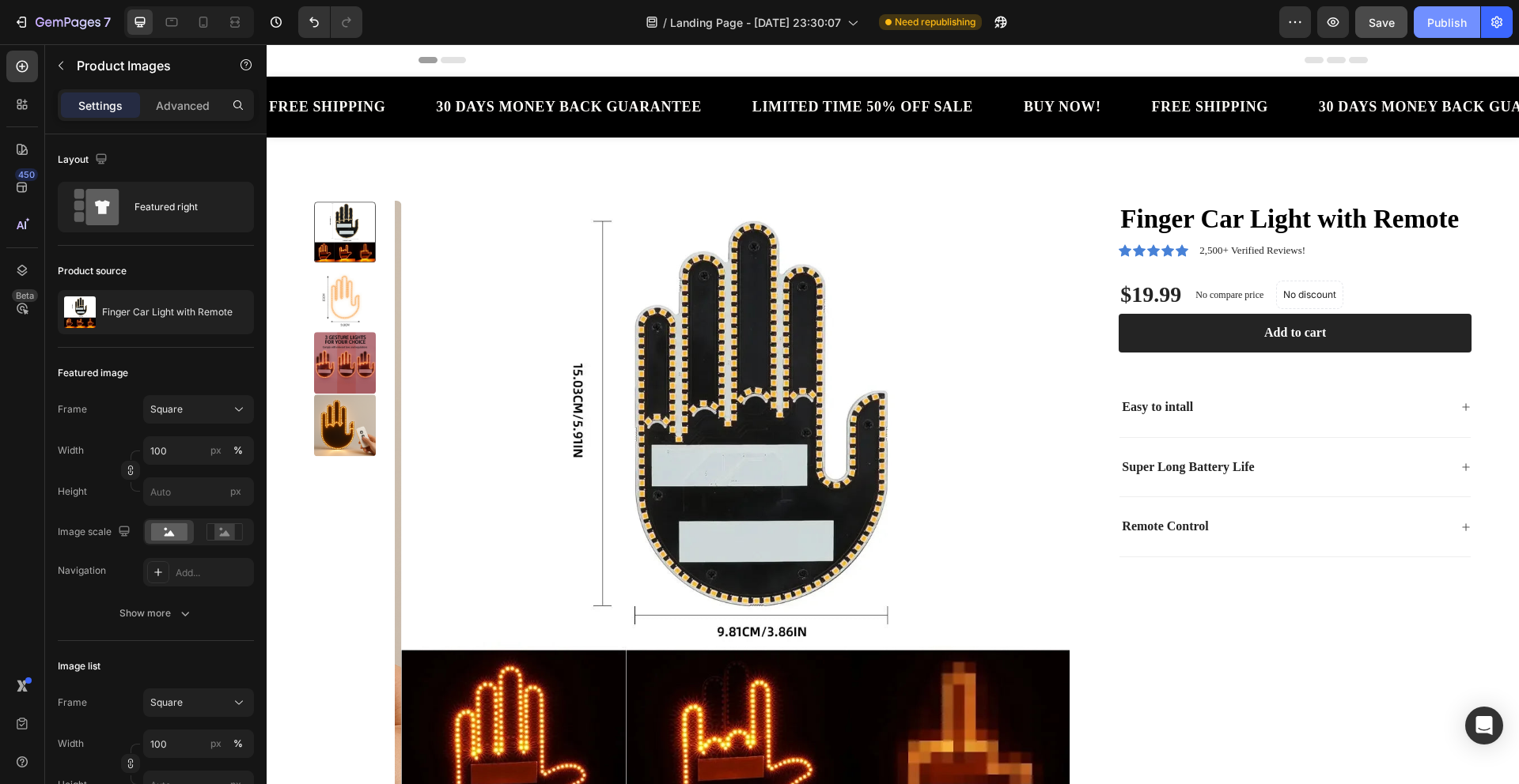
click at [1458, 8] on button "Publish" at bounding box center [1447, 22] width 66 height 32
